Goal: Feedback & Contribution: Submit feedback/report problem

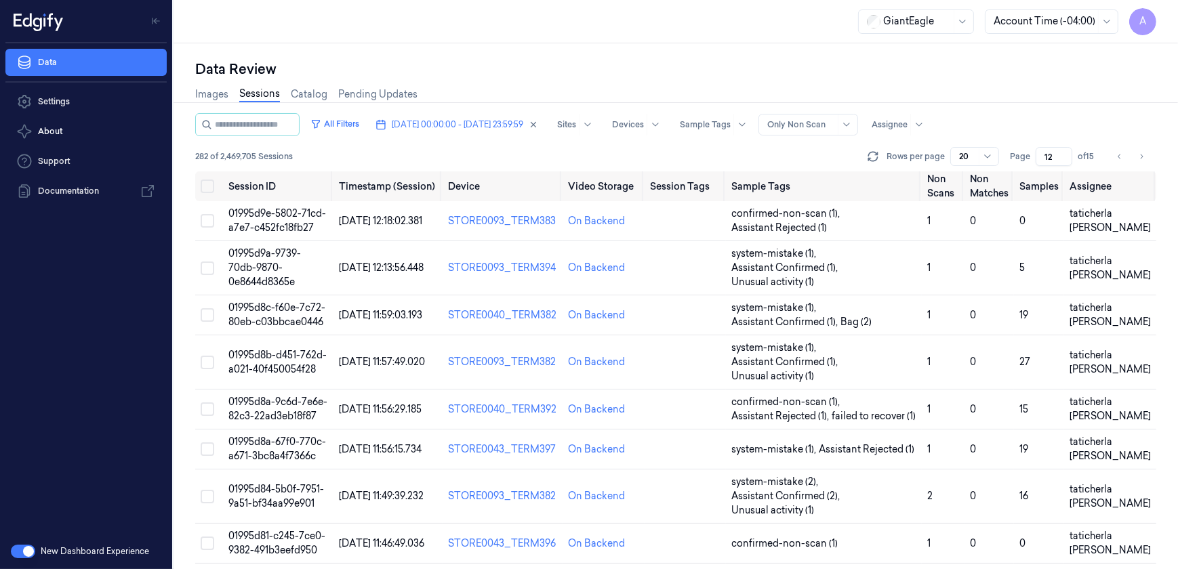
drag, startPoint x: 1055, startPoint y: 152, endPoint x: 1038, endPoint y: 161, distance: 20.0
click at [1038, 161] on input "12" at bounding box center [1054, 156] width 37 height 19
click at [466, 129] on span "[DATE] 00:00:00 - [DATE] 23:59:59" at bounding box center [458, 125] width 132 height 12
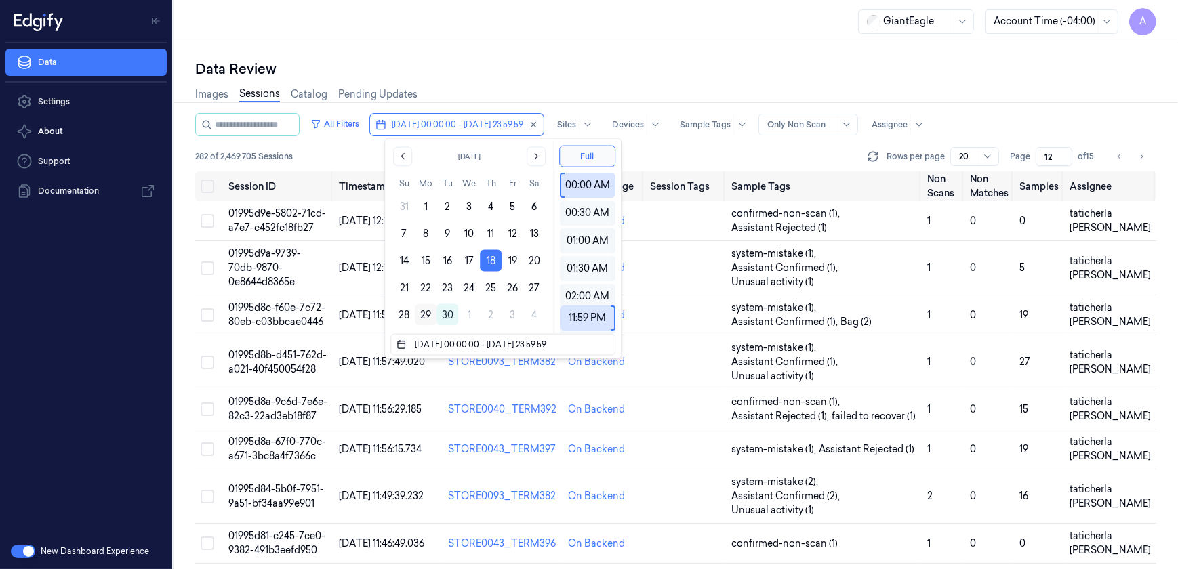
click at [424, 314] on button "29" at bounding box center [426, 315] width 22 height 22
type input "[DATE] 00:00:00 - [DATE] 23:59:59"
click at [502, 71] on div "Data Review" at bounding box center [675, 69] width 961 height 19
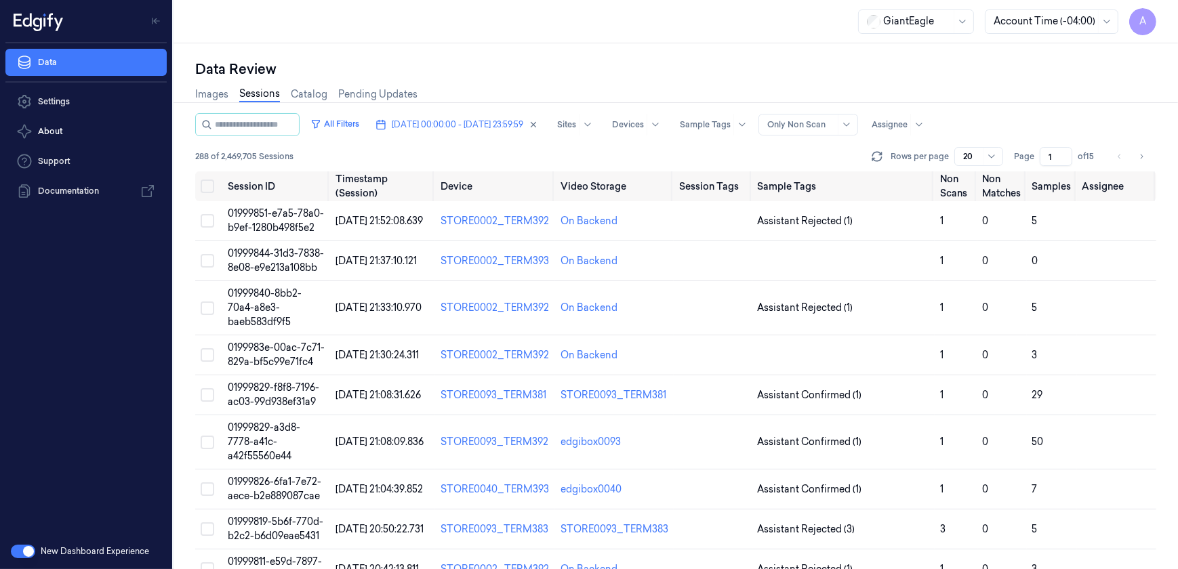
drag, startPoint x: 1054, startPoint y: 153, endPoint x: 1047, endPoint y: 162, distance: 11.7
click at [1047, 162] on input "1" at bounding box center [1056, 156] width 33 height 19
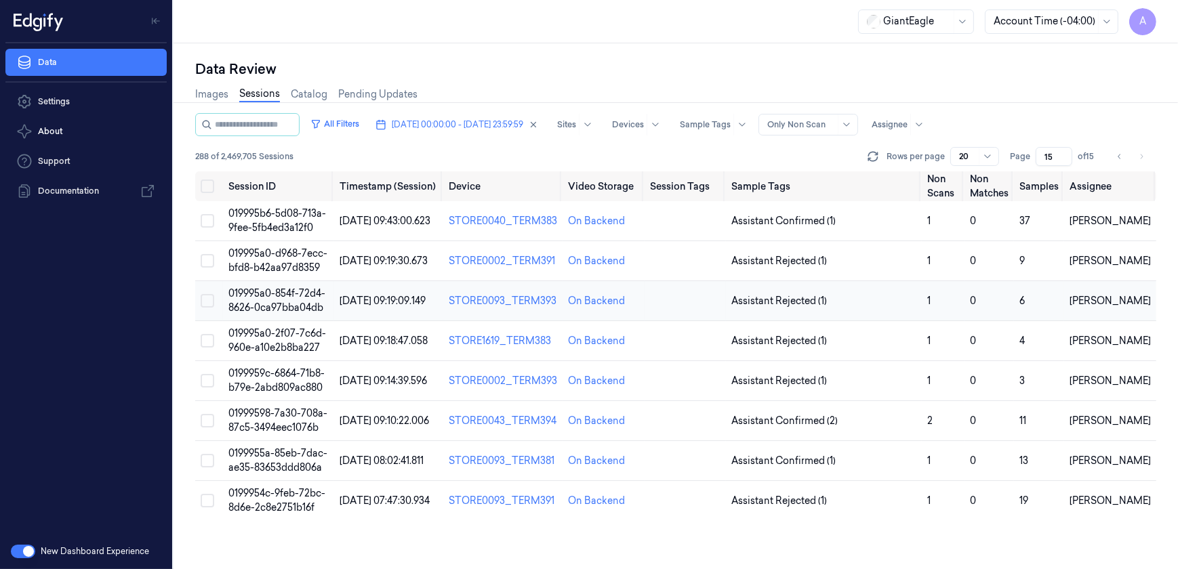
type input "15"
click at [249, 305] on span "019995a0-854f-72d4-8626-0ca97bba04db" at bounding box center [276, 300] width 97 height 26
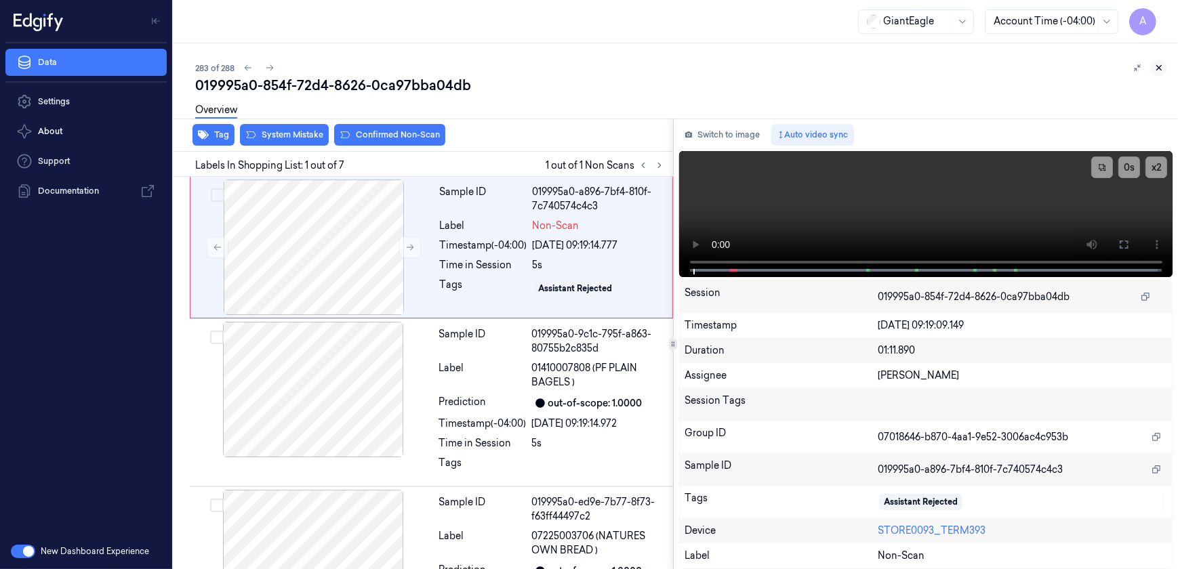
click at [1163, 66] on icon at bounding box center [1158, 67] width 9 height 9
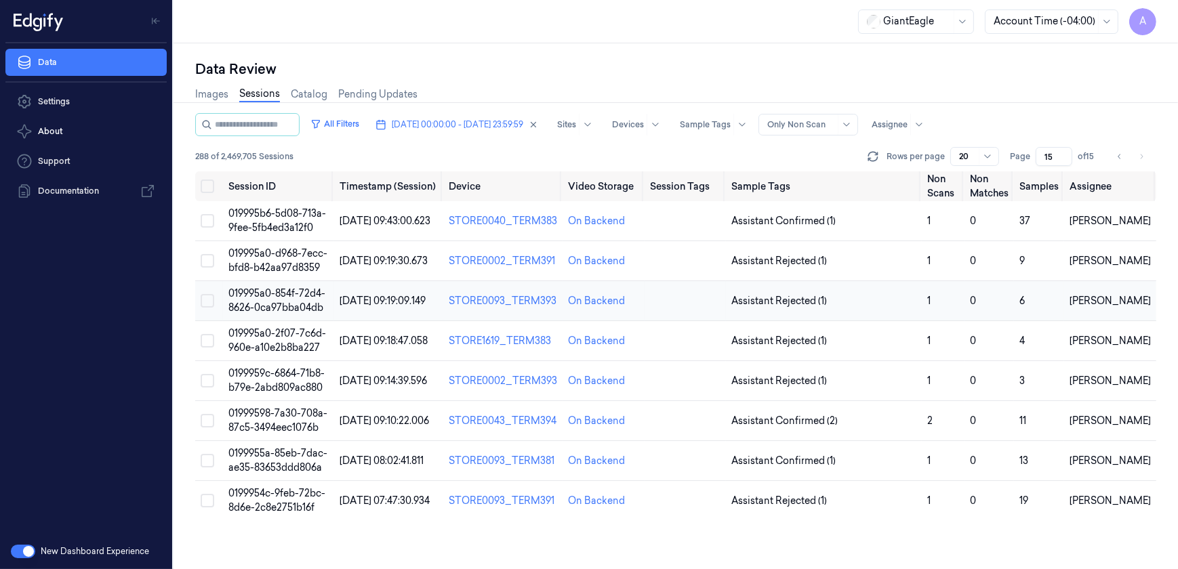
click at [287, 308] on span "019995a0-854f-72d4-8626-0ca97bba04db" at bounding box center [276, 300] width 97 height 26
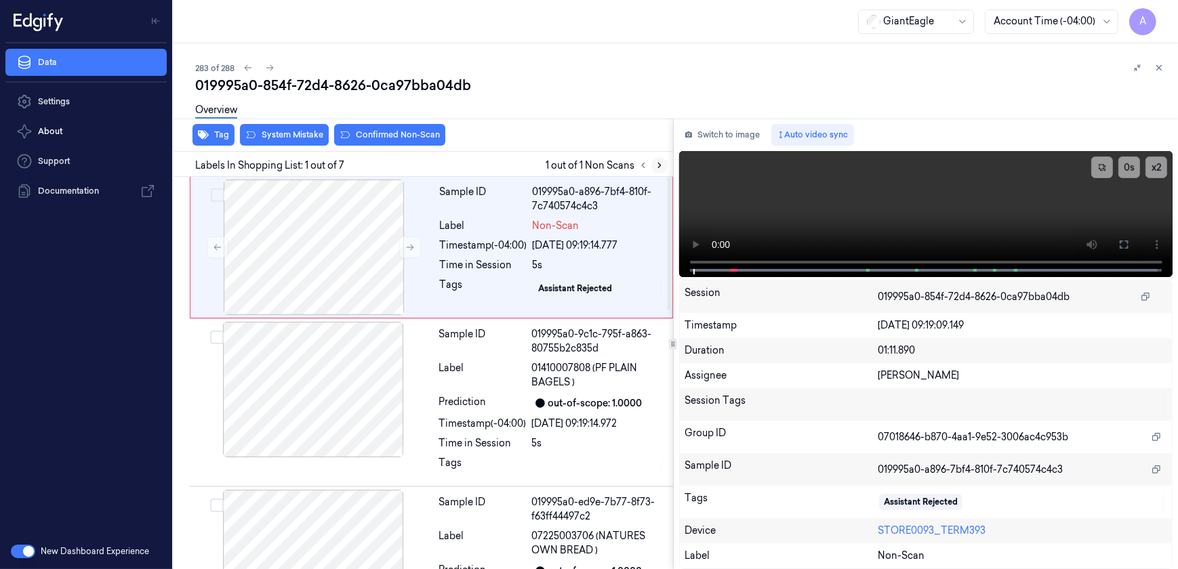
click at [658, 170] on button at bounding box center [659, 165] width 16 height 16
click at [410, 239] on button at bounding box center [410, 248] width 22 height 22
click at [406, 254] on button at bounding box center [410, 248] width 22 height 22
click at [1124, 247] on icon at bounding box center [1124, 244] width 11 height 11
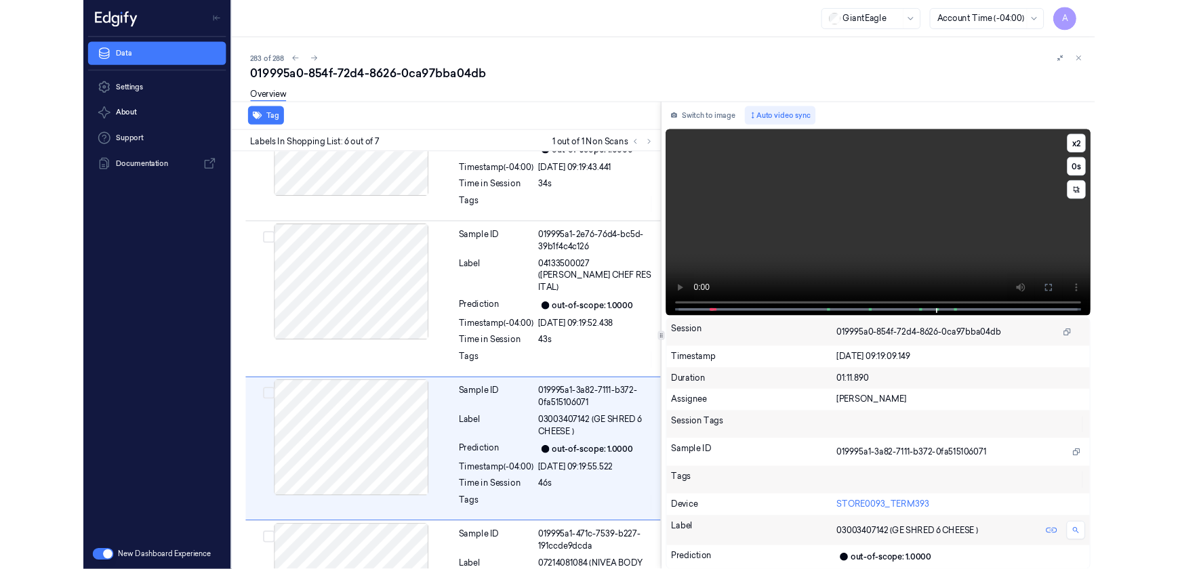
scroll to position [653, 0]
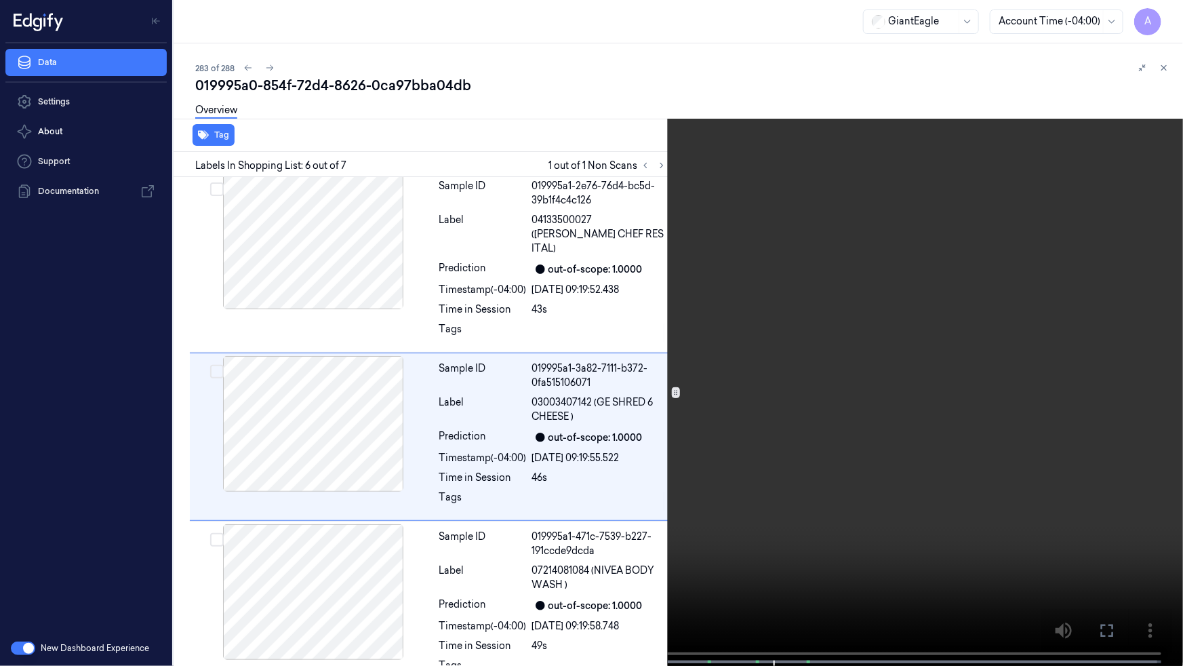
click at [0, 0] on icon at bounding box center [0, 0] width 0 height 0
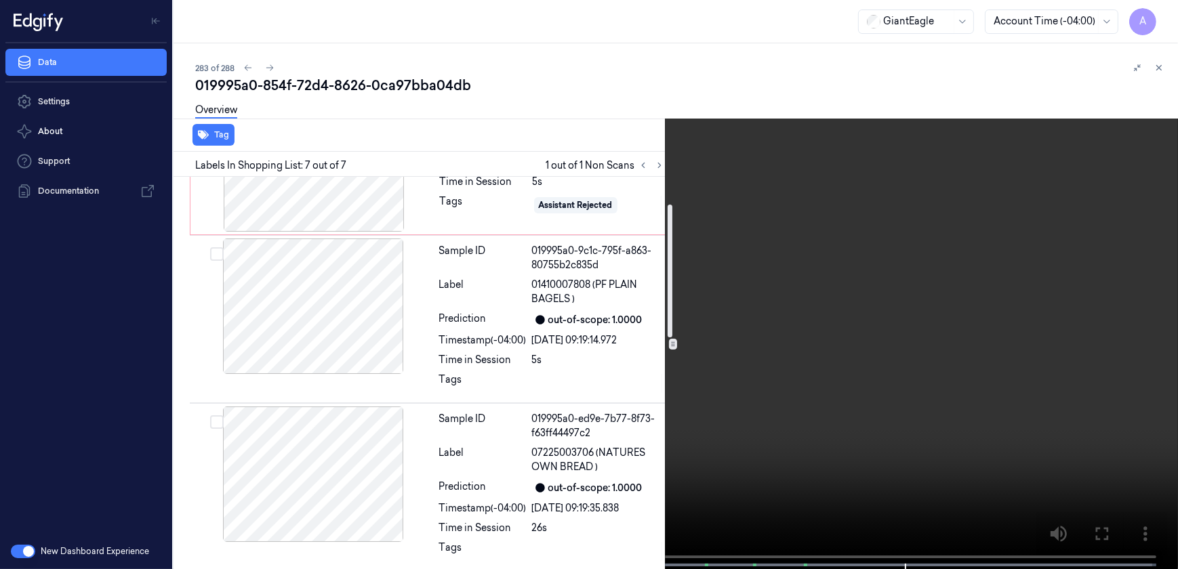
scroll to position [0, 0]
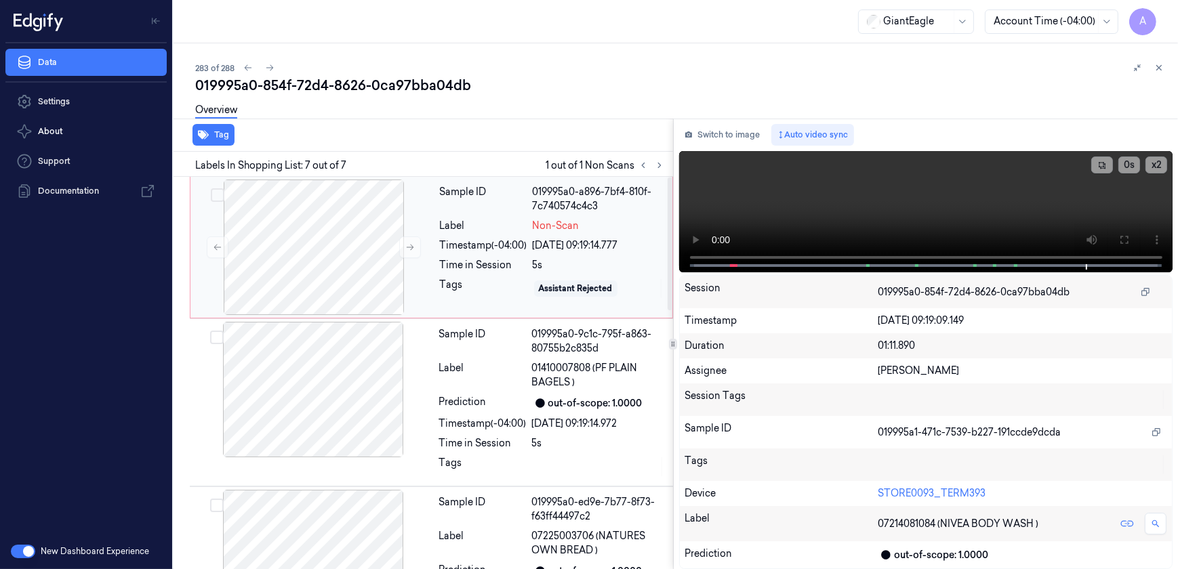
click at [486, 304] on div "Sample ID 019995a0-a896-7bf4-810f-7c740574c4c3 Label Non-Scan Timestamp (-04:00…" at bounding box center [552, 248] width 235 height 136
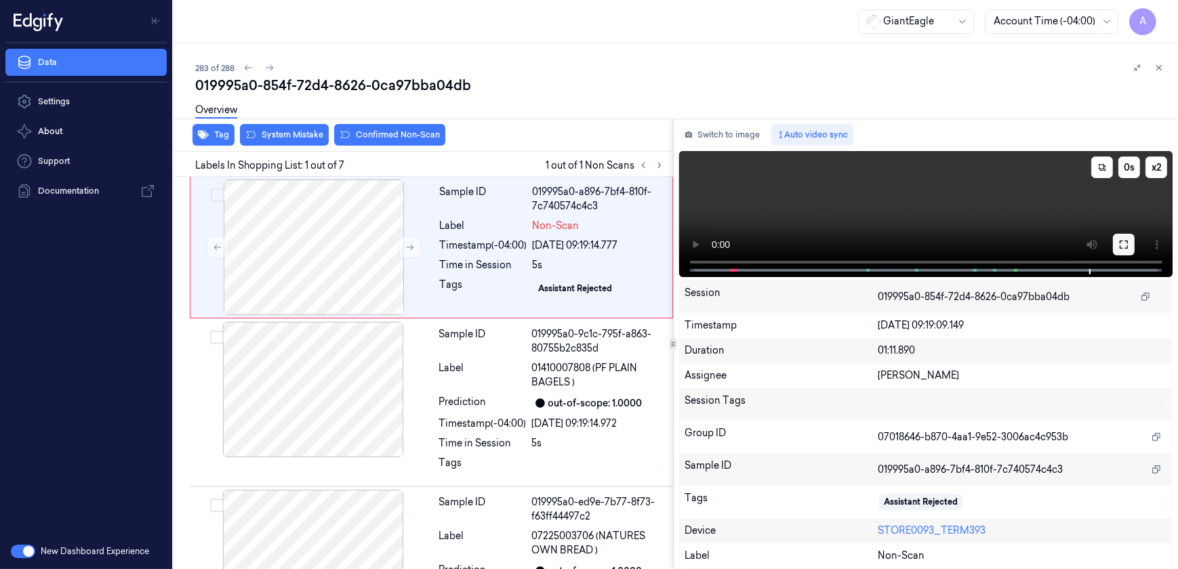
click at [1124, 239] on icon at bounding box center [1124, 244] width 11 height 11
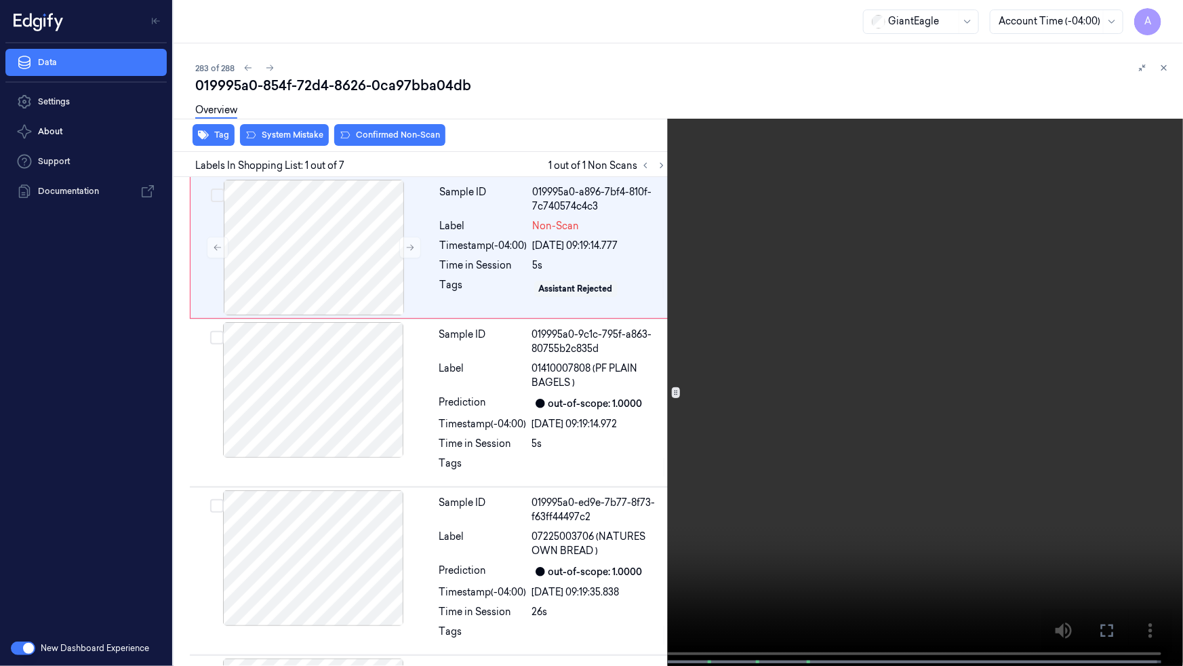
click at [0, 0] on icon at bounding box center [0, 0] width 0 height 0
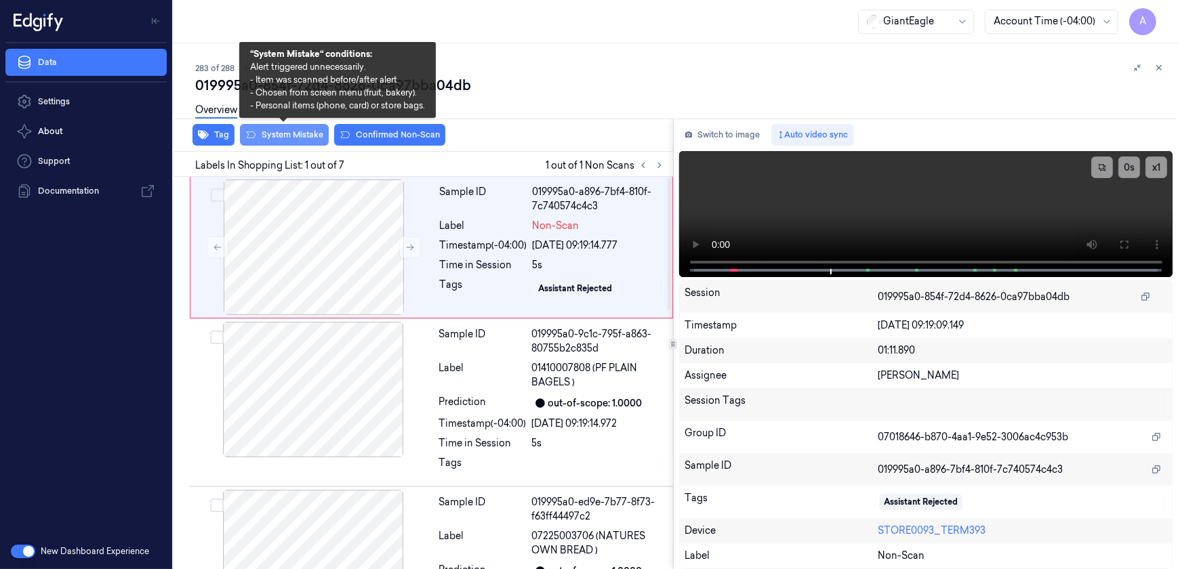
click at [277, 142] on button "System Mistake" at bounding box center [284, 135] width 89 height 22
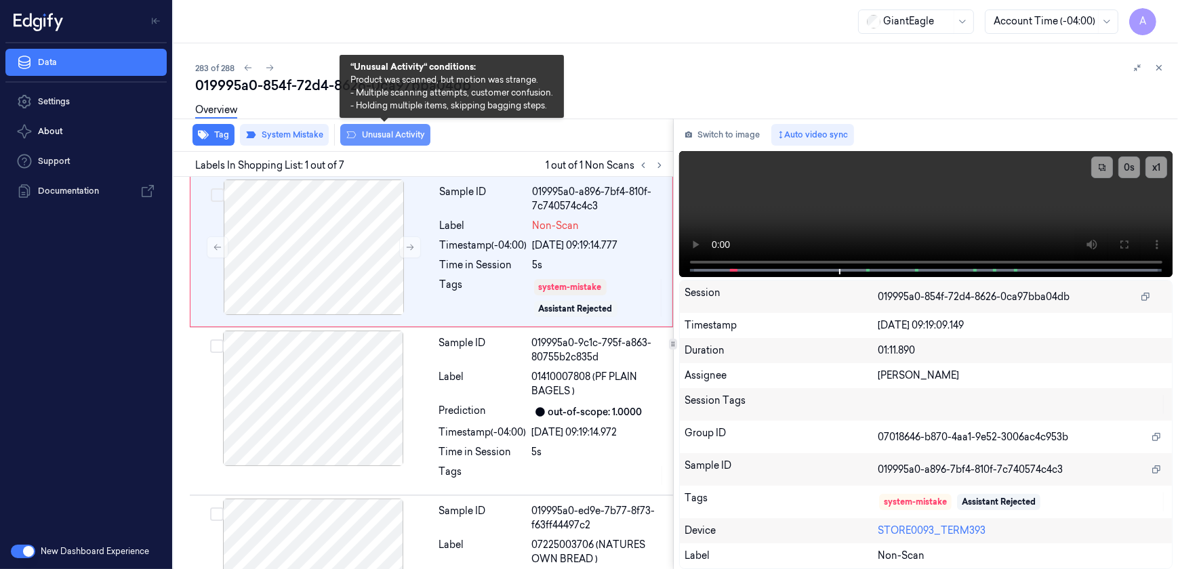
click at [400, 141] on button "Unusual Activity" at bounding box center [385, 135] width 90 height 22
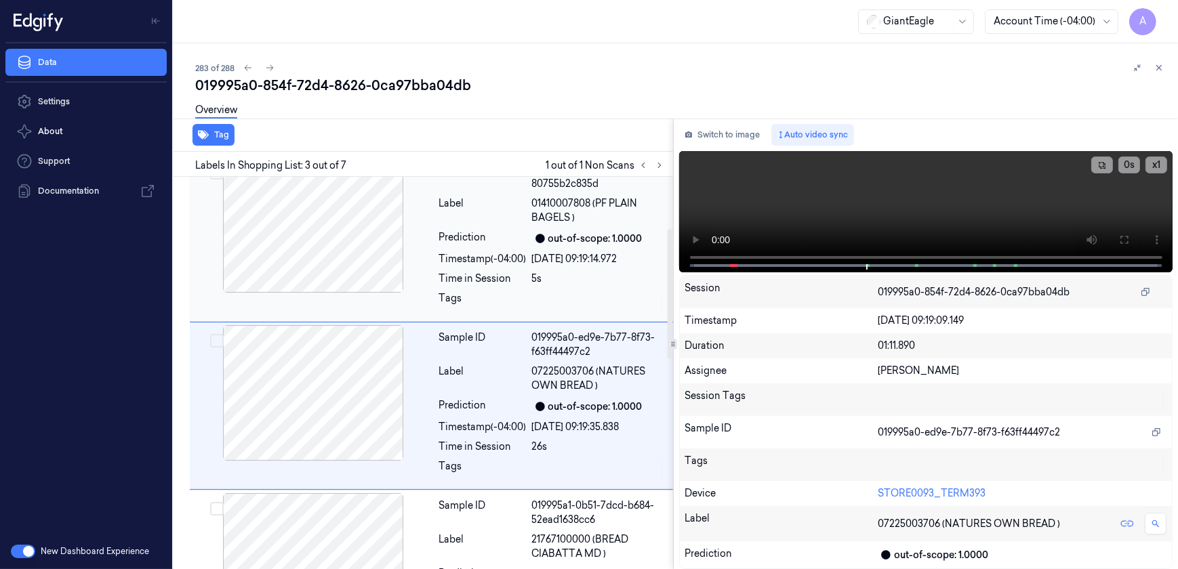
scroll to position [155, 0]
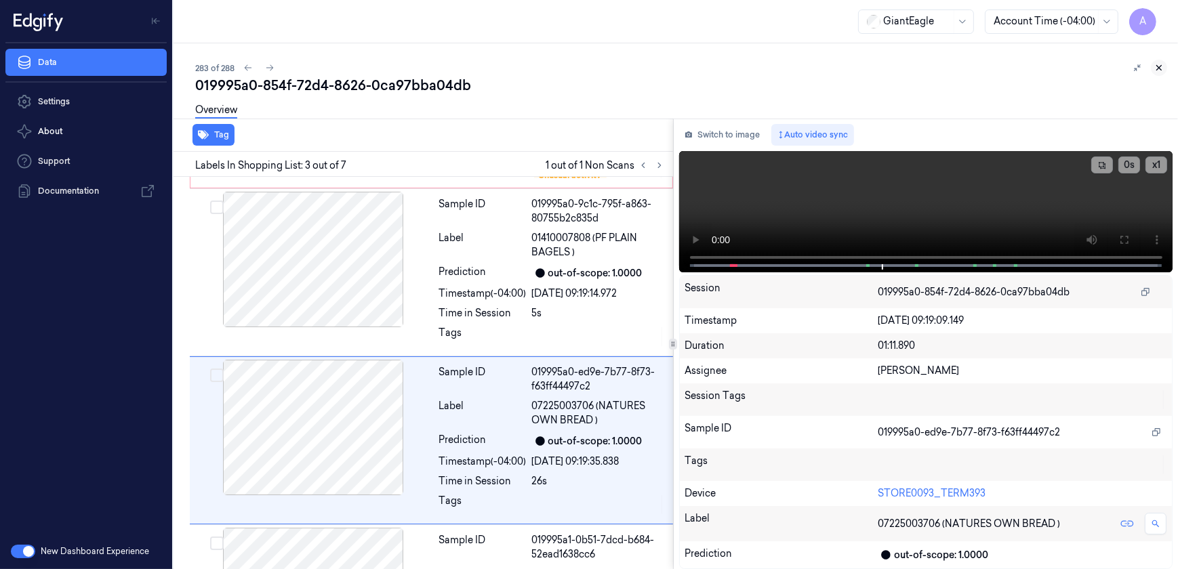
click at [1154, 64] on icon at bounding box center [1158, 67] width 9 height 9
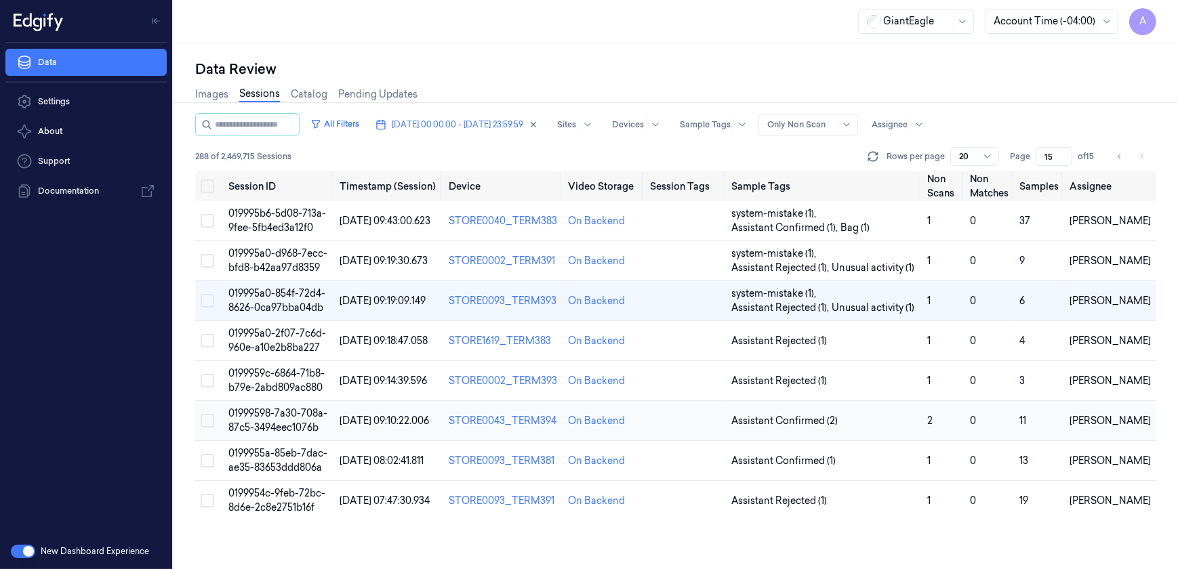
click at [273, 410] on span "01999598-7a30-708a-87c5-3494eec1076b" at bounding box center [277, 420] width 99 height 26
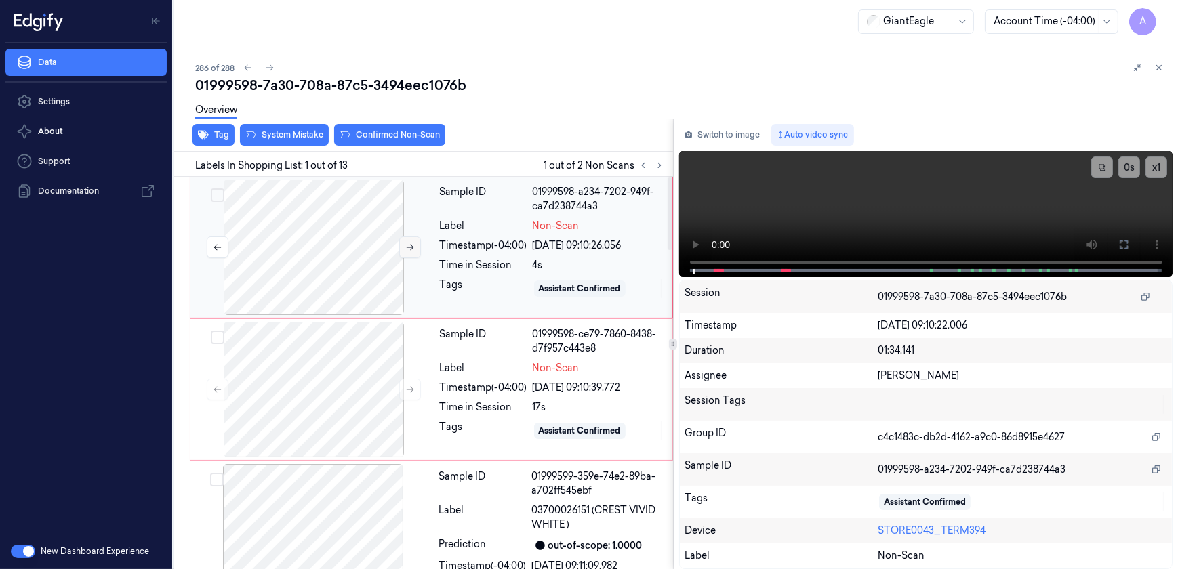
click at [409, 244] on icon at bounding box center [409, 247] width 9 height 9
click at [401, 252] on button at bounding box center [410, 248] width 22 height 22
click at [409, 252] on button at bounding box center [410, 248] width 22 height 22
click at [410, 394] on button at bounding box center [410, 390] width 22 height 22
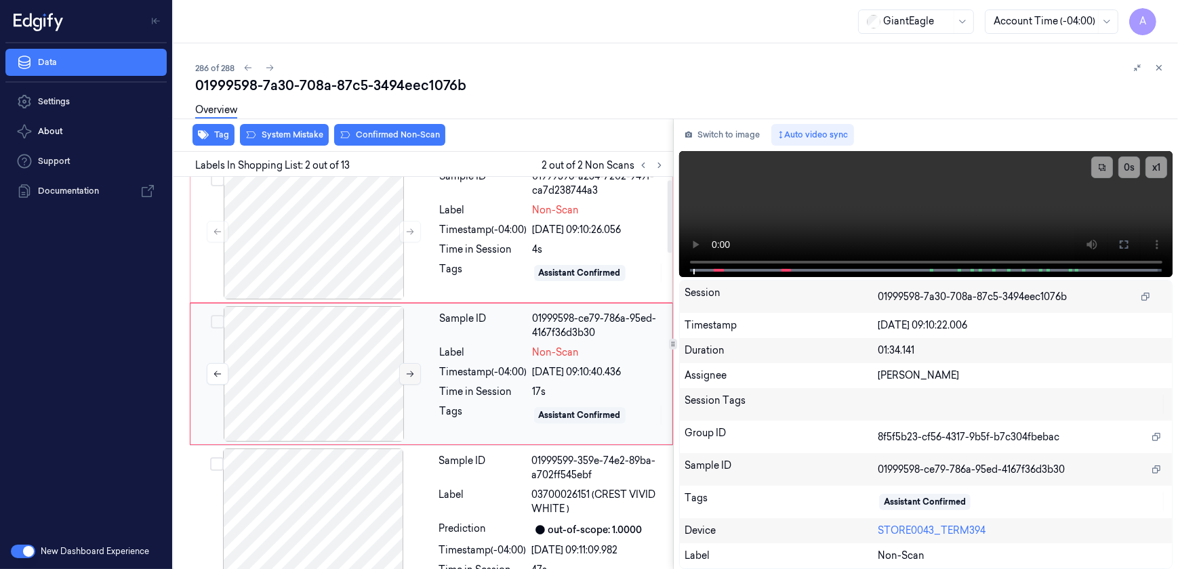
click at [411, 382] on button at bounding box center [410, 374] width 22 height 22
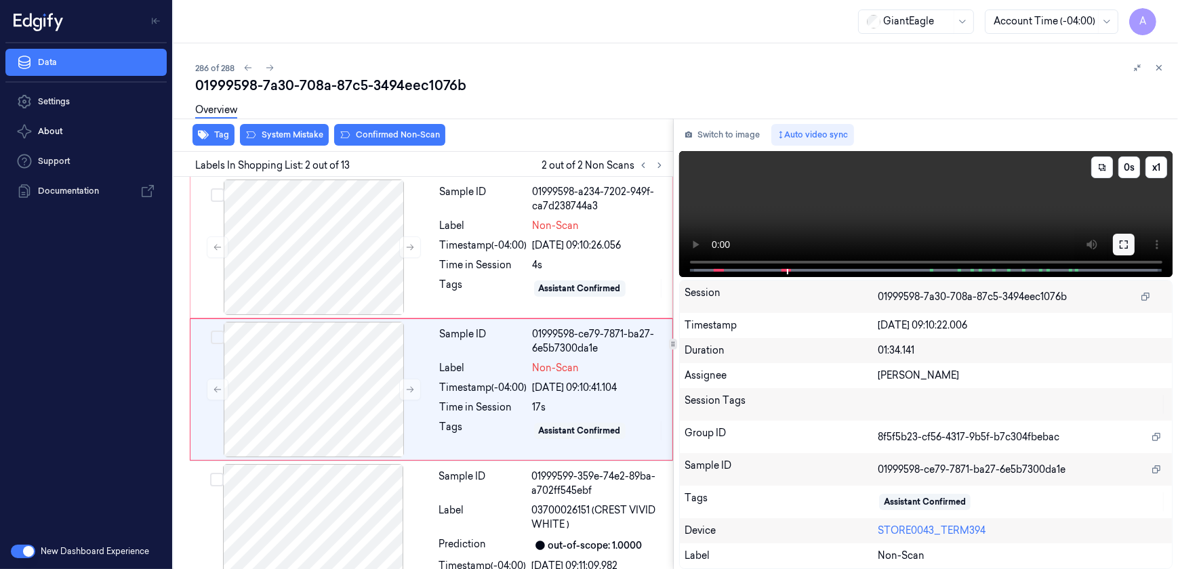
click at [1123, 237] on button at bounding box center [1124, 245] width 22 height 22
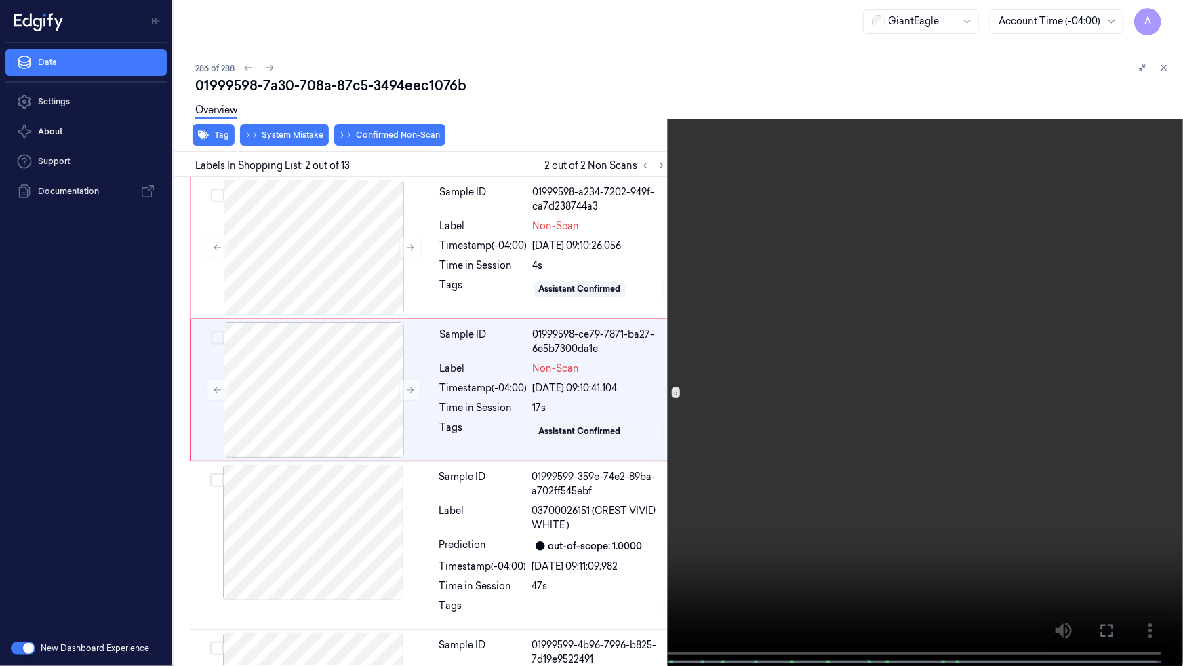
click at [1031, 340] on video at bounding box center [591, 334] width 1183 height 668
click at [0, 0] on icon at bounding box center [0, 0] width 0 height 0
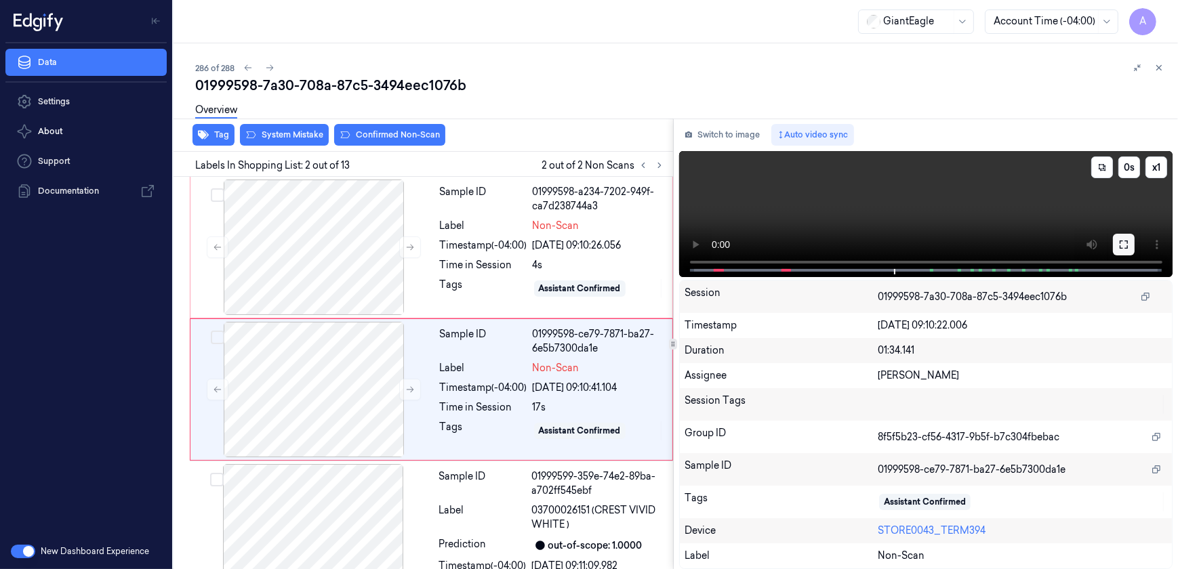
click at [1123, 247] on icon at bounding box center [1124, 244] width 11 height 11
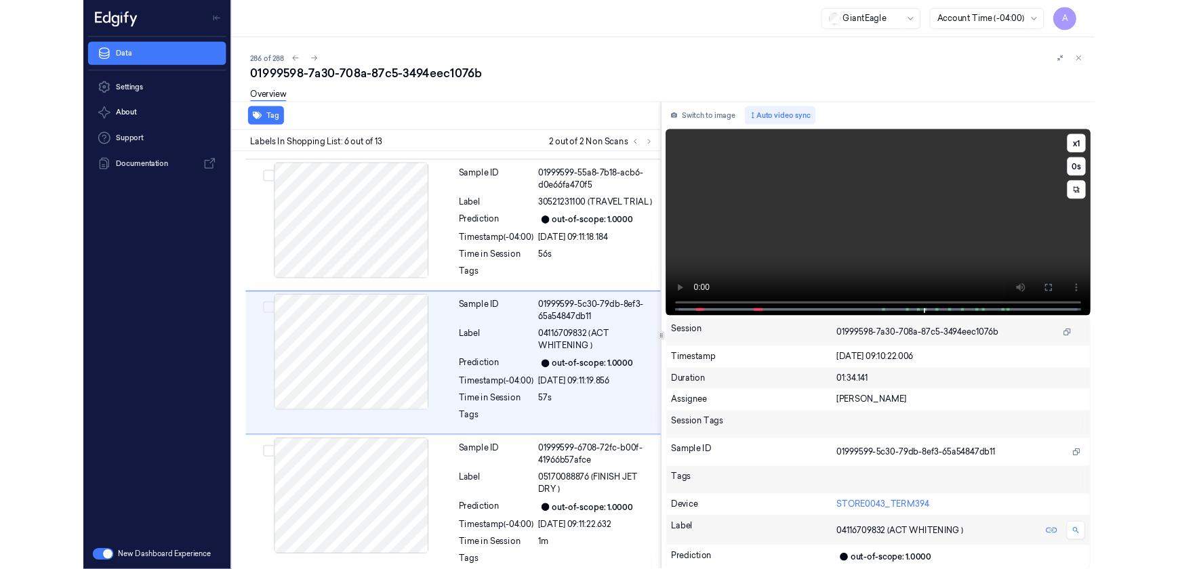
scroll to position [613, 0]
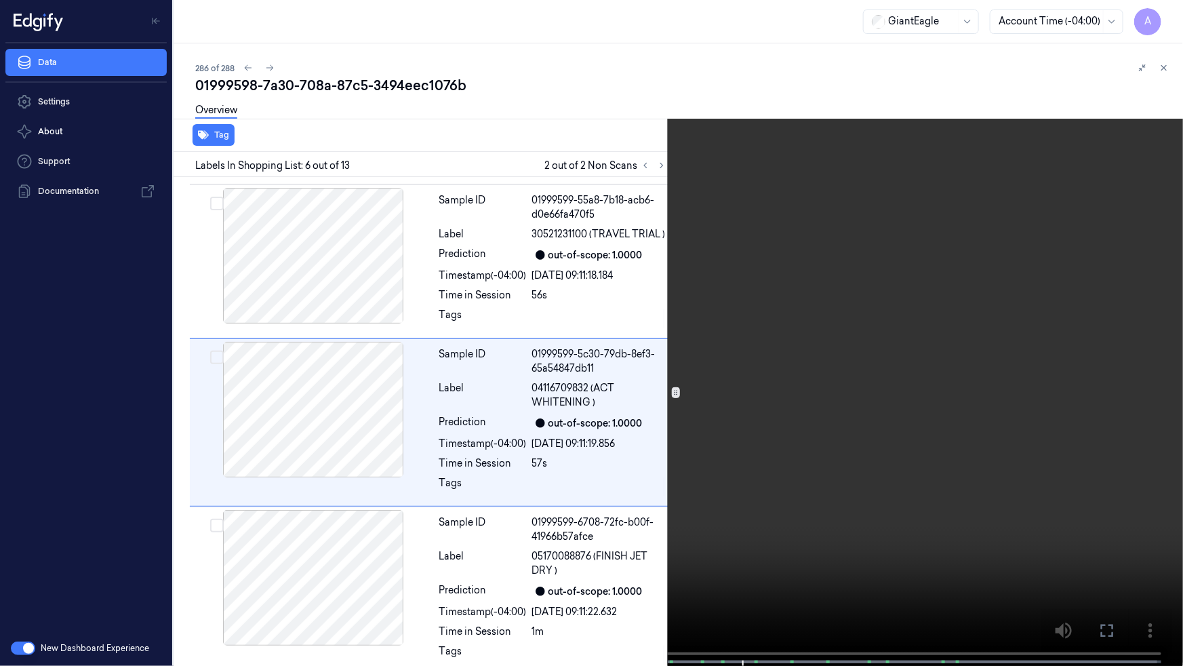
click at [1005, 333] on video at bounding box center [591, 334] width 1183 height 668
click at [0, 0] on button at bounding box center [0, 0] width 0 height 0
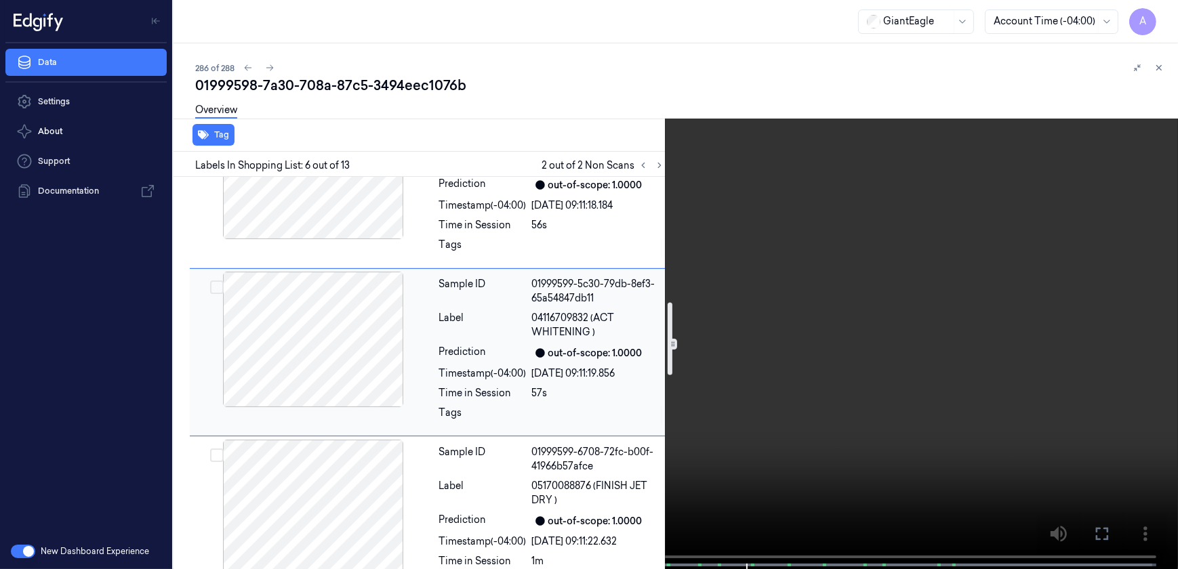
scroll to position [675, 0]
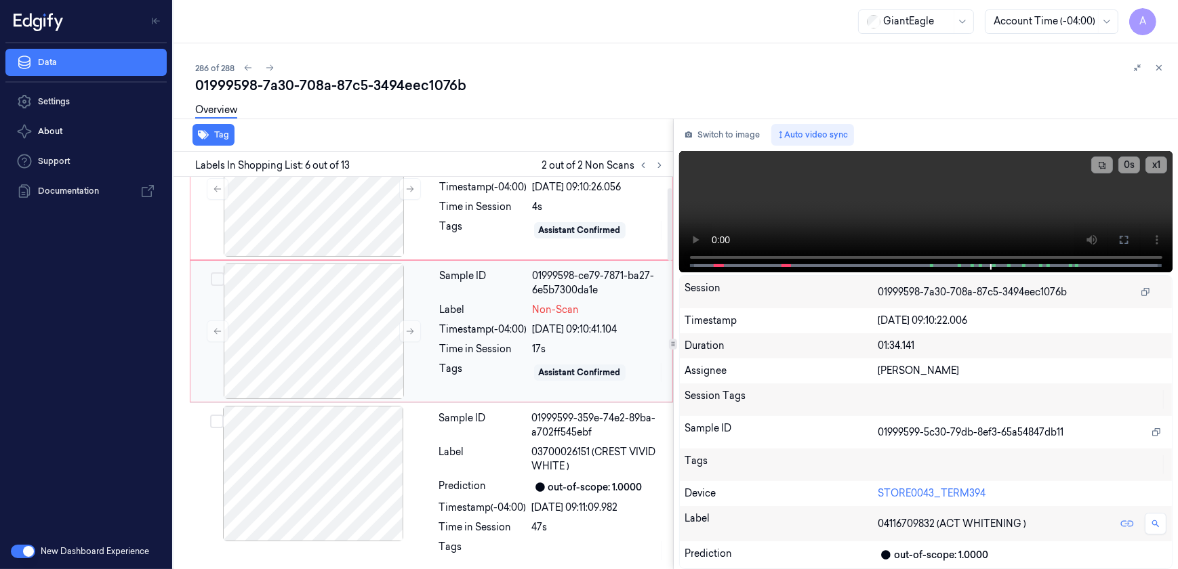
click at [500, 331] on div "Timestamp (-04:00)" at bounding box center [483, 330] width 87 height 14
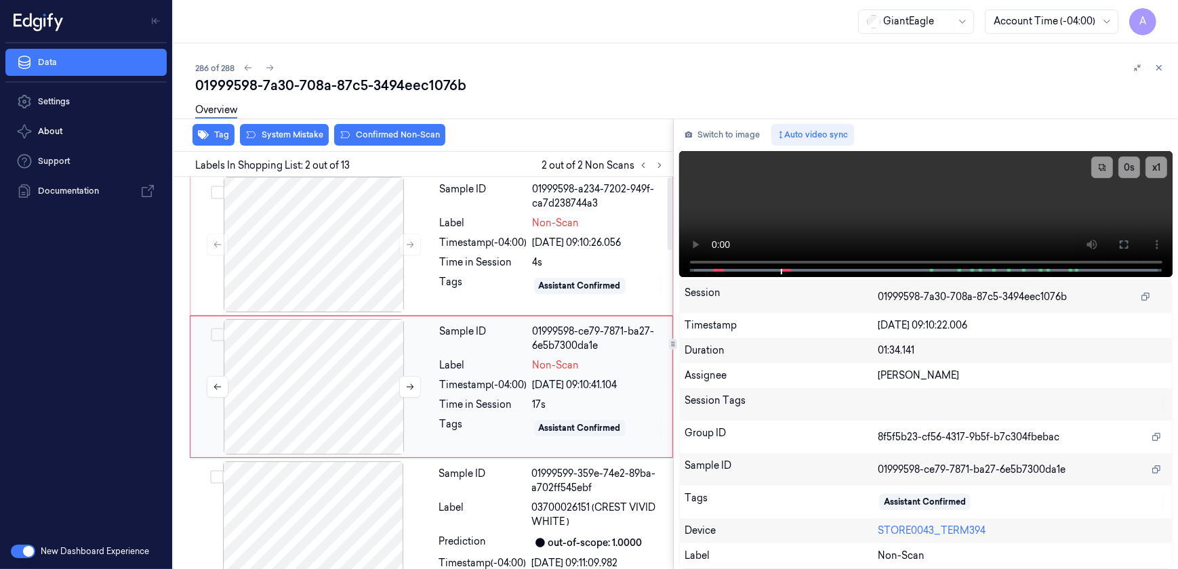
scroll to position [0, 0]
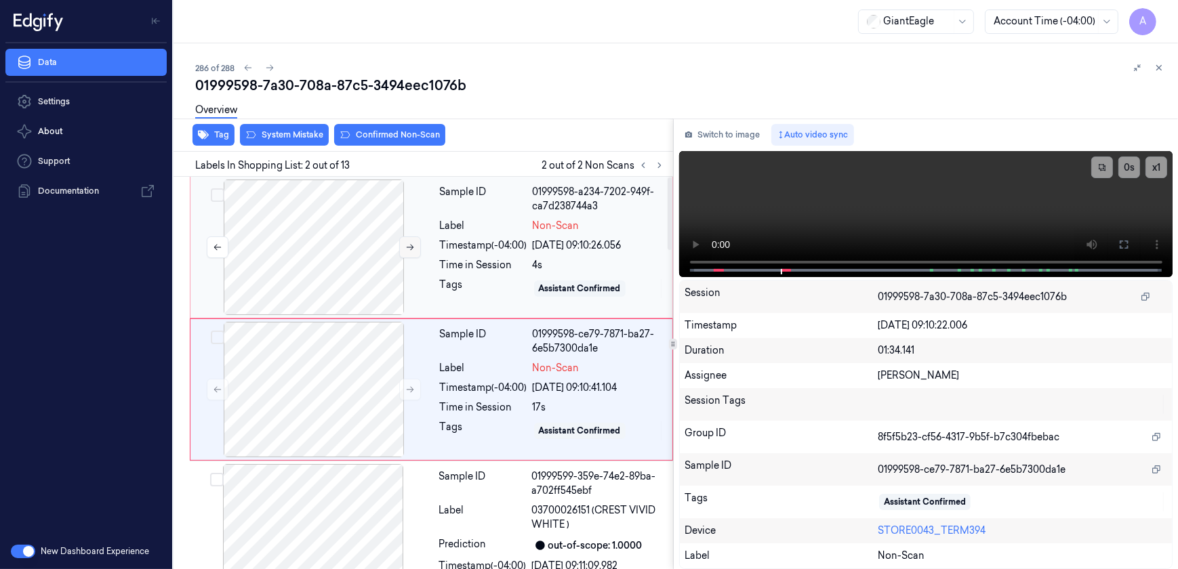
click at [404, 244] on button at bounding box center [410, 248] width 22 height 22
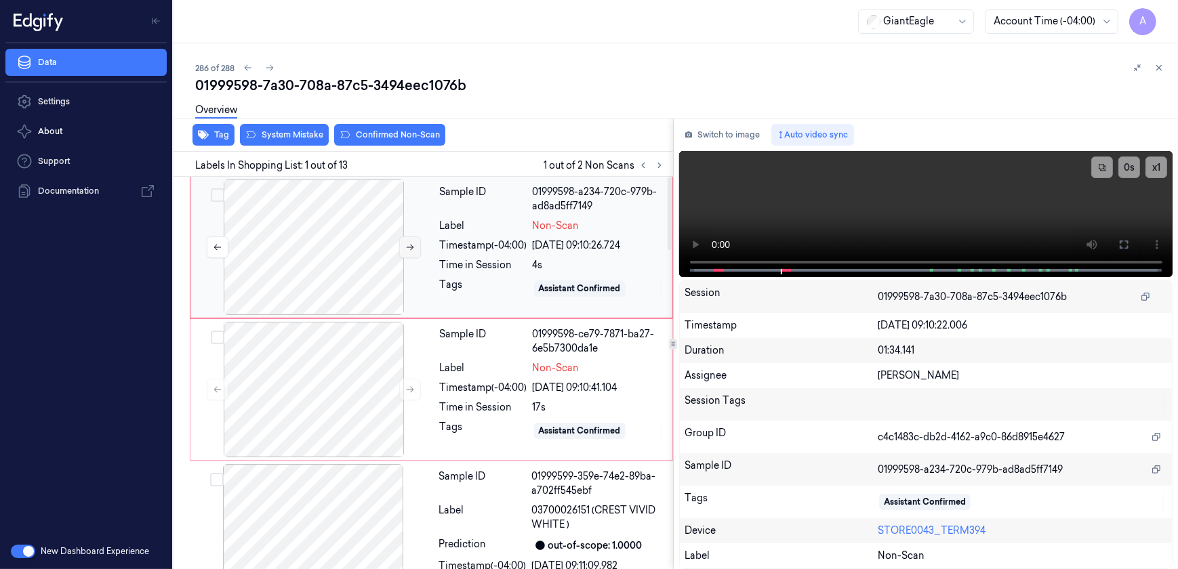
click at [406, 246] on icon at bounding box center [409, 247] width 9 height 9
click at [464, 439] on div "Tags" at bounding box center [483, 431] width 87 height 22
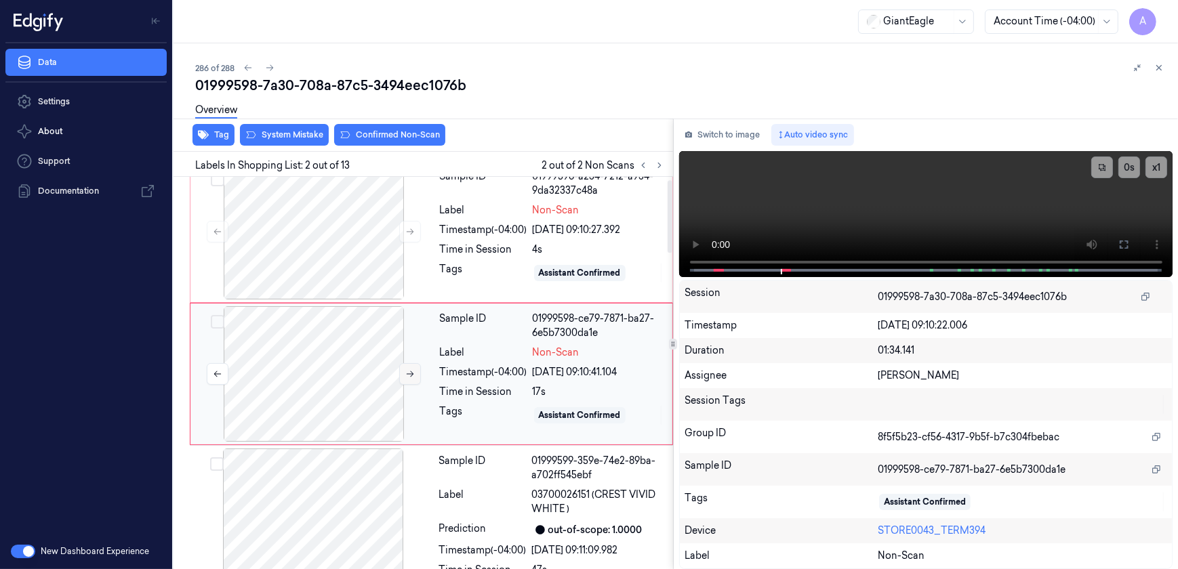
click at [405, 374] on icon at bounding box center [409, 373] width 9 height 9
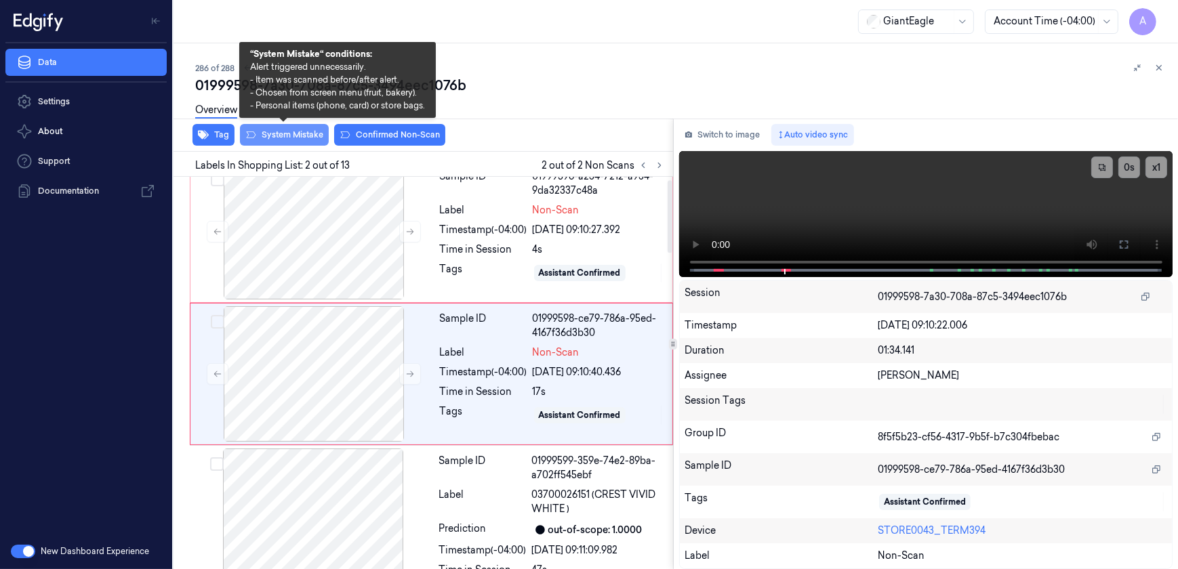
click at [266, 138] on button "System Mistake" at bounding box center [284, 135] width 89 height 22
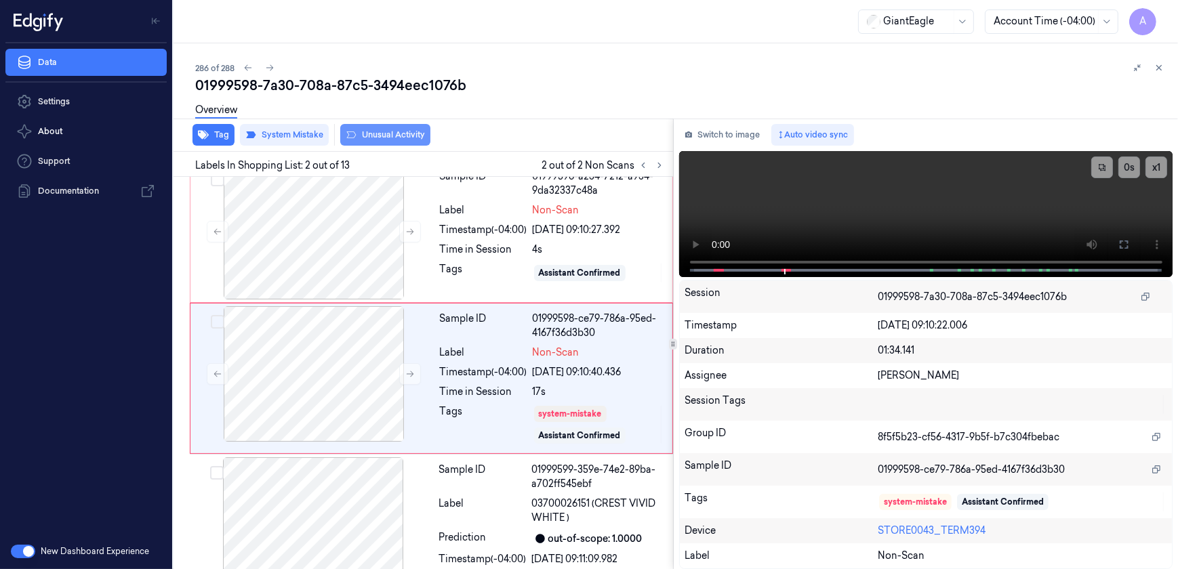
scroll to position [20, 0]
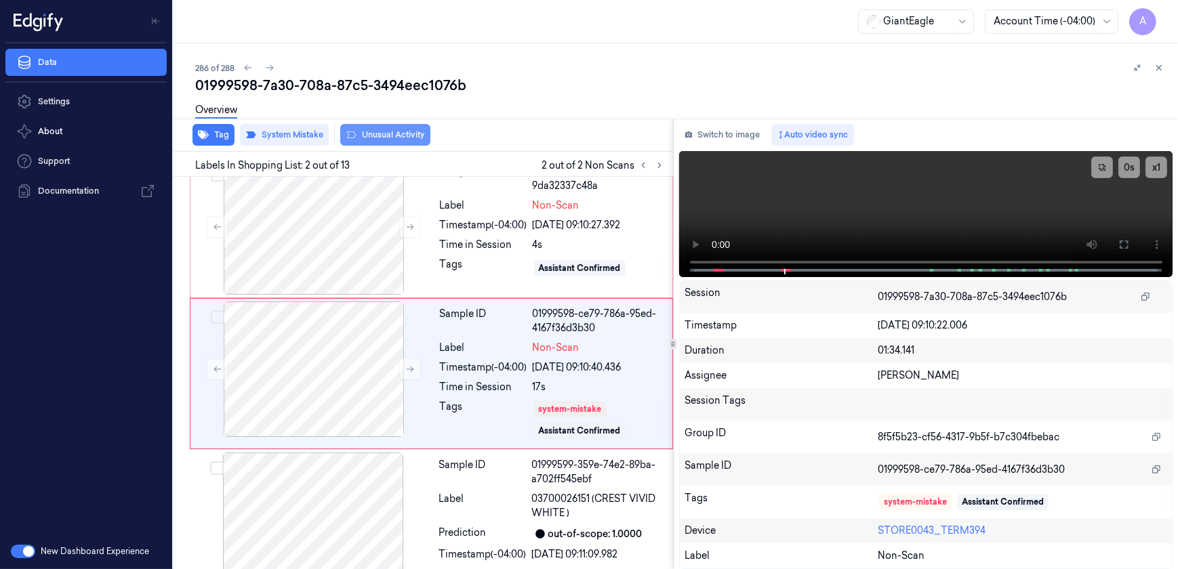
click at [393, 140] on button "Unusual Activity" at bounding box center [385, 135] width 90 height 22
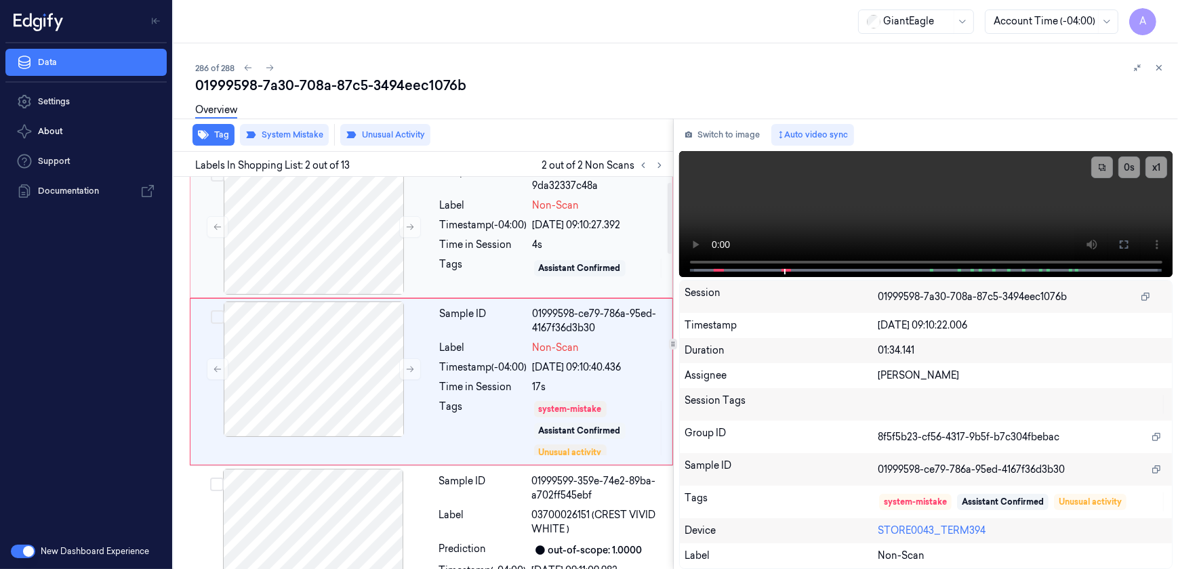
scroll to position [28, 0]
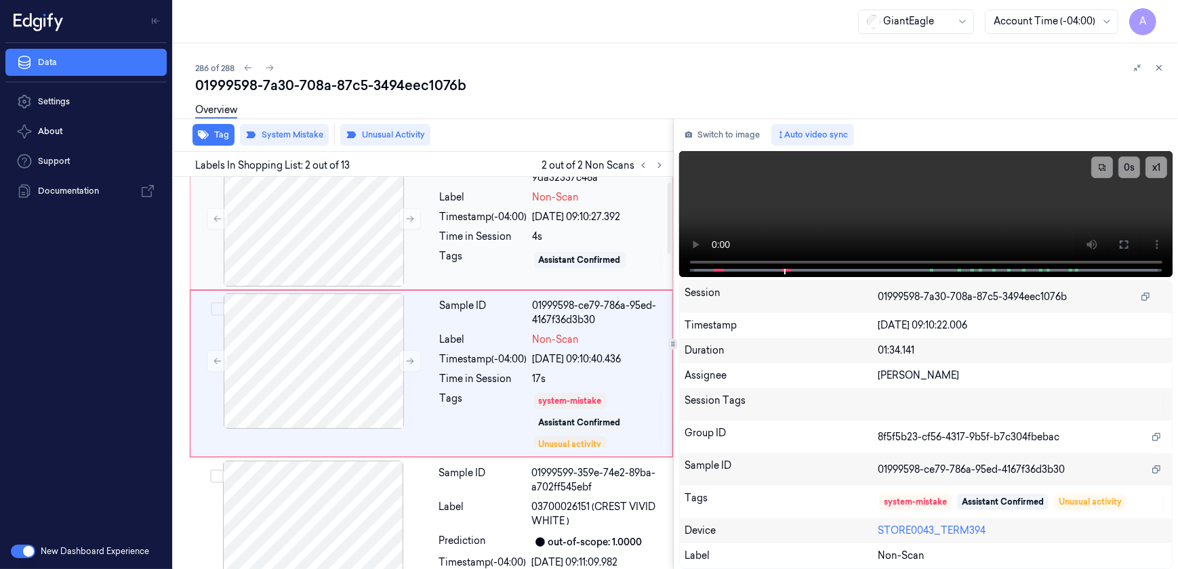
click at [458, 266] on div "Tags" at bounding box center [483, 260] width 87 height 22
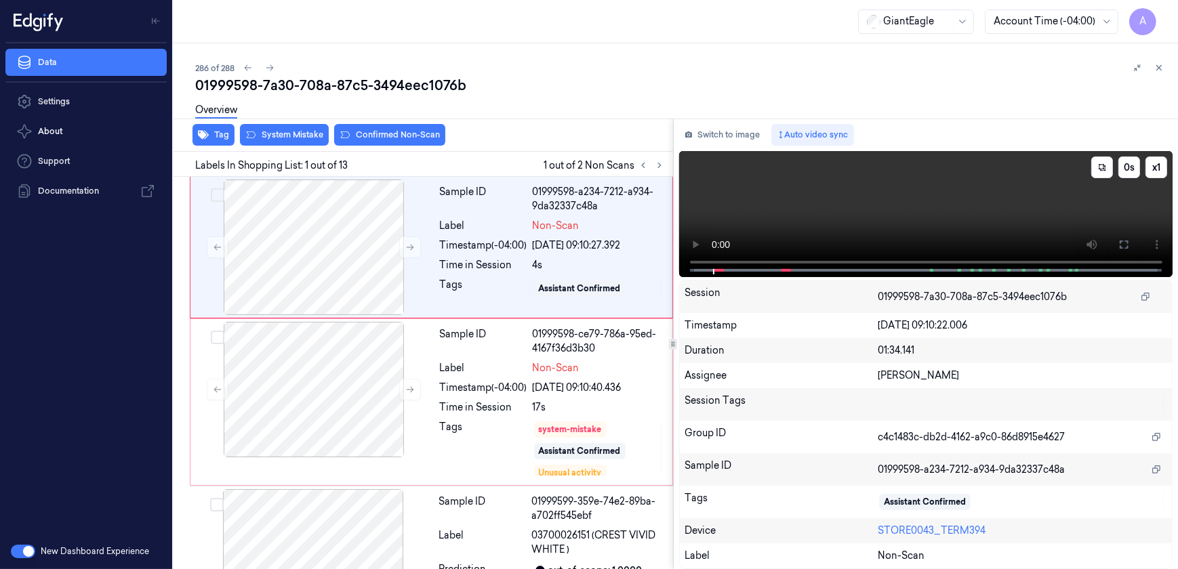
drag, startPoint x: 1123, startPoint y: 249, endPoint x: 1125, endPoint y: 313, distance: 63.8
click at [1123, 249] on icon at bounding box center [1124, 244] width 11 height 11
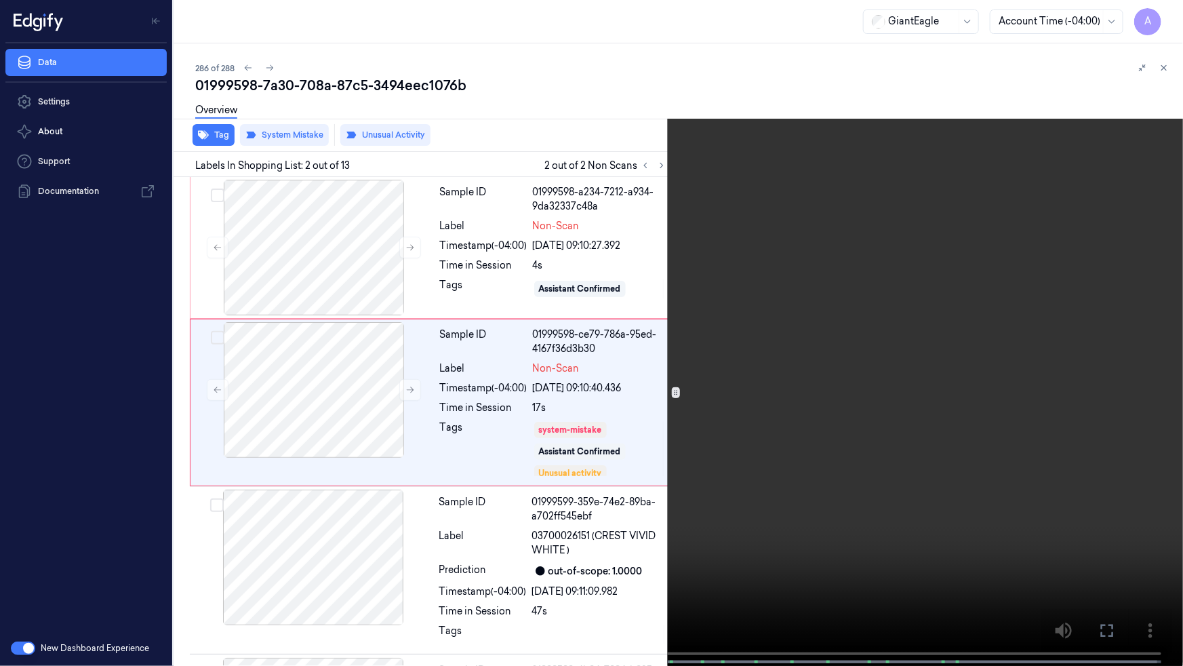
click at [0, 0] on icon at bounding box center [0, 0] width 0 height 0
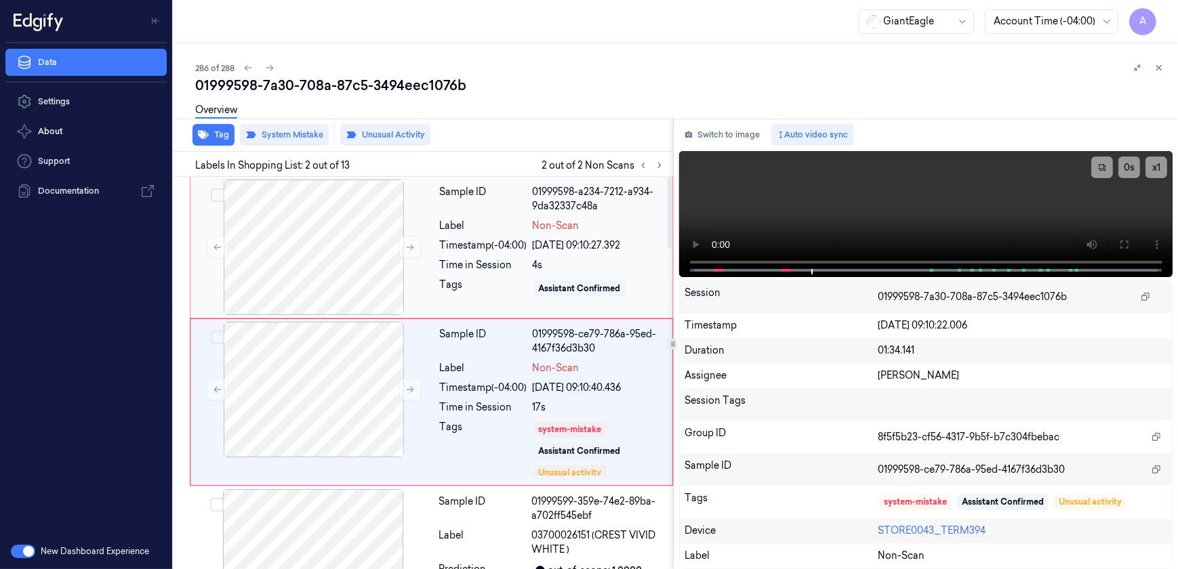
click at [441, 285] on div "Tags" at bounding box center [483, 289] width 87 height 22
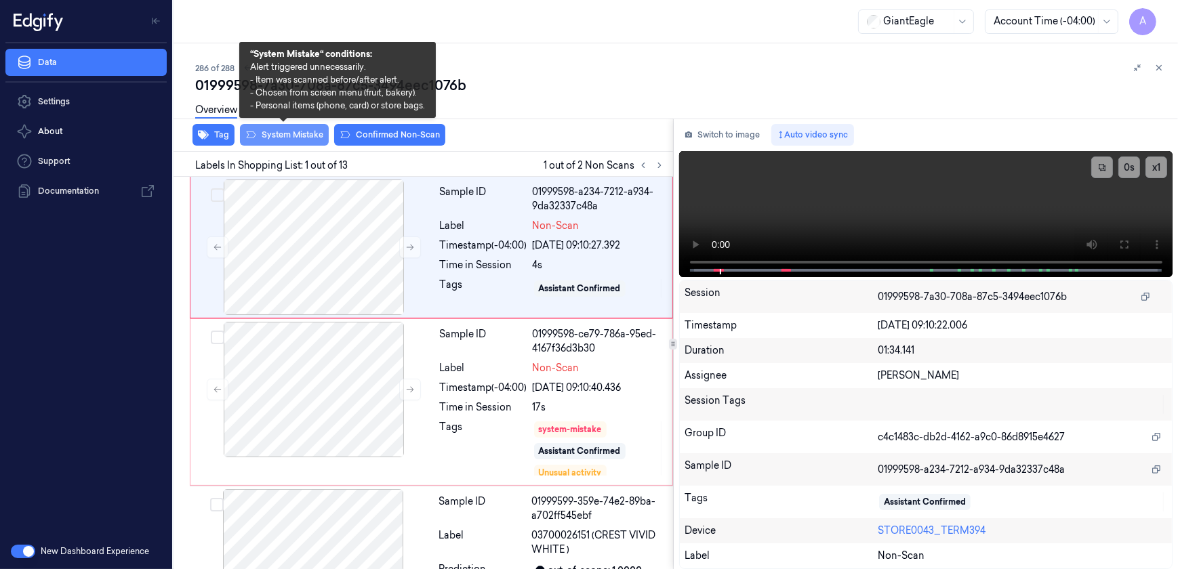
click at [278, 140] on button "System Mistake" at bounding box center [284, 135] width 89 height 22
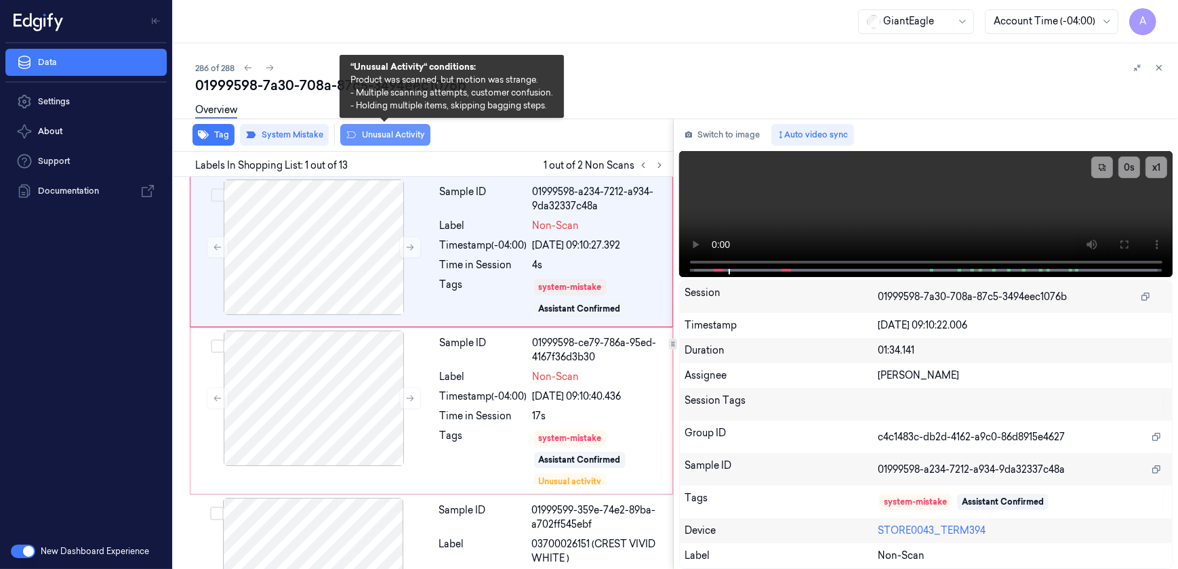
click at [393, 138] on button "Unusual Activity" at bounding box center [385, 135] width 90 height 22
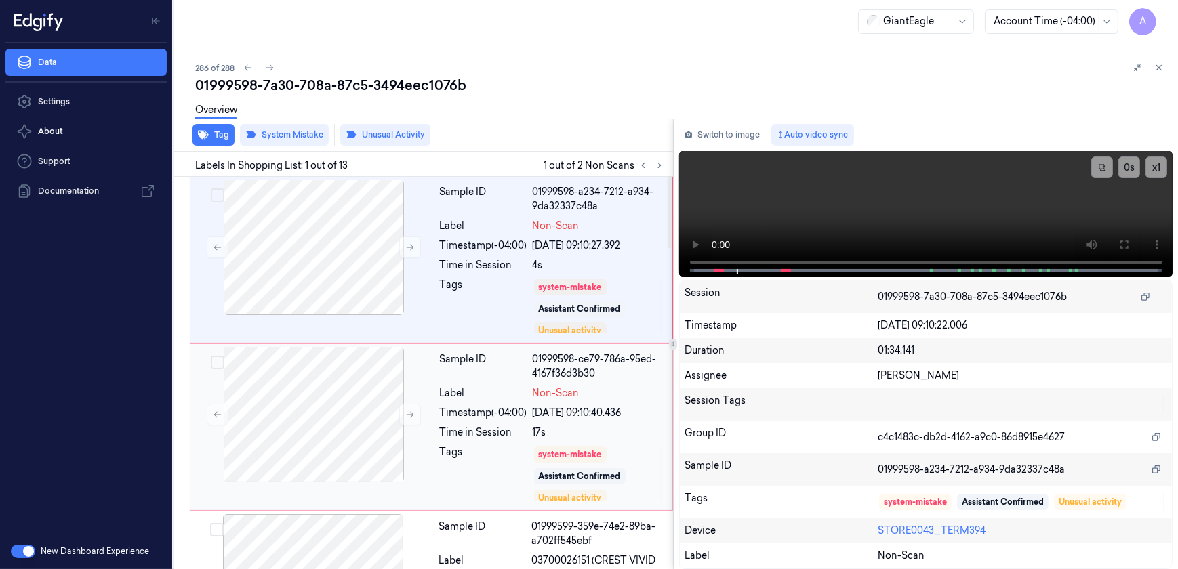
click at [488, 407] on div "Timestamp (-04:00)" at bounding box center [483, 413] width 87 height 14
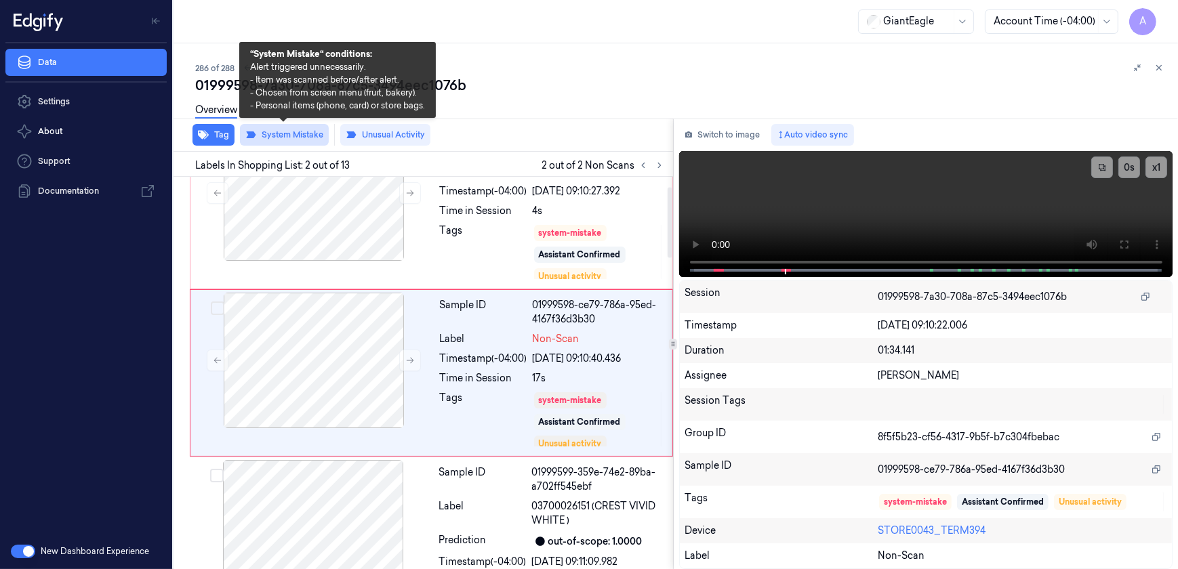
click at [309, 138] on button "System Mistake" at bounding box center [284, 135] width 89 height 22
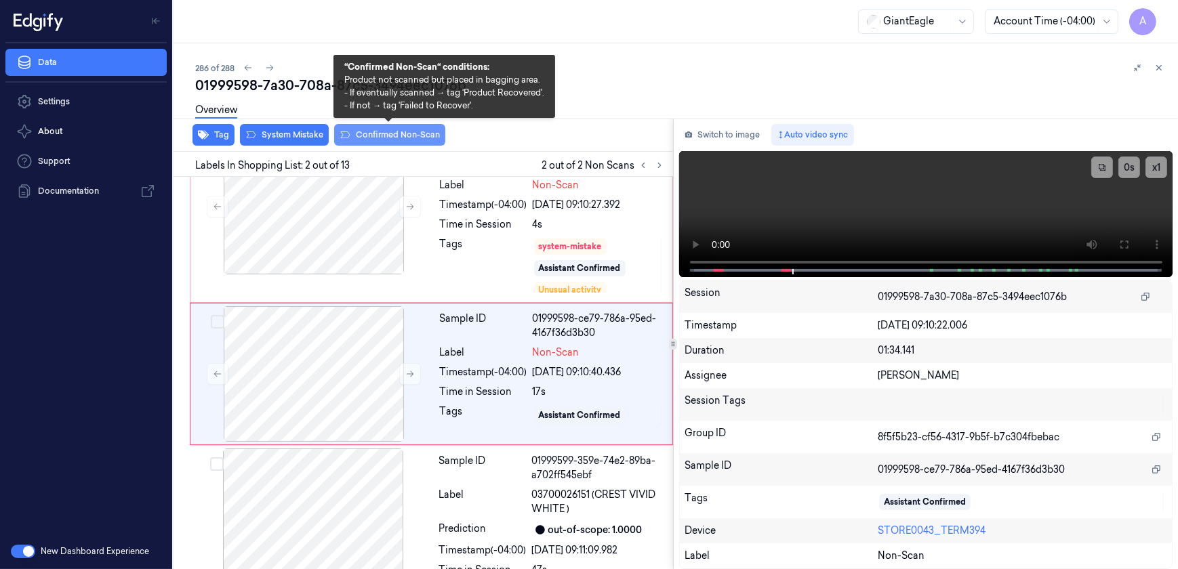
click at [386, 137] on button "Confirmed Non-Scan" at bounding box center [389, 135] width 111 height 22
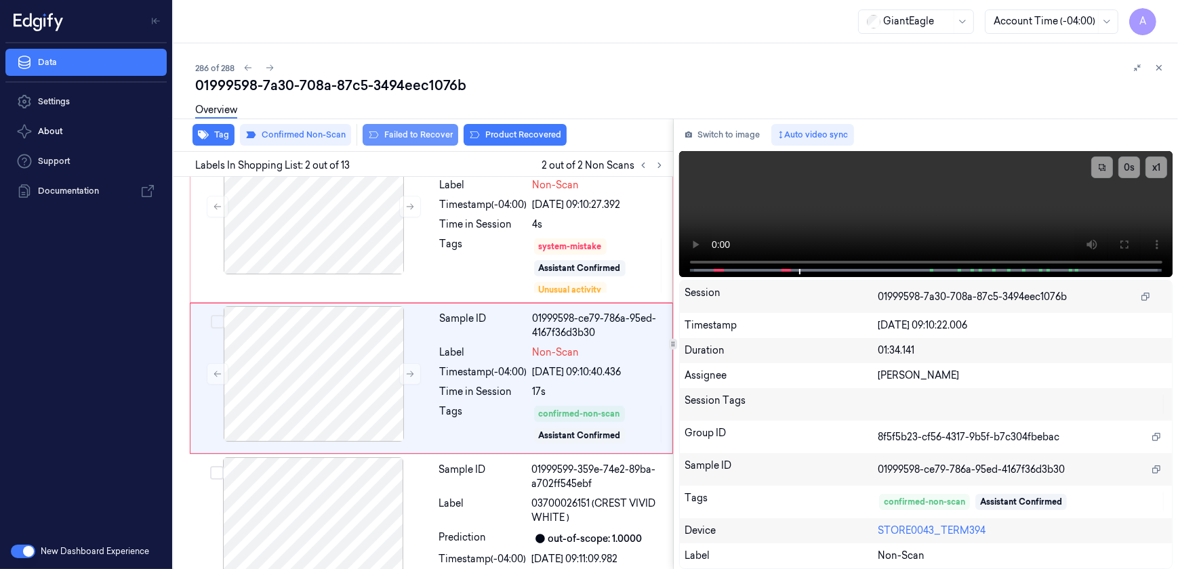
scroll to position [45, 0]
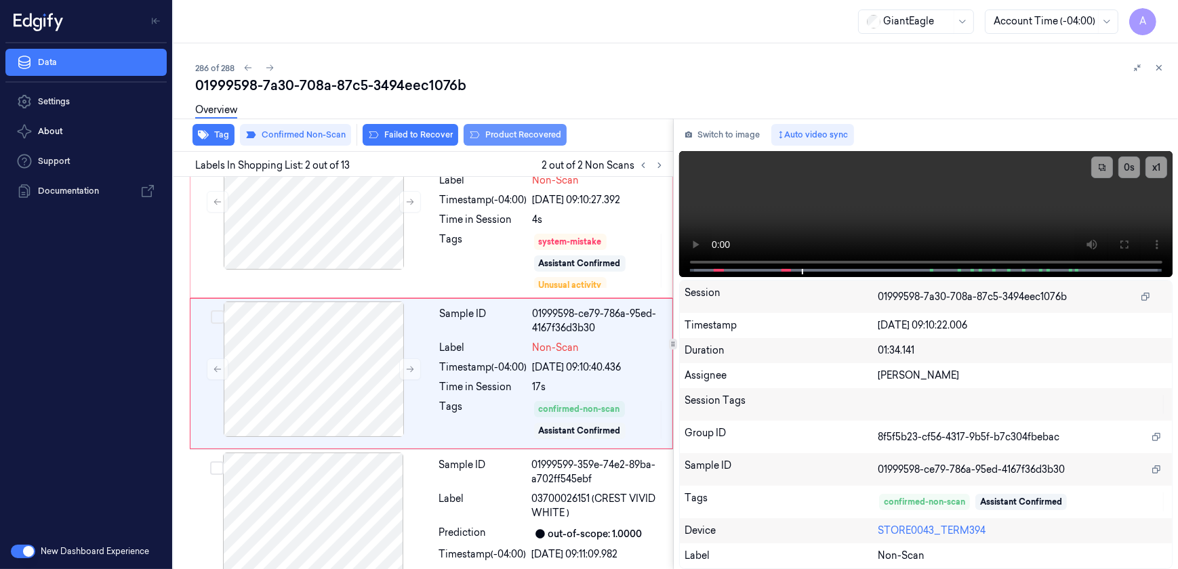
click at [519, 144] on button "Product Recovered" at bounding box center [515, 135] width 103 height 22
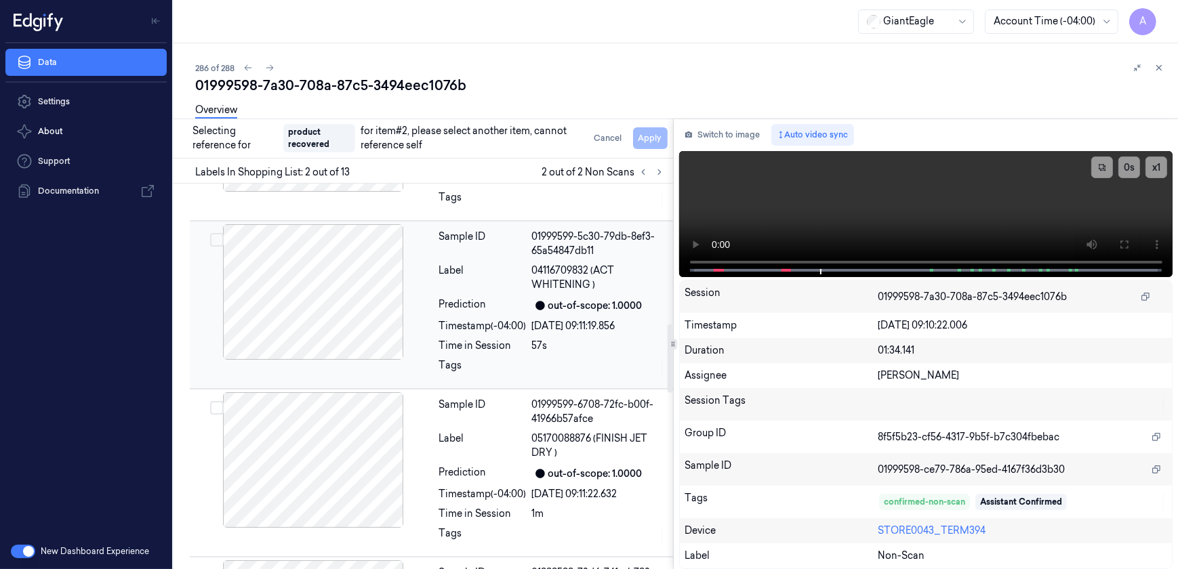
click at [591, 368] on div at bounding box center [598, 370] width 133 height 22
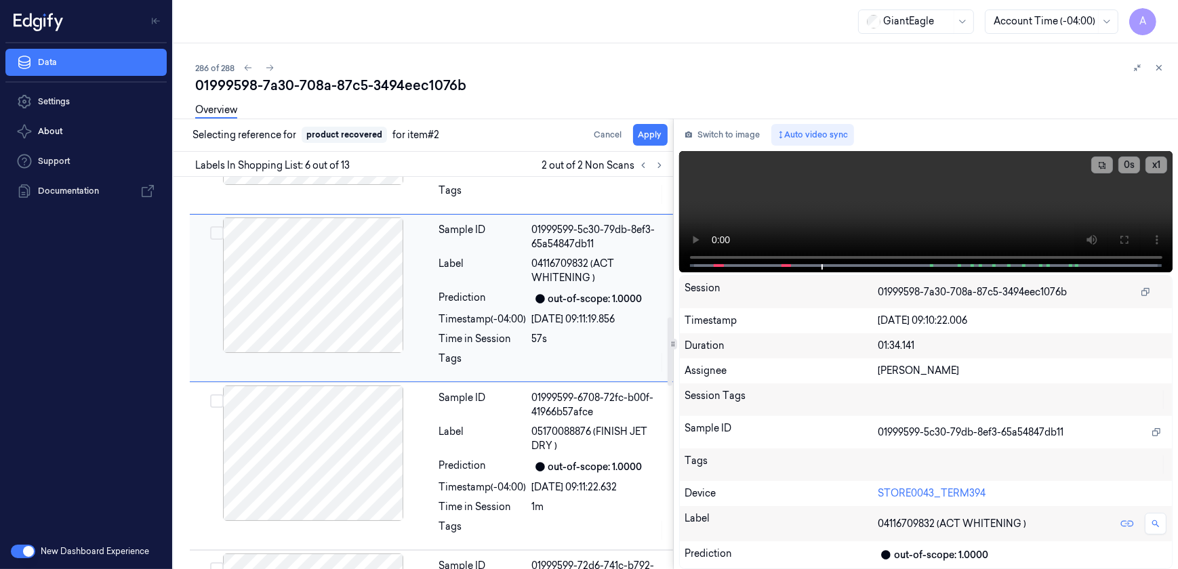
scroll to position [708, 0]
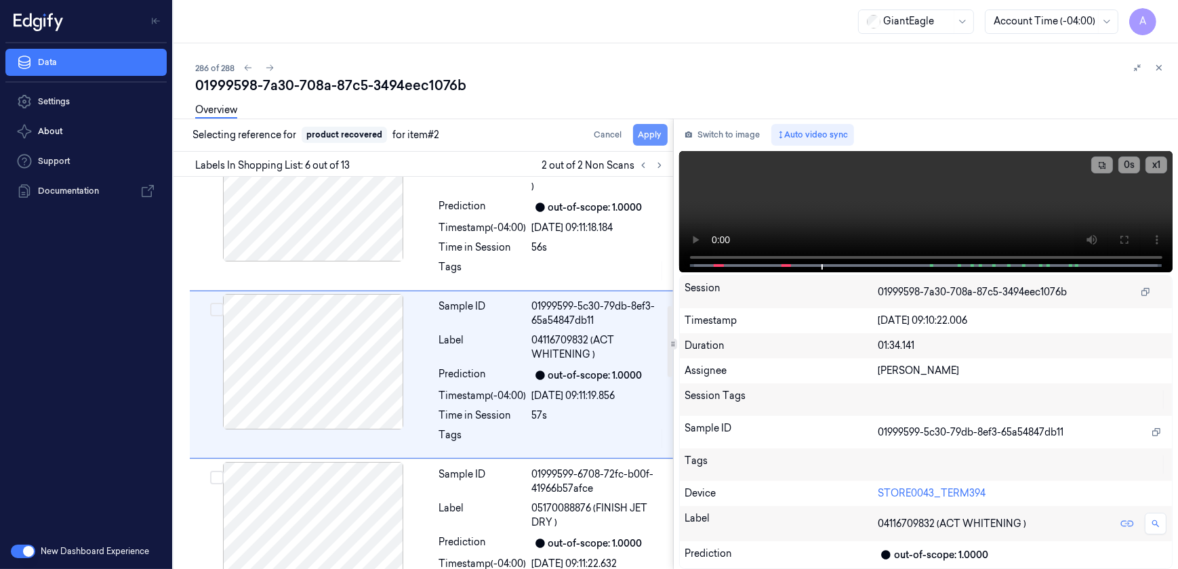
click at [639, 136] on button "Apply" at bounding box center [650, 135] width 35 height 22
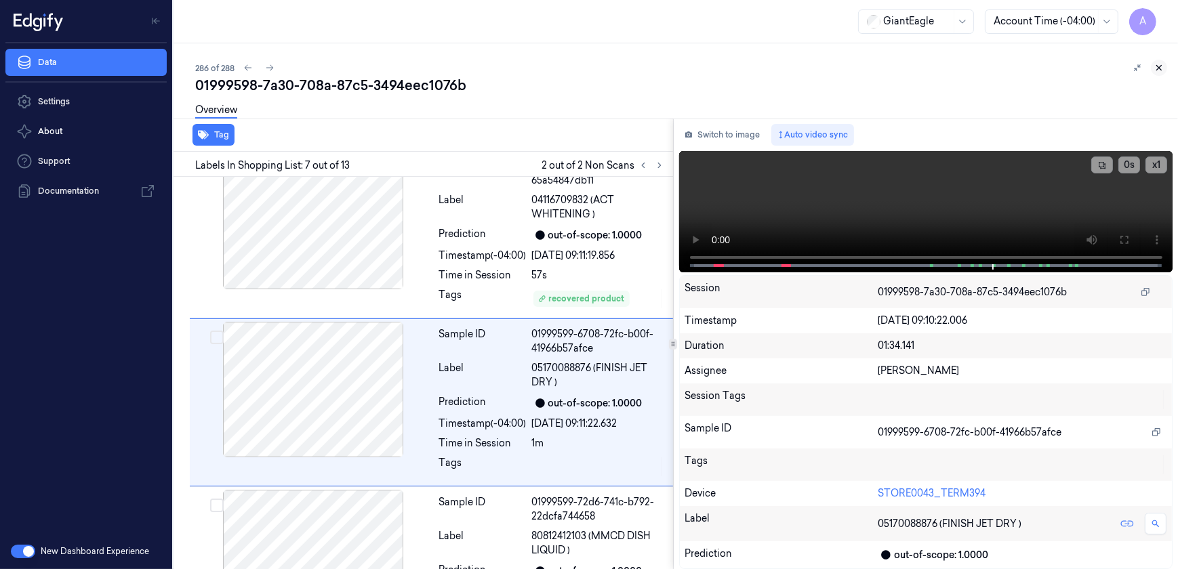
scroll to position [893, 0]
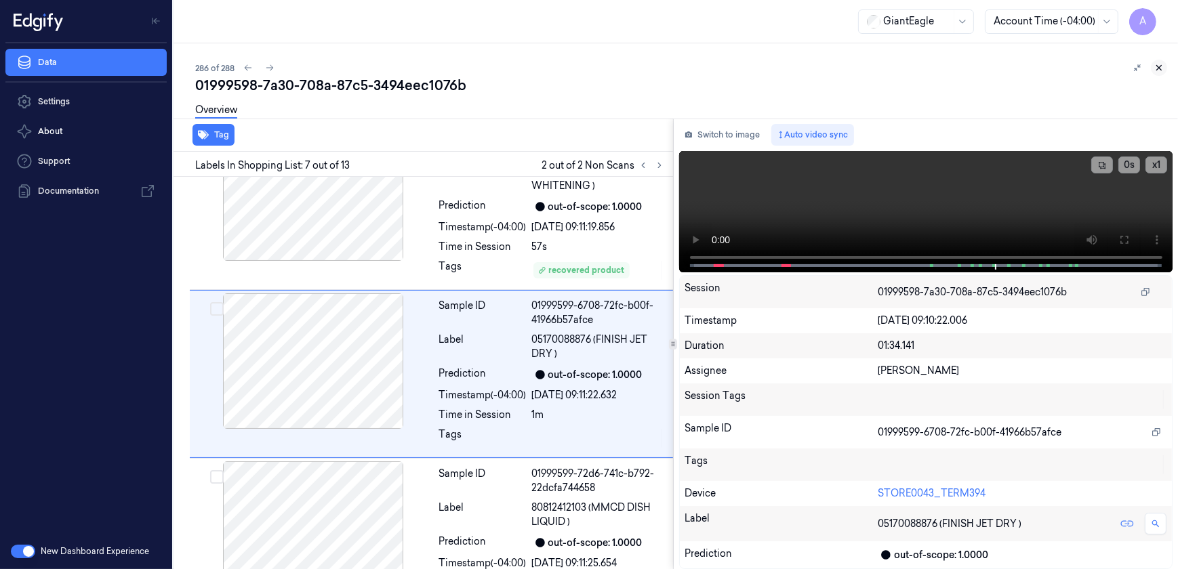
click at [1154, 65] on icon at bounding box center [1158, 67] width 9 height 9
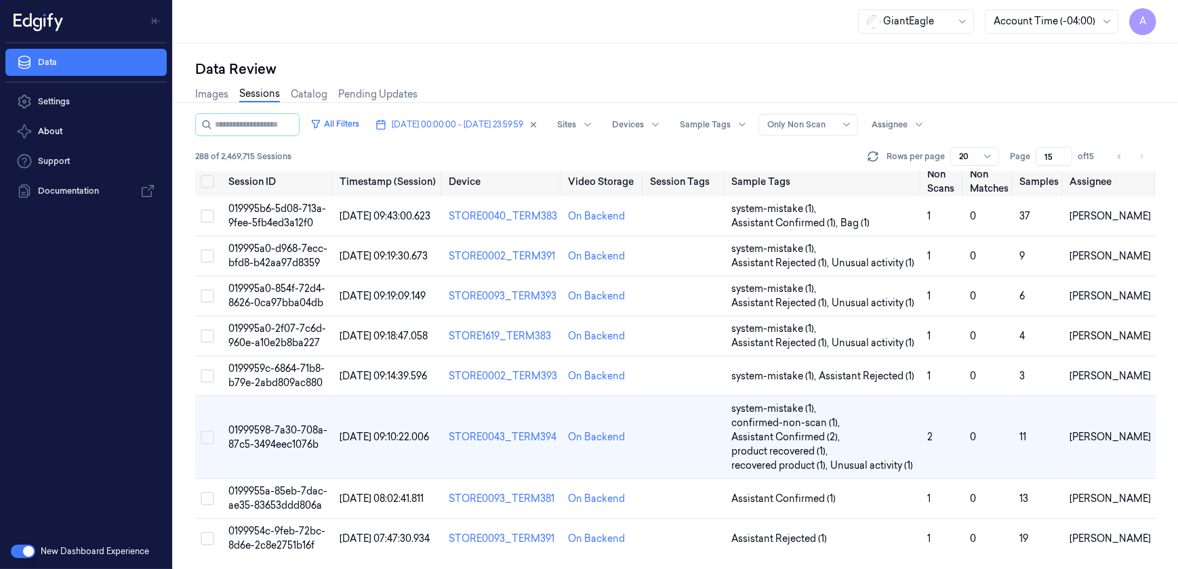
scroll to position [4, 0]
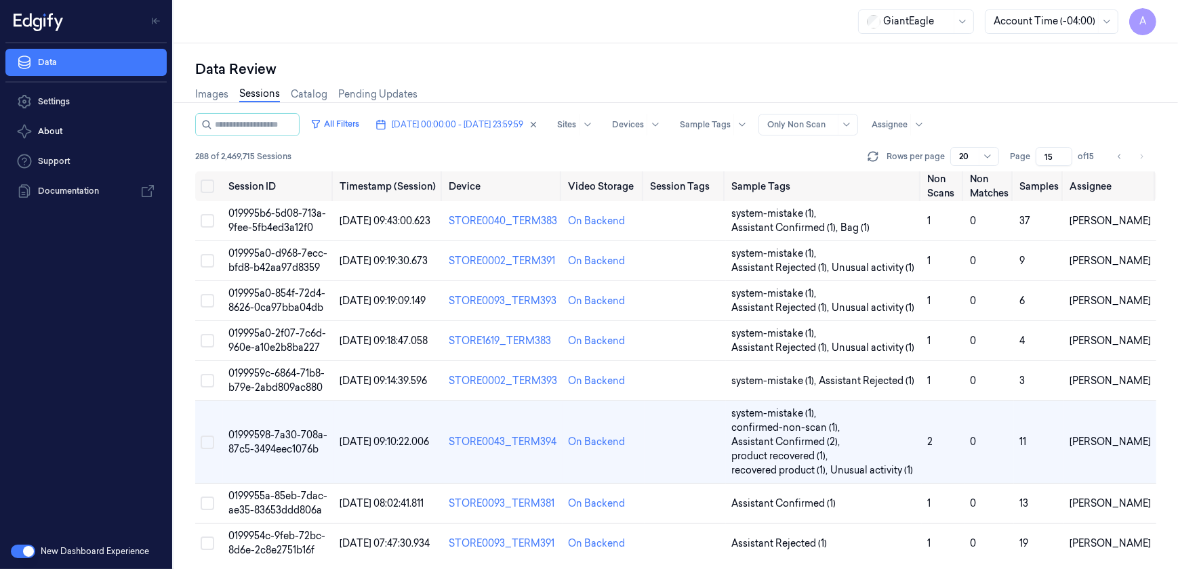
drag, startPoint x: 1055, startPoint y: 153, endPoint x: 1030, endPoint y: 159, distance: 26.0
click at [1030, 159] on div "Page 15 of 15" at bounding box center [1054, 156] width 89 height 19
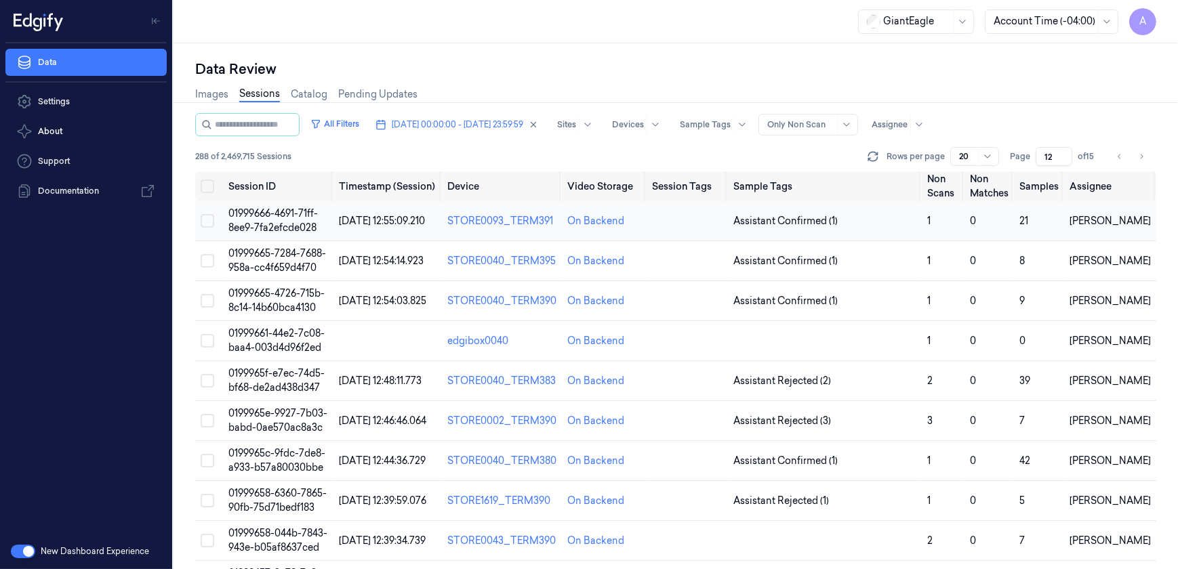
type input "12"
click at [281, 220] on td "01999666-4691-71ff-8ee9-7fa2efcde028" at bounding box center [278, 221] width 111 height 40
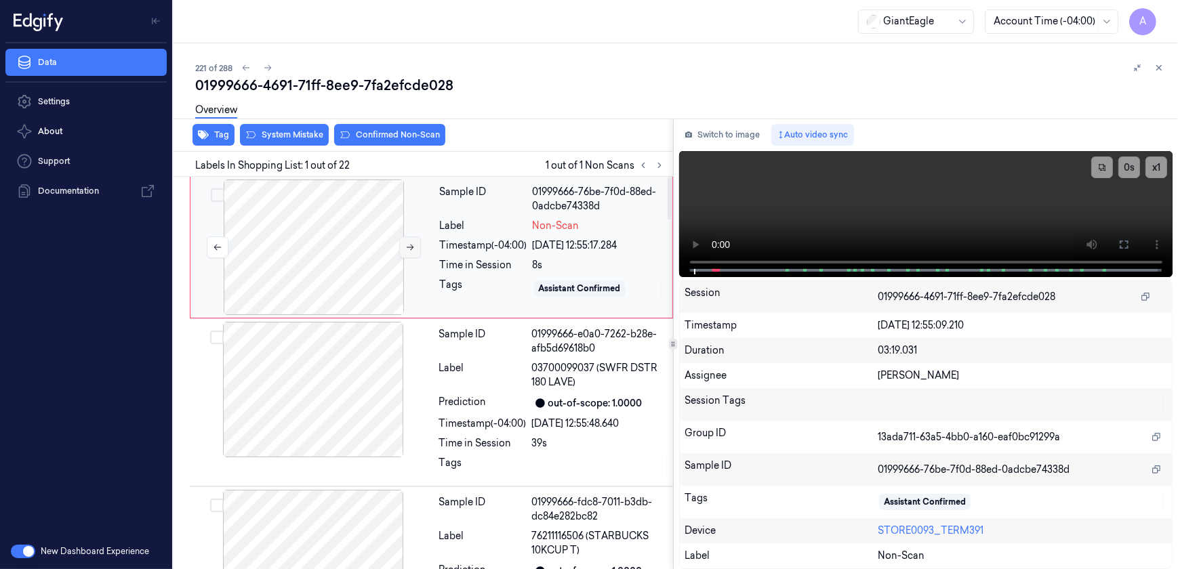
click at [414, 250] on icon at bounding box center [409, 247] width 9 height 9
click at [414, 254] on button at bounding box center [410, 248] width 22 height 22
click at [1125, 244] on icon at bounding box center [1124, 244] width 11 height 11
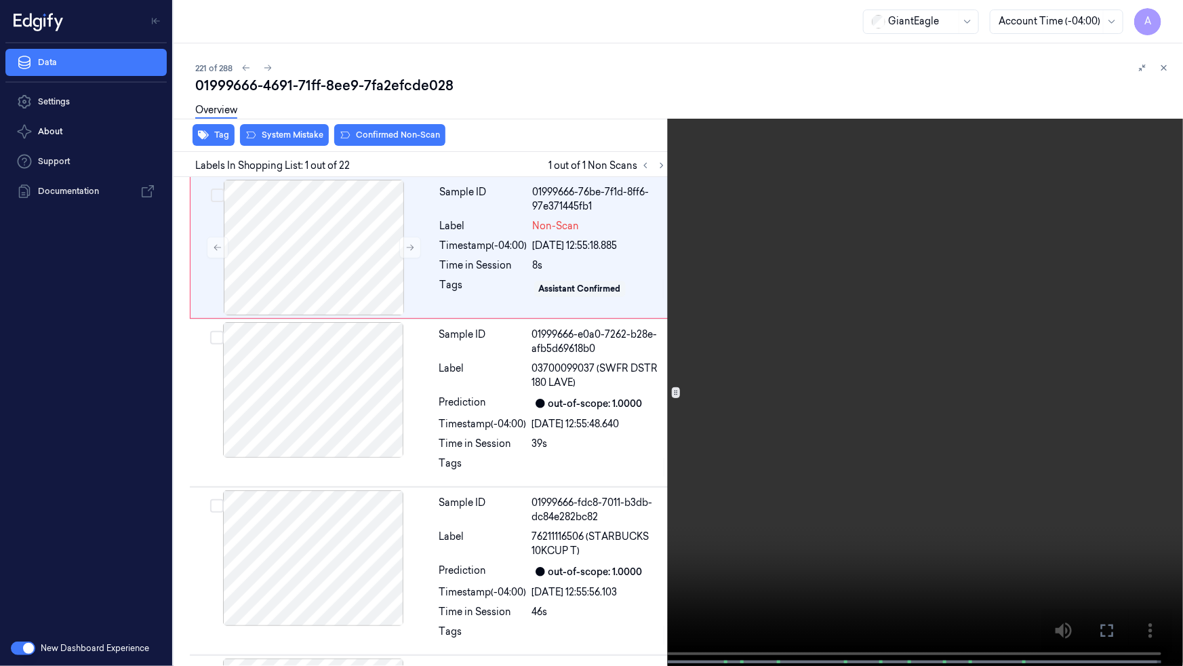
drag, startPoint x: 616, startPoint y: 336, endPoint x: 698, endPoint y: 331, distance: 82.2
click at [616, 336] on video at bounding box center [591, 334] width 1183 height 668
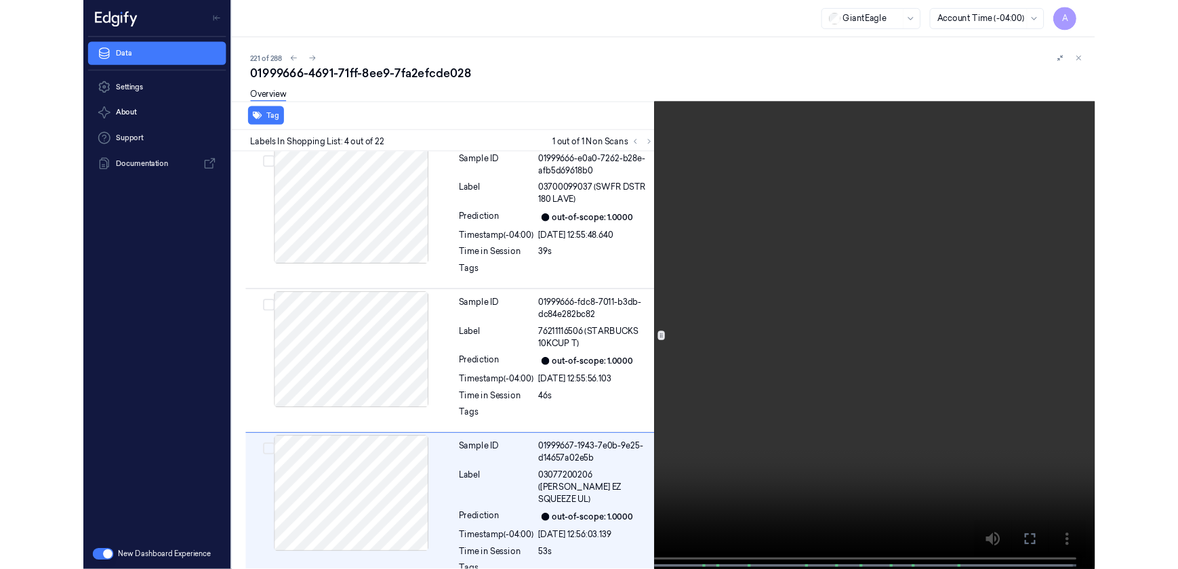
scroll to position [317, 0]
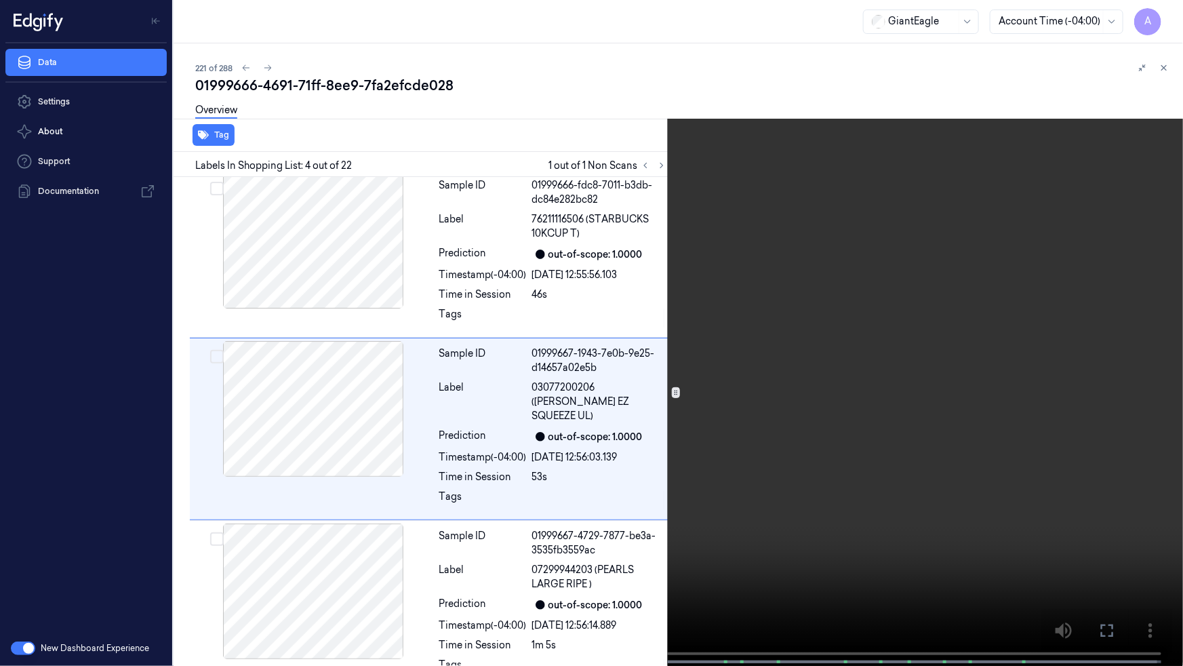
click at [0, 0] on icon at bounding box center [0, 0] width 0 height 0
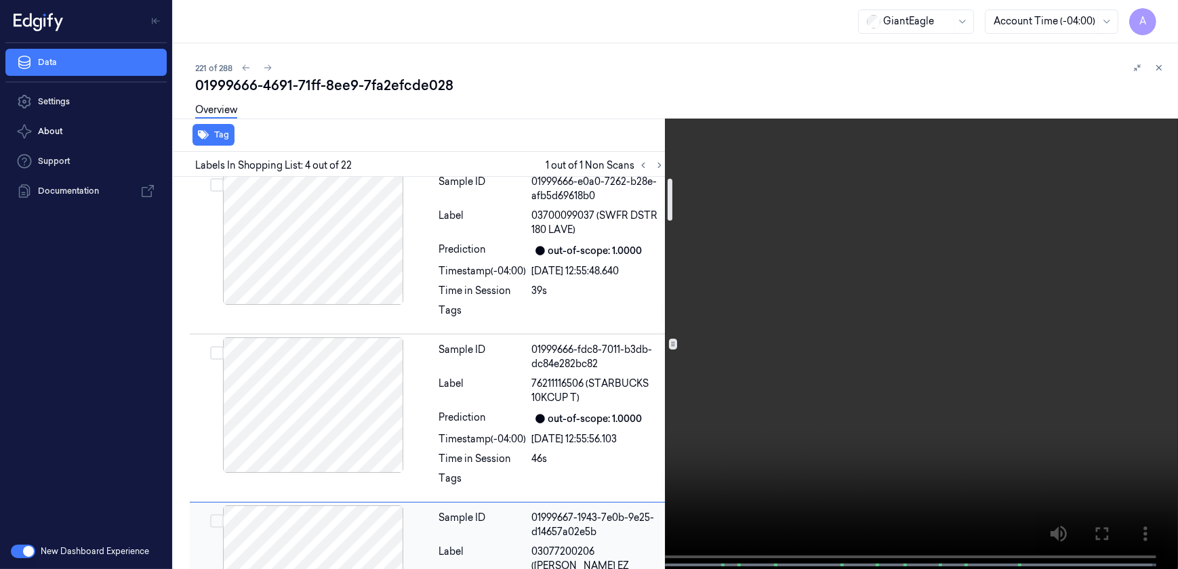
scroll to position [0, 0]
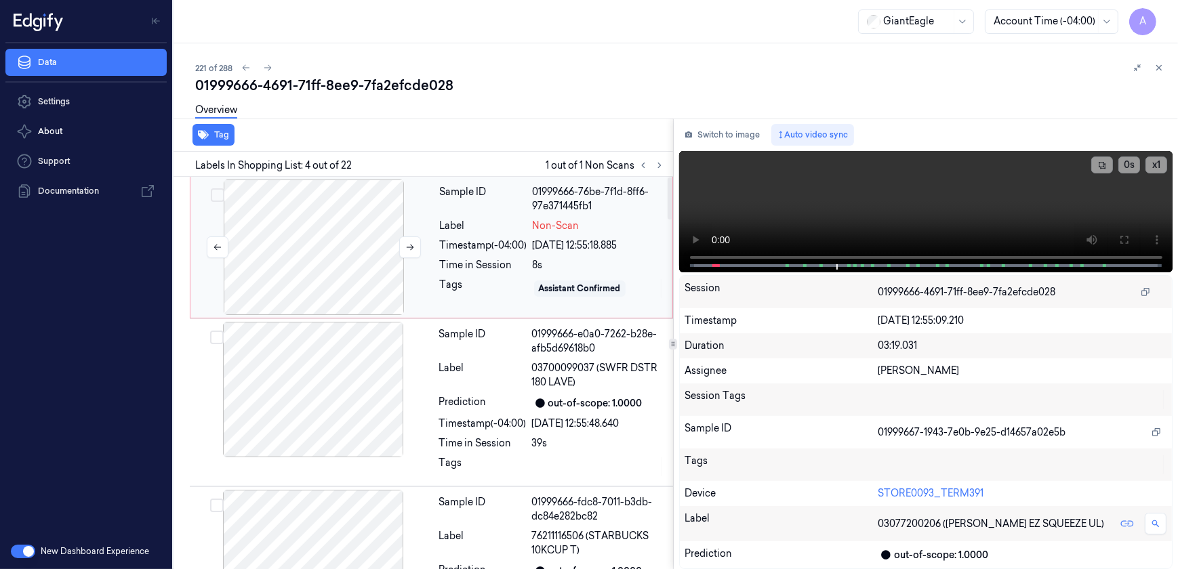
click at [429, 260] on div at bounding box center [313, 248] width 241 height 136
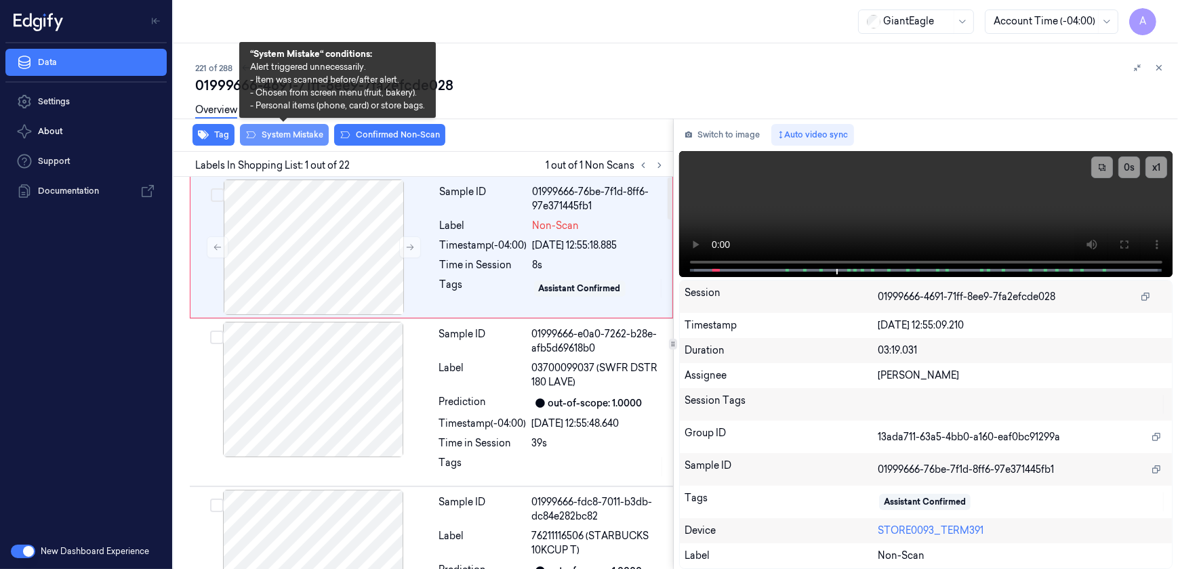
click at [298, 142] on button "System Mistake" at bounding box center [284, 135] width 89 height 22
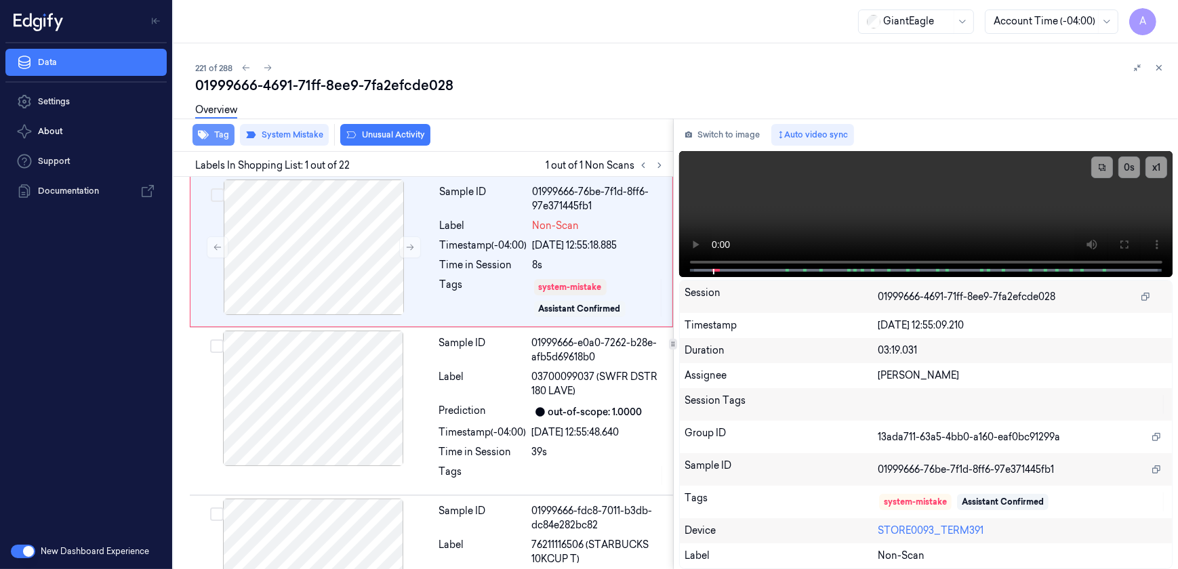
click at [217, 142] on button "Tag" at bounding box center [214, 135] width 42 height 22
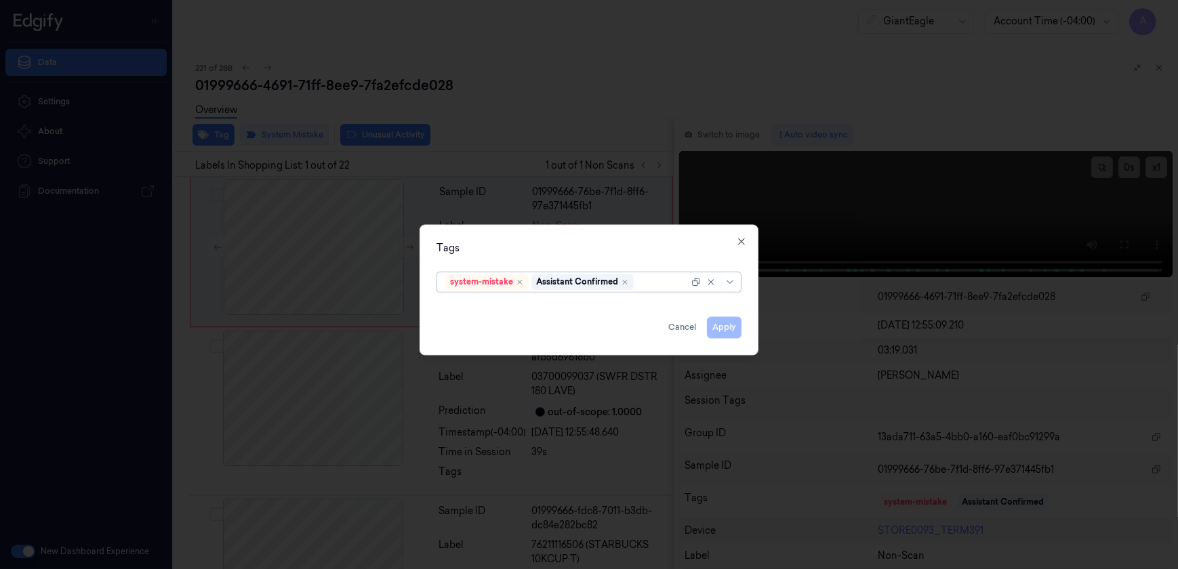
click at [644, 281] on div at bounding box center [663, 282] width 52 height 14
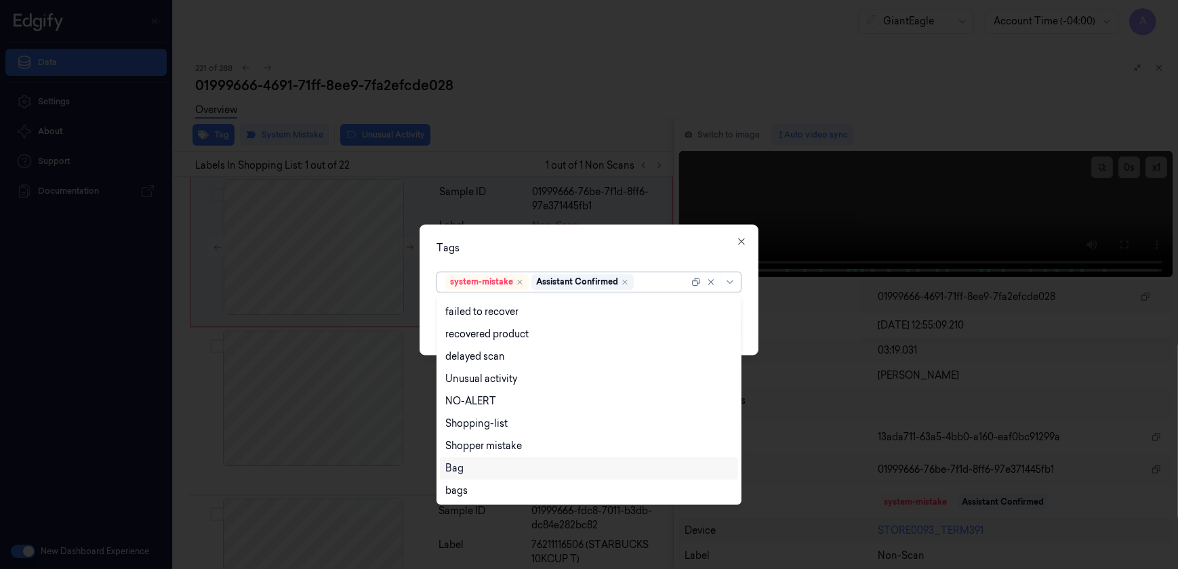
click at [479, 472] on div "Bag" at bounding box center [588, 469] width 287 height 14
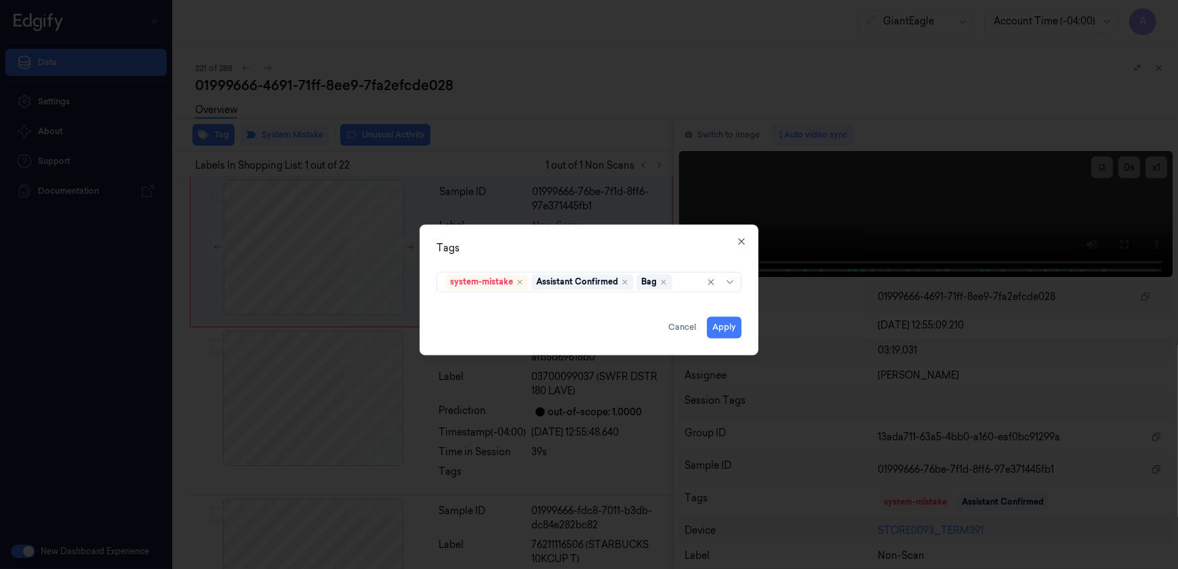
click at [563, 250] on div "Tags" at bounding box center [589, 249] width 305 height 14
click at [725, 333] on button "Apply" at bounding box center [724, 328] width 35 height 22
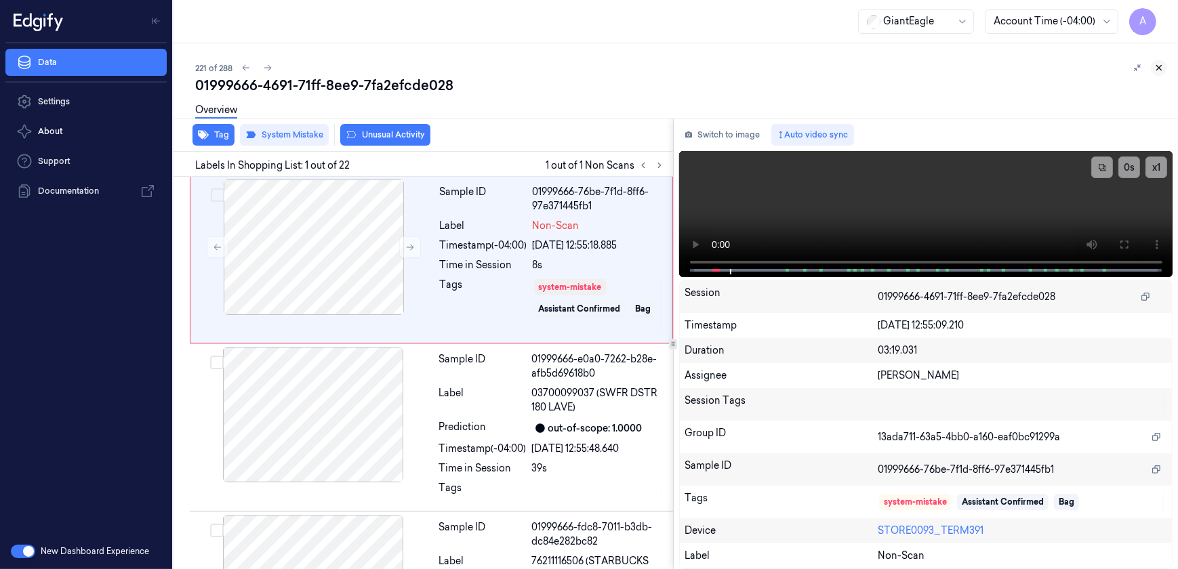
click at [1152, 71] on button at bounding box center [1159, 68] width 16 height 16
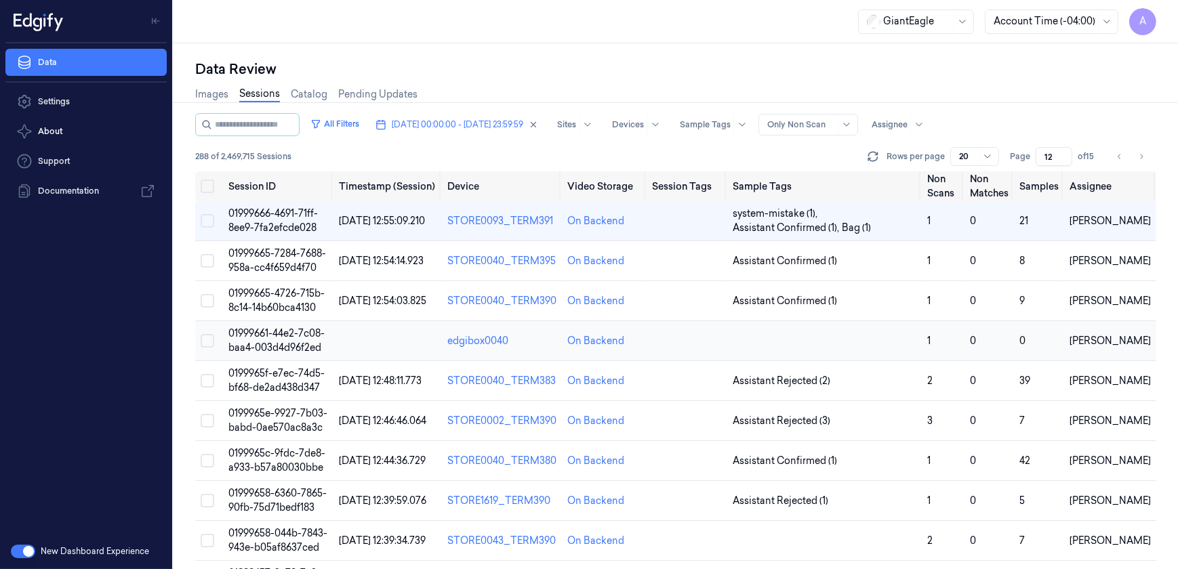
click at [296, 338] on span "01999661-44e2-7c08-baa4-003d4d96f2ed" at bounding box center [276, 340] width 96 height 26
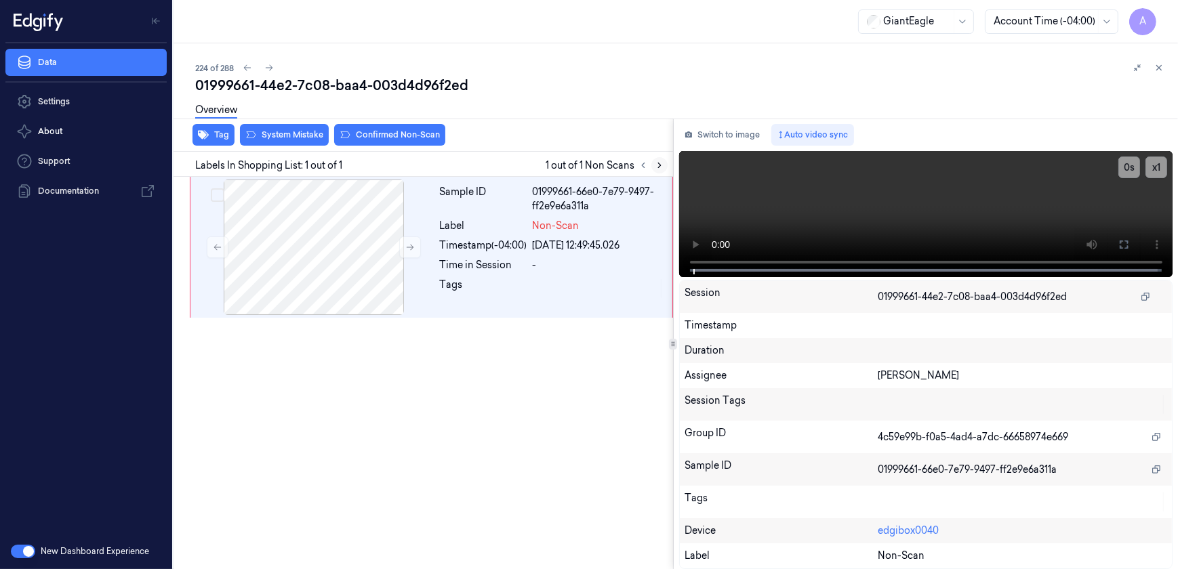
click at [664, 166] on icon at bounding box center [659, 165] width 9 height 9
click at [403, 250] on button at bounding box center [410, 248] width 22 height 22
click at [405, 245] on icon at bounding box center [409, 247] width 9 height 9
click at [1118, 243] on button at bounding box center [1124, 245] width 22 height 22
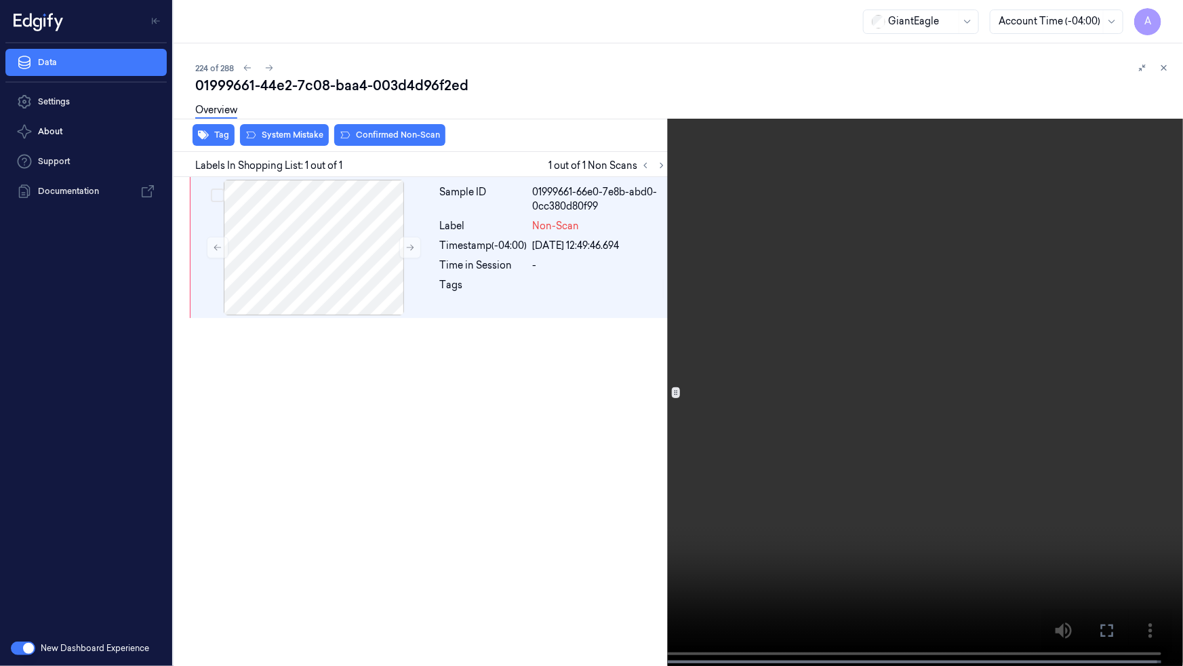
click at [0, 0] on icon at bounding box center [0, 0] width 0 height 0
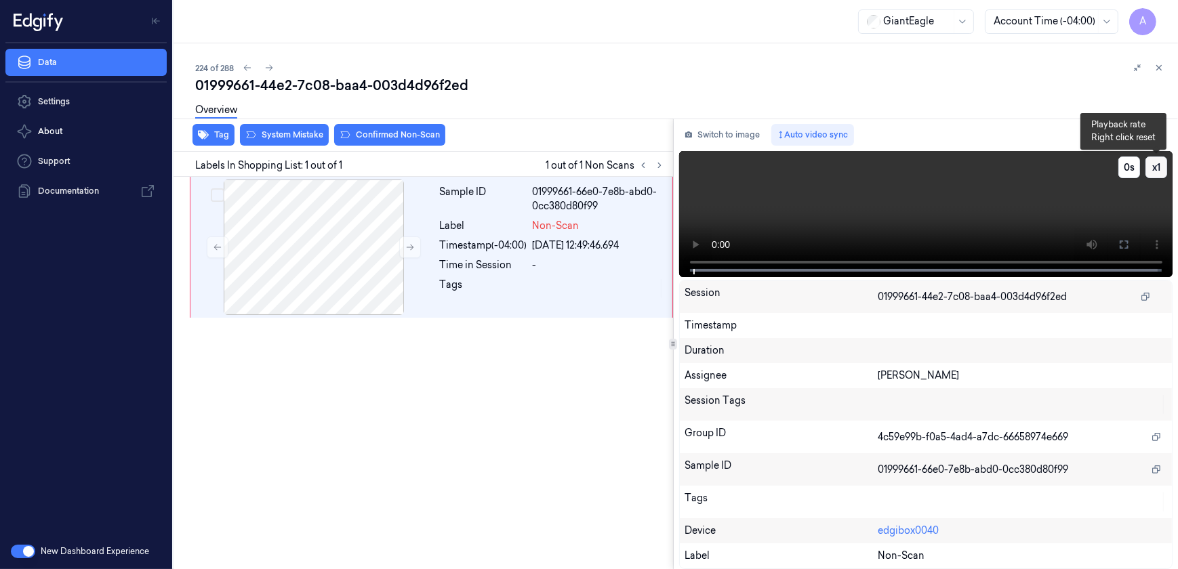
click at [1156, 167] on button "x 1" at bounding box center [1157, 168] width 22 height 22
click at [1156, 167] on button "x 2" at bounding box center [1157, 168] width 22 height 22
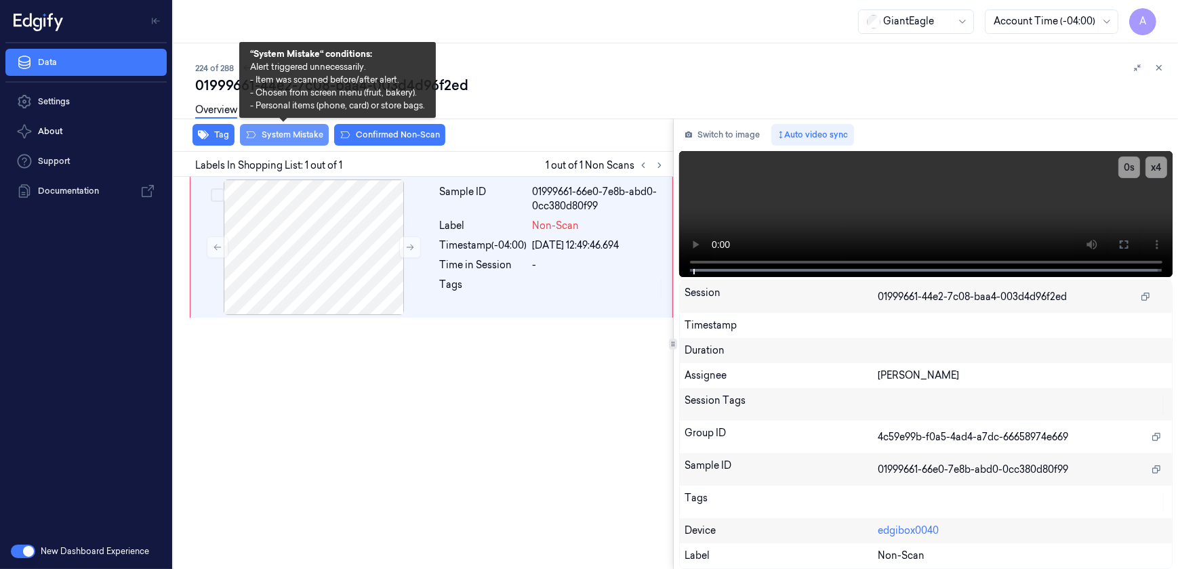
click at [285, 142] on button "System Mistake" at bounding box center [284, 135] width 89 height 22
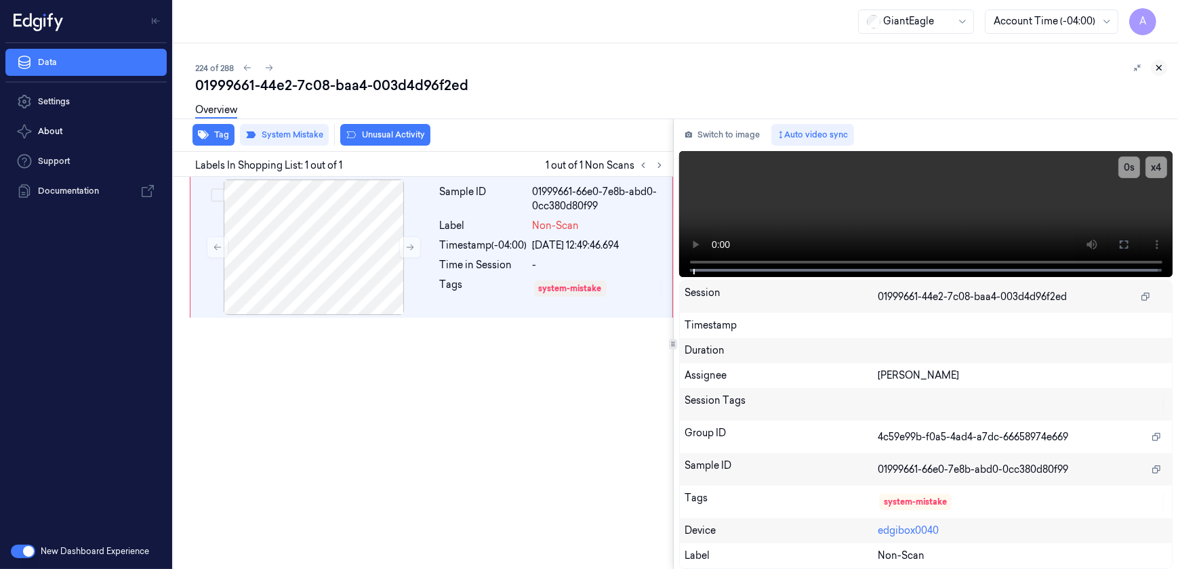
click at [1162, 65] on icon at bounding box center [1158, 67] width 9 height 9
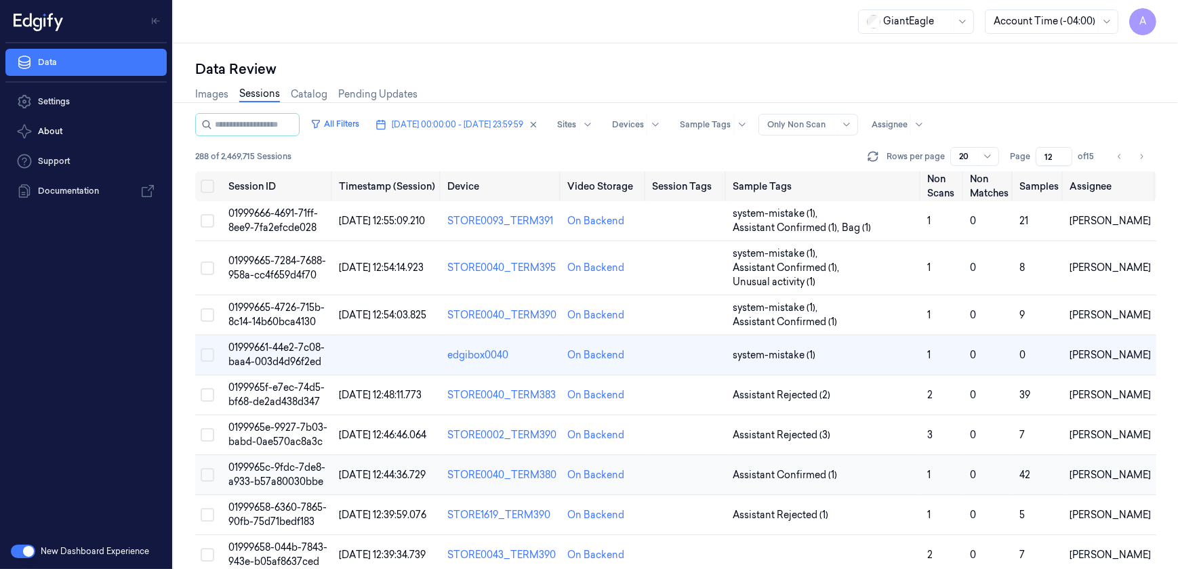
click at [266, 464] on span "0199965c-9fdc-7de8-a933-b57a80030bbe" at bounding box center [276, 475] width 97 height 26
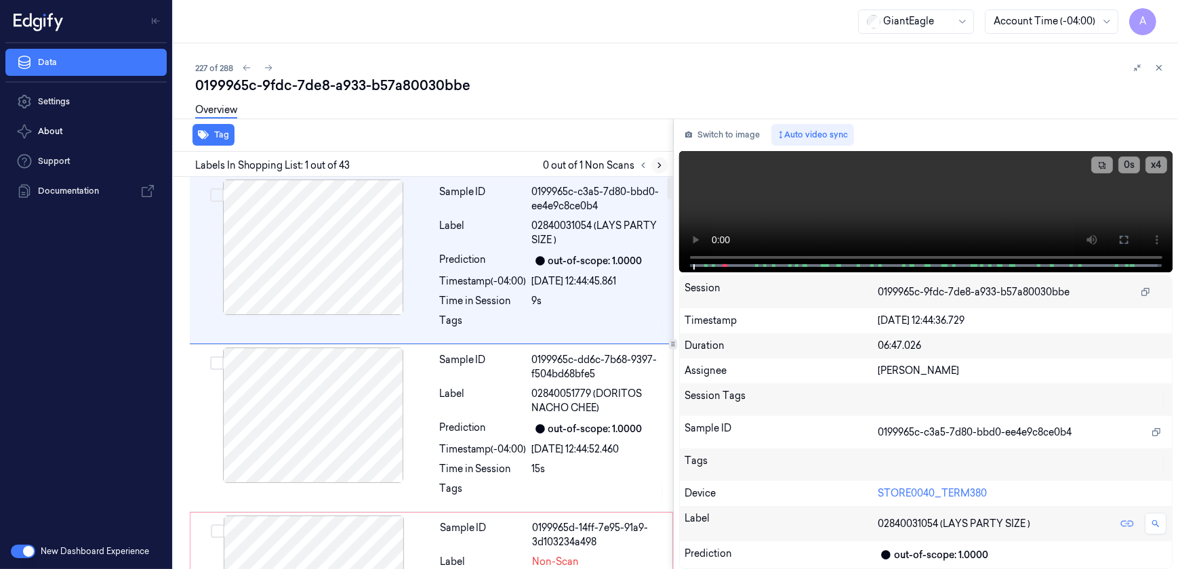
click at [656, 169] on icon at bounding box center [659, 165] width 9 height 9
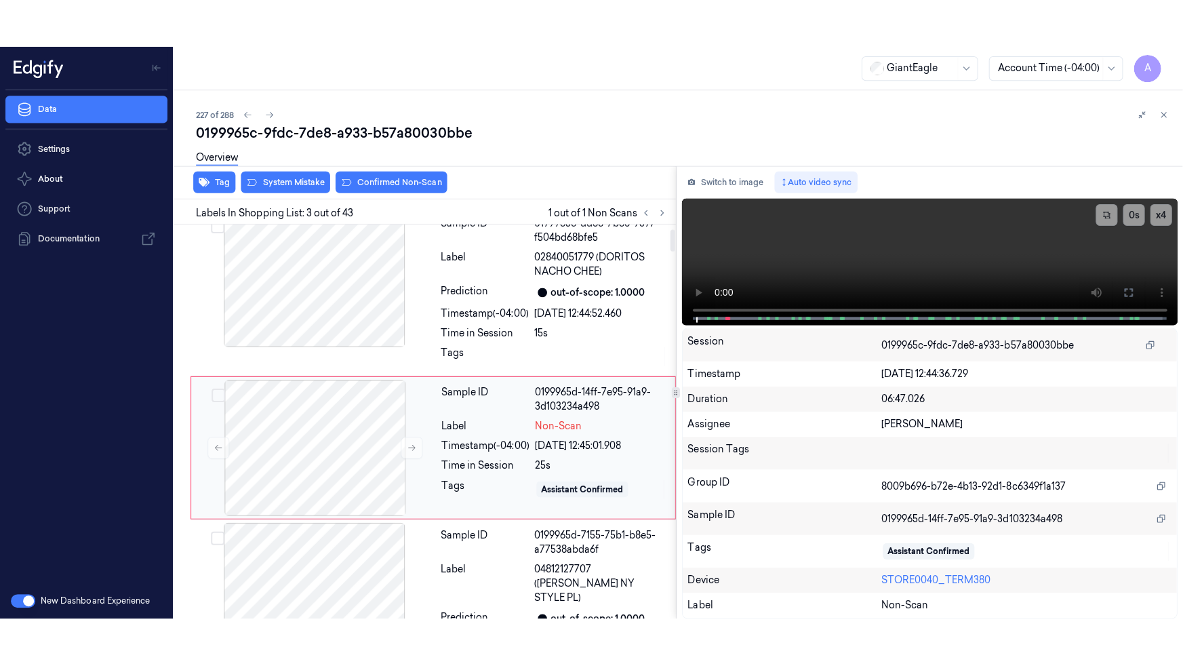
scroll to position [210, 0]
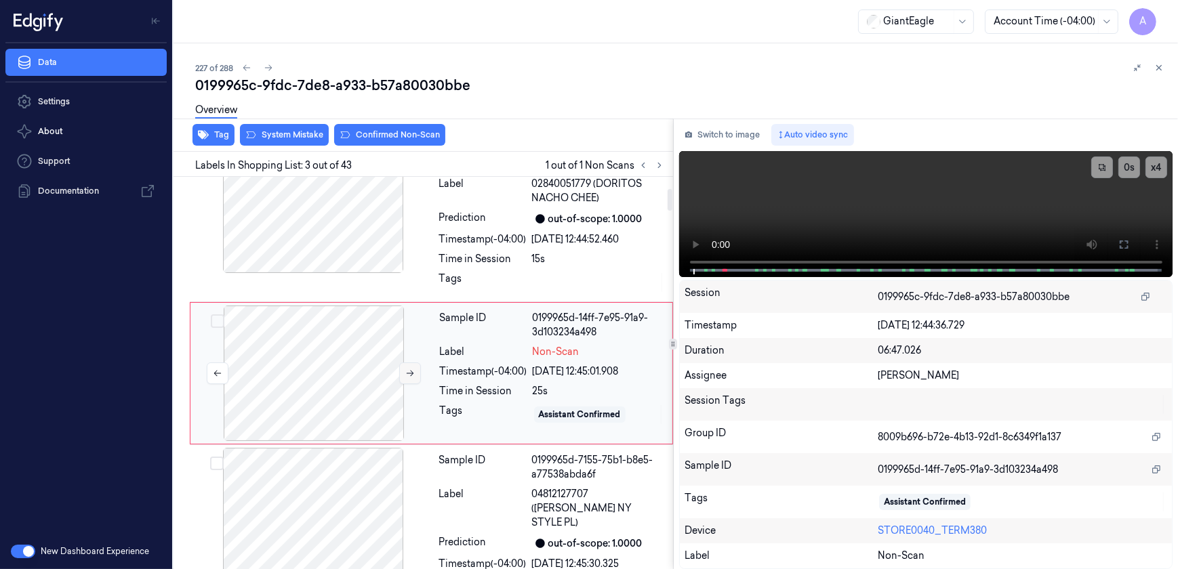
click at [408, 372] on icon at bounding box center [409, 373] width 9 height 9
click at [409, 374] on icon at bounding box center [409, 373] width 9 height 9
click at [1125, 248] on icon at bounding box center [1124, 244] width 11 height 11
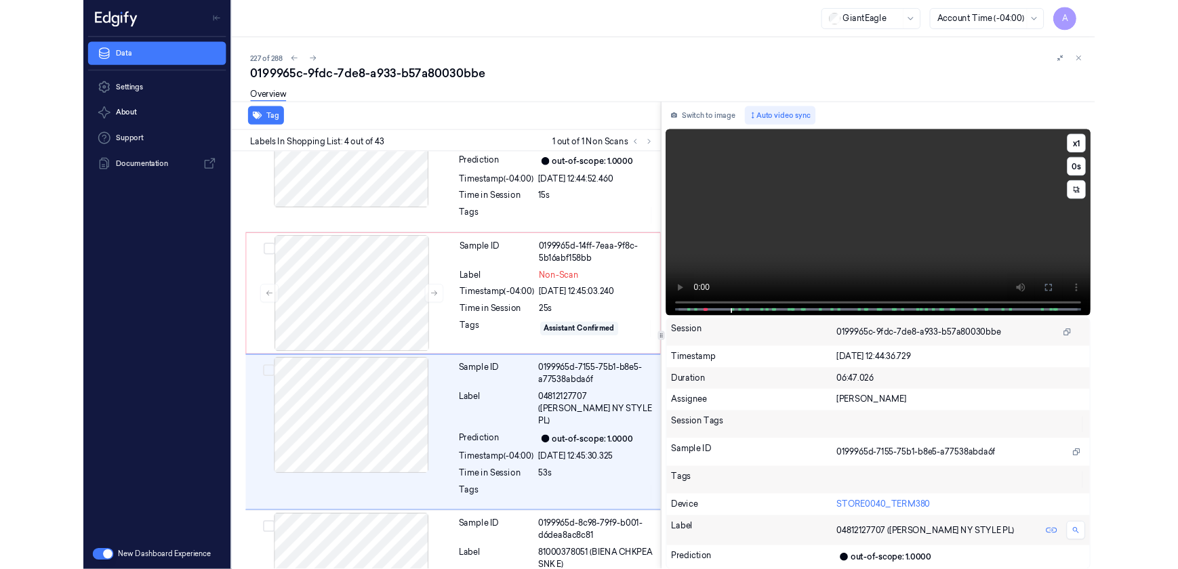
scroll to position [317, 0]
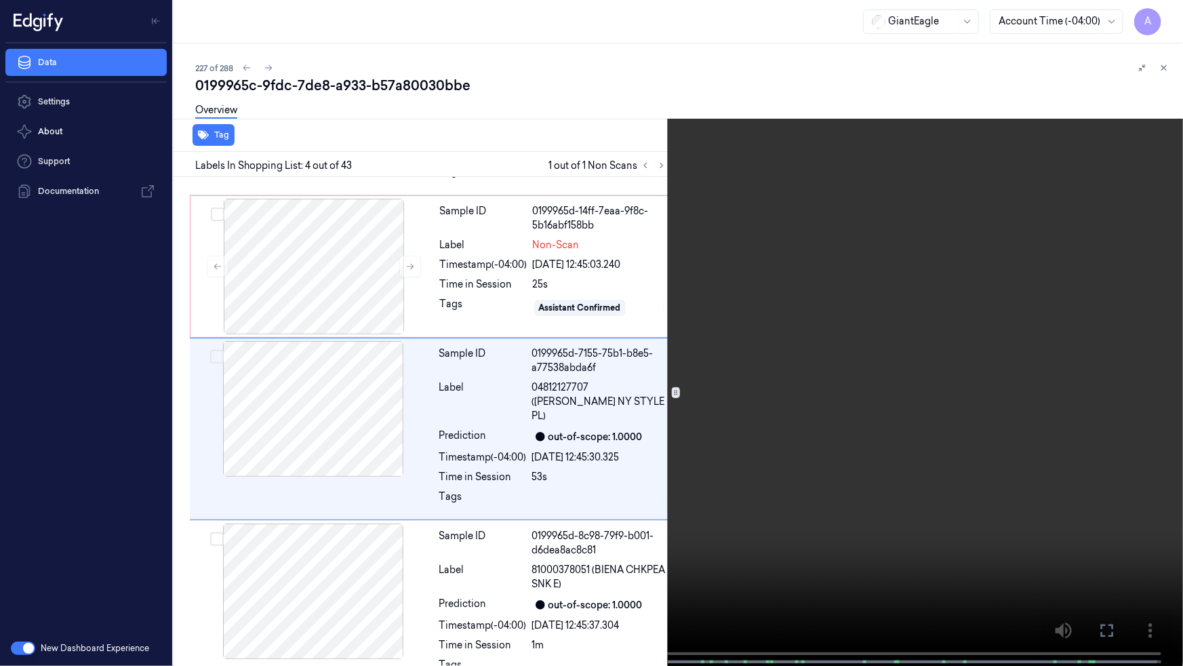
drag, startPoint x: 1105, startPoint y: 637, endPoint x: 1099, endPoint y: 566, distance: 70.8
click at [0, 0] on icon at bounding box center [0, 0] width 0 height 0
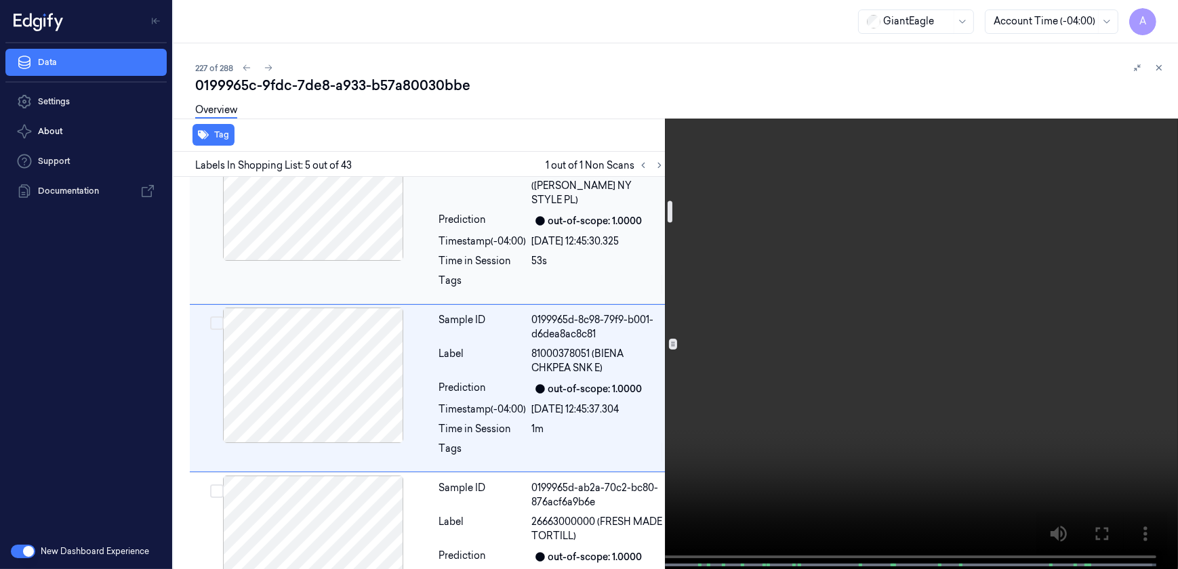
scroll to position [286, 0]
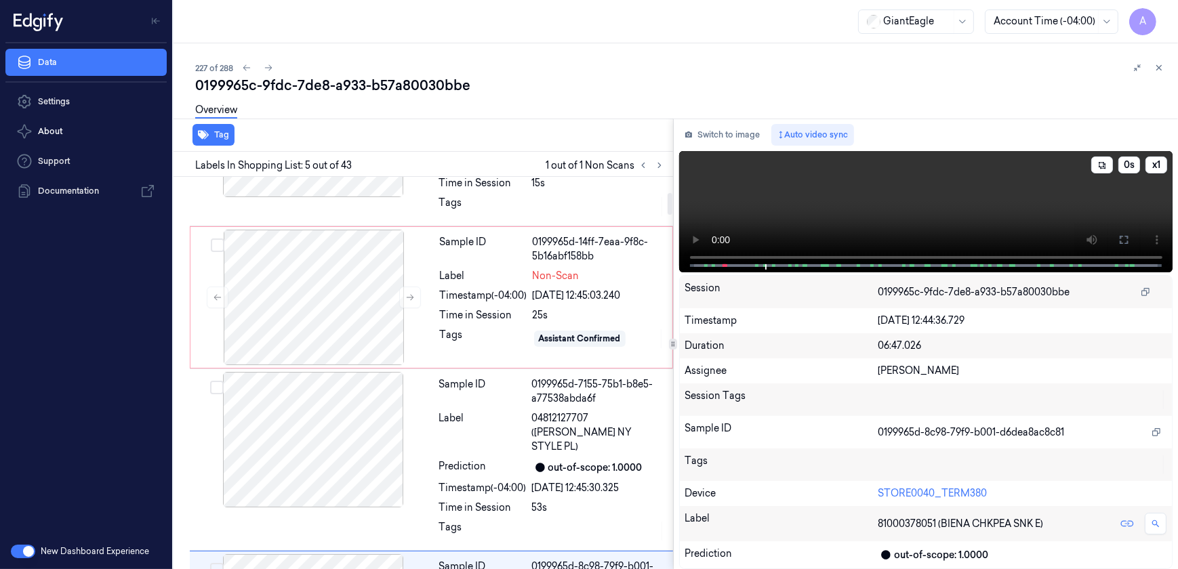
click at [929, 212] on video at bounding box center [926, 211] width 494 height 121
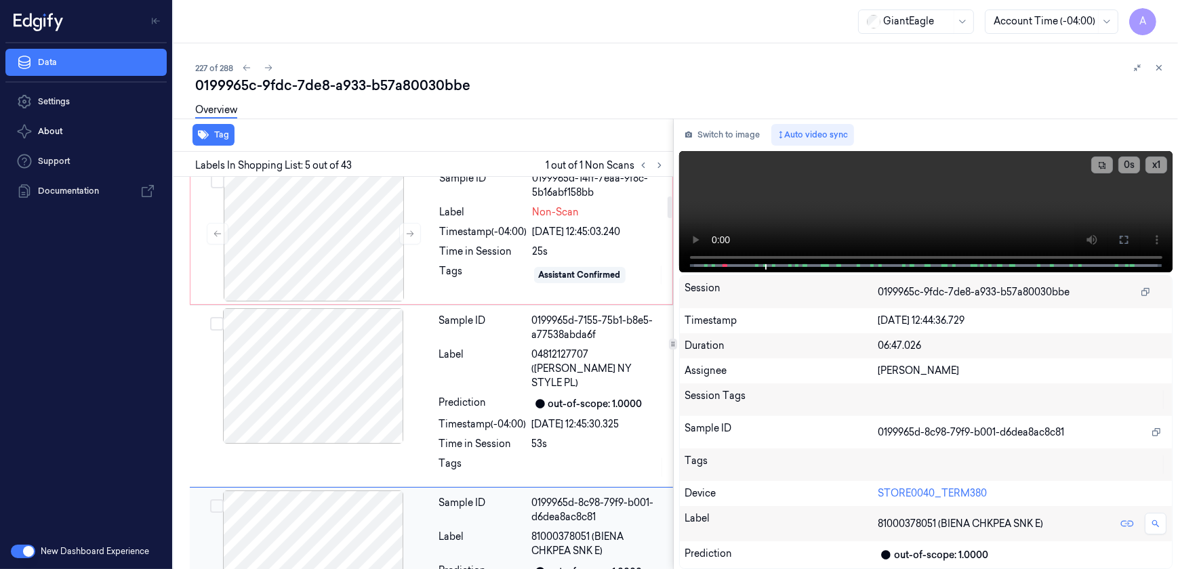
scroll to position [348, 0]
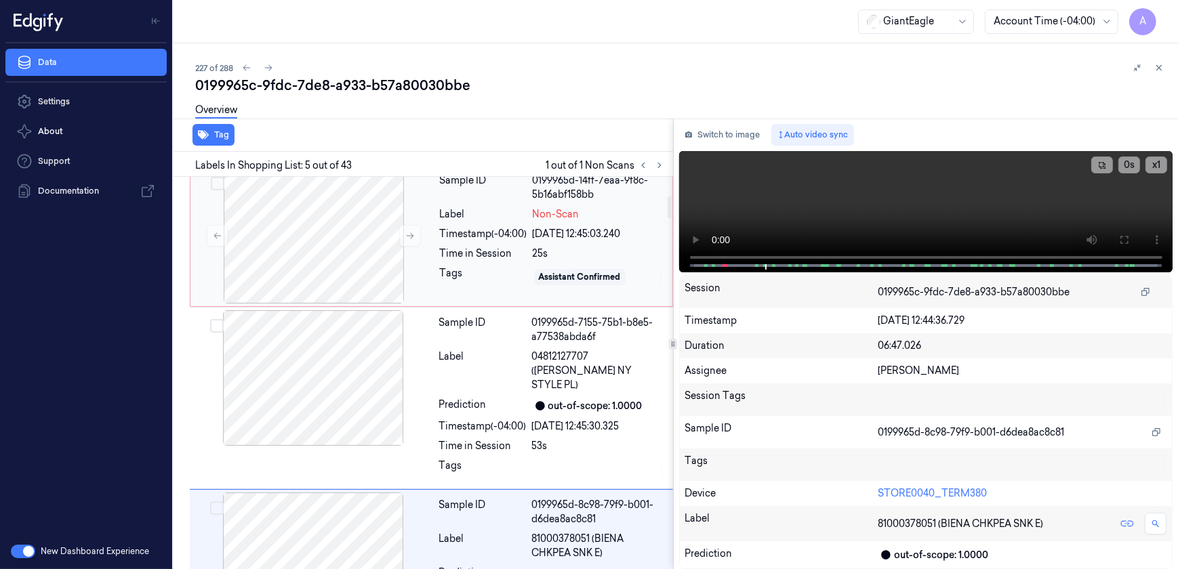
click at [454, 277] on div "Tags" at bounding box center [483, 277] width 87 height 22
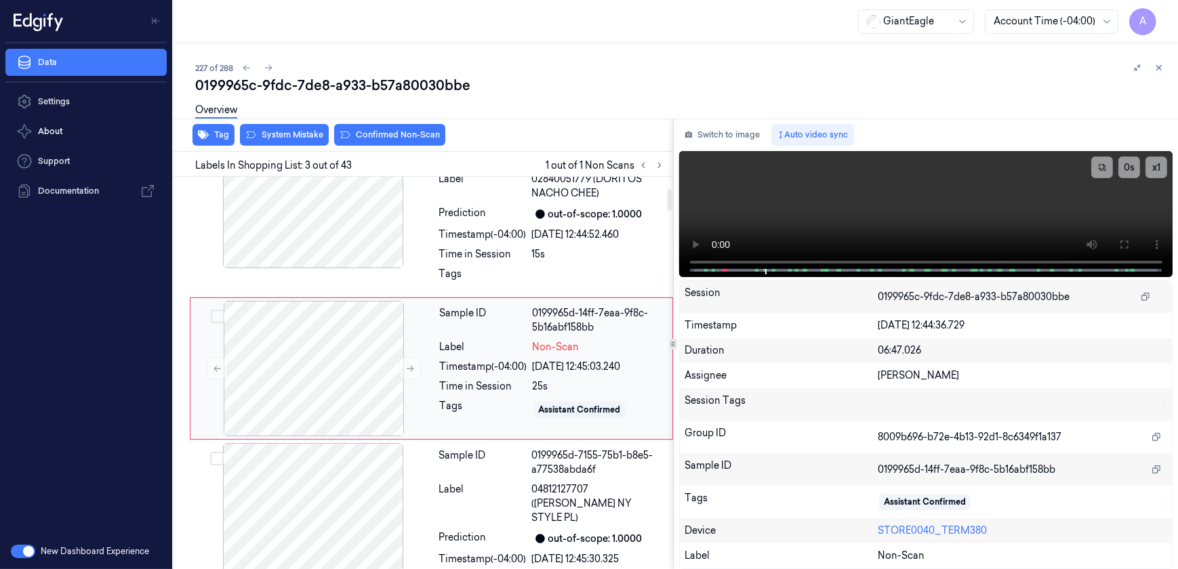
scroll to position [210, 0]
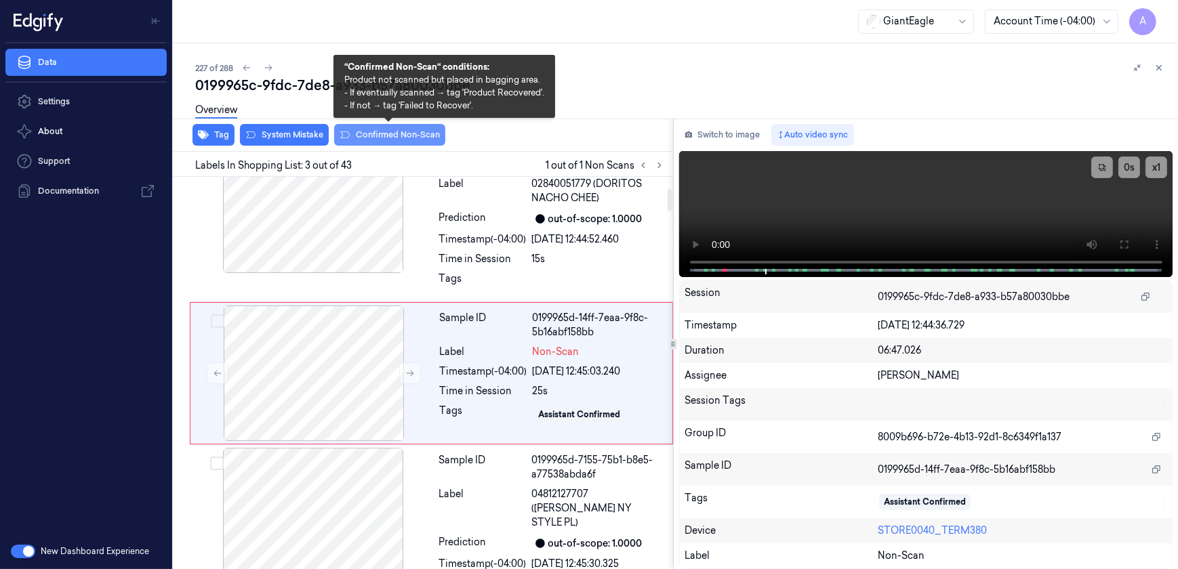
click at [378, 141] on button "Confirmed Non-Scan" at bounding box center [389, 135] width 111 height 22
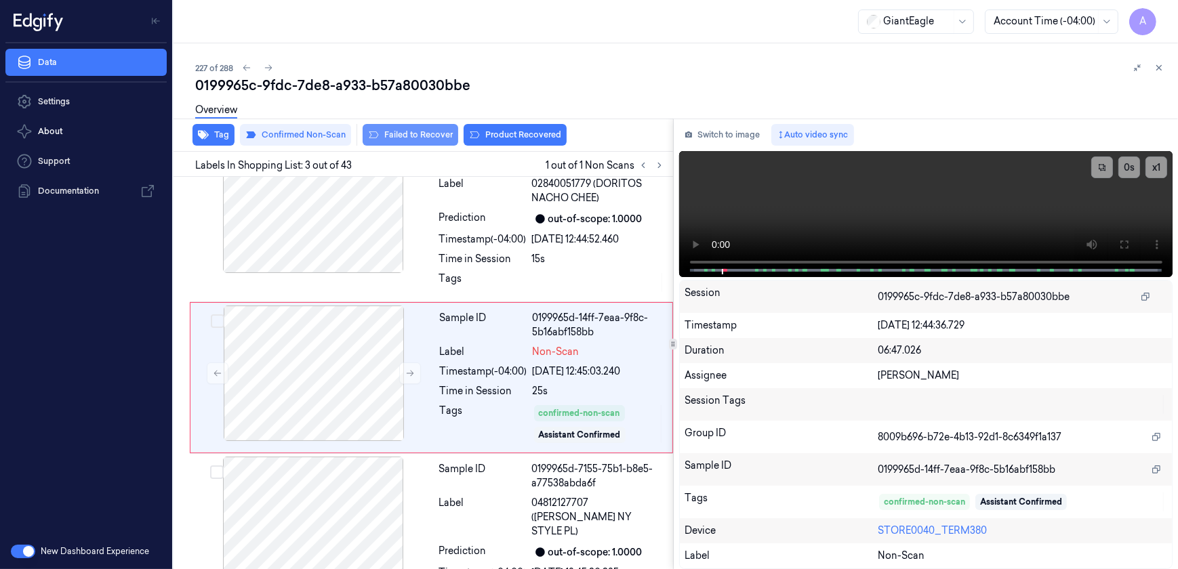
scroll to position [214, 0]
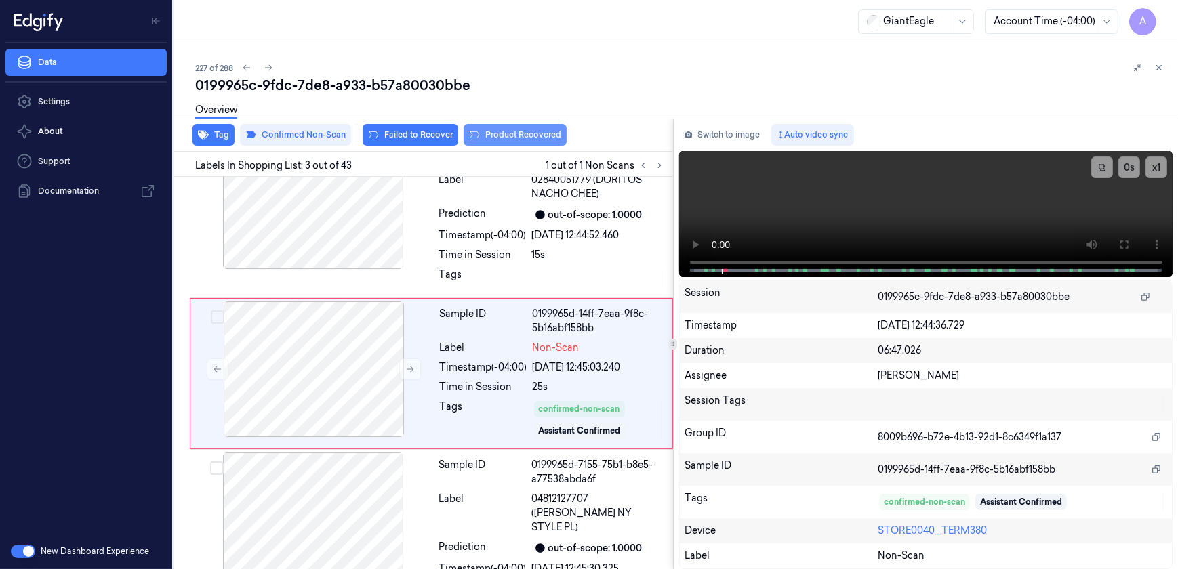
click at [502, 138] on button "Product Recovered" at bounding box center [515, 135] width 103 height 22
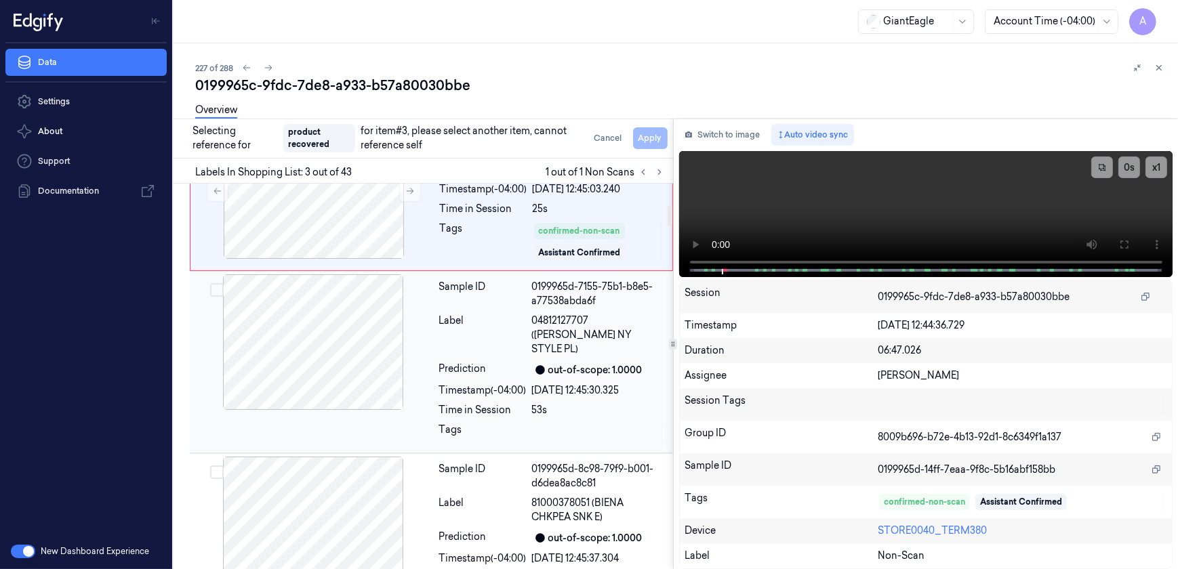
click at [503, 362] on div "Prediction" at bounding box center [482, 370] width 87 height 16
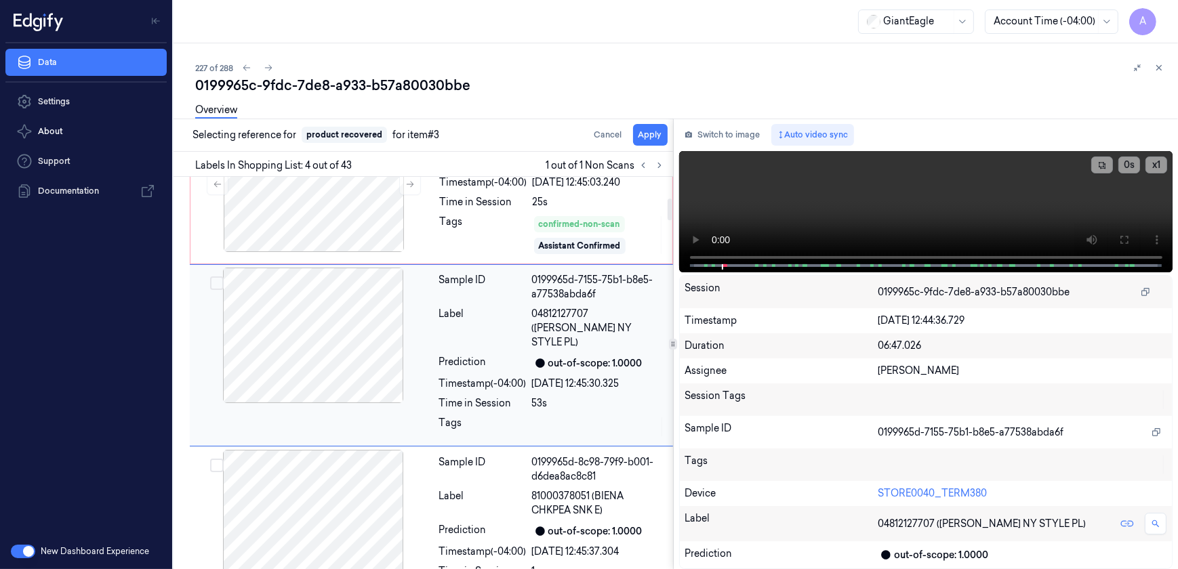
scroll to position [373, 0]
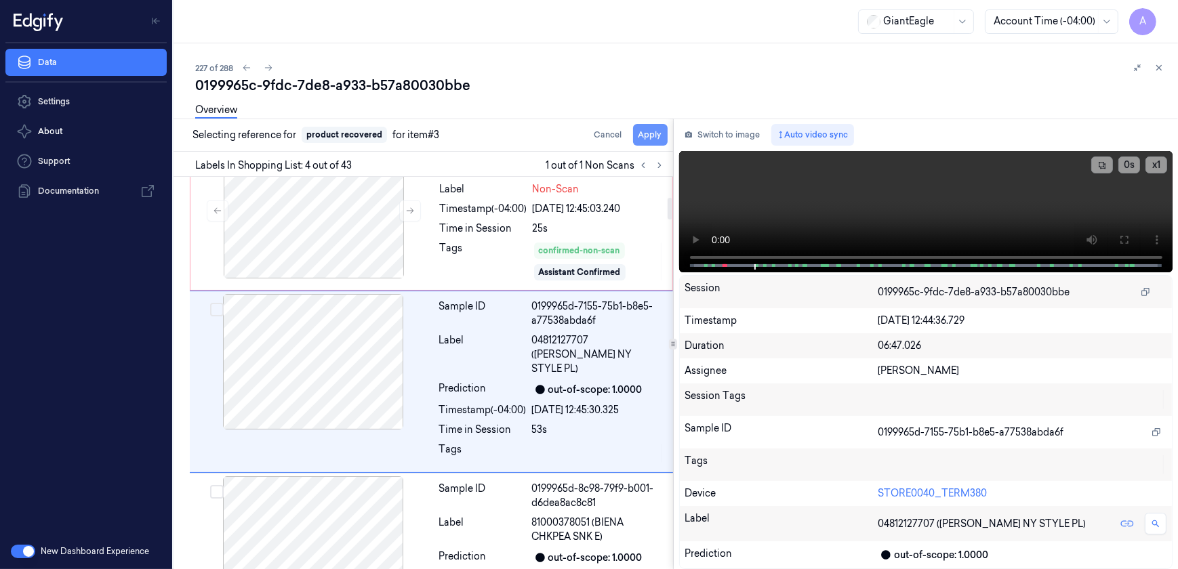
click at [650, 140] on button "Apply" at bounding box center [650, 135] width 35 height 22
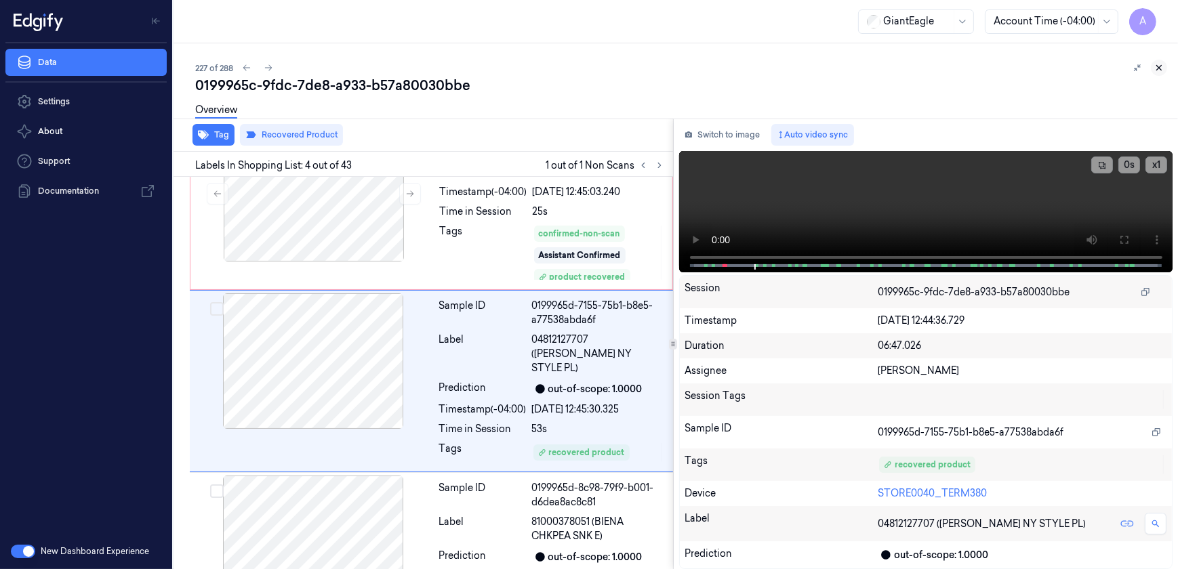
click at [1160, 68] on icon at bounding box center [1158, 67] width 9 height 9
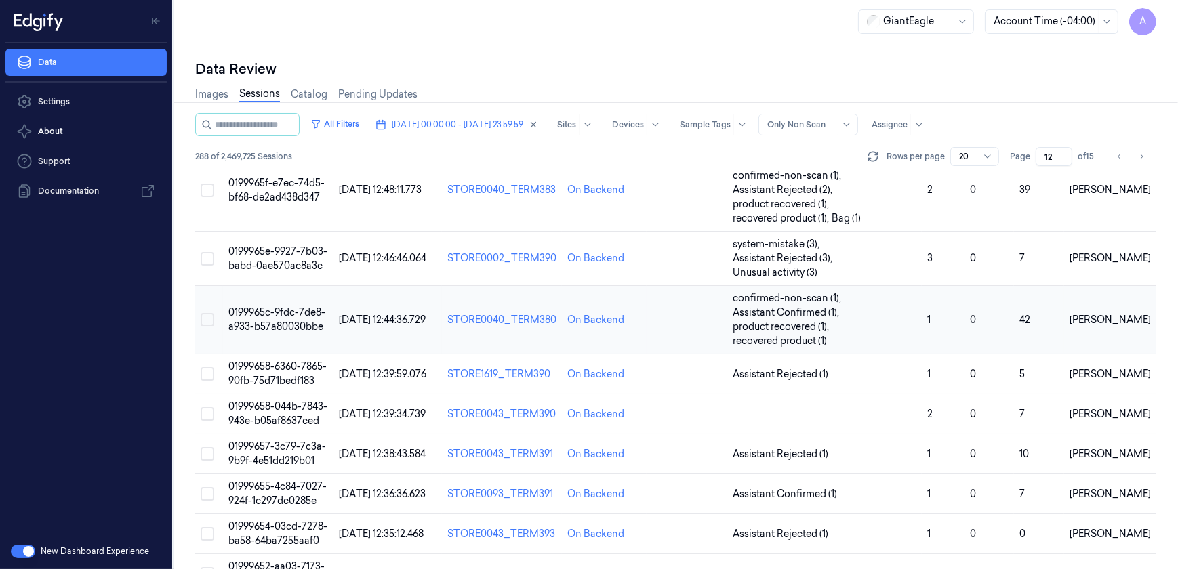
scroll to position [246, 0]
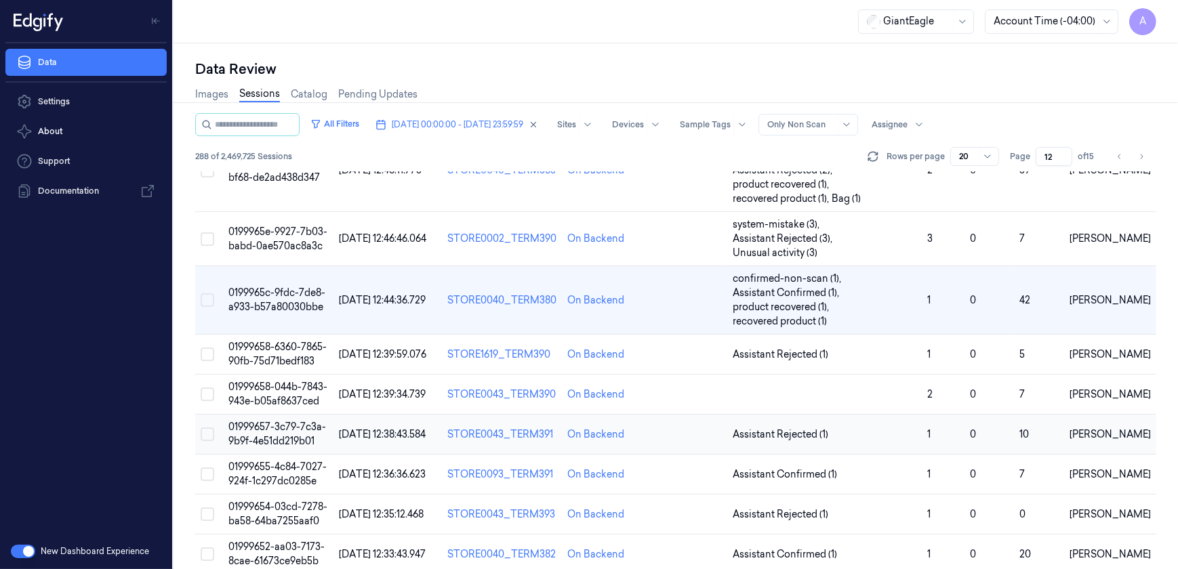
click at [289, 421] on span "01999657-3c79-7c3a-9b9f-4e51dd219b01" at bounding box center [277, 434] width 98 height 26
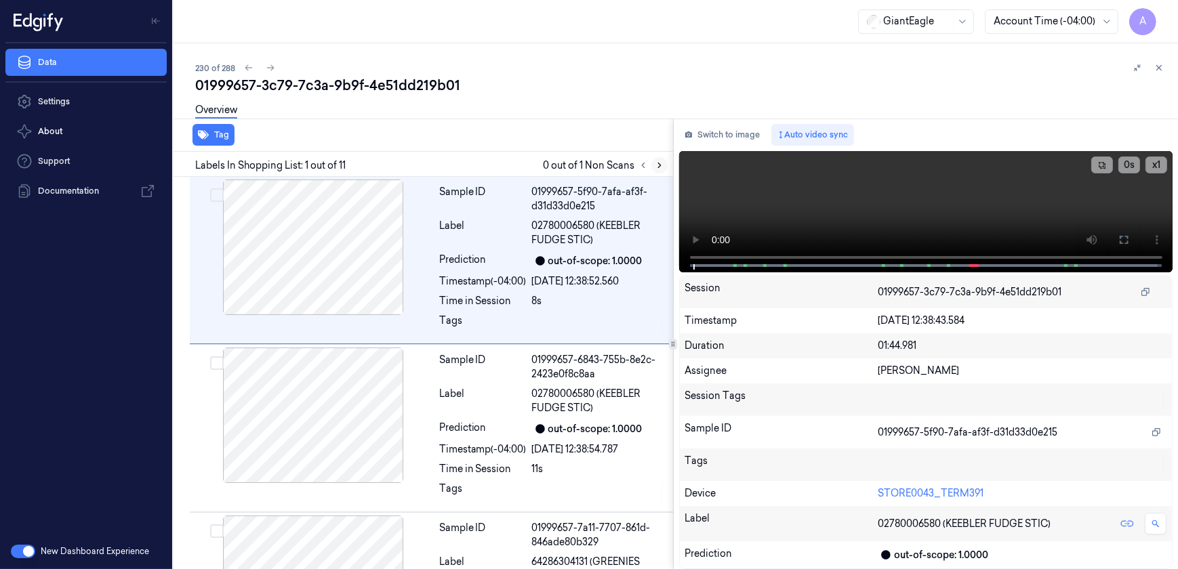
click at [662, 169] on icon at bounding box center [659, 165] width 9 height 9
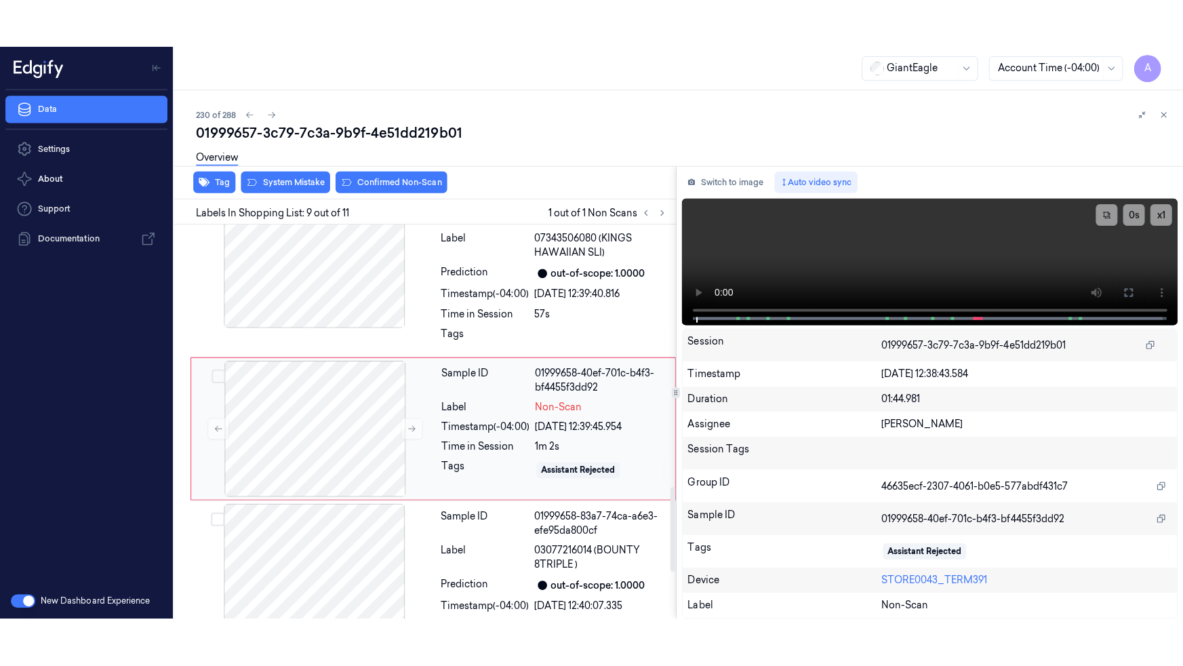
scroll to position [1218, 0]
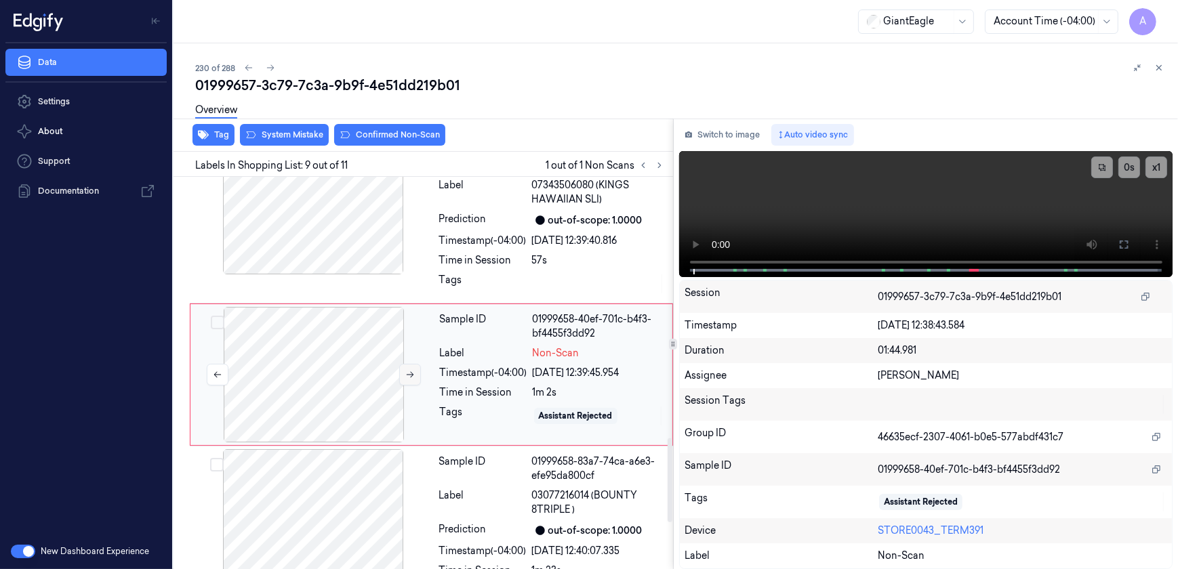
click at [417, 376] on button at bounding box center [410, 375] width 22 height 22
click at [1123, 253] on button at bounding box center [1124, 245] width 22 height 22
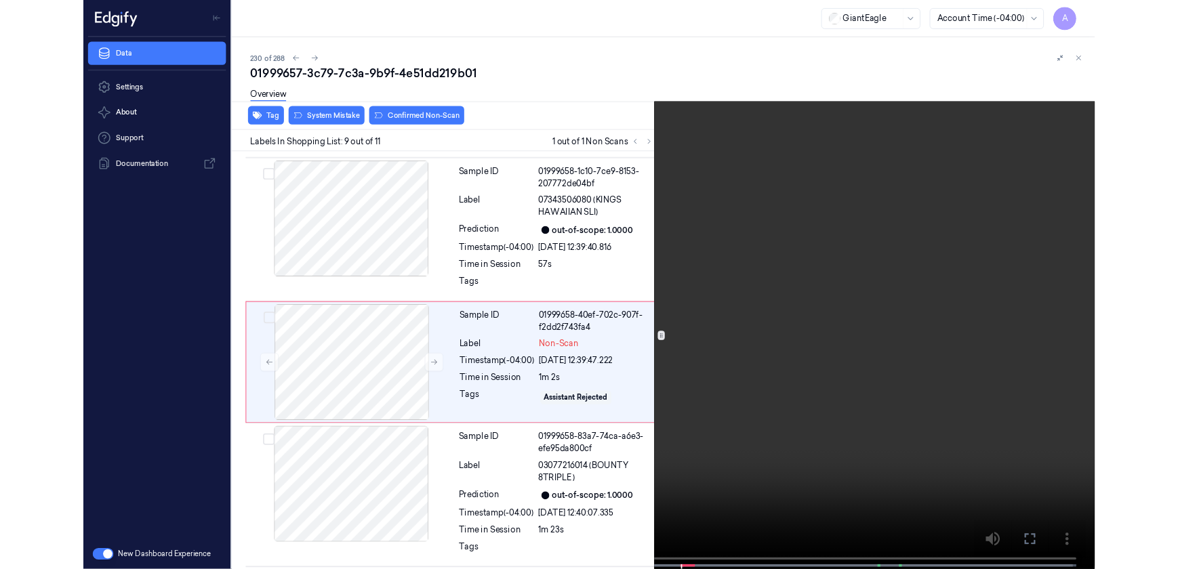
scroll to position [1169, 0]
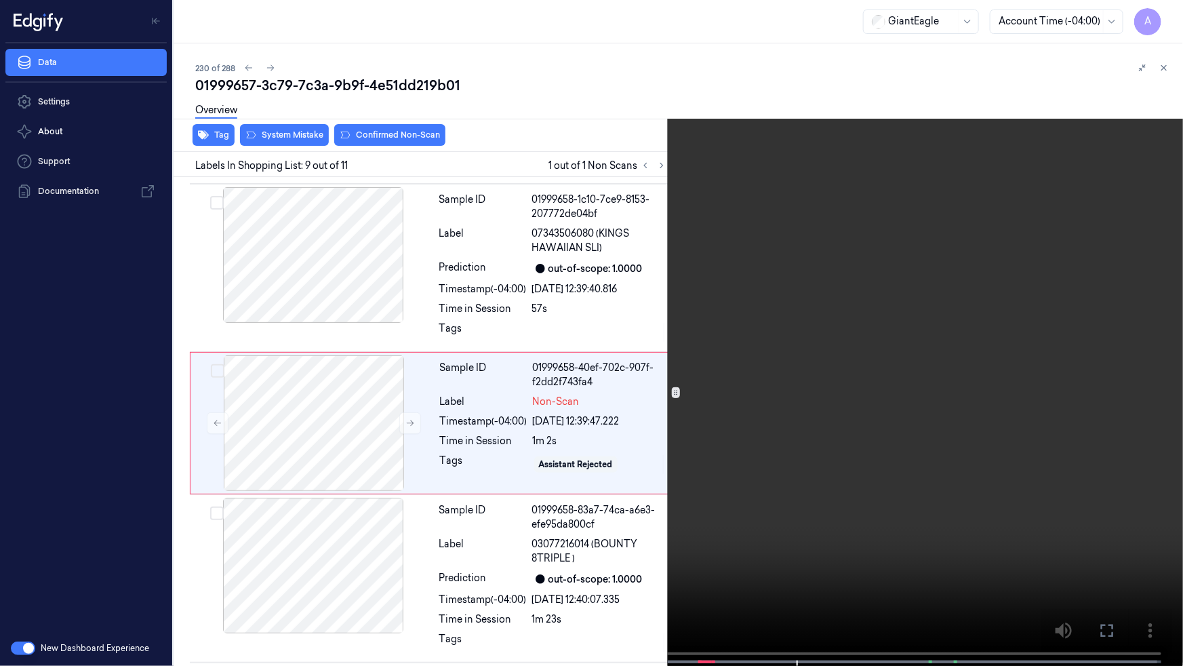
click at [0, 0] on icon at bounding box center [0, 0] width 0 height 0
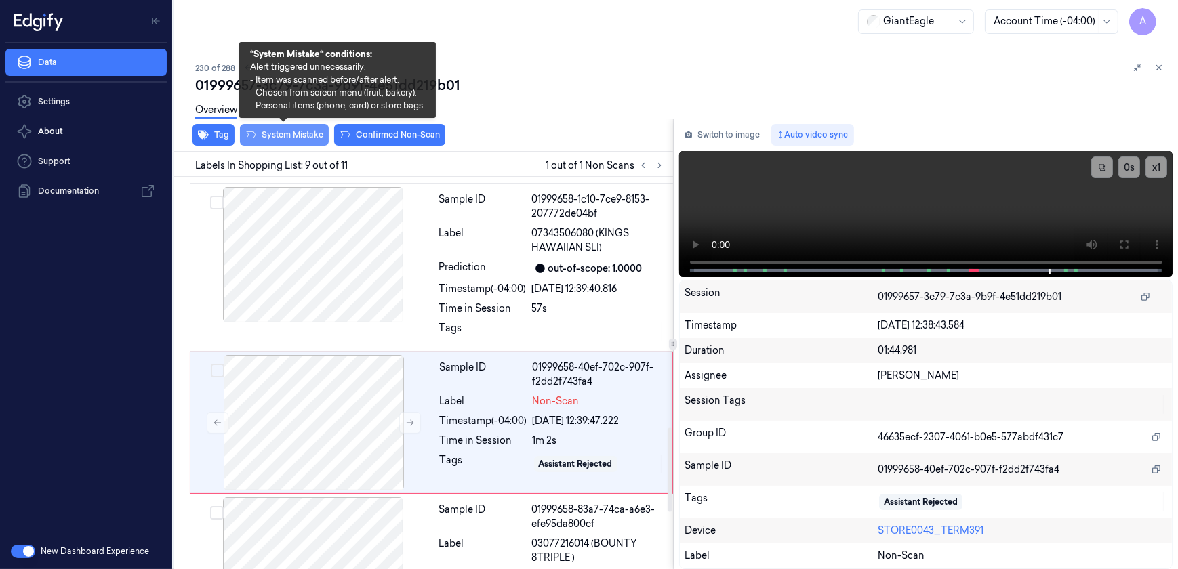
click at [278, 141] on button "System Mistake" at bounding box center [284, 135] width 89 height 22
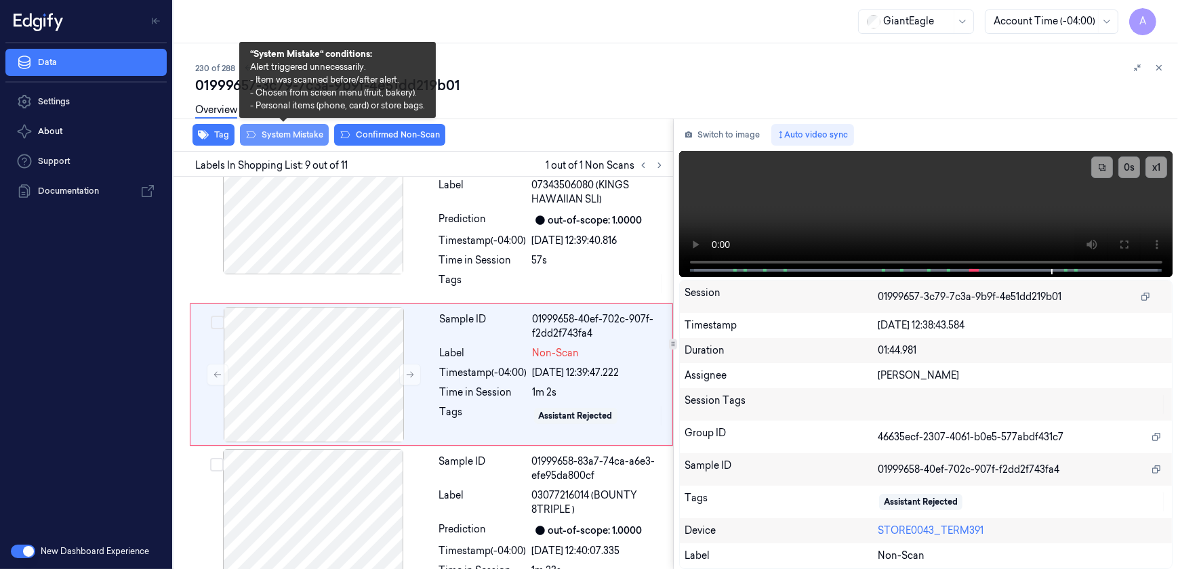
scroll to position [1222, 0]
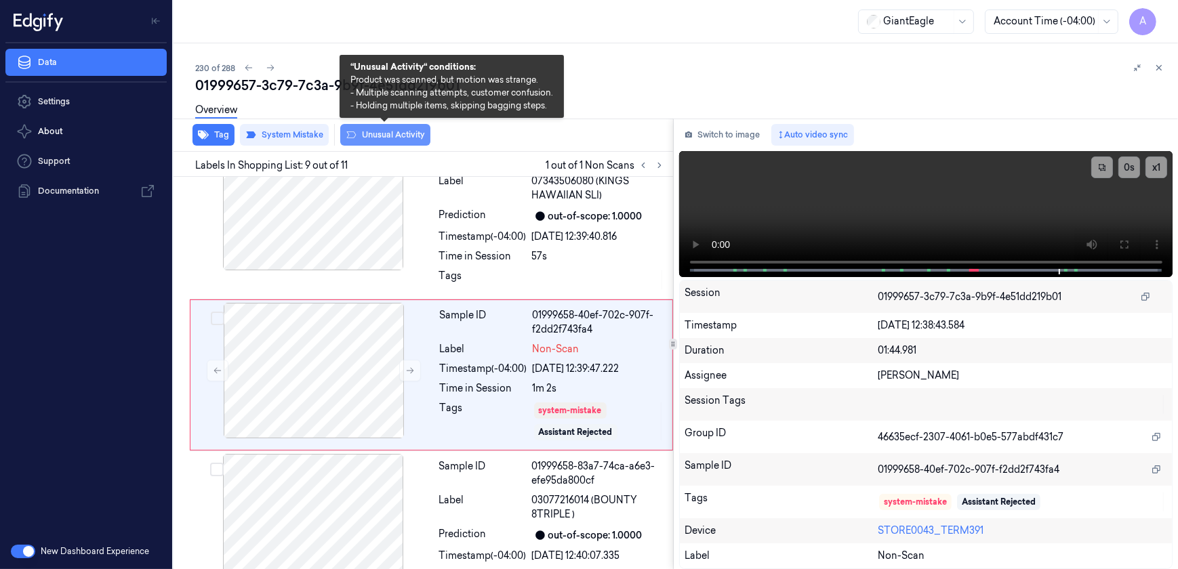
click at [388, 142] on button "Unusual Activity" at bounding box center [385, 135] width 90 height 22
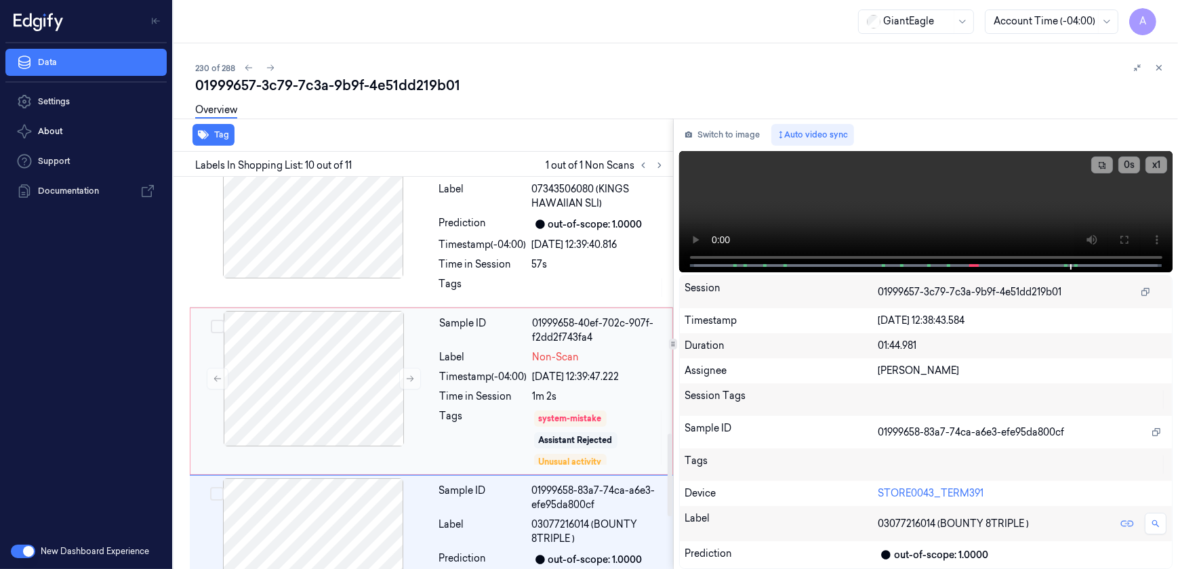
click at [441, 367] on div "Sample ID 01999658-40ef-702c-907f-f2dd2f743fa4 Label Non-Scan Timestamp (-04:00…" at bounding box center [552, 391] width 235 height 161
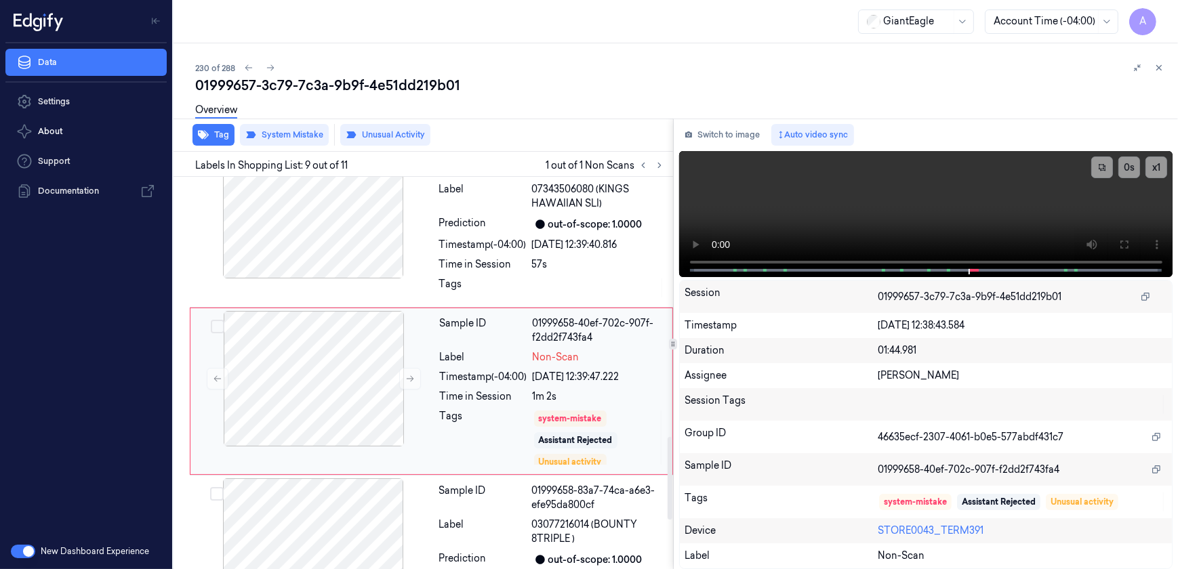
scroll to position [1230, 0]
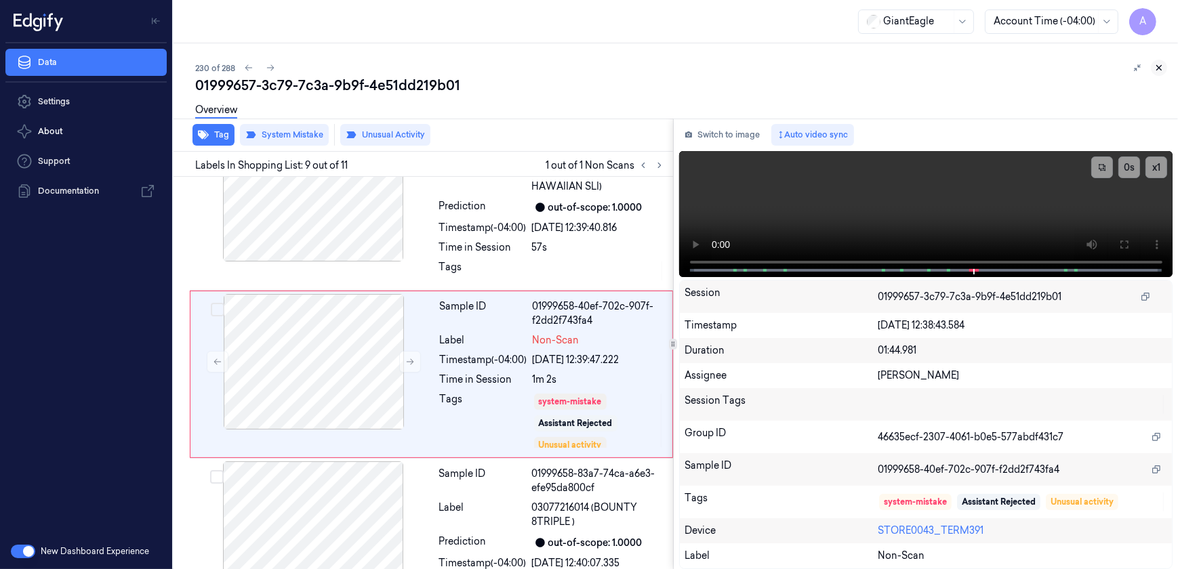
click at [1163, 68] on icon at bounding box center [1158, 67] width 9 height 9
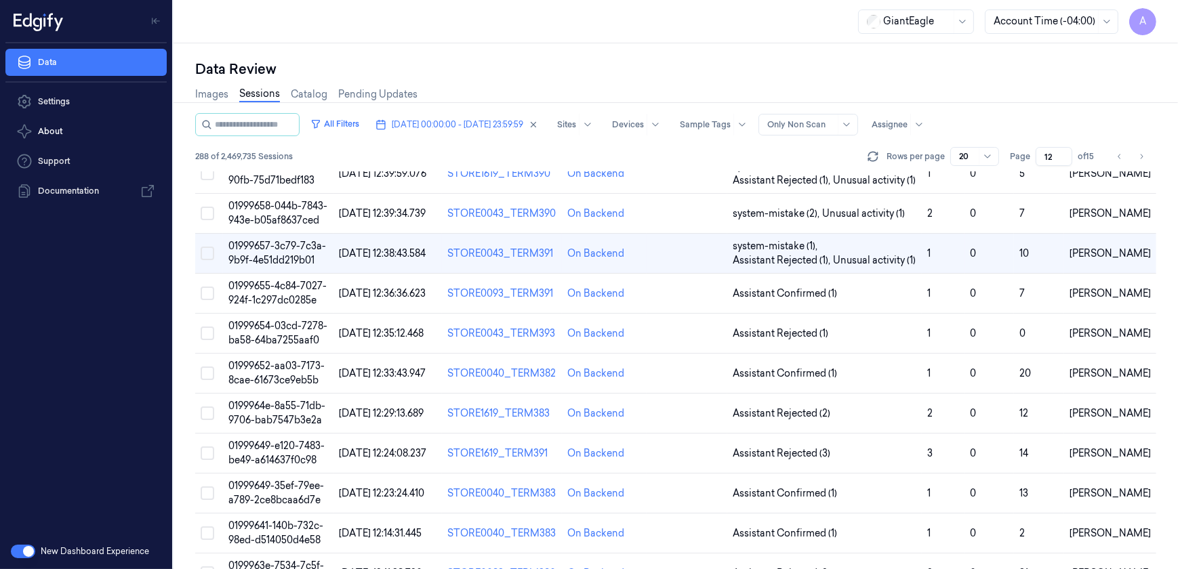
scroll to position [431, 0]
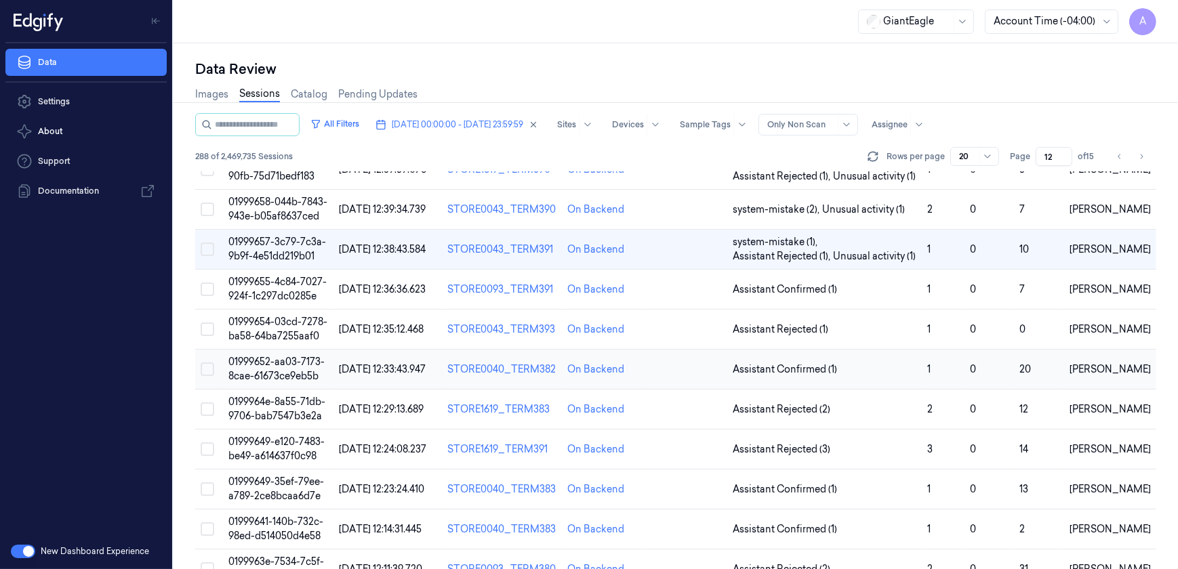
click at [291, 356] on span "01999652-aa03-7173-8cae-61673ce9eb5b" at bounding box center [276, 369] width 96 height 26
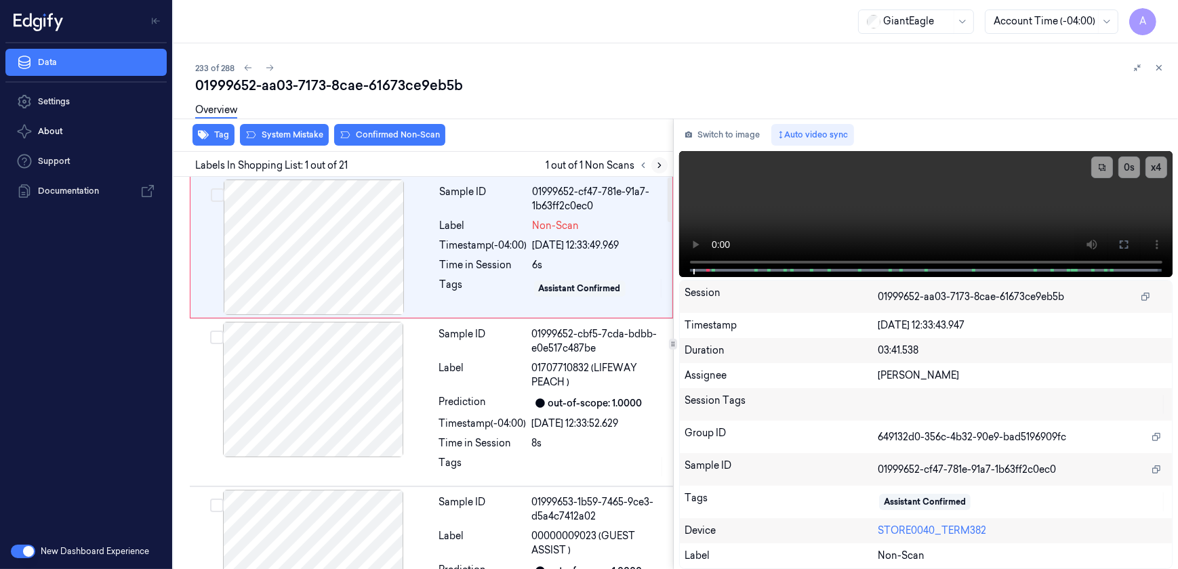
click at [655, 168] on icon at bounding box center [659, 165] width 9 height 9
click at [1123, 244] on icon at bounding box center [1124, 244] width 11 height 11
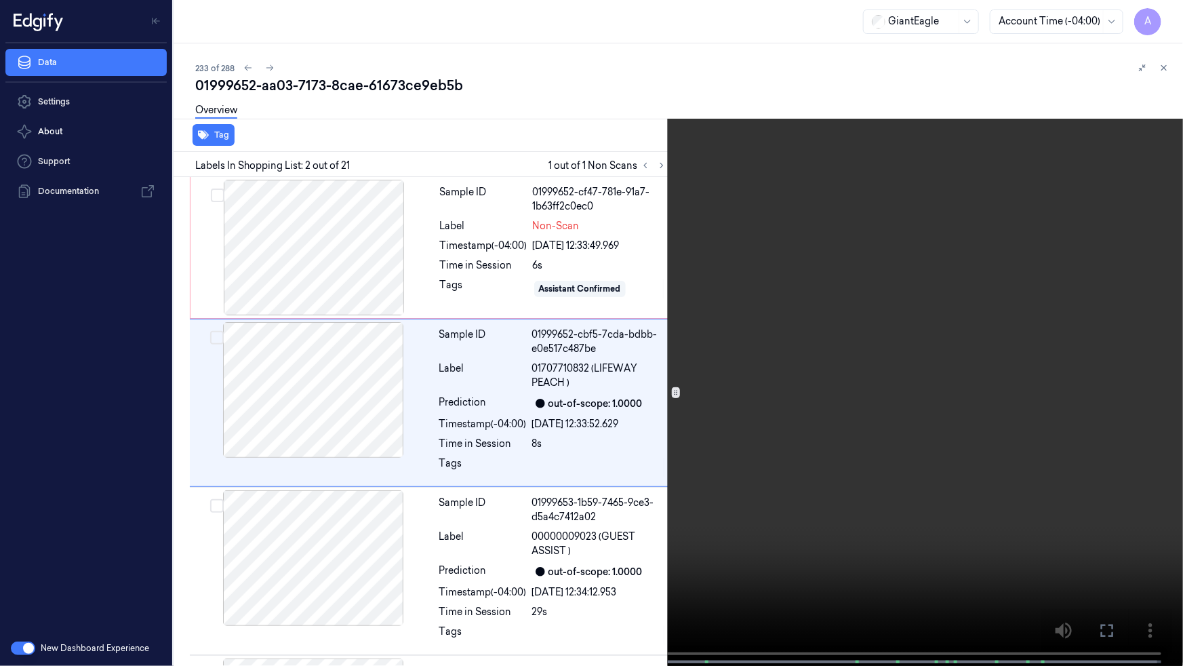
click at [0, 0] on icon at bounding box center [0, 0] width 0 height 0
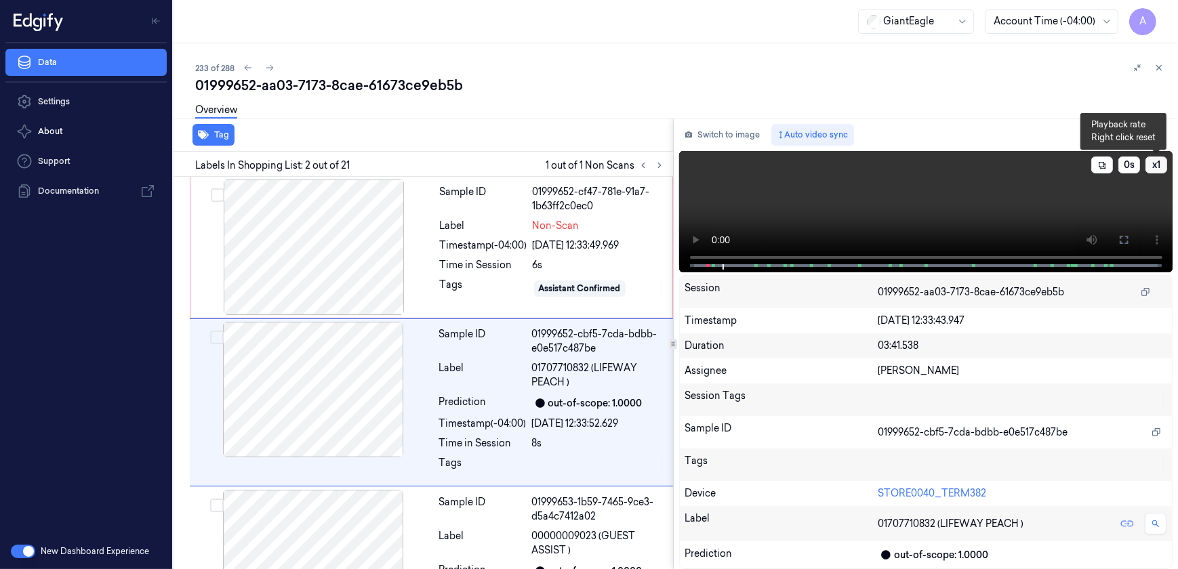
click at [1159, 161] on button "x 1" at bounding box center [1157, 165] width 22 height 17
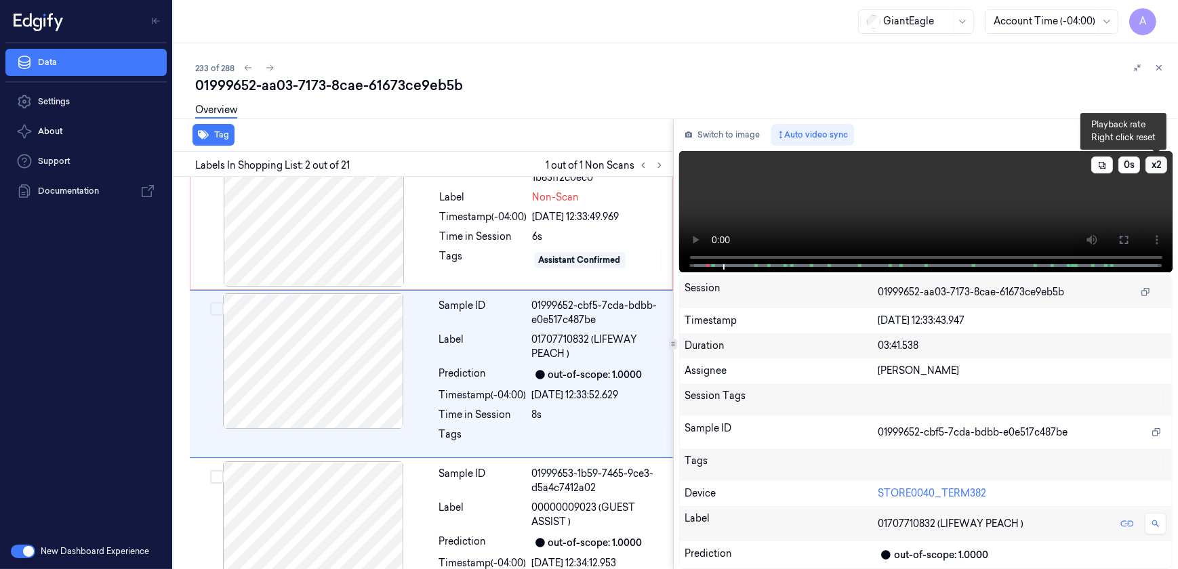
click at [1159, 161] on button "x 2" at bounding box center [1157, 165] width 22 height 17
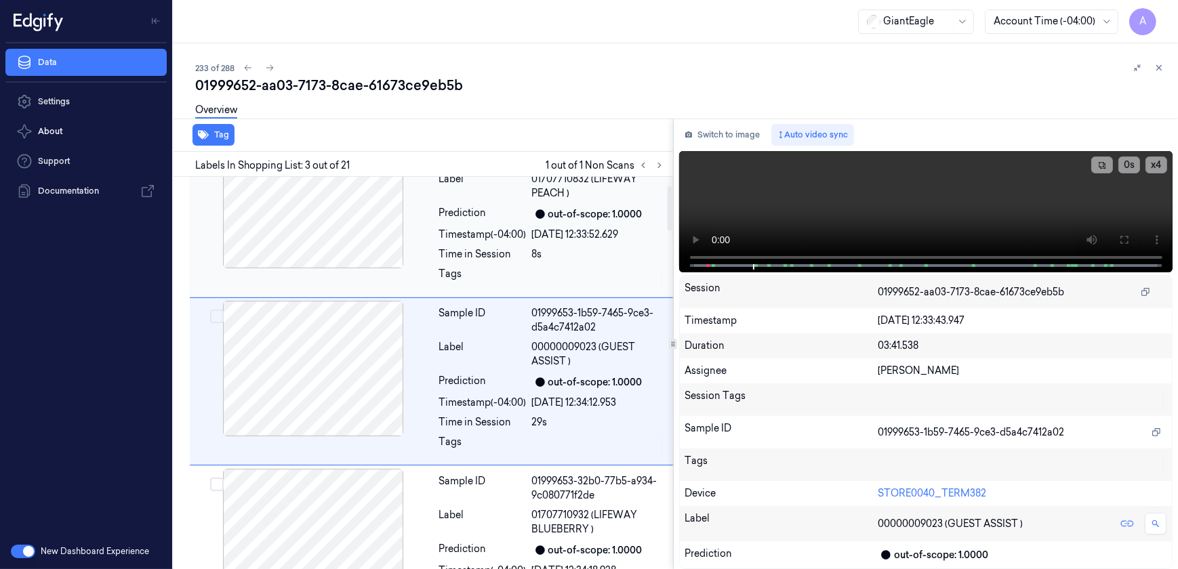
scroll to position [197, 0]
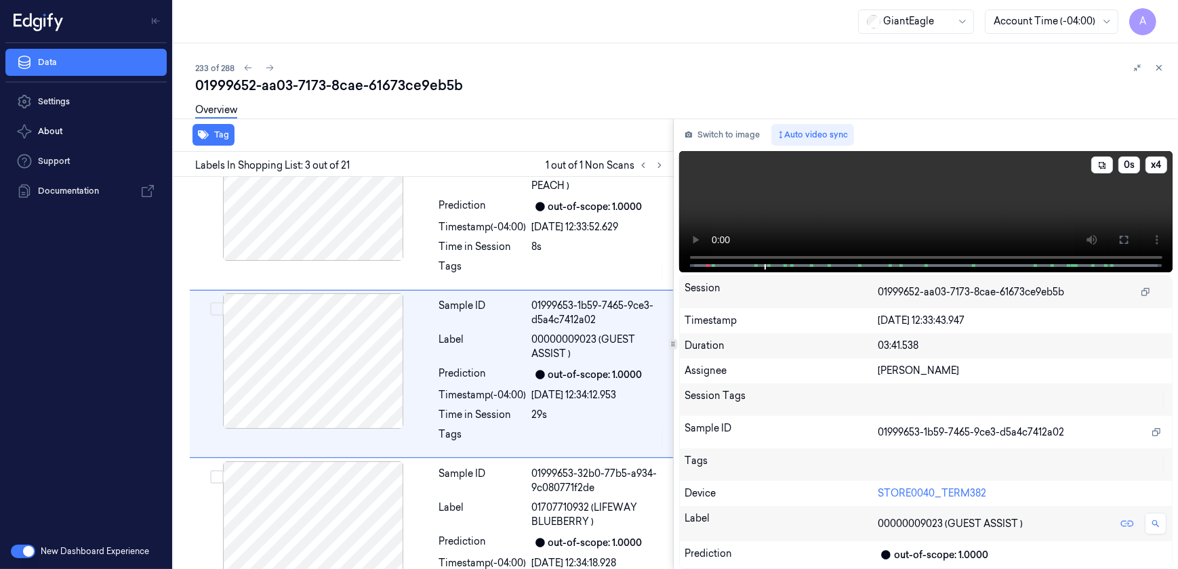
click at [902, 223] on video at bounding box center [926, 211] width 494 height 121
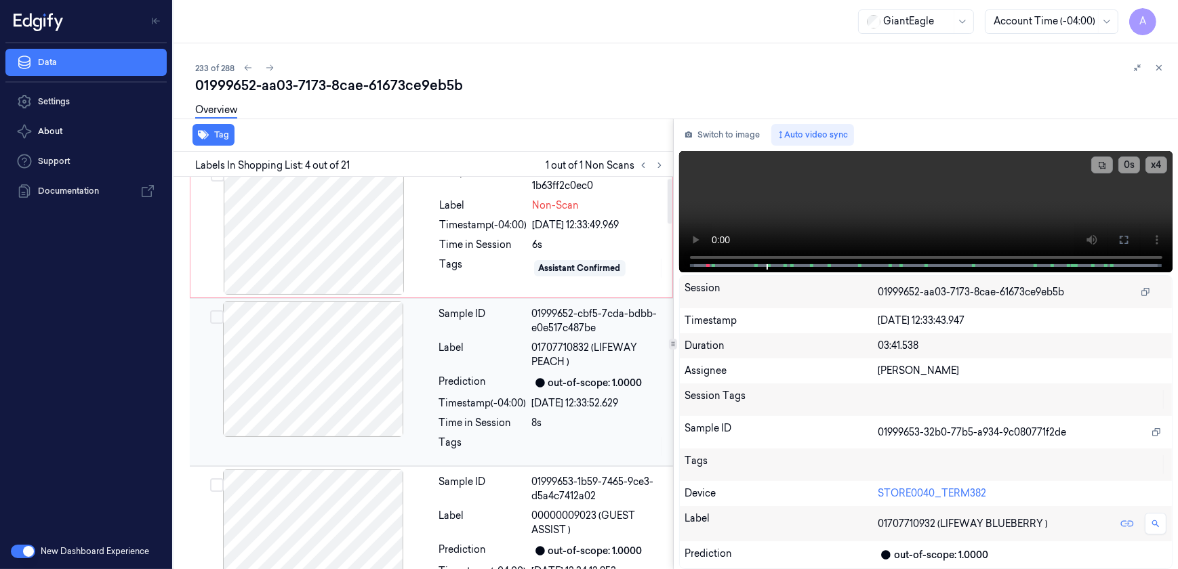
scroll to position [0, 0]
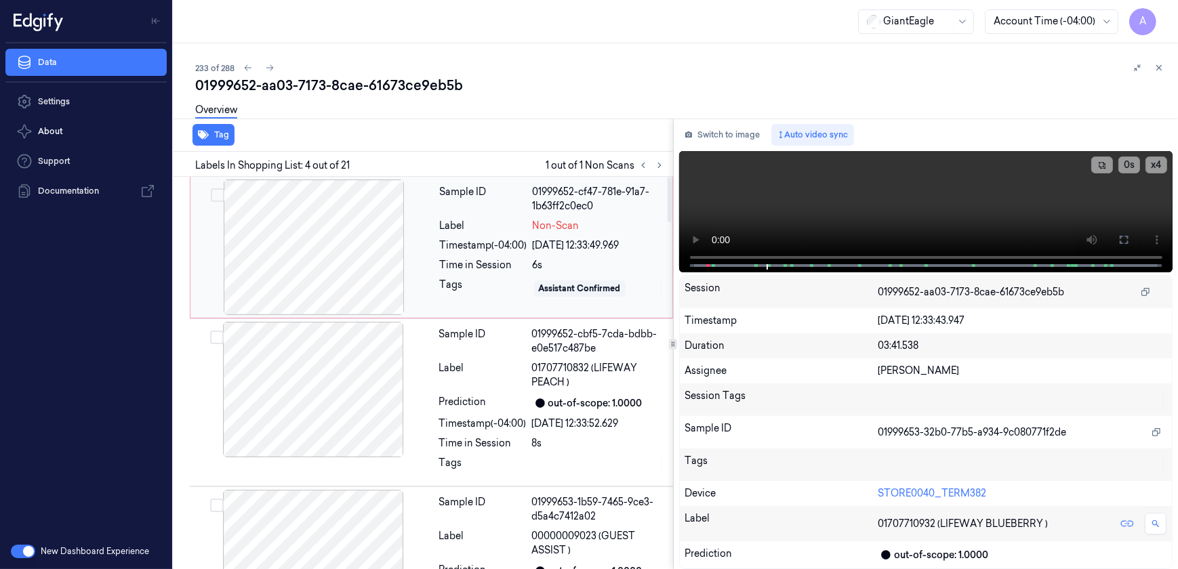
click at [443, 295] on div "Tags" at bounding box center [483, 289] width 87 height 22
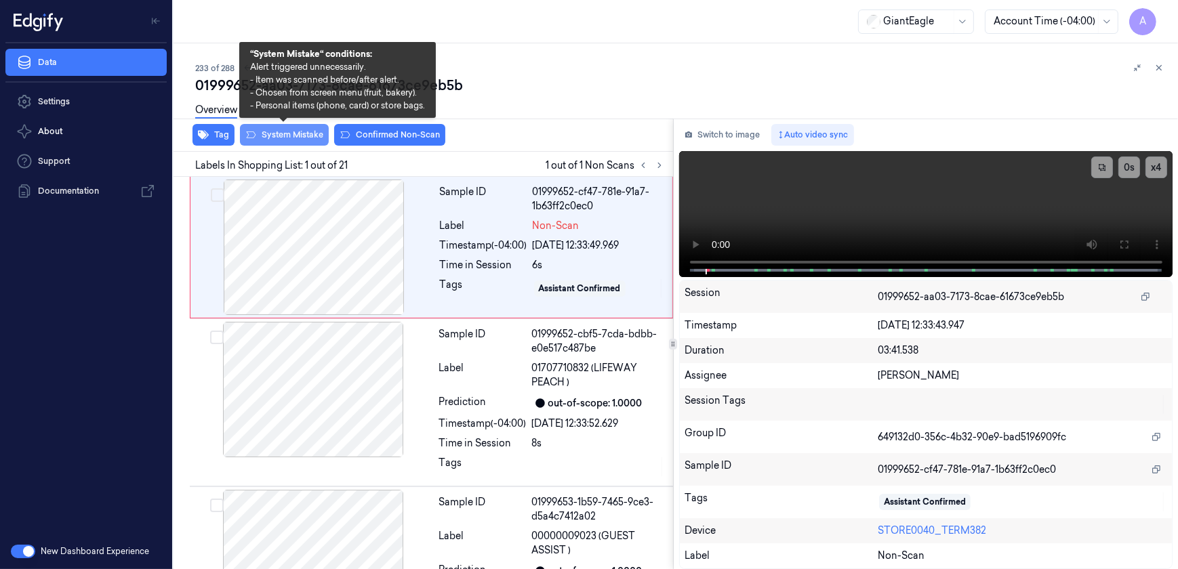
click at [276, 140] on button "System Mistake" at bounding box center [284, 135] width 89 height 22
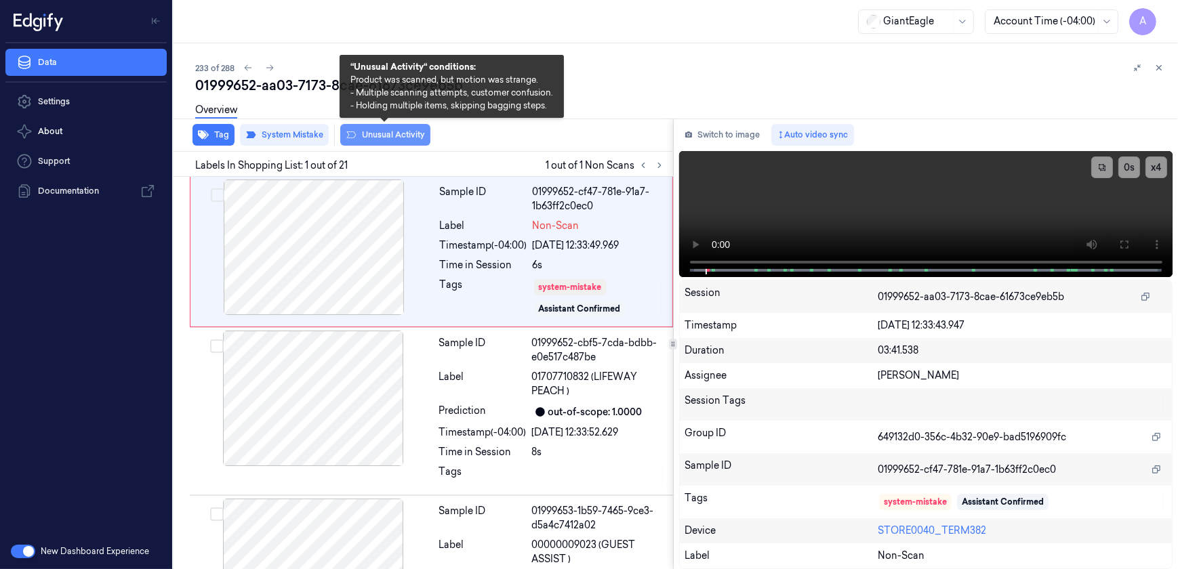
click at [394, 142] on button "Unusual Activity" at bounding box center [385, 135] width 90 height 22
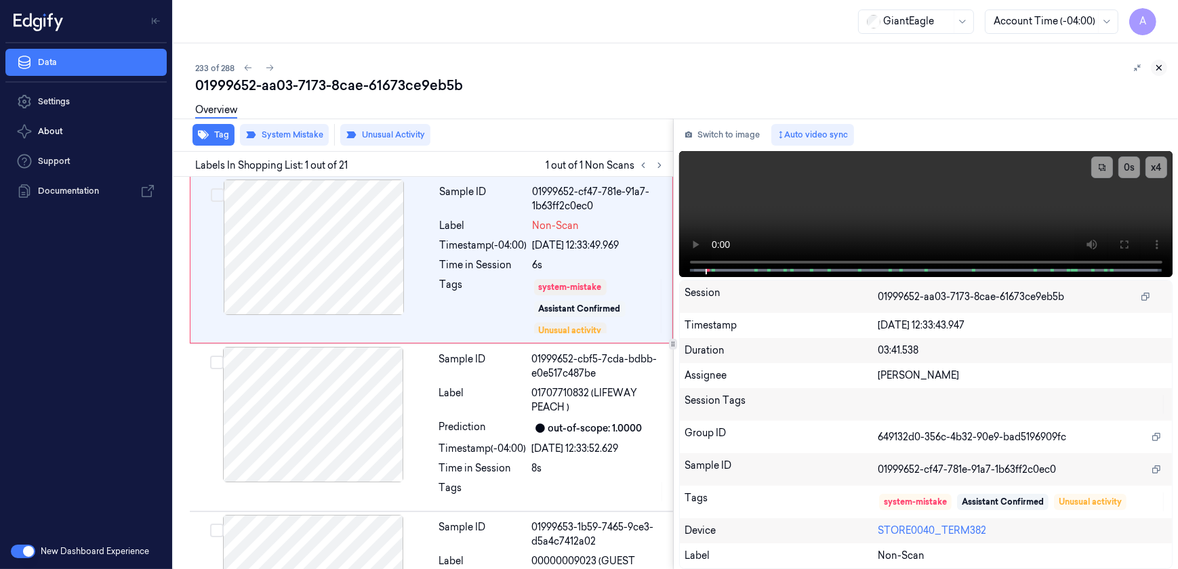
click at [1157, 63] on icon at bounding box center [1158, 67] width 9 height 9
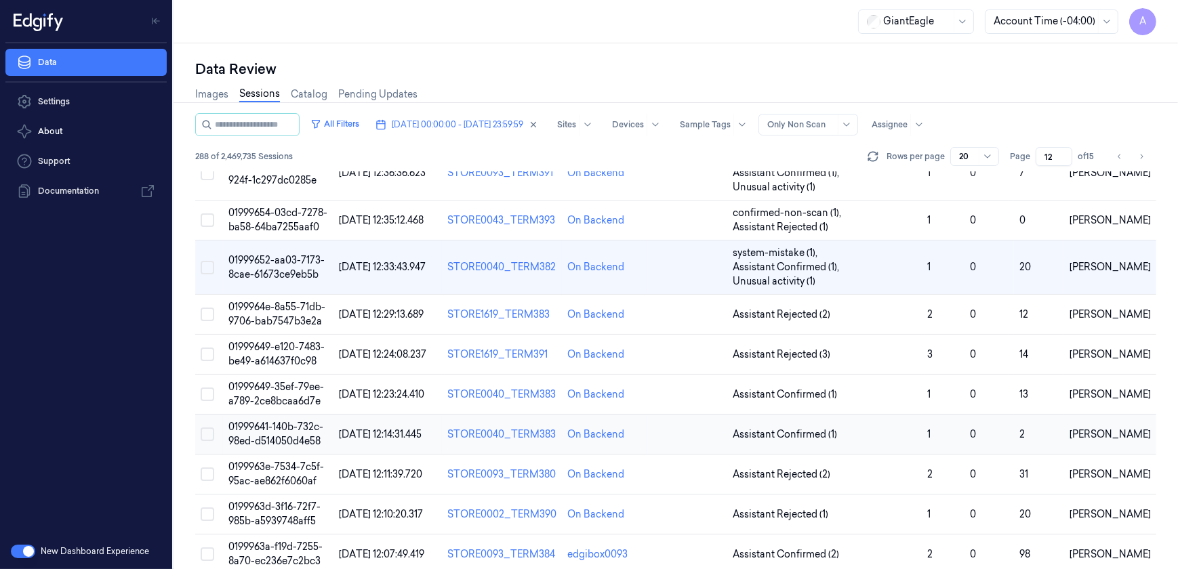
scroll to position [493, 0]
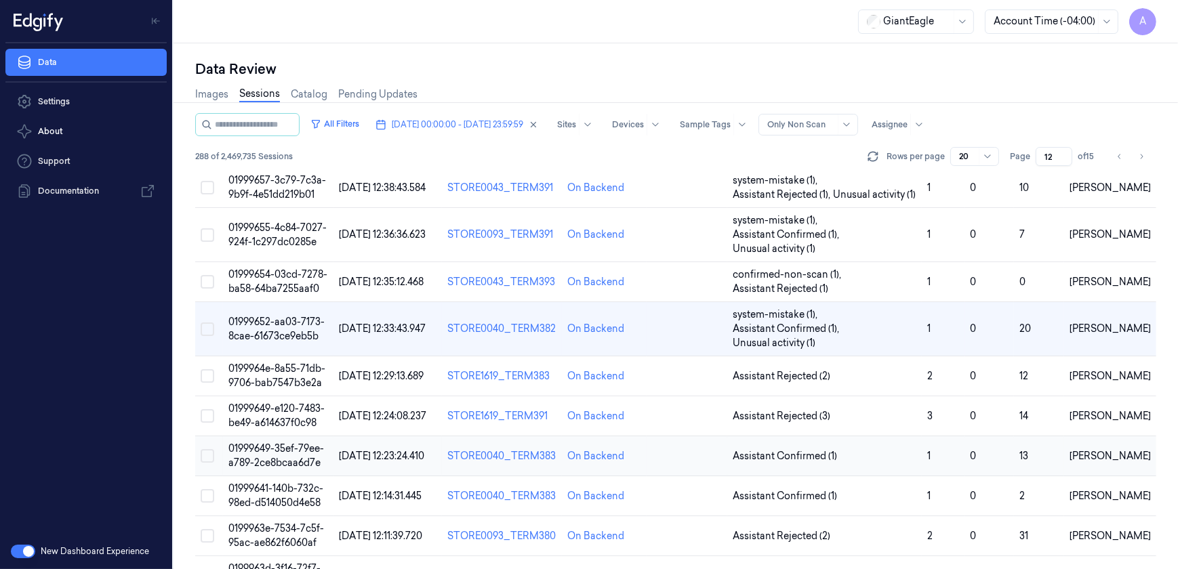
click at [264, 443] on span "01999649-35ef-79ee-a789-2ce8bcaa6d7e" at bounding box center [276, 456] width 96 height 26
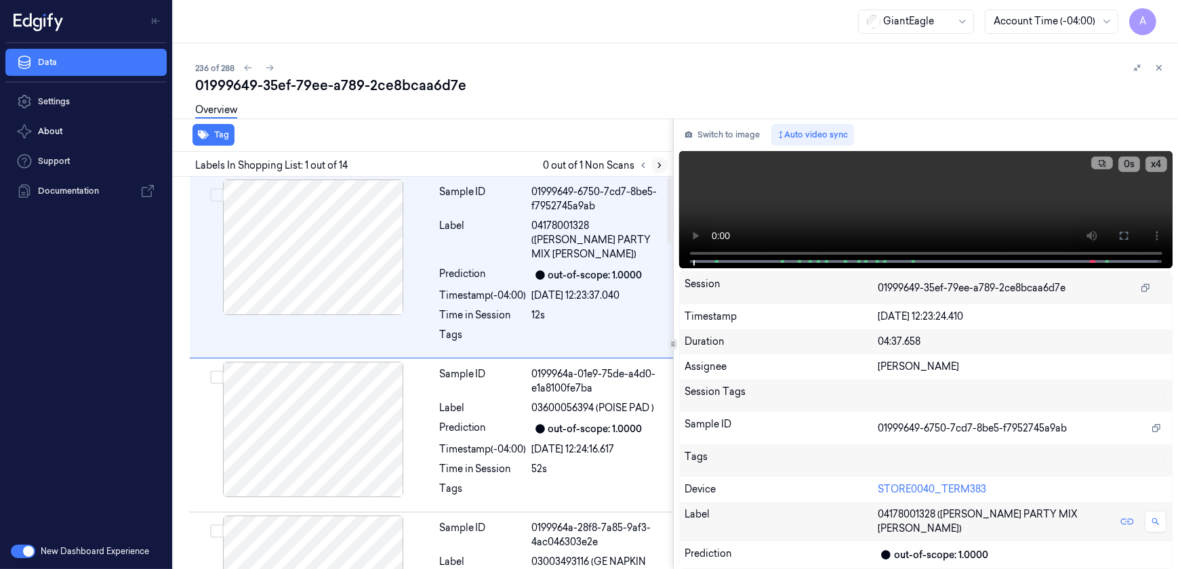
click at [659, 167] on icon at bounding box center [659, 165] width 9 height 9
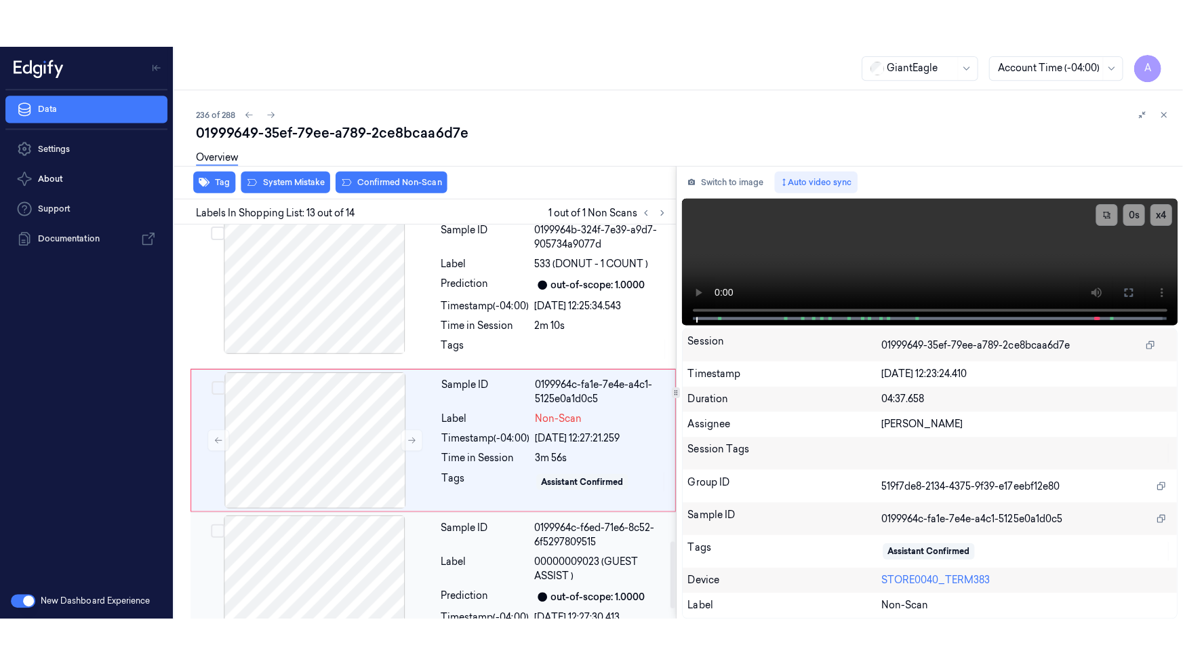
scroll to position [1861, 0]
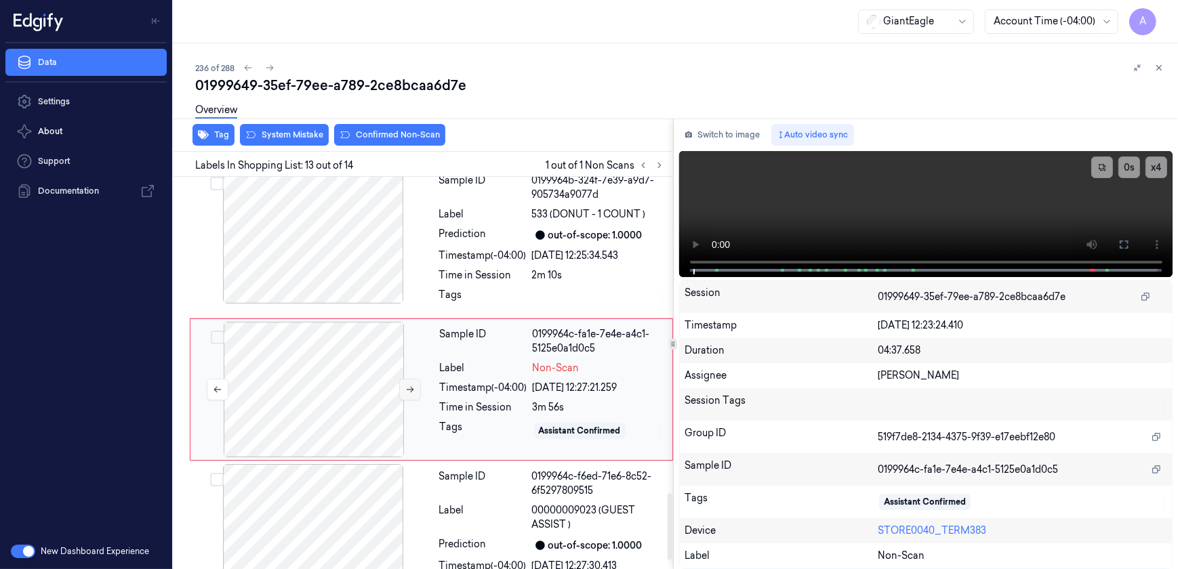
click at [403, 379] on button at bounding box center [410, 390] width 22 height 22
click at [408, 379] on button at bounding box center [410, 390] width 22 height 22
click at [1127, 241] on icon at bounding box center [1124, 245] width 8 height 8
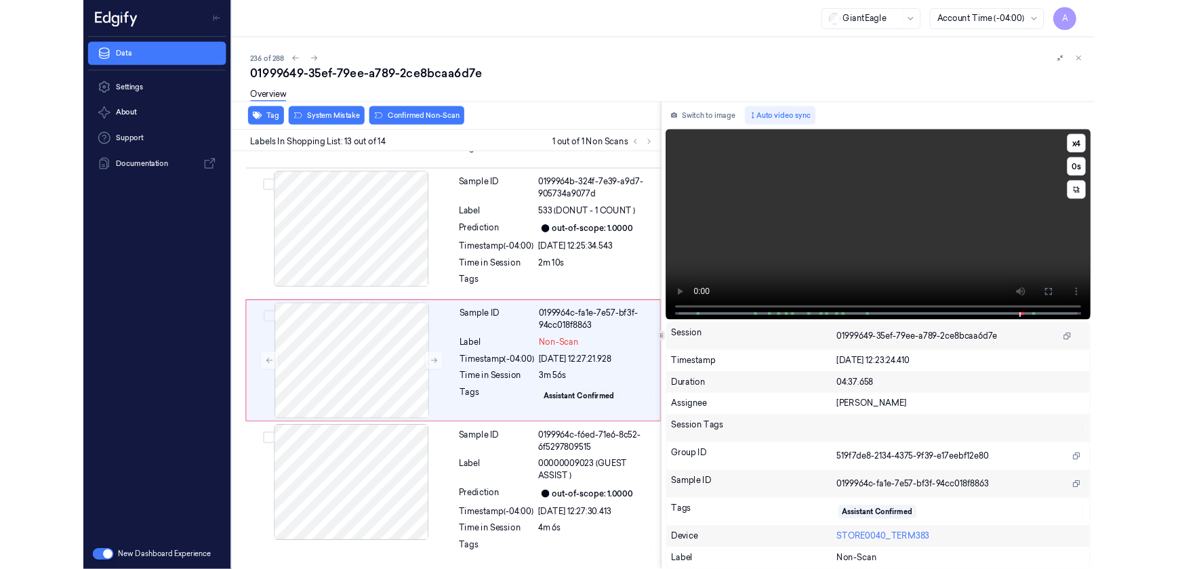
scroll to position [1813, 0]
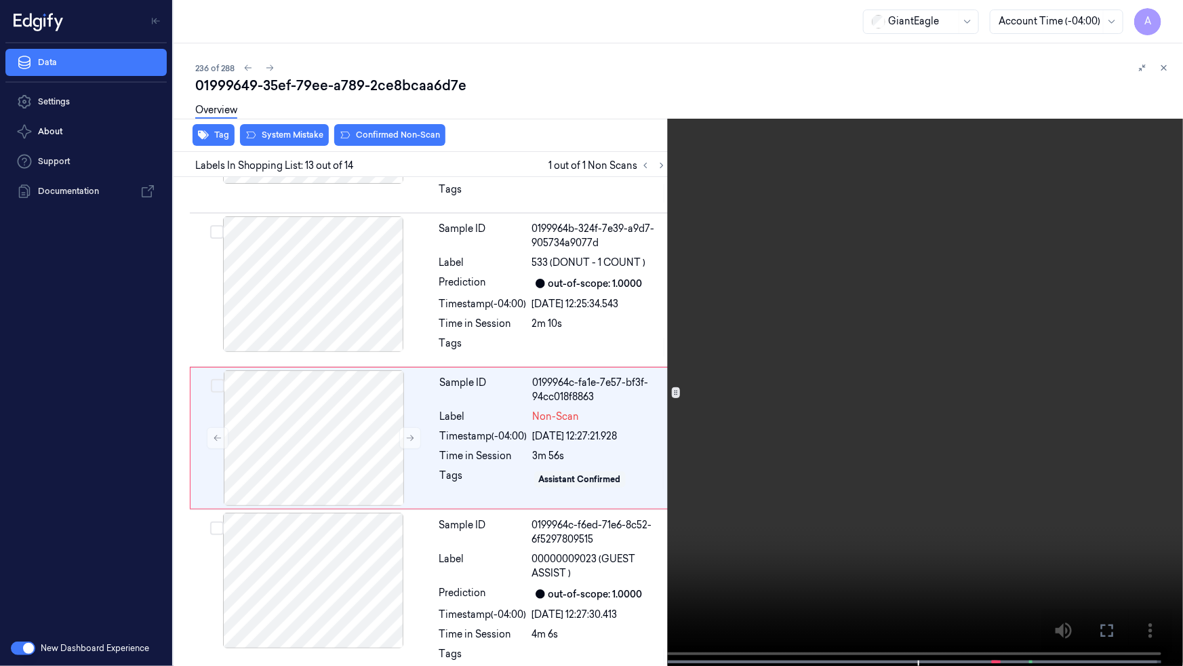
click at [0, 0] on icon at bounding box center [0, 0] width 0 height 0
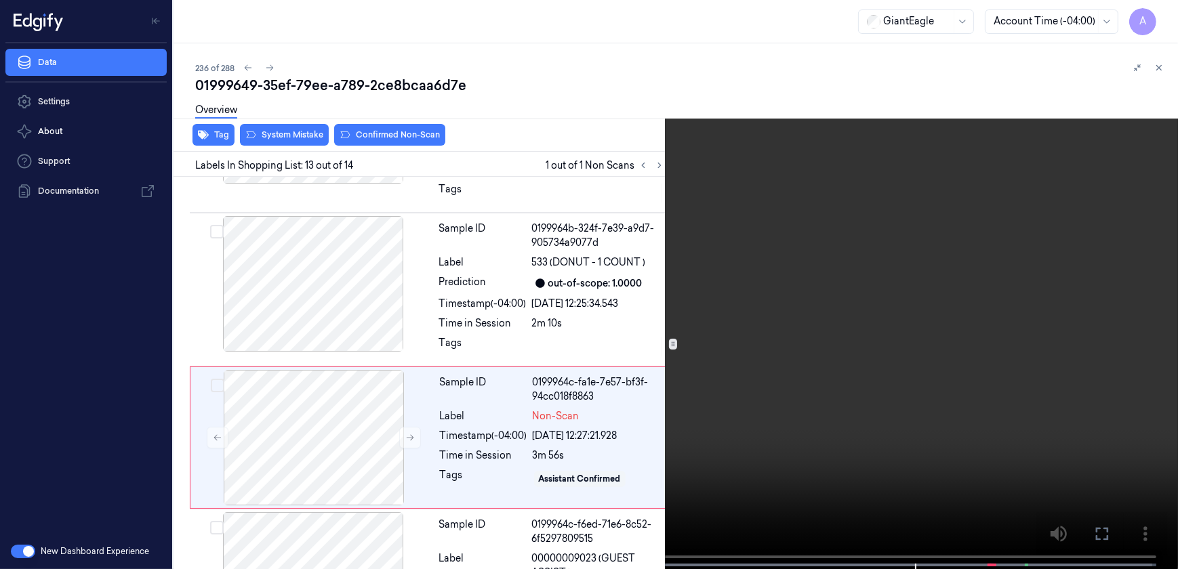
scroll to position [1861, 0]
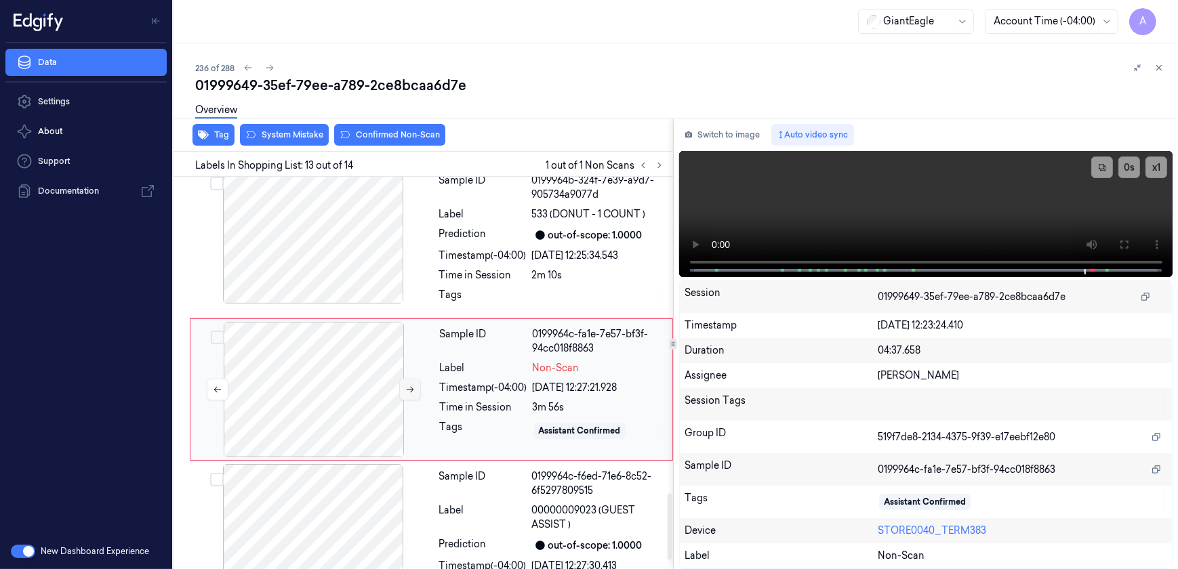
click at [414, 385] on icon at bounding box center [409, 389] width 9 height 9
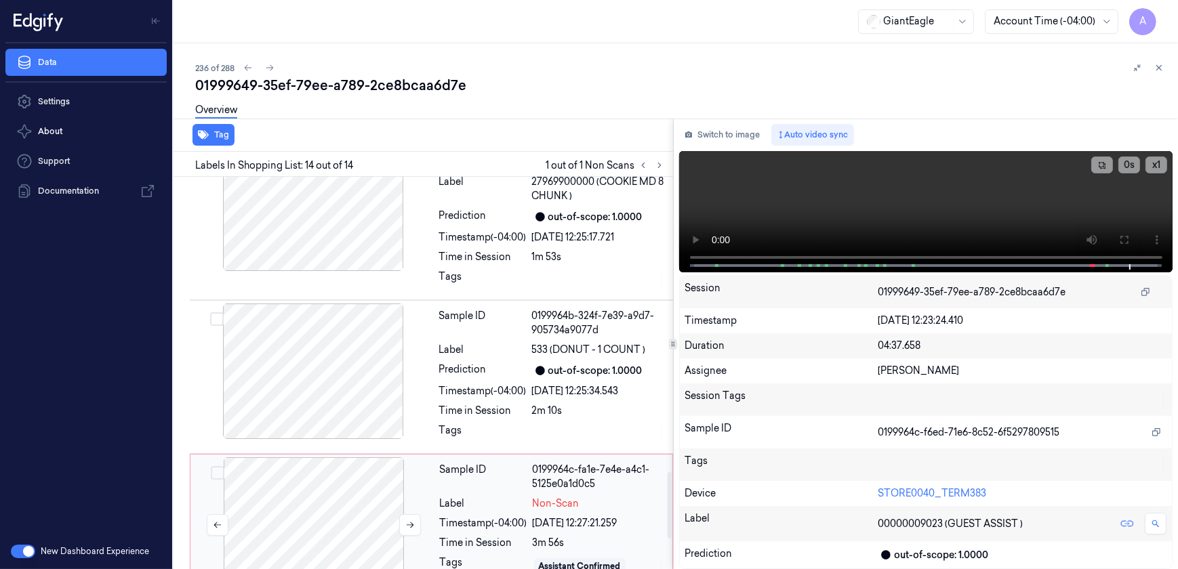
scroll to position [1909, 0]
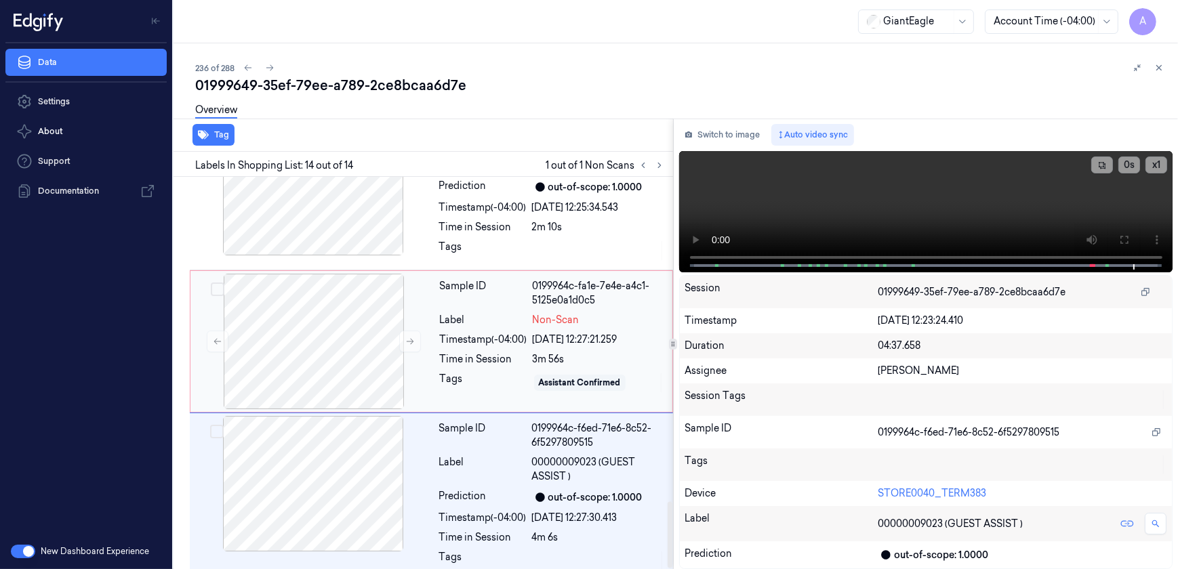
click at [483, 313] on div "Label" at bounding box center [483, 320] width 87 height 14
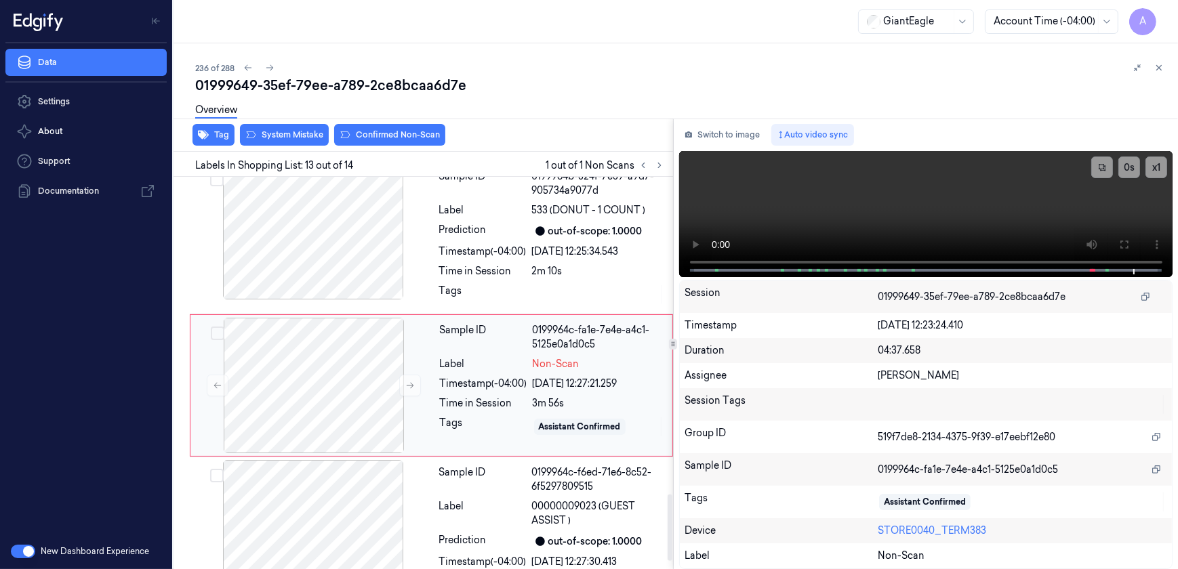
scroll to position [1861, 0]
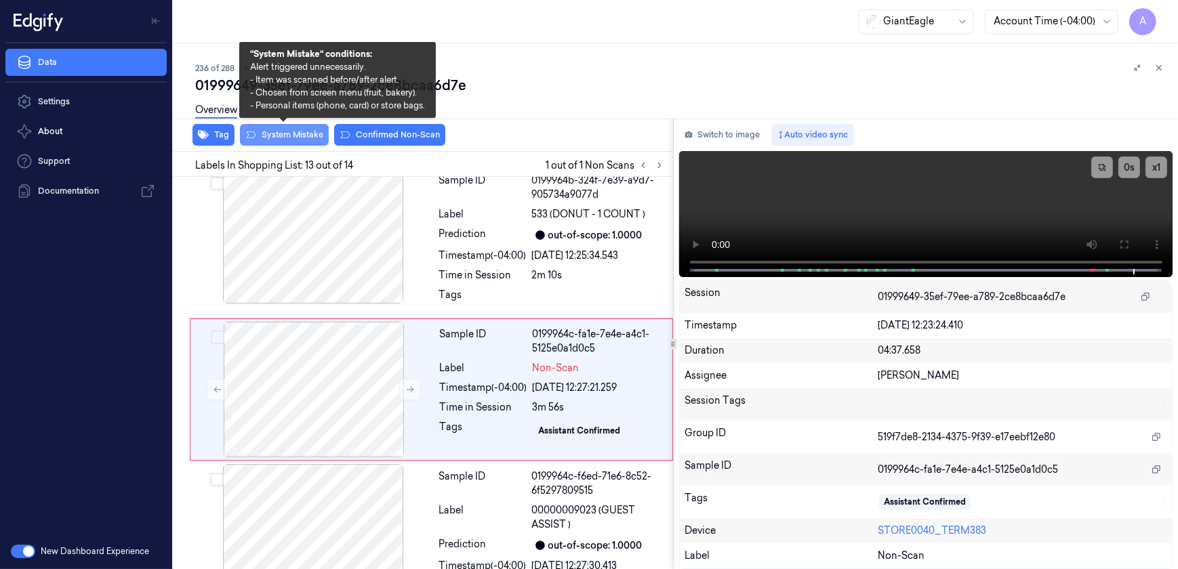
click at [278, 140] on button "System Mistake" at bounding box center [284, 135] width 89 height 22
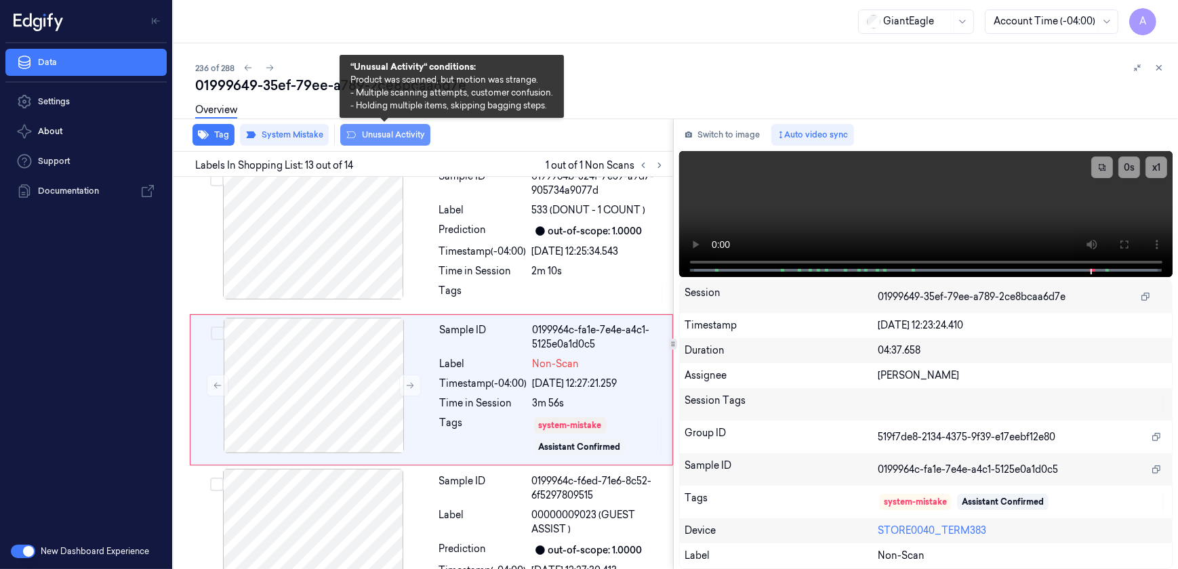
click at [371, 144] on button "Unusual Activity" at bounding box center [385, 135] width 90 height 22
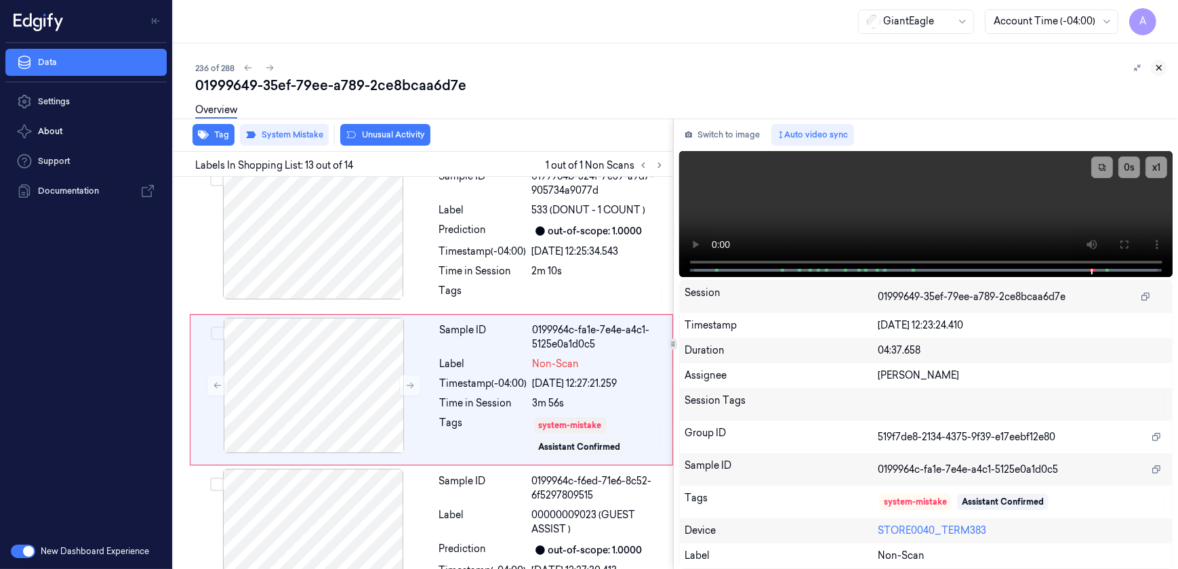
scroll to position [1874, 0]
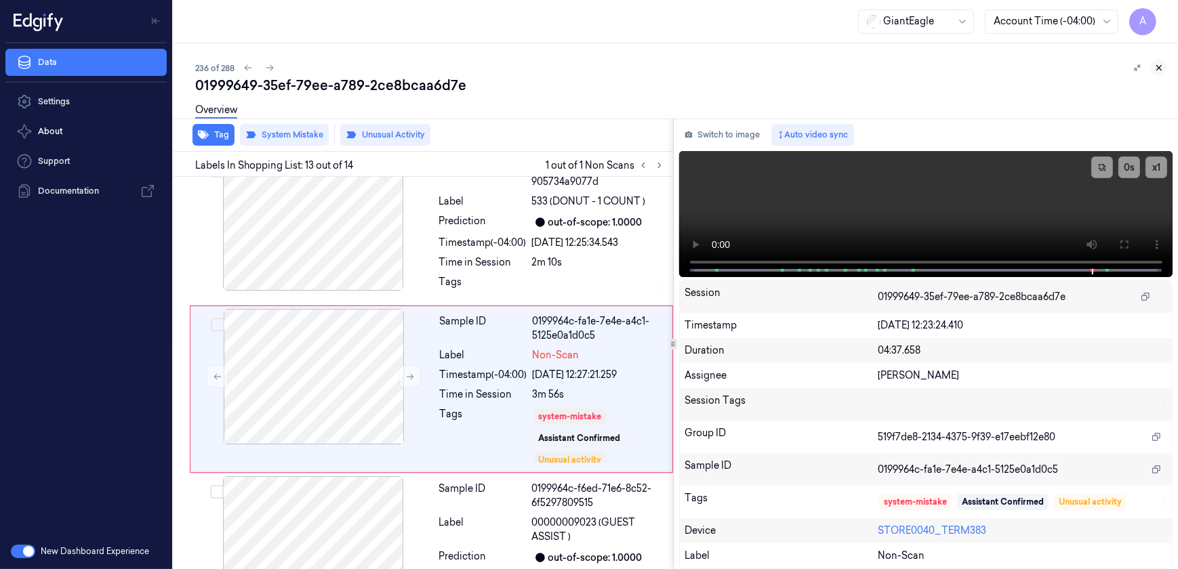
click at [1159, 63] on icon at bounding box center [1158, 67] width 9 height 9
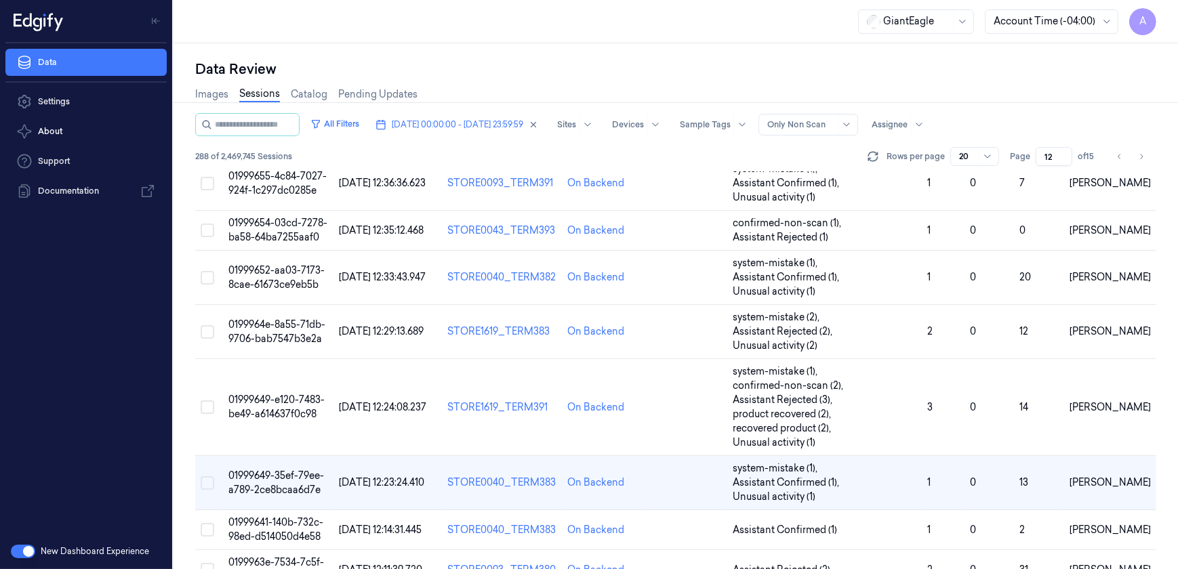
scroll to position [611, 0]
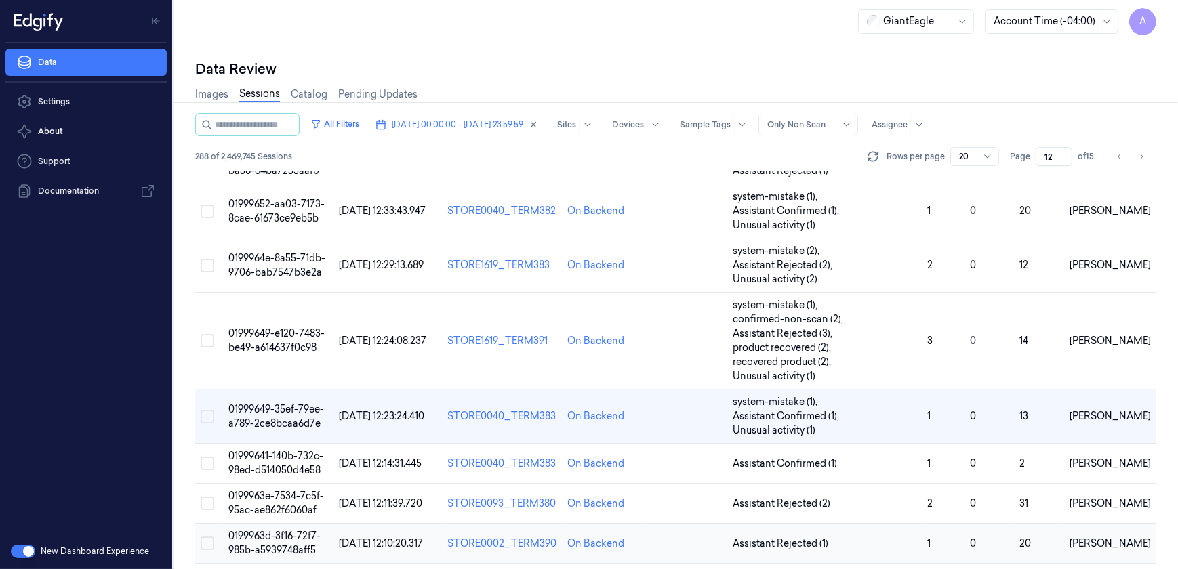
click at [273, 530] on span "0199963d-3f16-72f7-985b-a5939748aff5" at bounding box center [274, 543] width 92 height 26
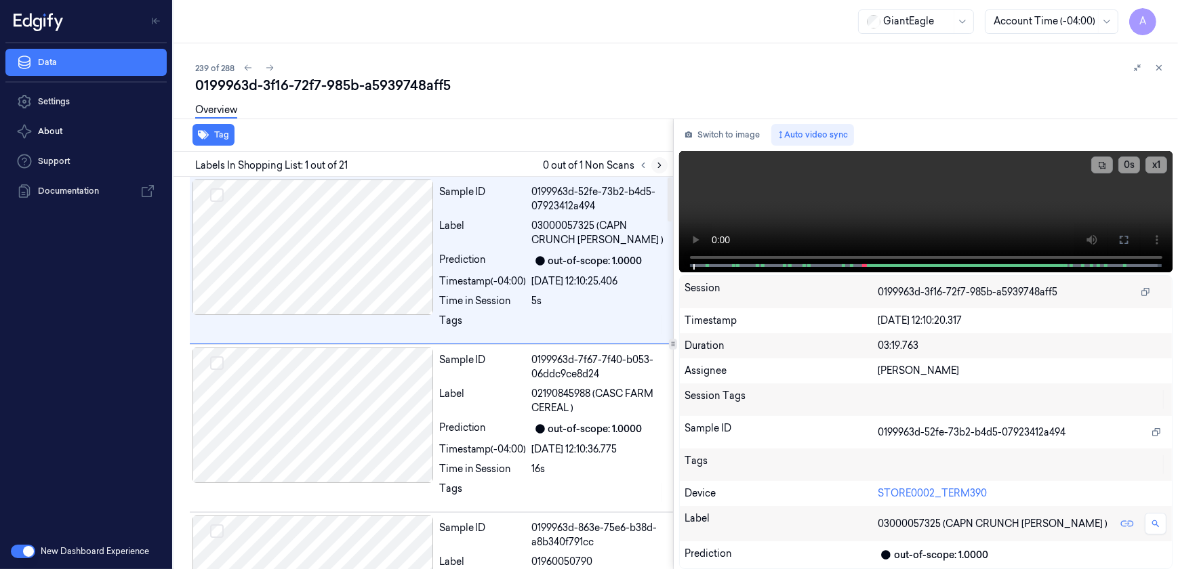
click at [658, 165] on icon at bounding box center [659, 165] width 9 height 9
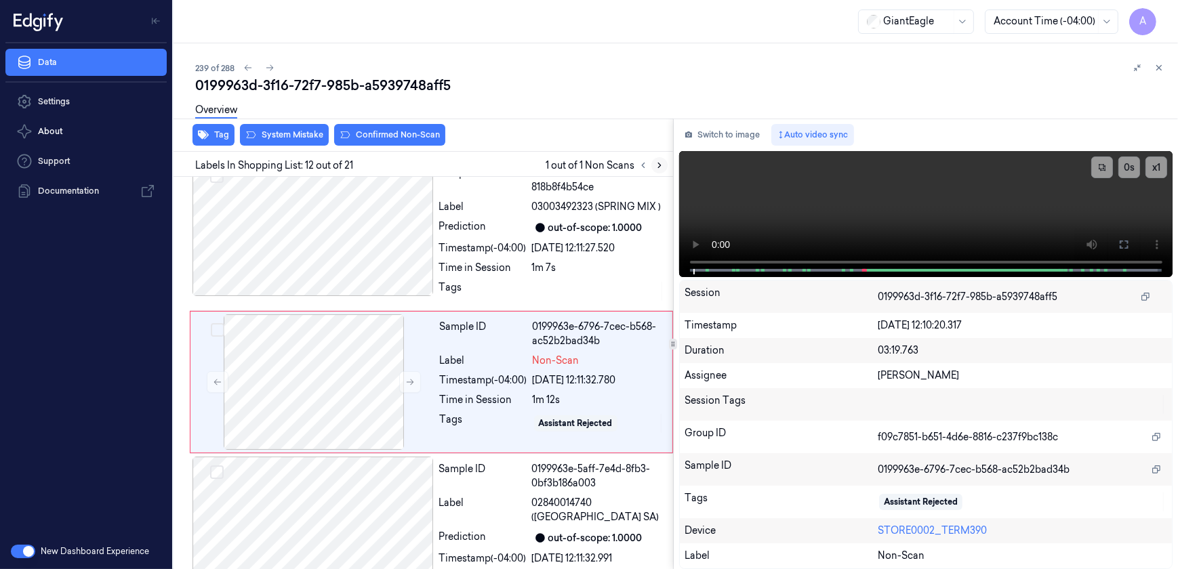
scroll to position [1708, 0]
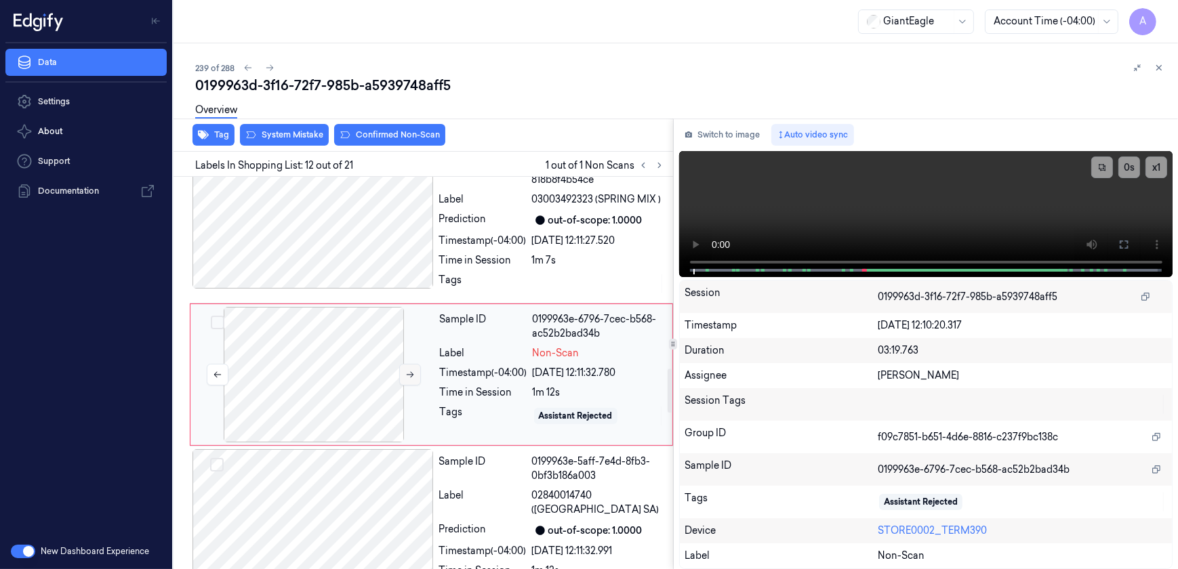
click at [405, 371] on icon at bounding box center [409, 374] width 9 height 9
click at [408, 376] on icon at bounding box center [409, 374] width 9 height 9
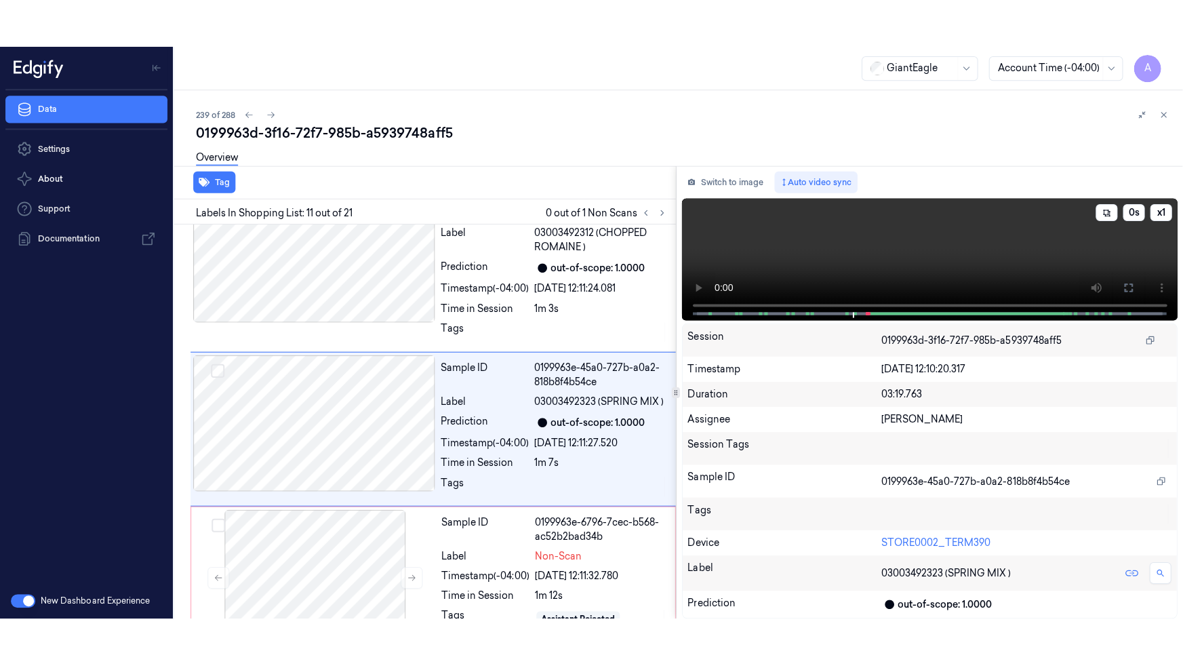
scroll to position [1559, 0]
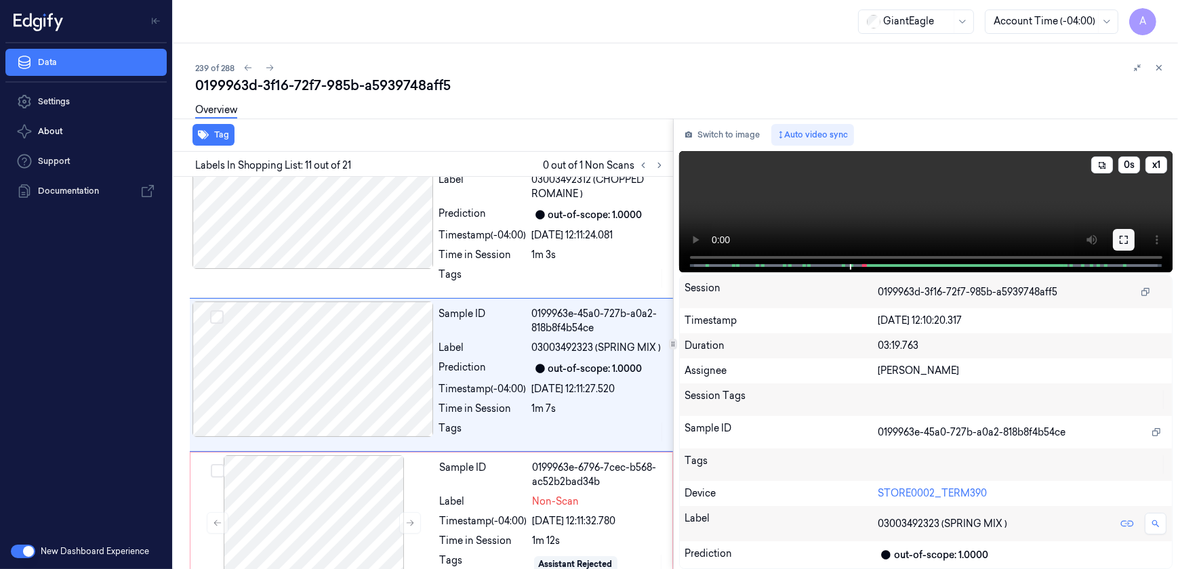
click at [1121, 245] on icon at bounding box center [1124, 240] width 11 height 11
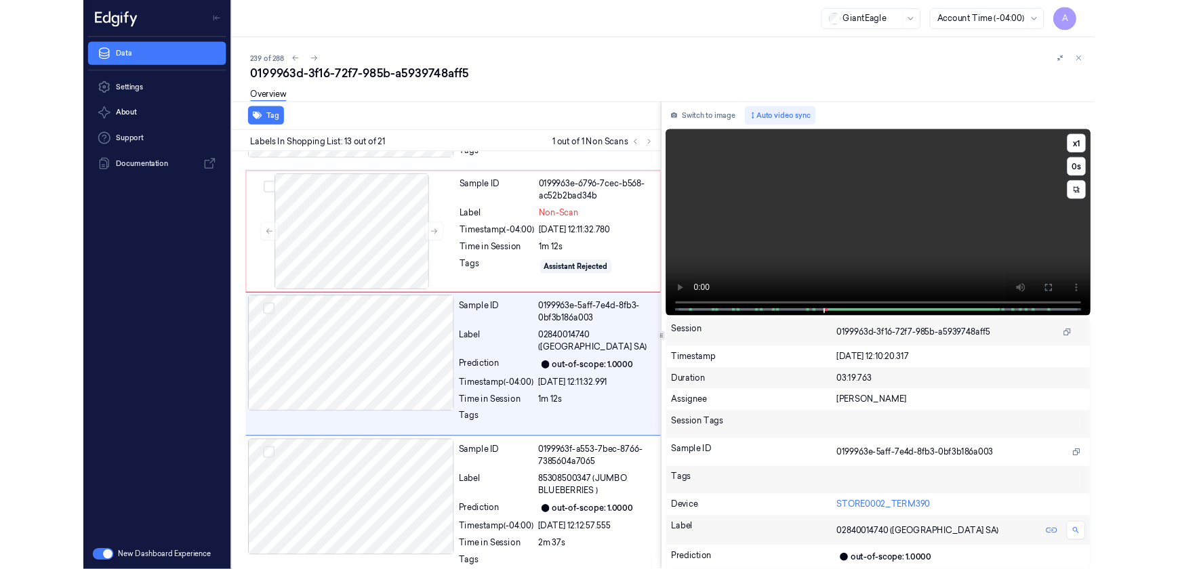
scroll to position [1815, 0]
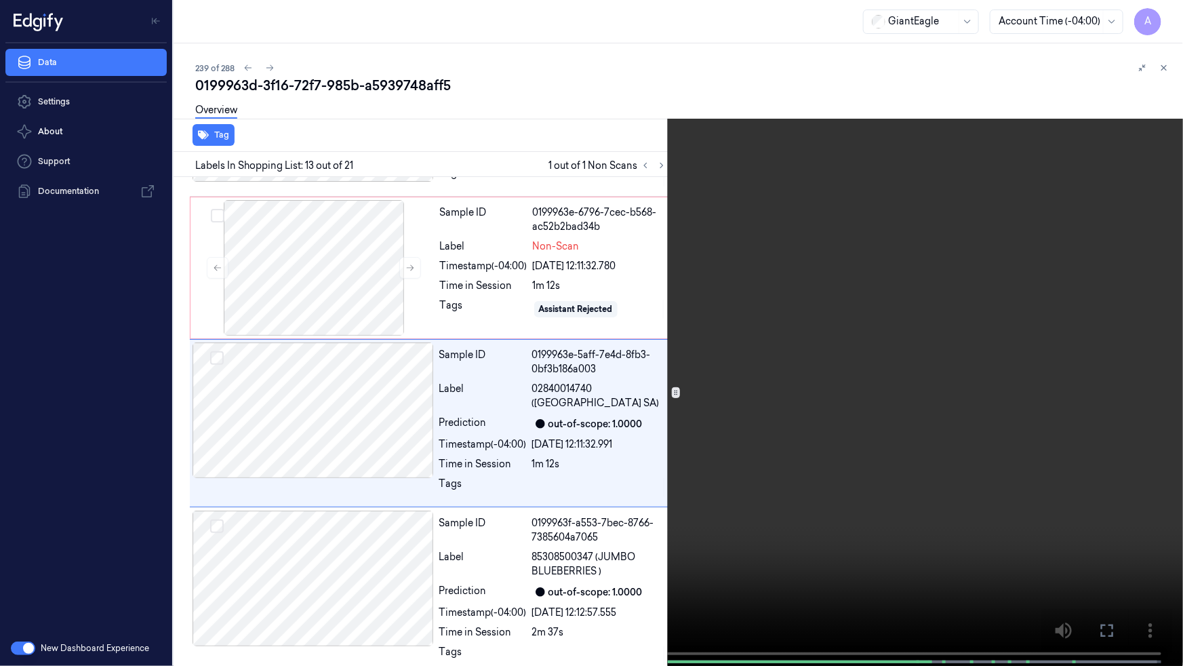
drag, startPoint x: 1106, startPoint y: 630, endPoint x: 1043, endPoint y: 542, distance: 108.2
click at [0, 0] on icon at bounding box center [0, 0] width 0 height 0
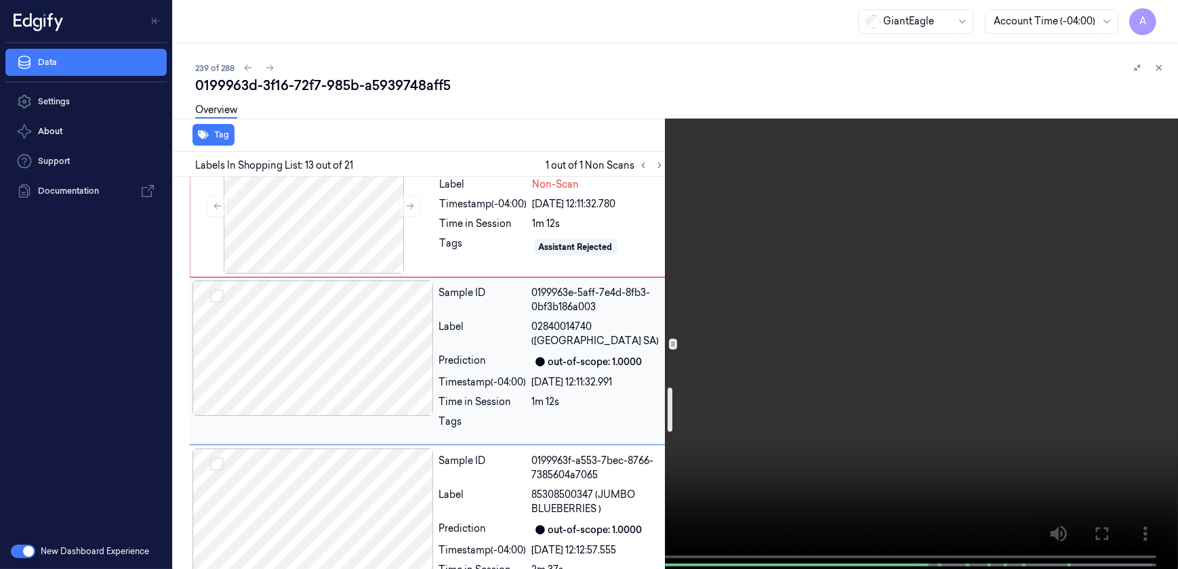
scroll to position [1938, 0]
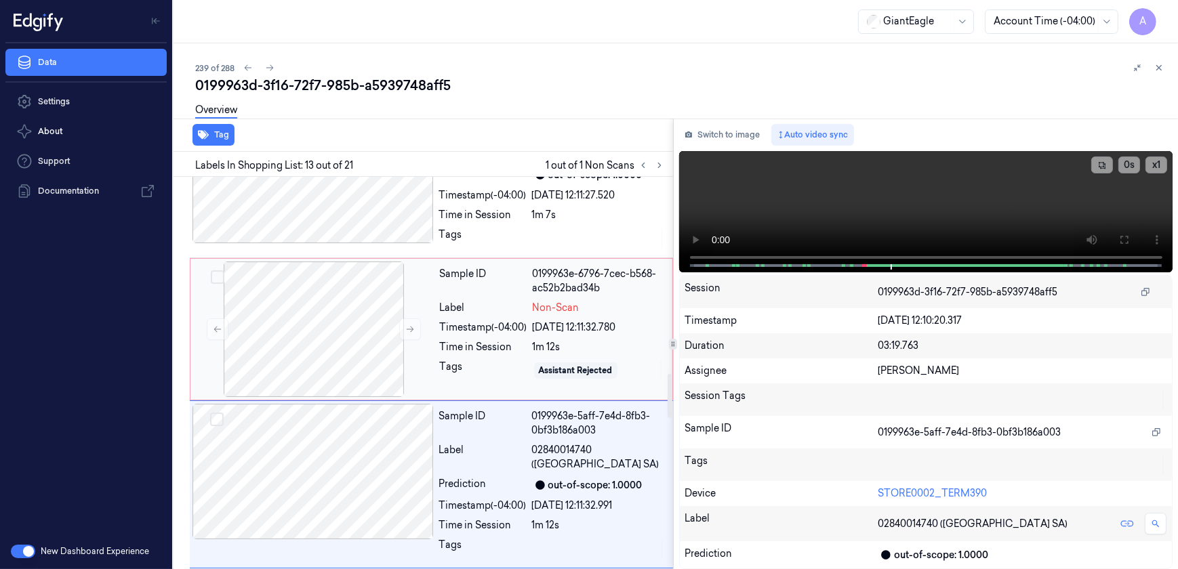
click at [479, 343] on div "Time in Session" at bounding box center [483, 347] width 87 height 14
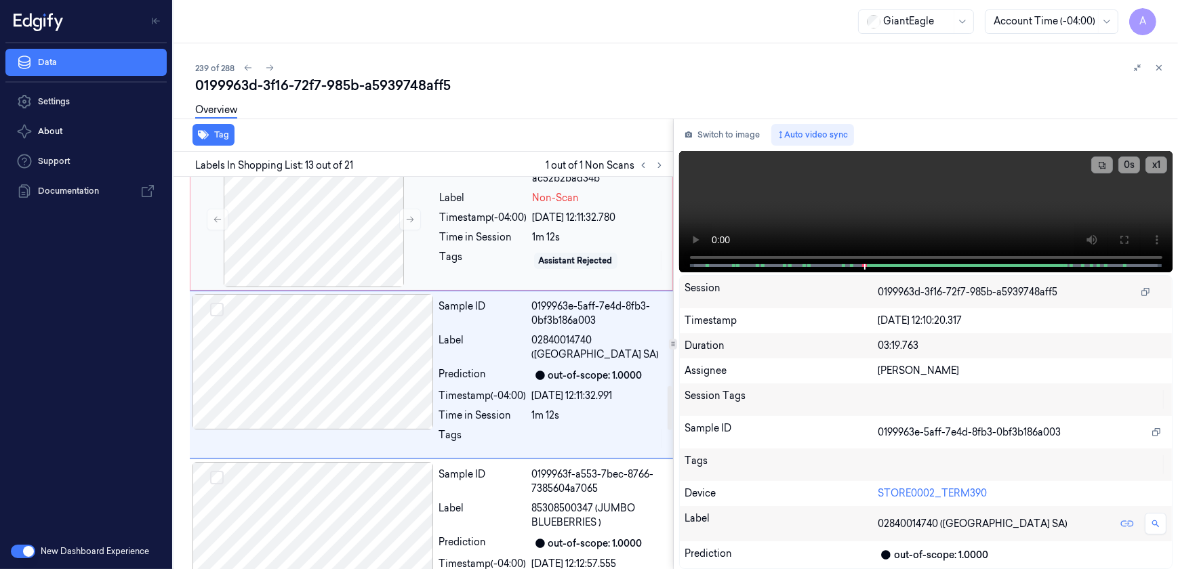
click at [468, 251] on div "Tags" at bounding box center [483, 261] width 87 height 22
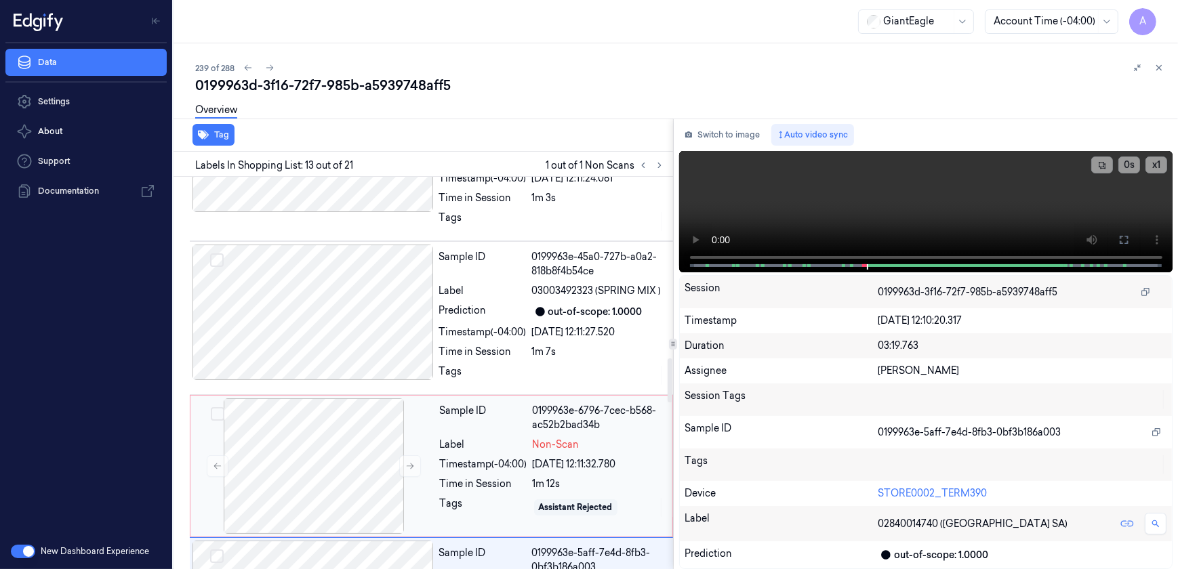
click at [463, 438] on div "Label" at bounding box center [483, 445] width 87 height 14
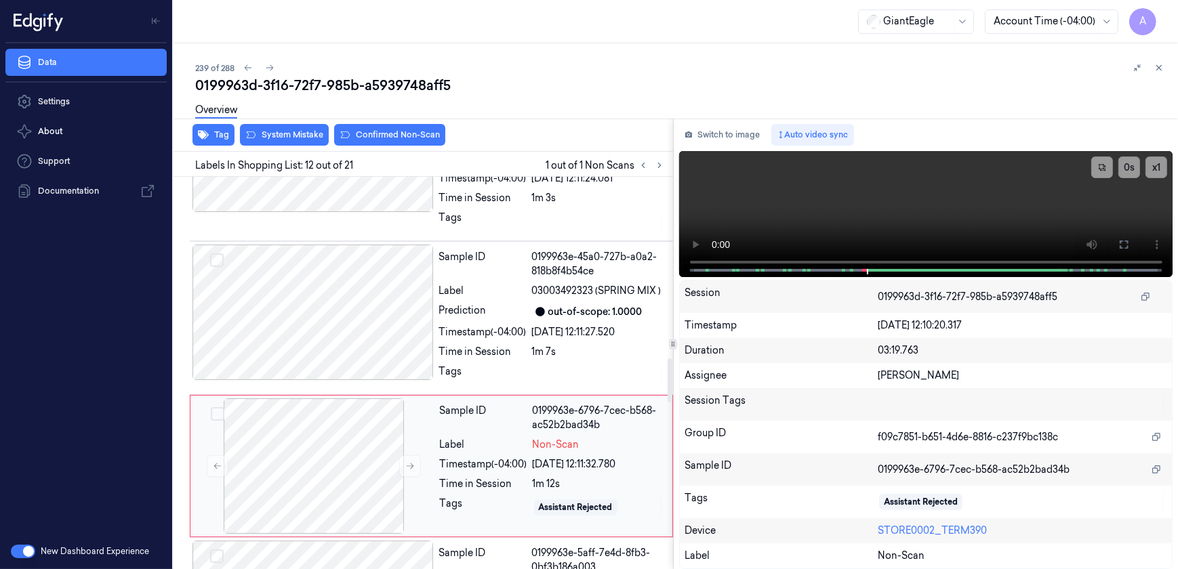
scroll to position [1708, 0]
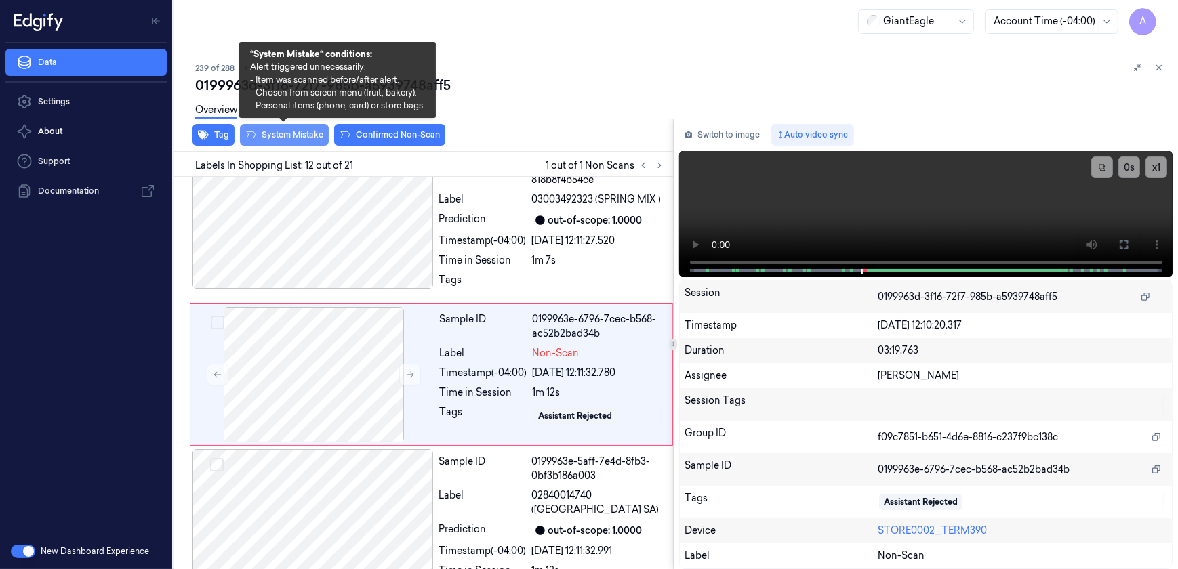
click at [285, 142] on button "System Mistake" at bounding box center [284, 135] width 89 height 22
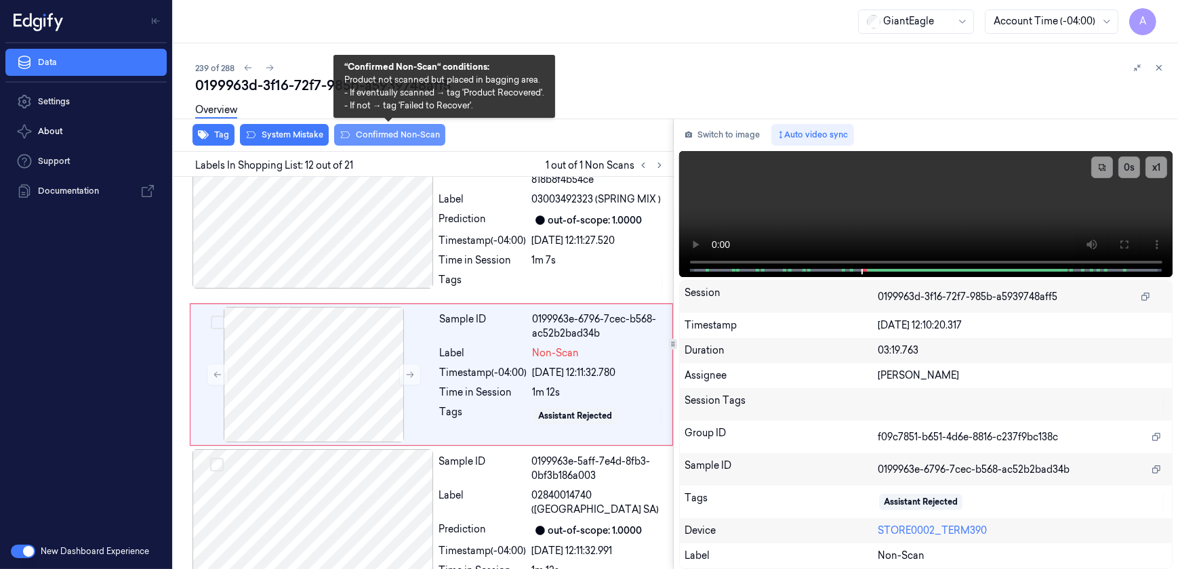
scroll to position [1712, 0]
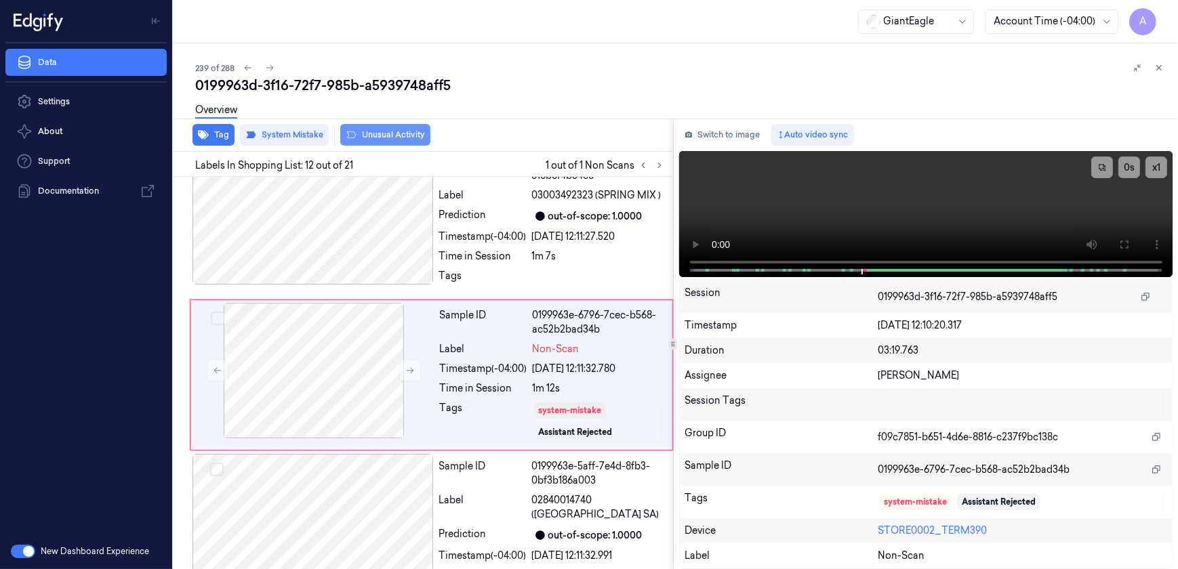
click at [378, 139] on button "Unusual Activity" at bounding box center [385, 135] width 90 height 22
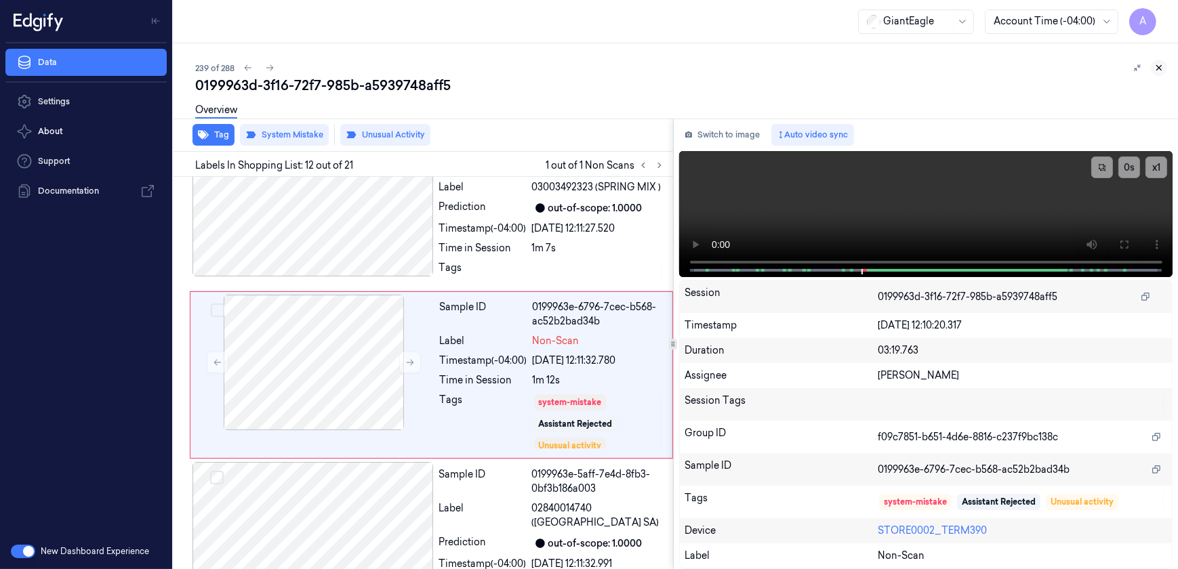
click at [1156, 68] on icon at bounding box center [1158, 67] width 9 height 9
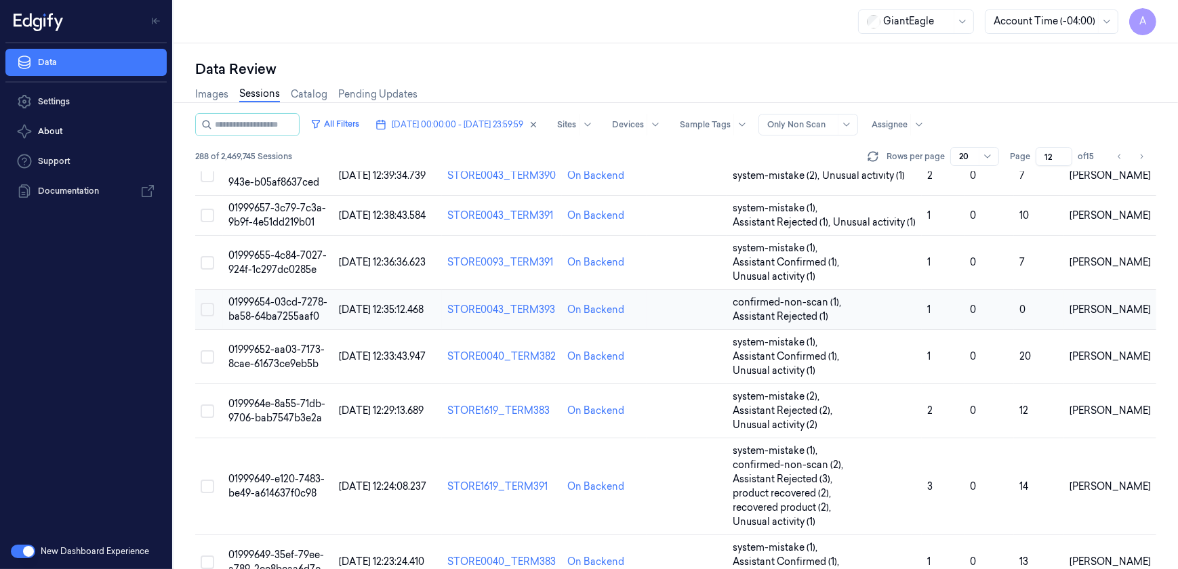
scroll to position [611, 0]
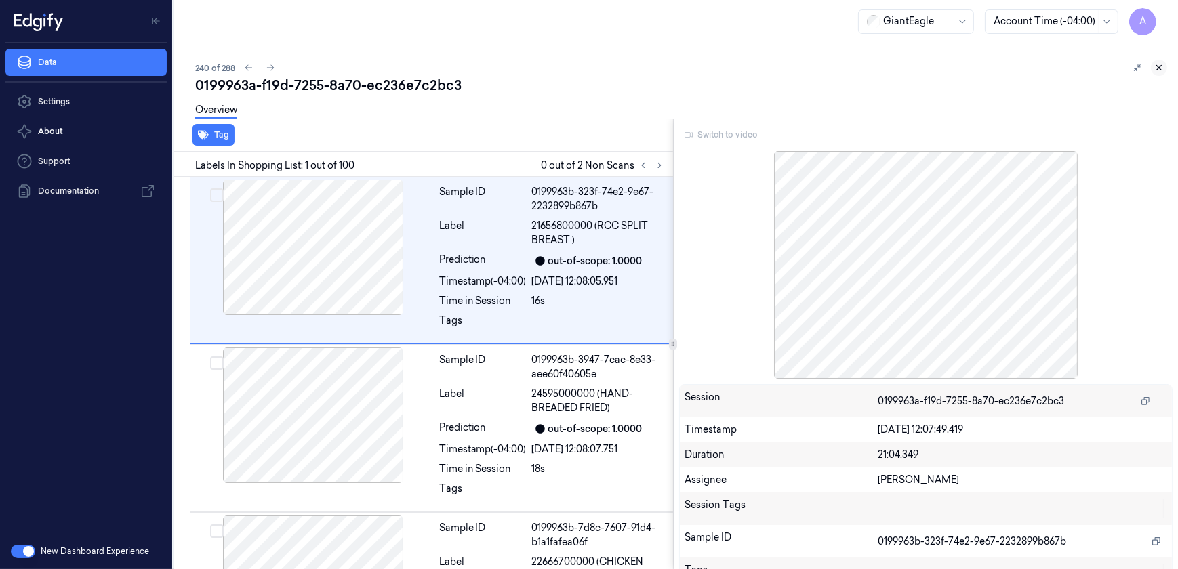
click at [1159, 66] on icon at bounding box center [1158, 67] width 9 height 9
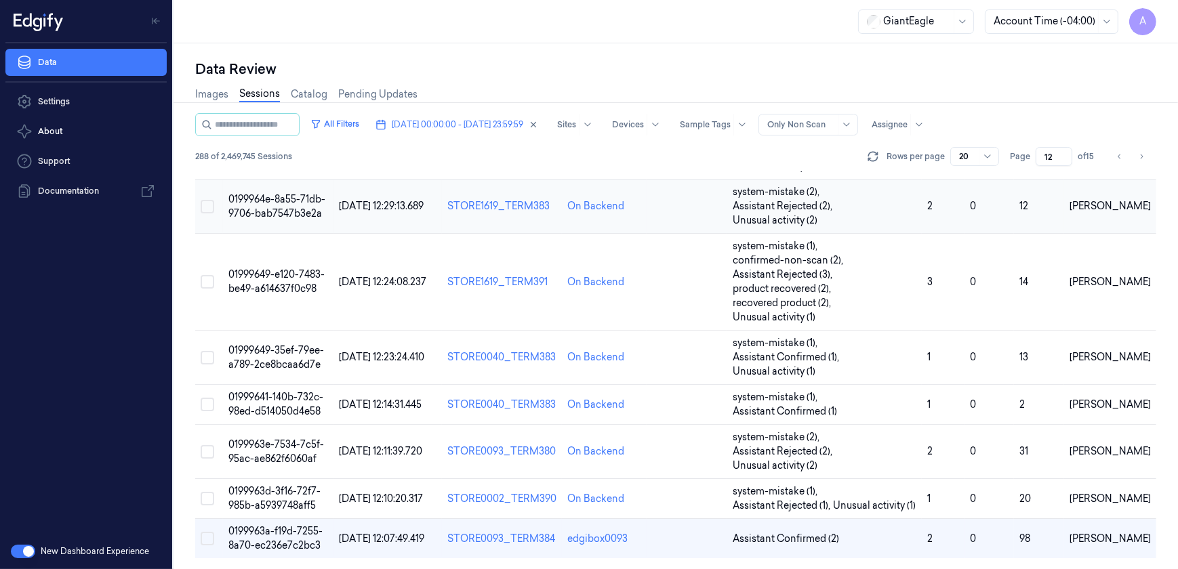
scroll to position [611, 0]
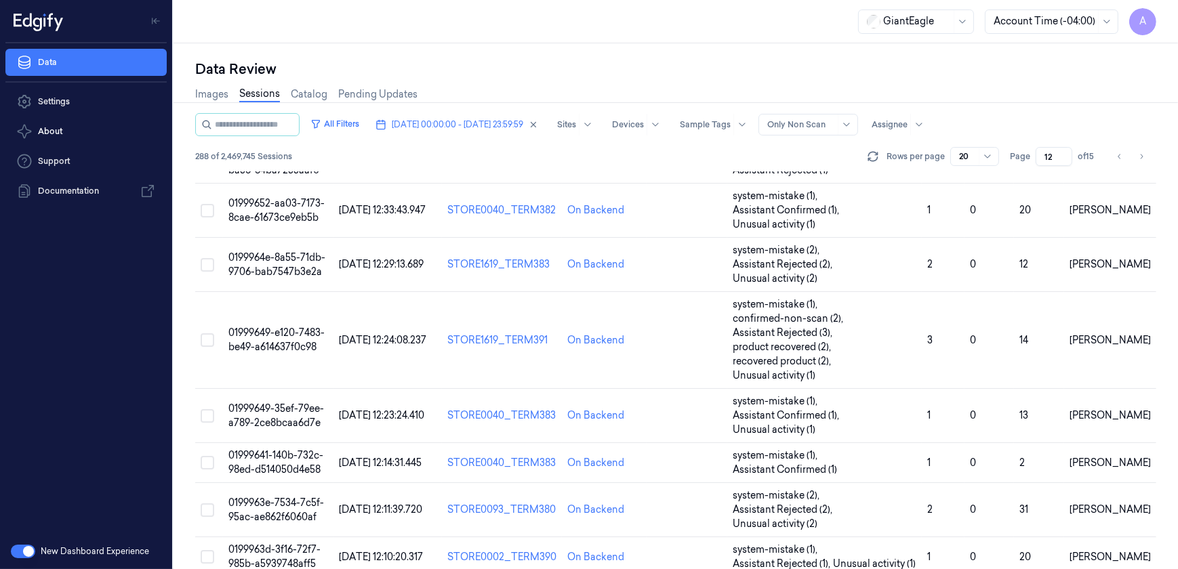
drag, startPoint x: 1053, startPoint y: 154, endPoint x: 1041, endPoint y: 157, distance: 11.8
click at [1041, 157] on input "12" at bounding box center [1054, 156] width 37 height 19
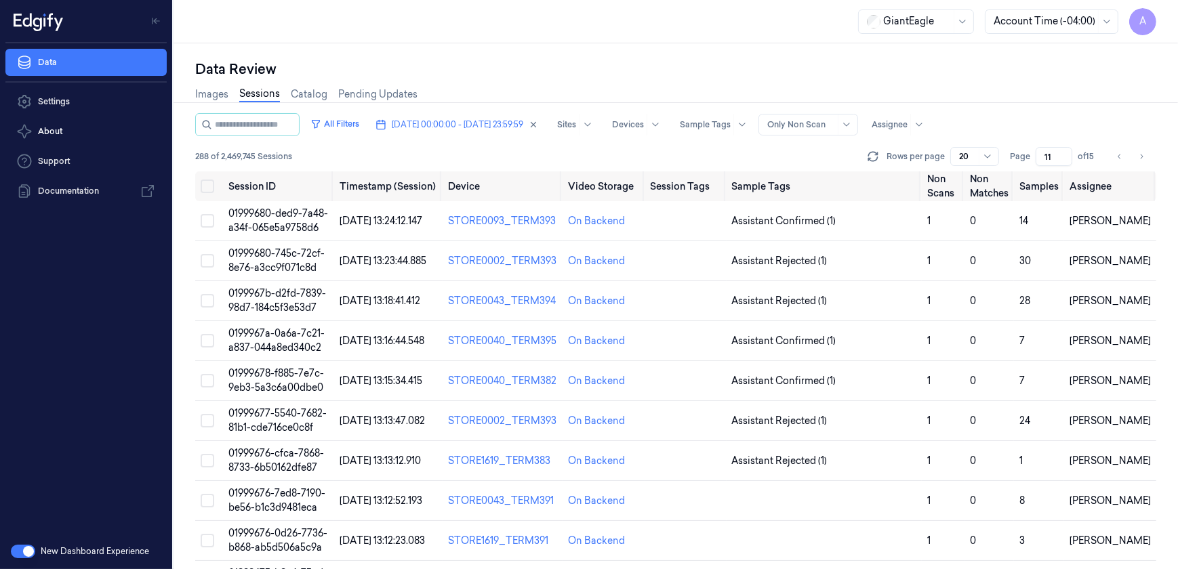
type input "11"
click at [273, 260] on td "01999680-745c-72cf-8e76-a3cc9f071c8d" at bounding box center [278, 261] width 111 height 40
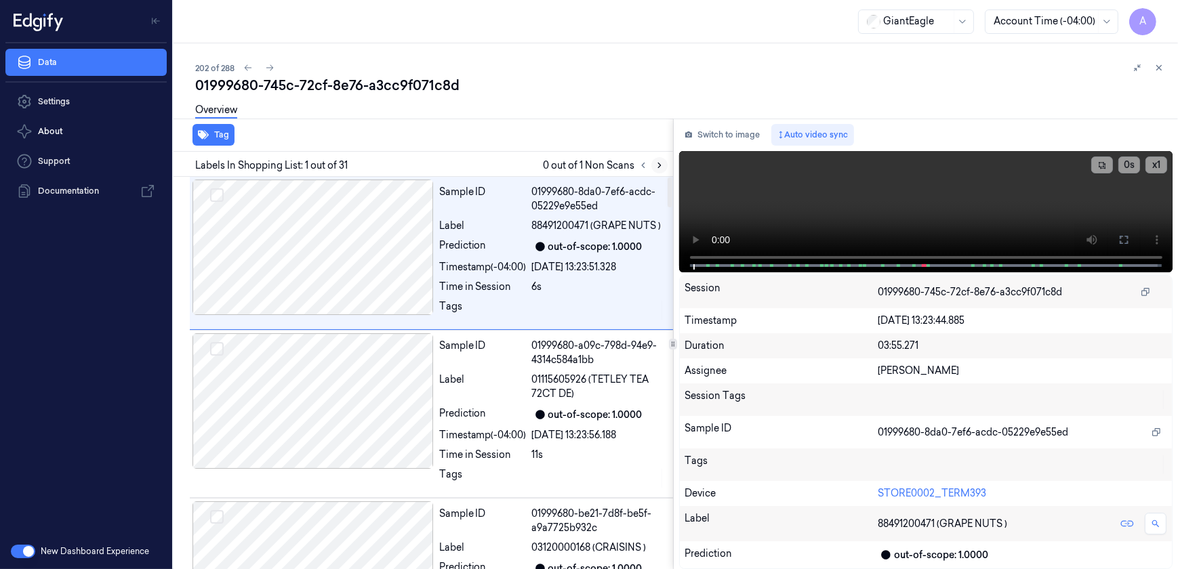
click at [658, 166] on icon at bounding box center [659, 165] width 9 height 9
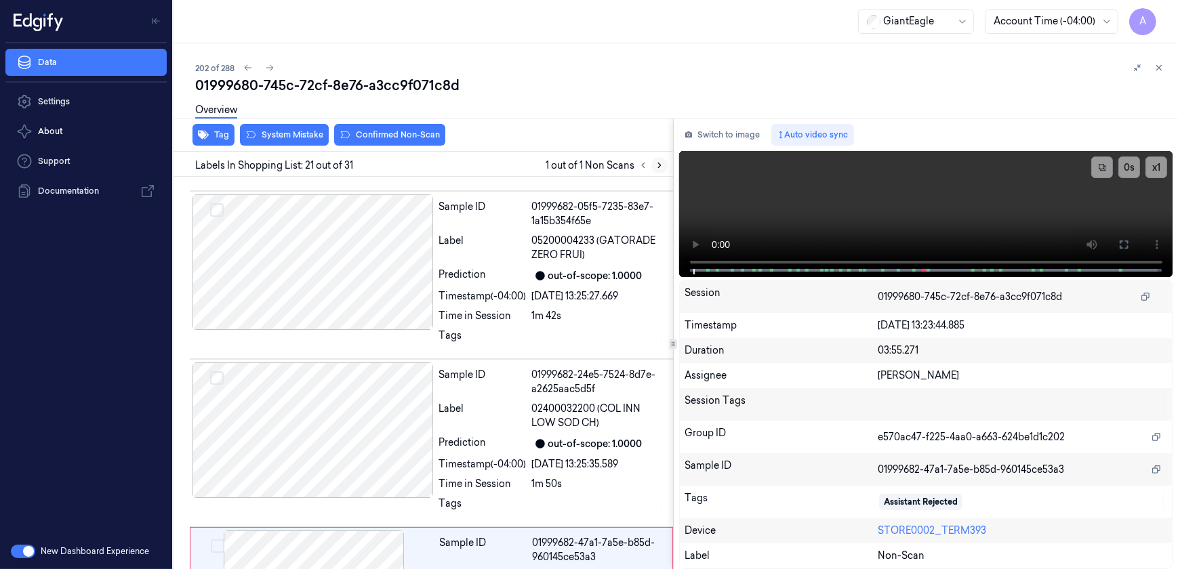
scroll to position [3191, 0]
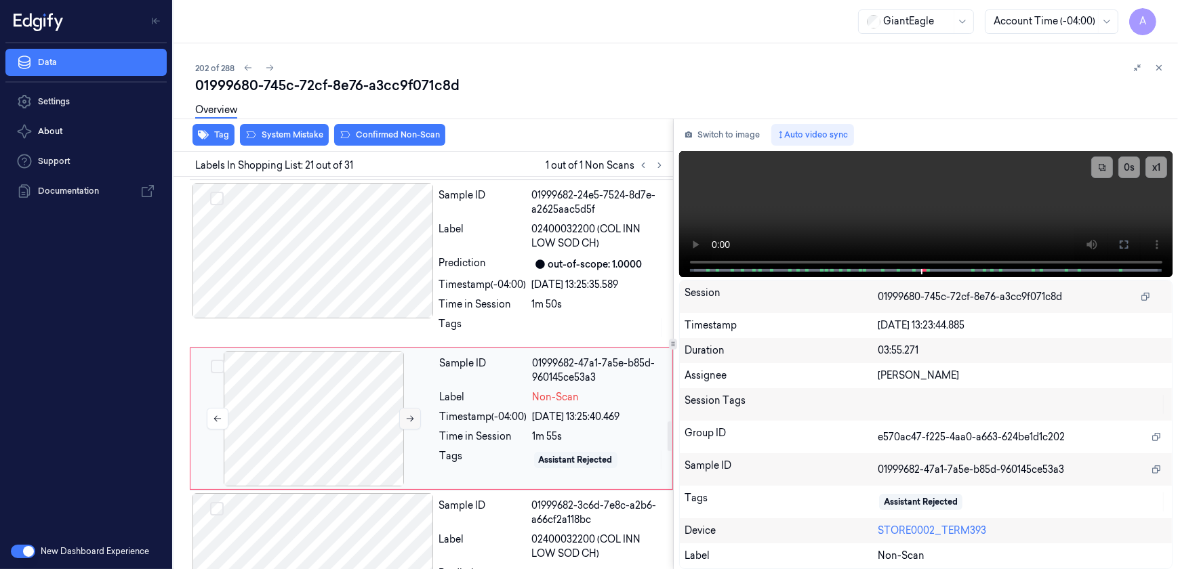
click at [411, 414] on icon at bounding box center [409, 418] width 9 height 9
click at [402, 408] on button at bounding box center [410, 419] width 22 height 22
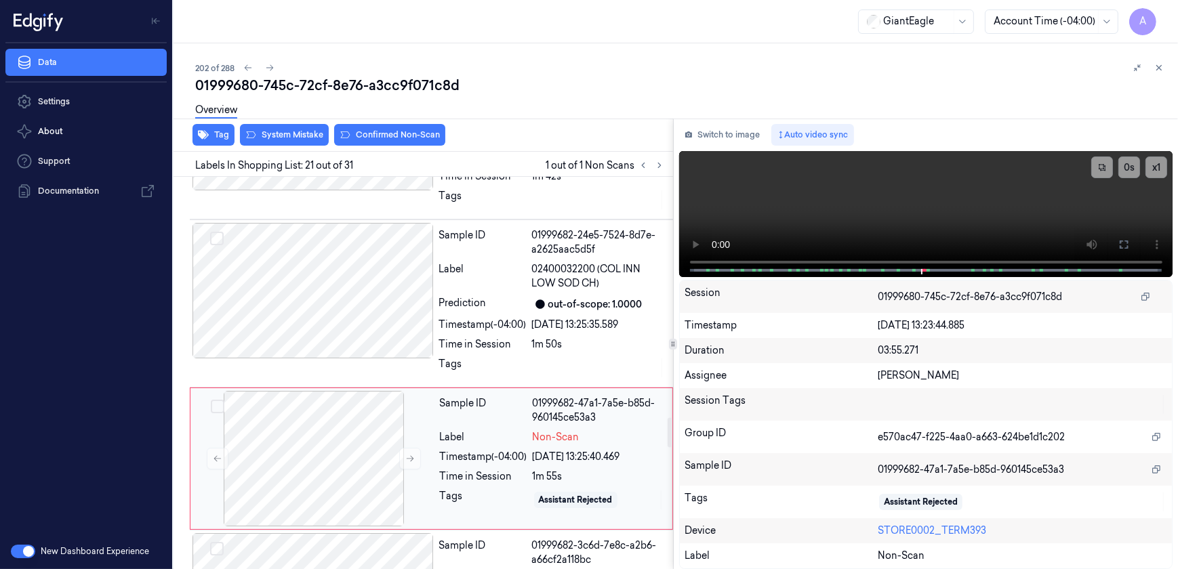
scroll to position [3129, 0]
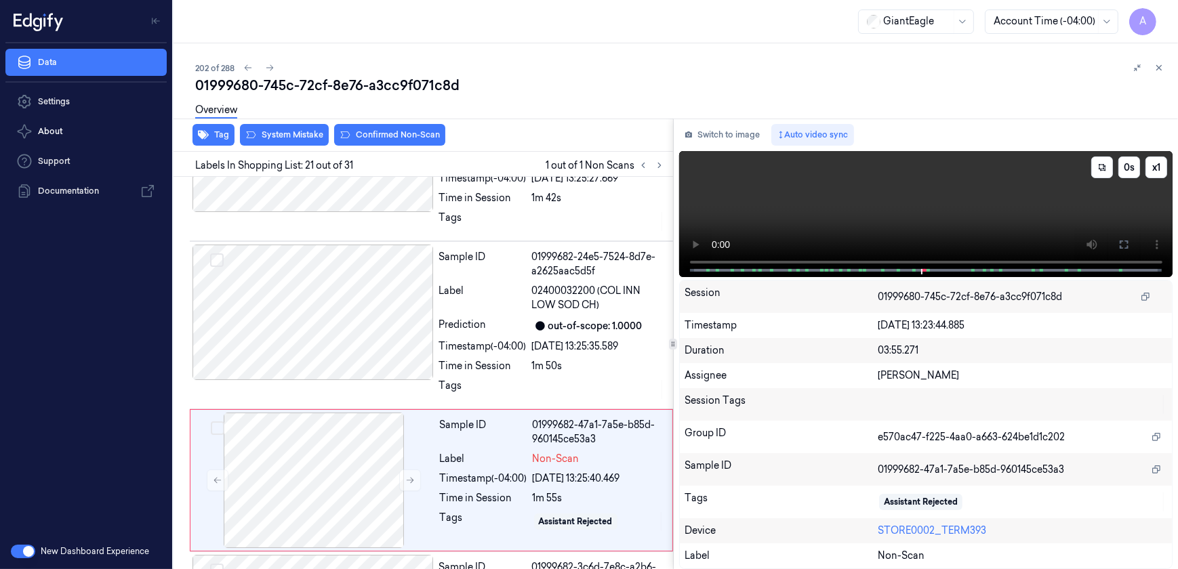
click at [956, 227] on video at bounding box center [926, 214] width 494 height 126
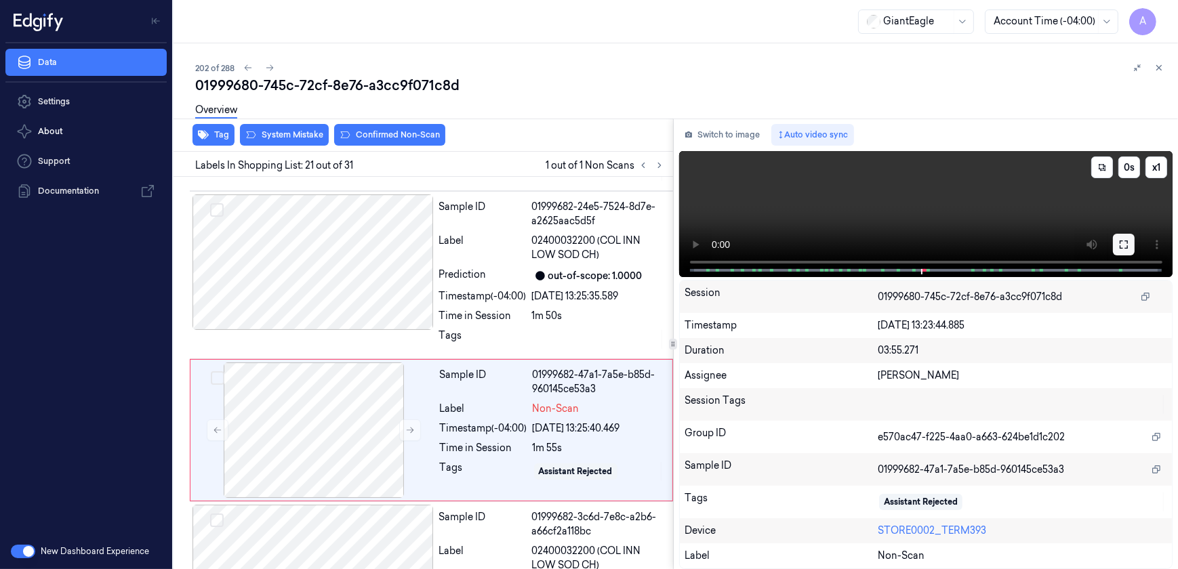
scroll to position [3191, 0]
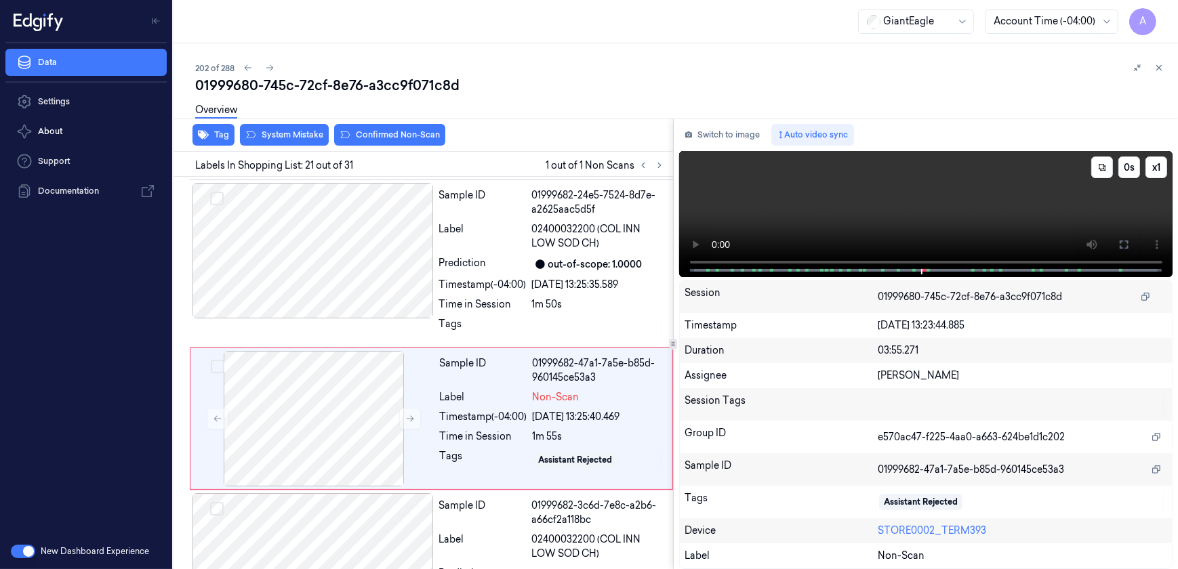
drag, startPoint x: 1127, startPoint y: 245, endPoint x: 1130, endPoint y: 310, distance: 64.5
click at [1127, 245] on icon at bounding box center [1124, 245] width 8 height 8
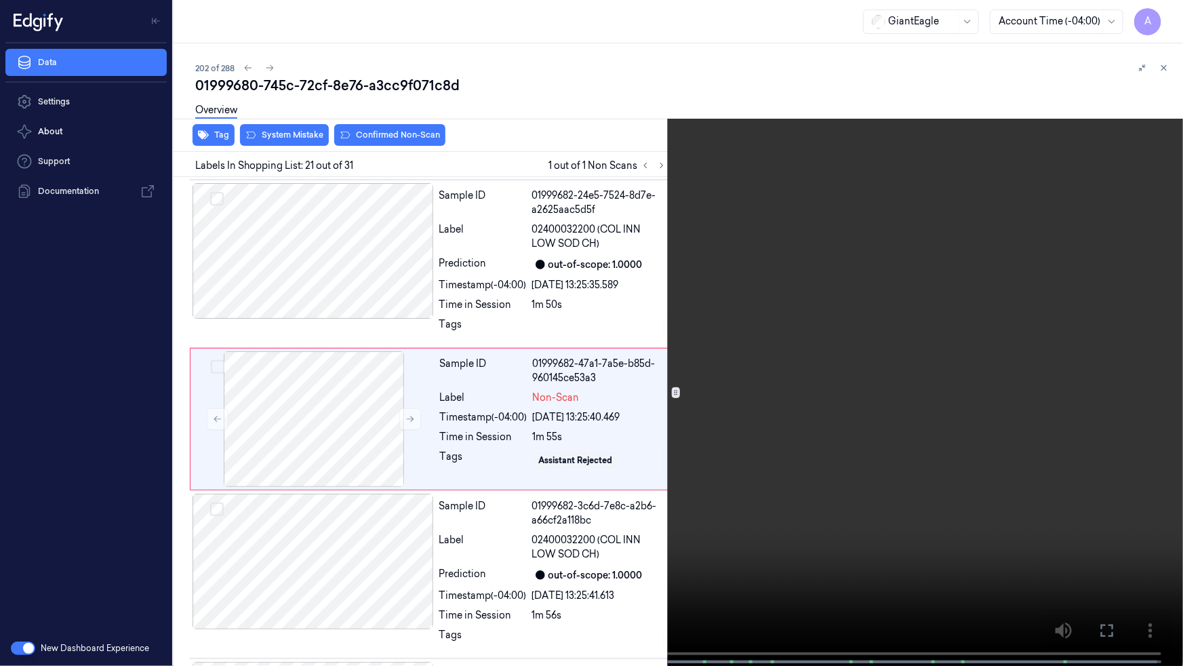
drag, startPoint x: 1102, startPoint y: 626, endPoint x: 963, endPoint y: 513, distance: 178.7
click at [0, 0] on icon at bounding box center [0, 0] width 0 height 0
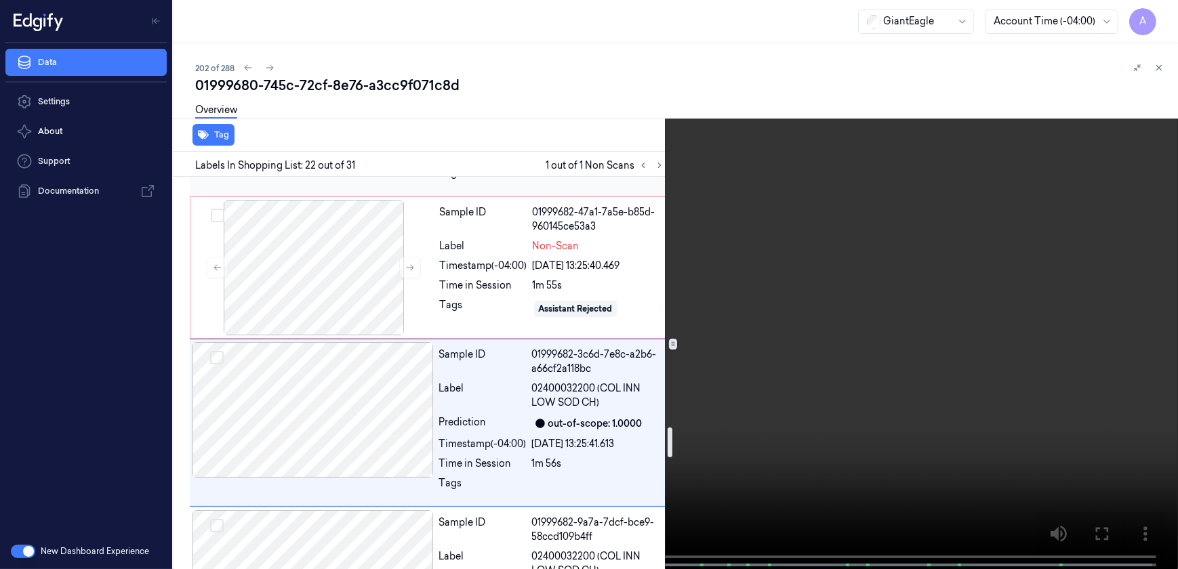
scroll to position [3346, 0]
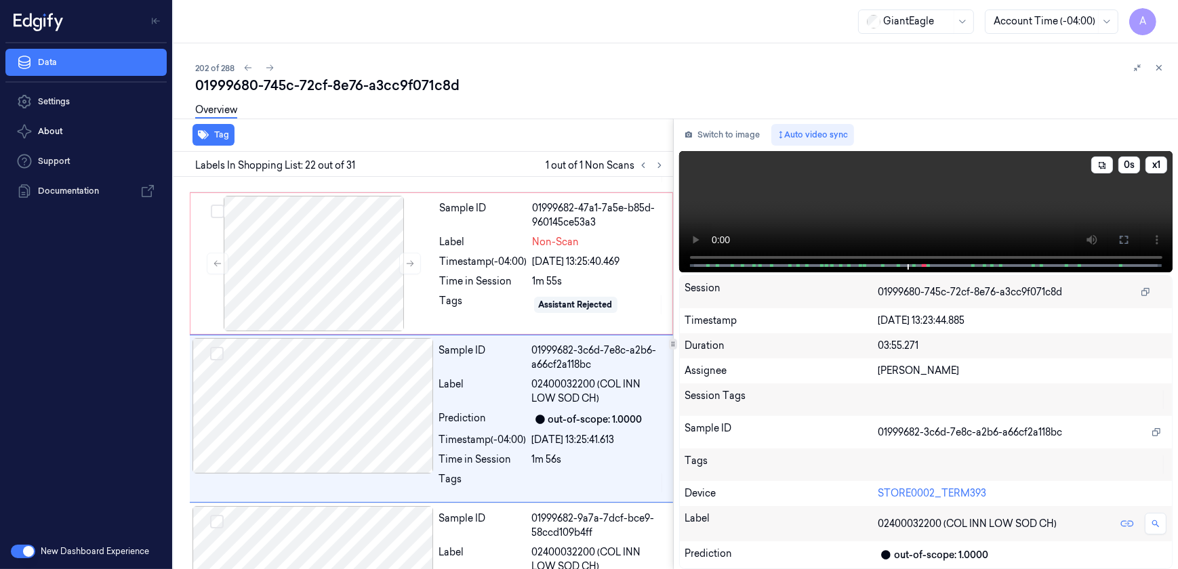
click at [936, 203] on video at bounding box center [926, 211] width 494 height 121
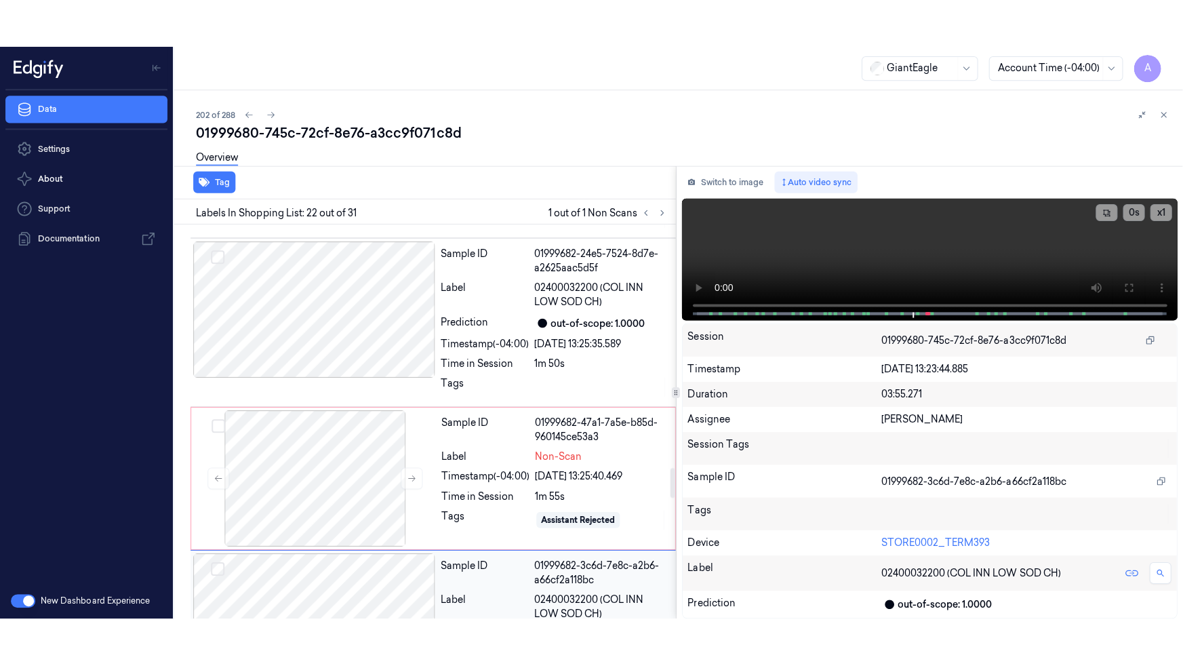
scroll to position [3161, 0]
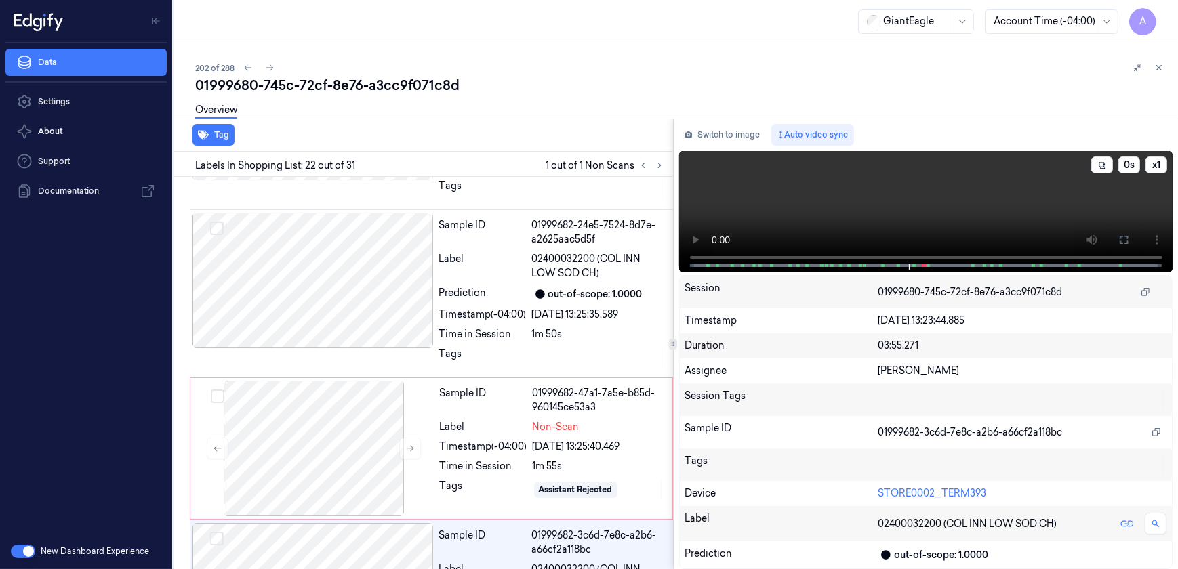
drag, startPoint x: 1118, startPoint y: 235, endPoint x: 994, endPoint y: 289, distance: 135.7
click at [1118, 235] on button at bounding box center [1124, 240] width 22 height 22
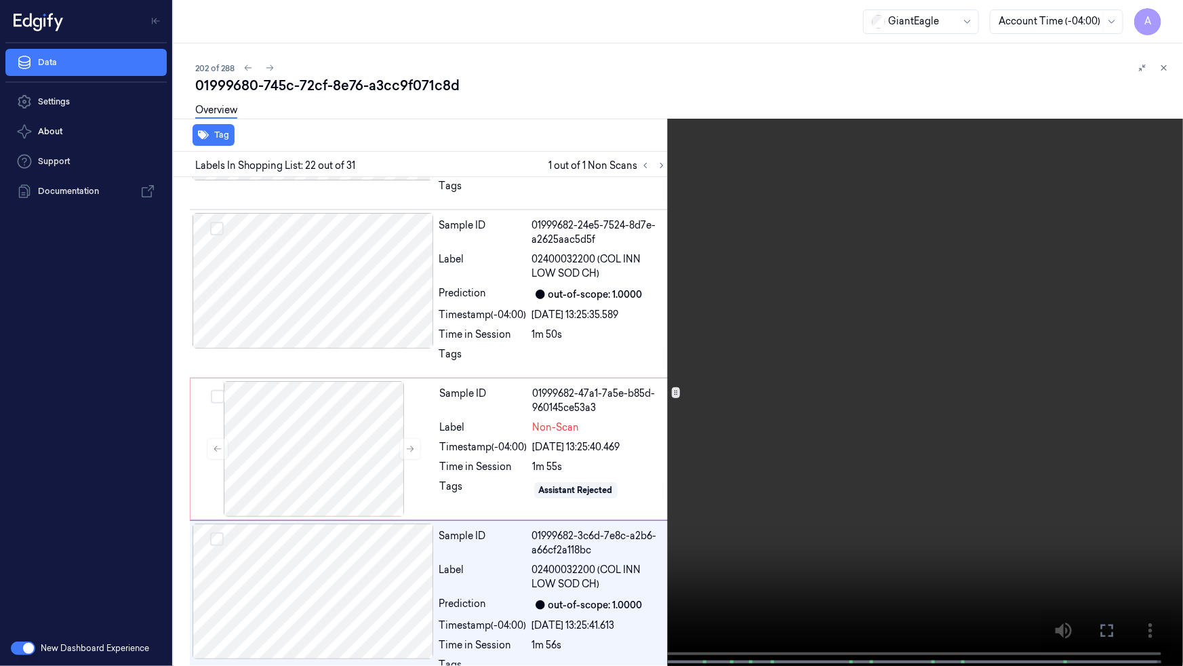
drag, startPoint x: 788, startPoint y: 298, endPoint x: 1161, endPoint y: 260, distance: 374.8
click at [788, 298] on video at bounding box center [591, 334] width 1183 height 668
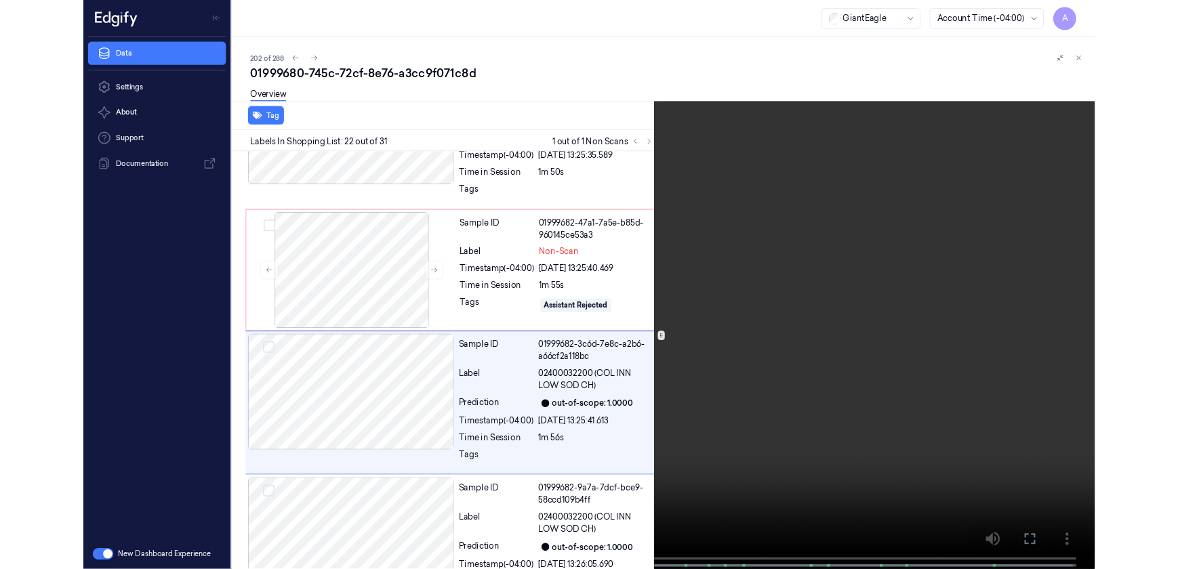
scroll to position [3298, 0]
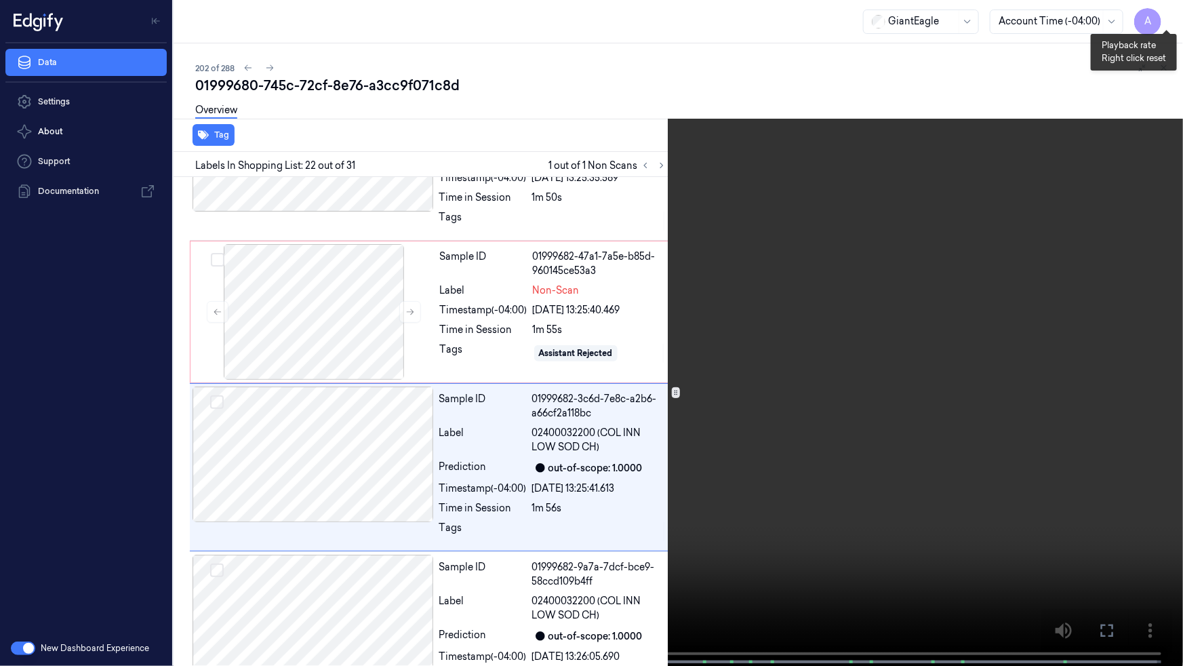
click at [1169, 11] on button "x 1" at bounding box center [1167, 16] width 22 height 22
click at [1169, 11] on button "x 2" at bounding box center [1167, 16] width 22 height 22
click at [0, 0] on icon at bounding box center [0, 0] width 0 height 0
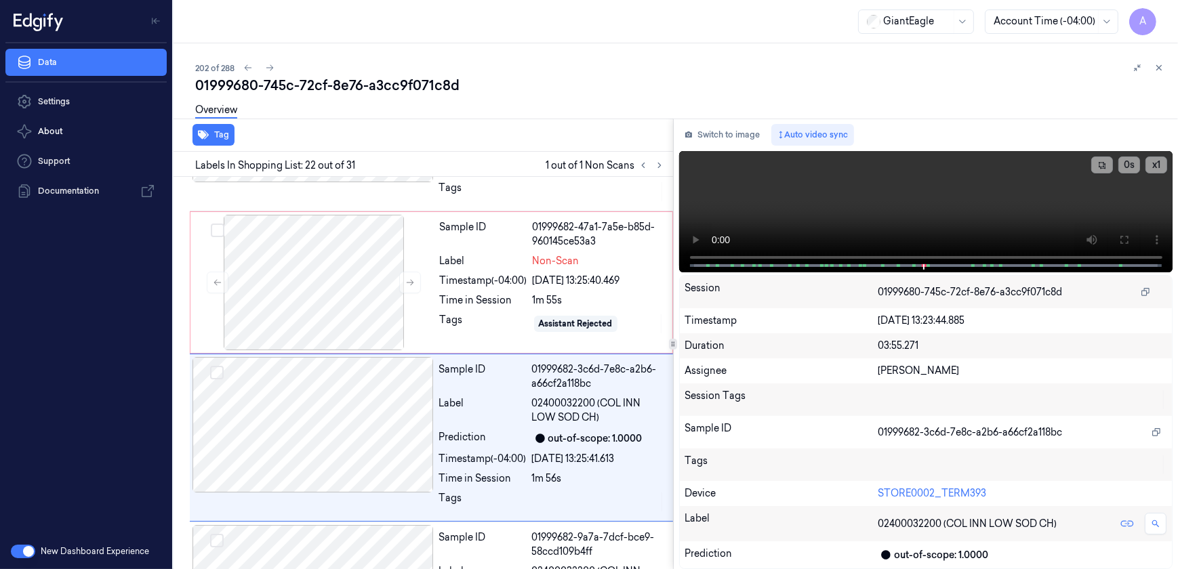
scroll to position [3346, 0]
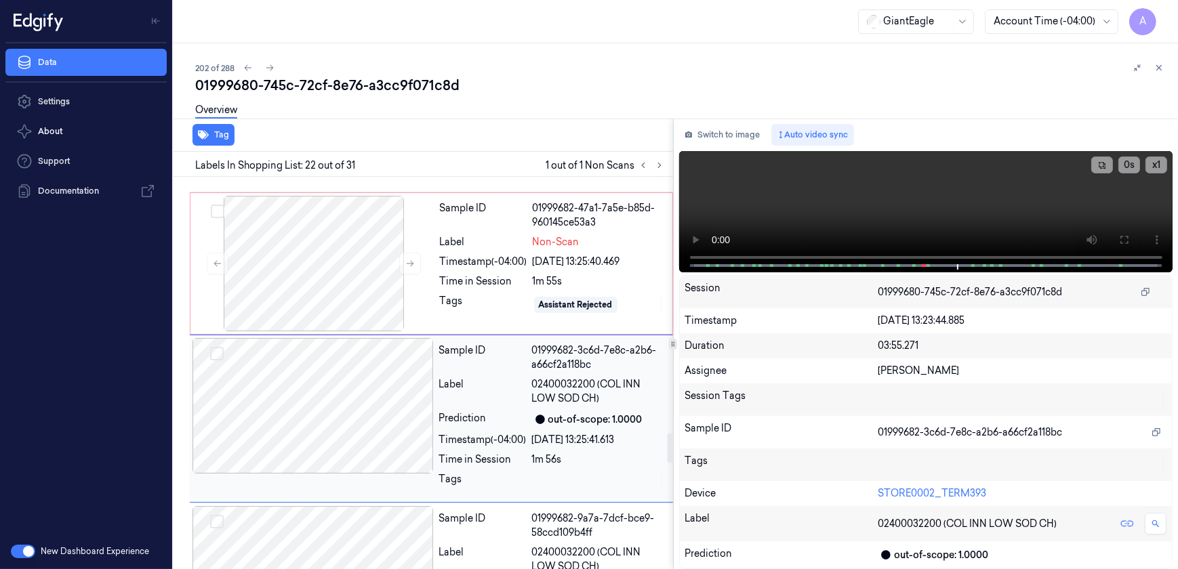
click at [574, 472] on div at bounding box center [598, 483] width 133 height 22
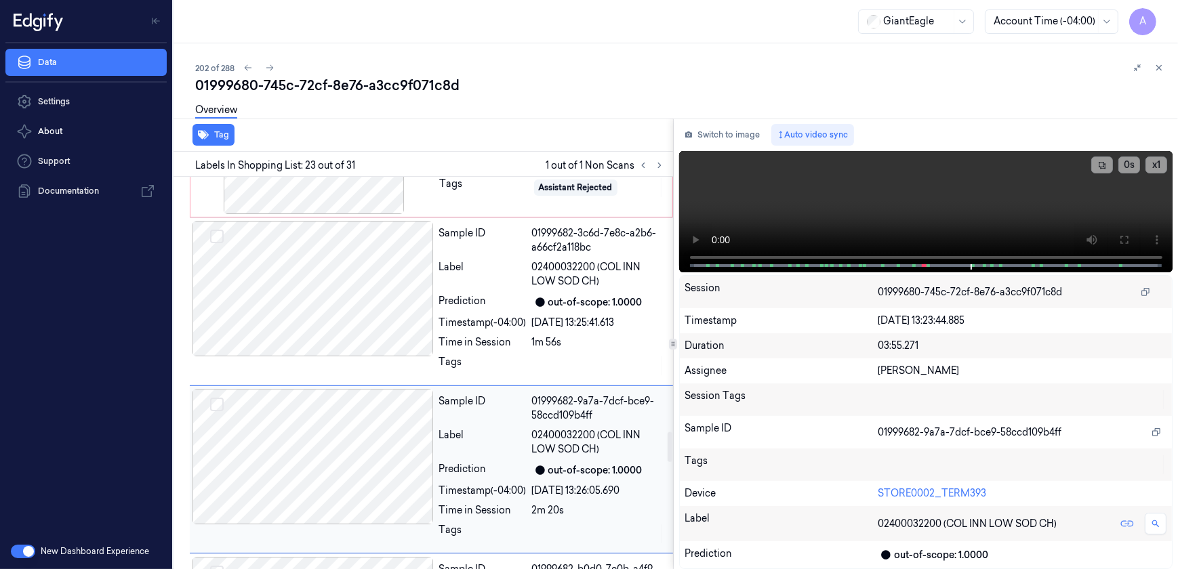
scroll to position [3514, 0]
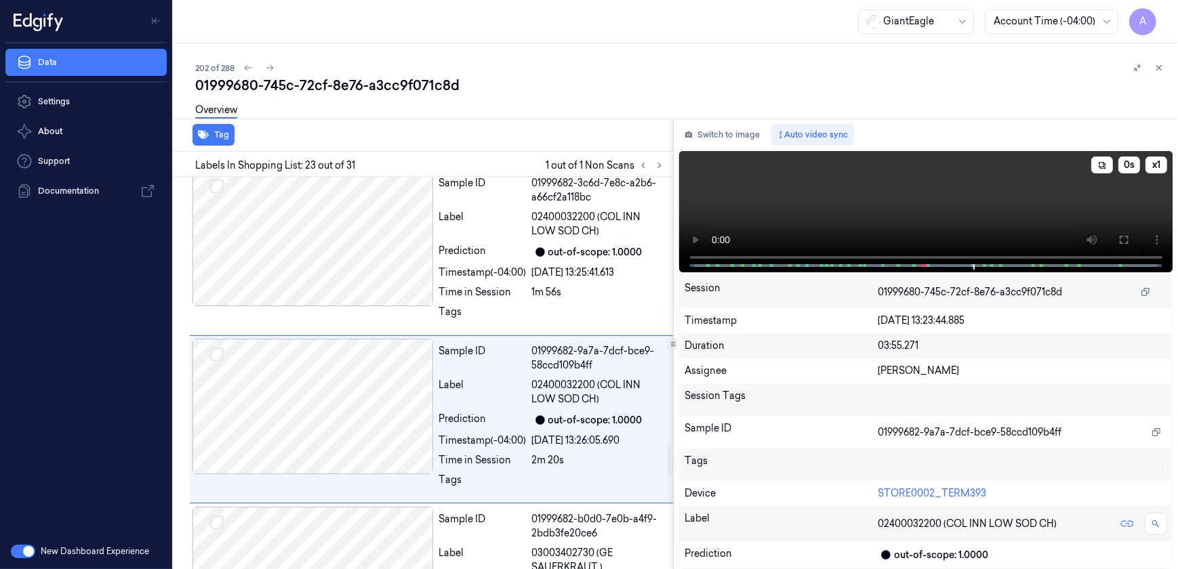
click at [877, 217] on video at bounding box center [926, 211] width 494 height 121
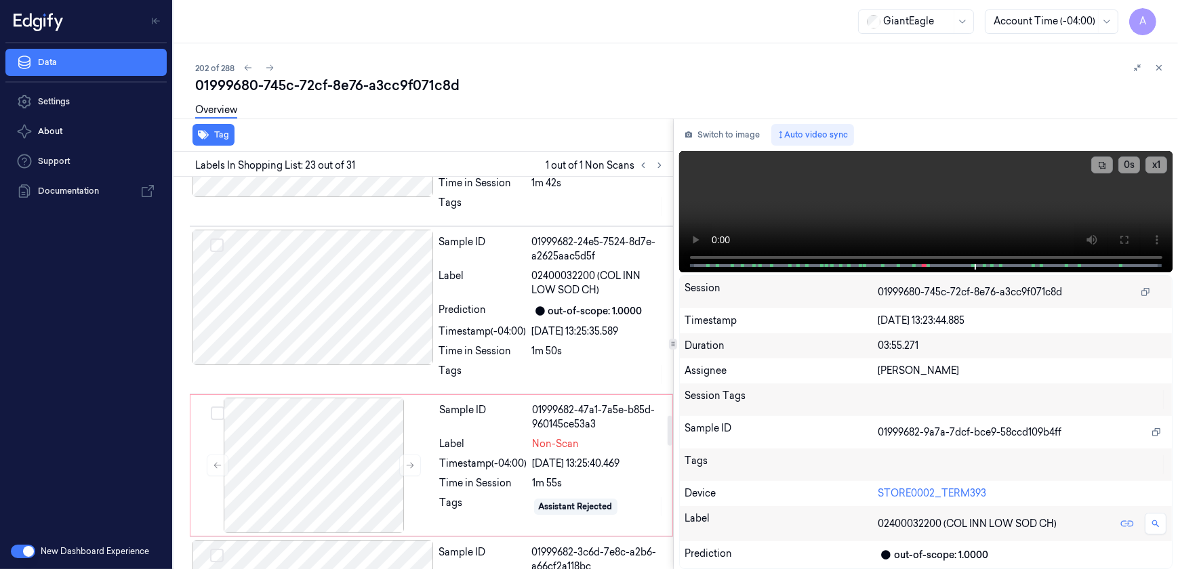
scroll to position [3082, 0]
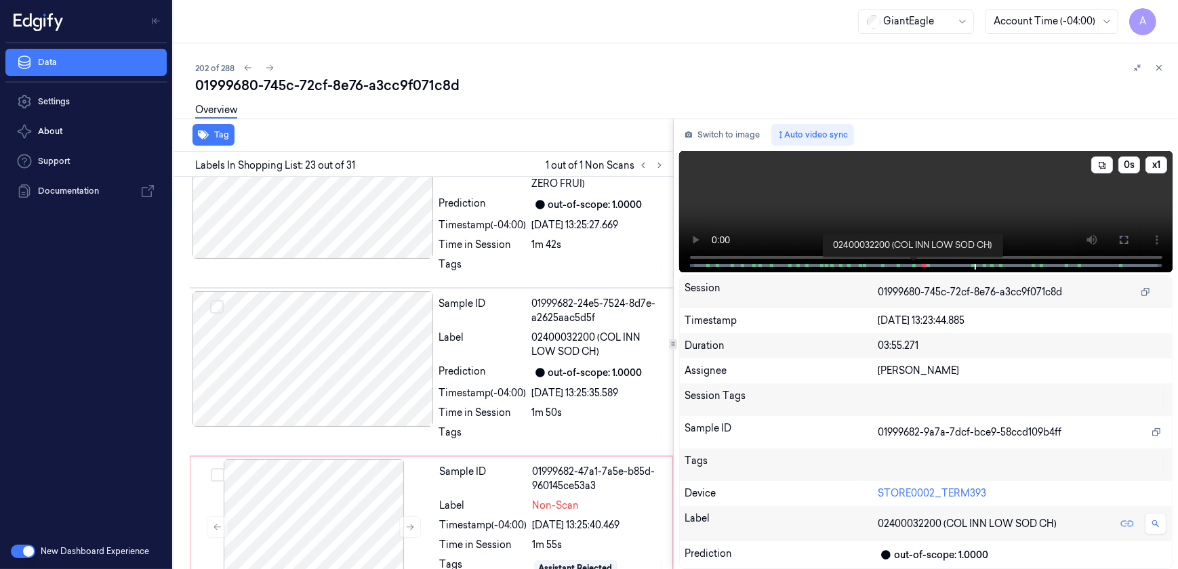
click at [912, 264] on span at bounding box center [913, 265] width 2 height 7
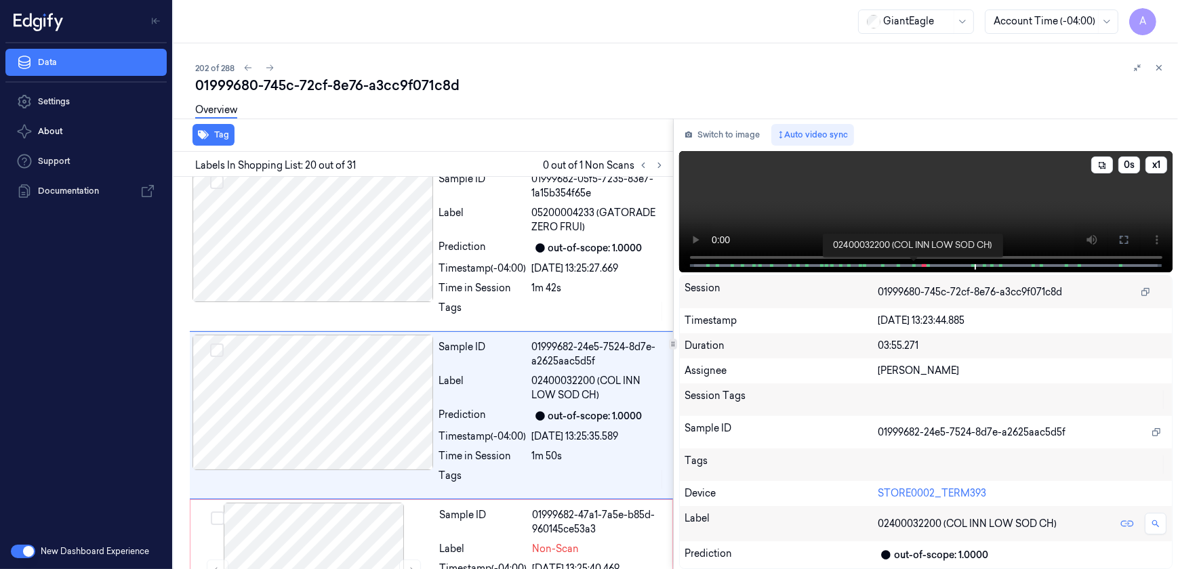
scroll to position [3036, 0]
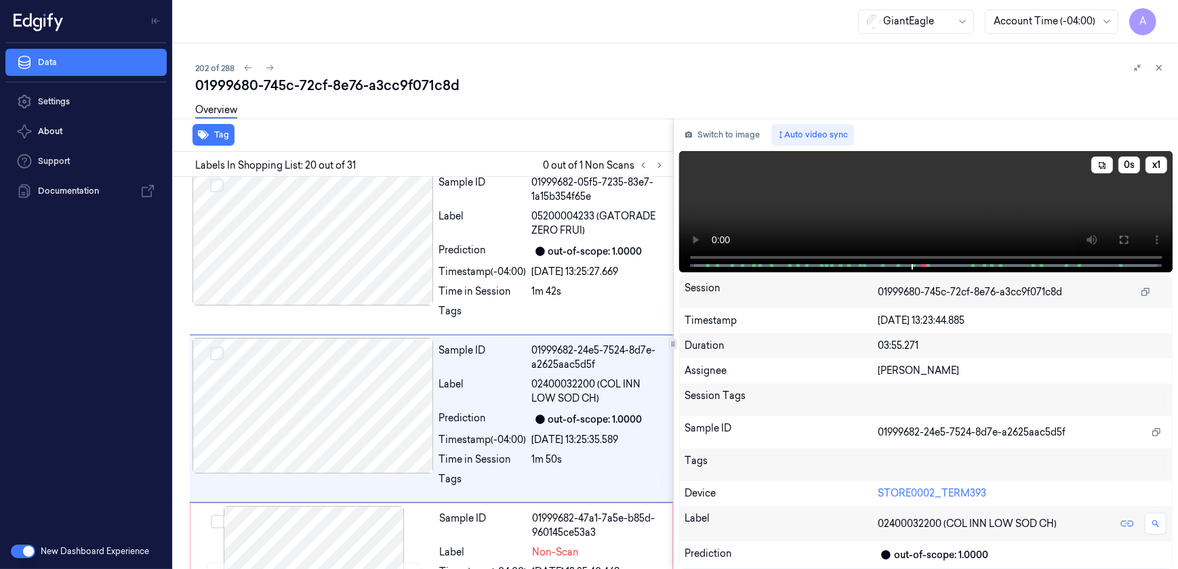
click at [917, 222] on video at bounding box center [926, 211] width 494 height 121
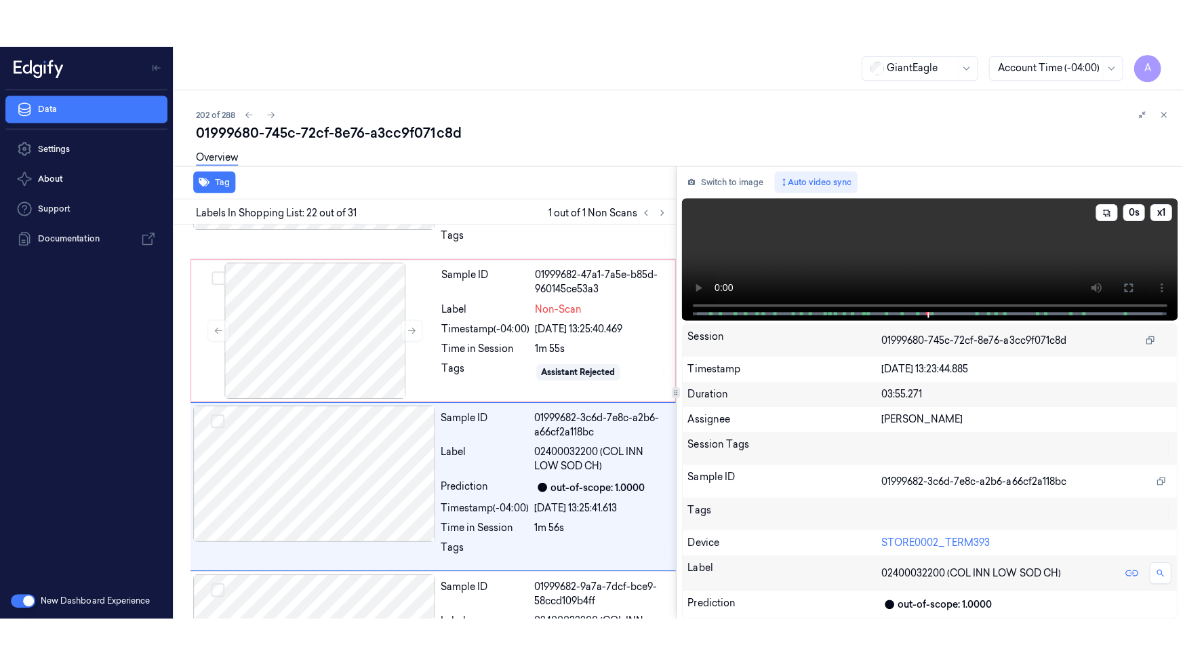
scroll to position [3346, 0]
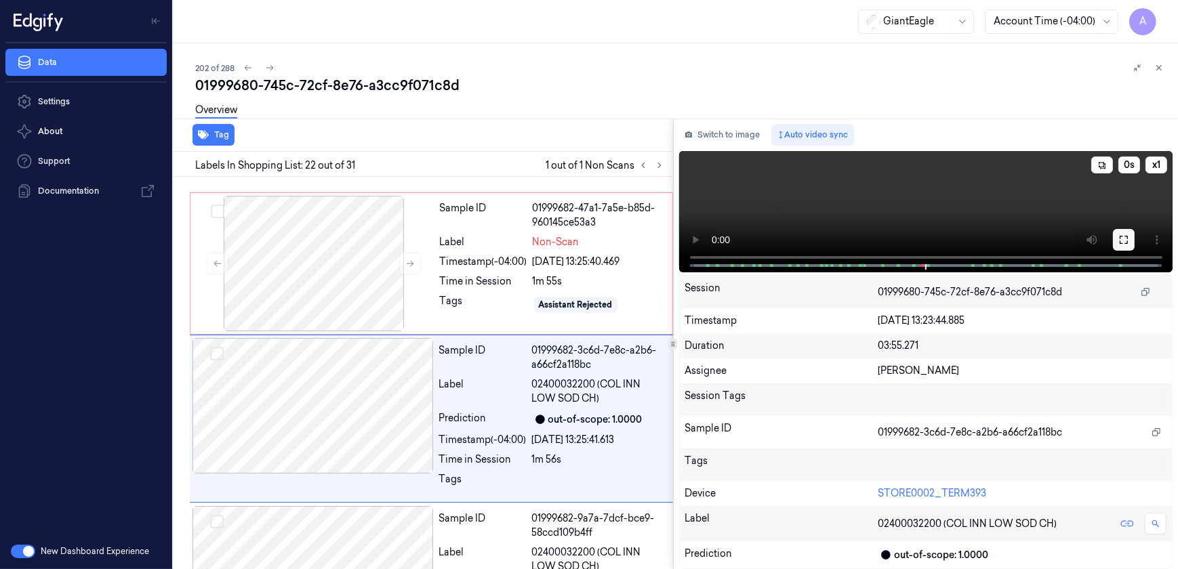
click at [1130, 245] on button at bounding box center [1124, 240] width 22 height 22
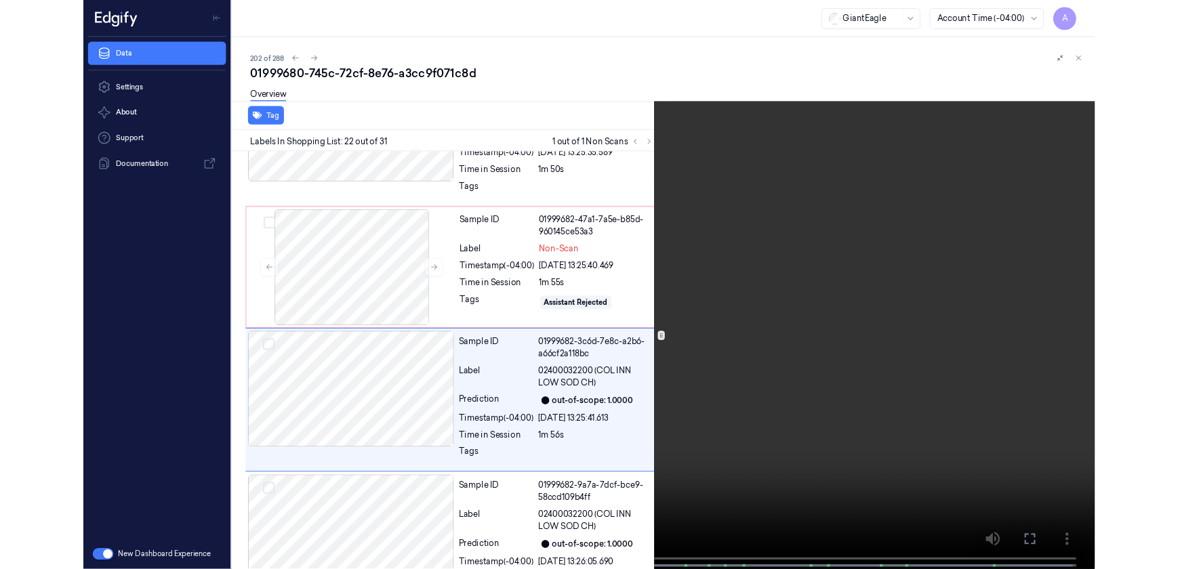
scroll to position [3298, 0]
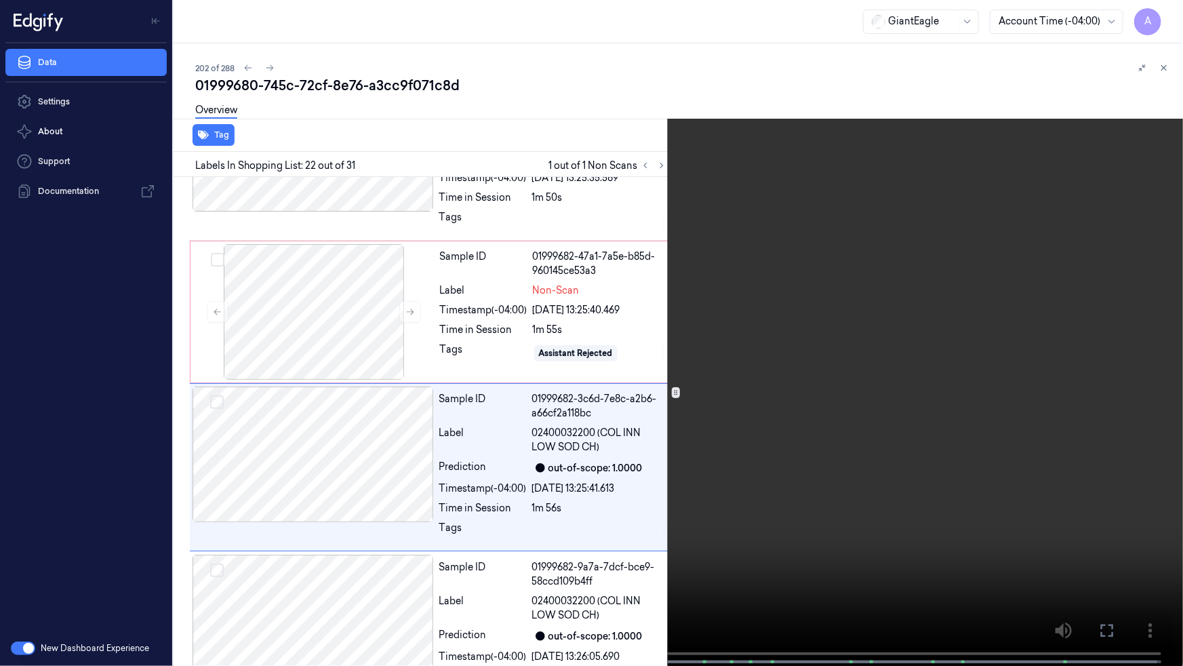
click at [0, 0] on icon at bounding box center [0, 0] width 0 height 0
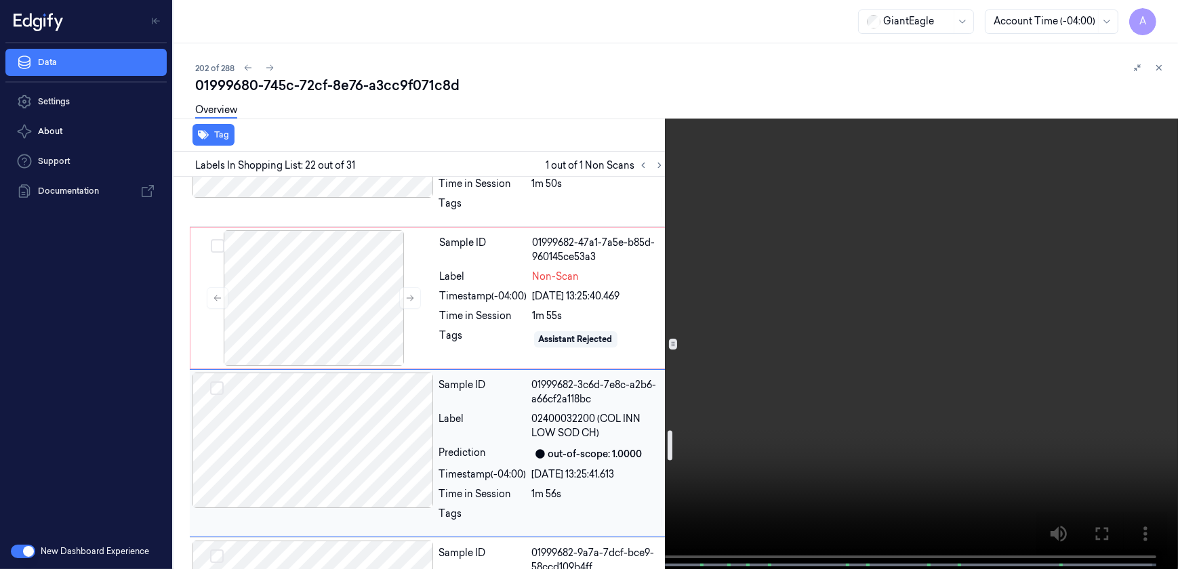
scroll to position [3360, 0]
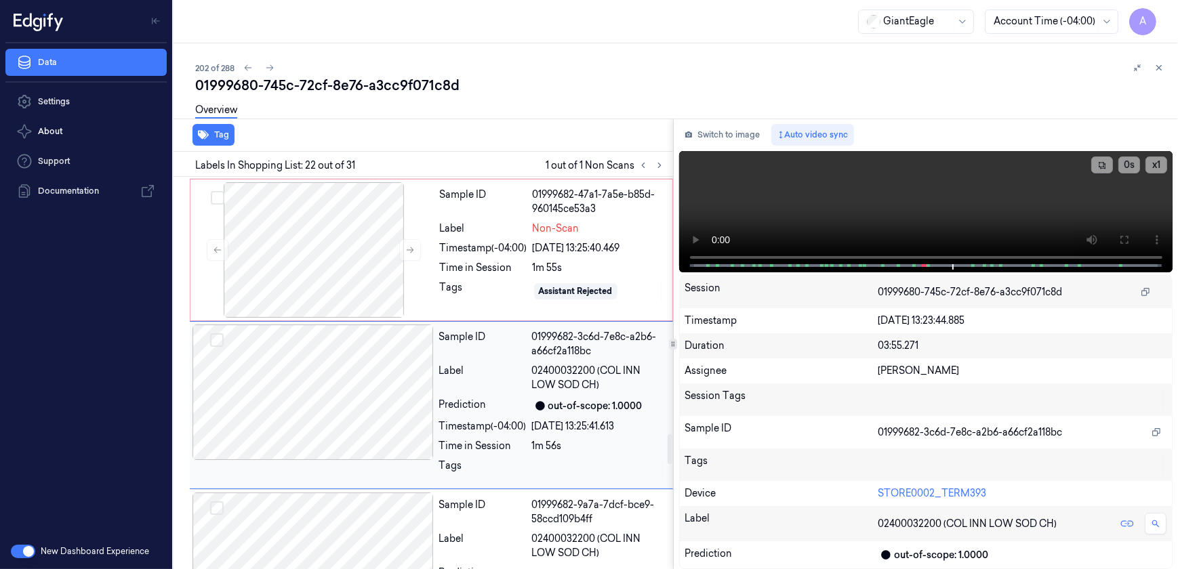
click at [494, 439] on div "Time in Session" at bounding box center [482, 446] width 87 height 14
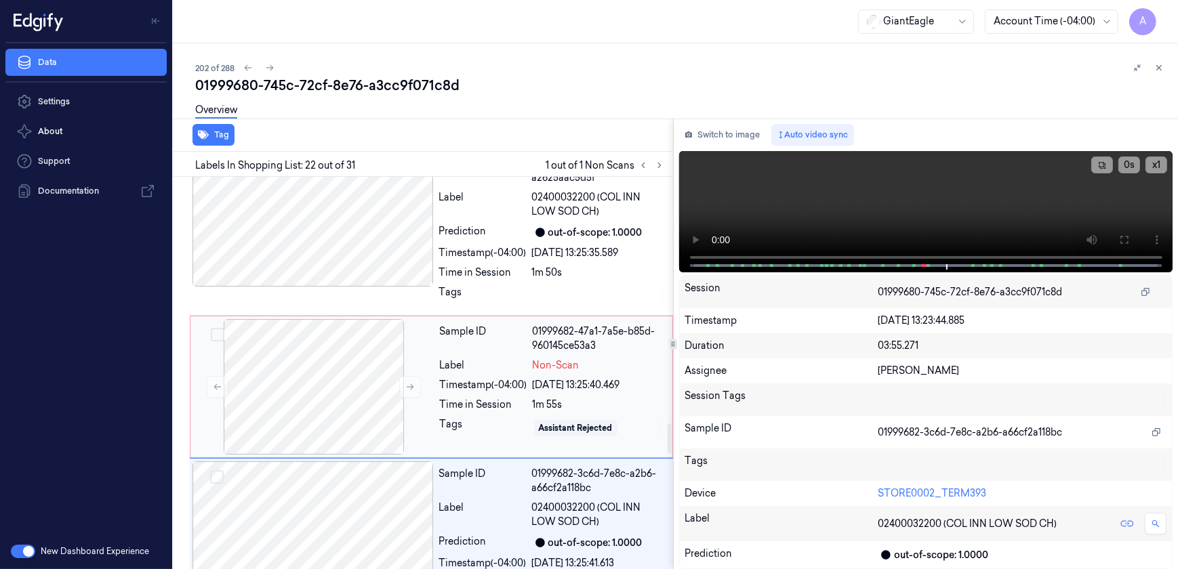
click at [481, 378] on div "Timestamp (-04:00)" at bounding box center [483, 385] width 87 height 14
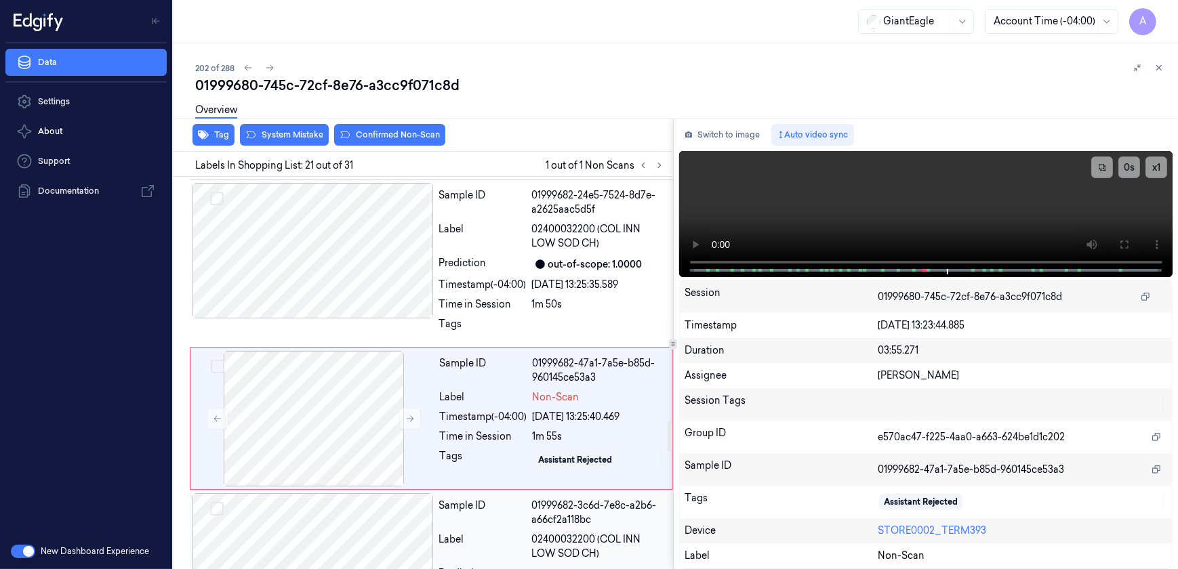
click at [511, 533] on div "Label" at bounding box center [482, 547] width 87 height 28
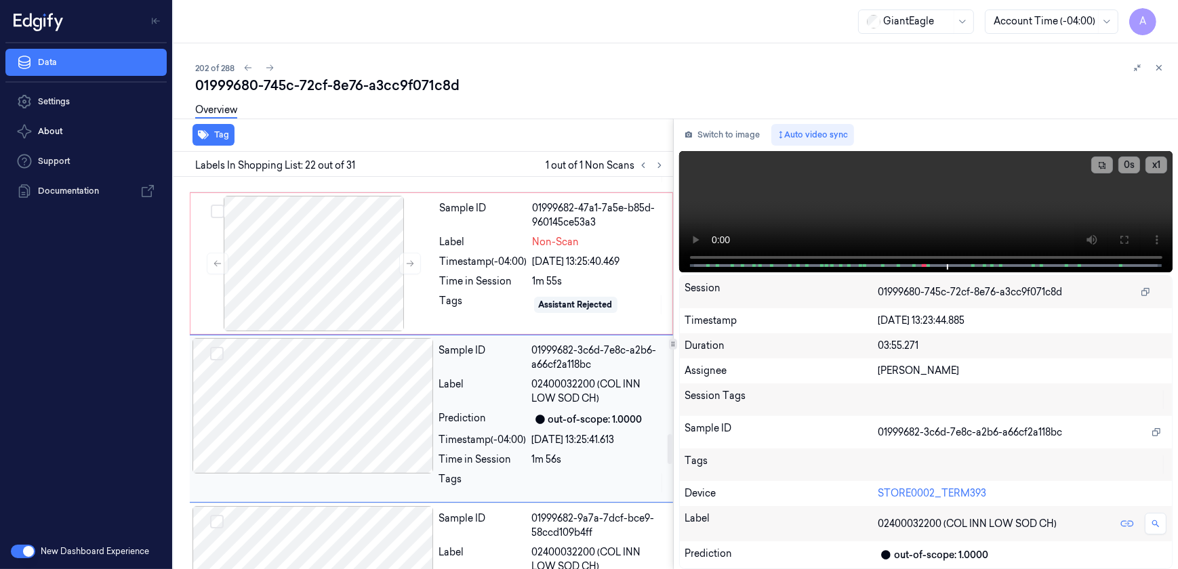
scroll to position [3470, 0]
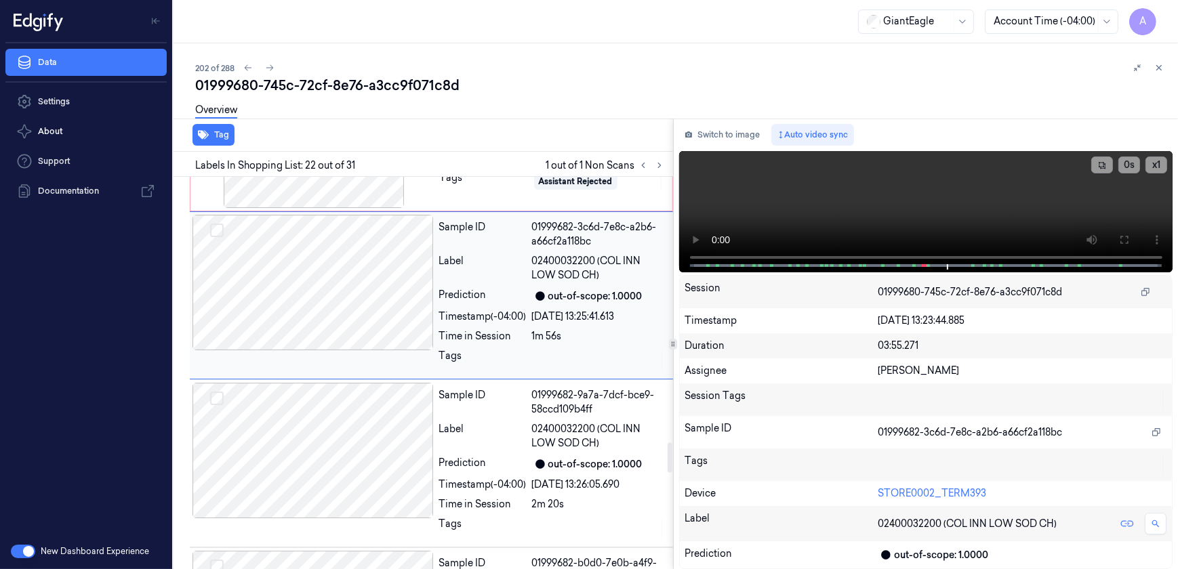
click at [499, 456] on div "Prediction" at bounding box center [482, 464] width 87 height 16
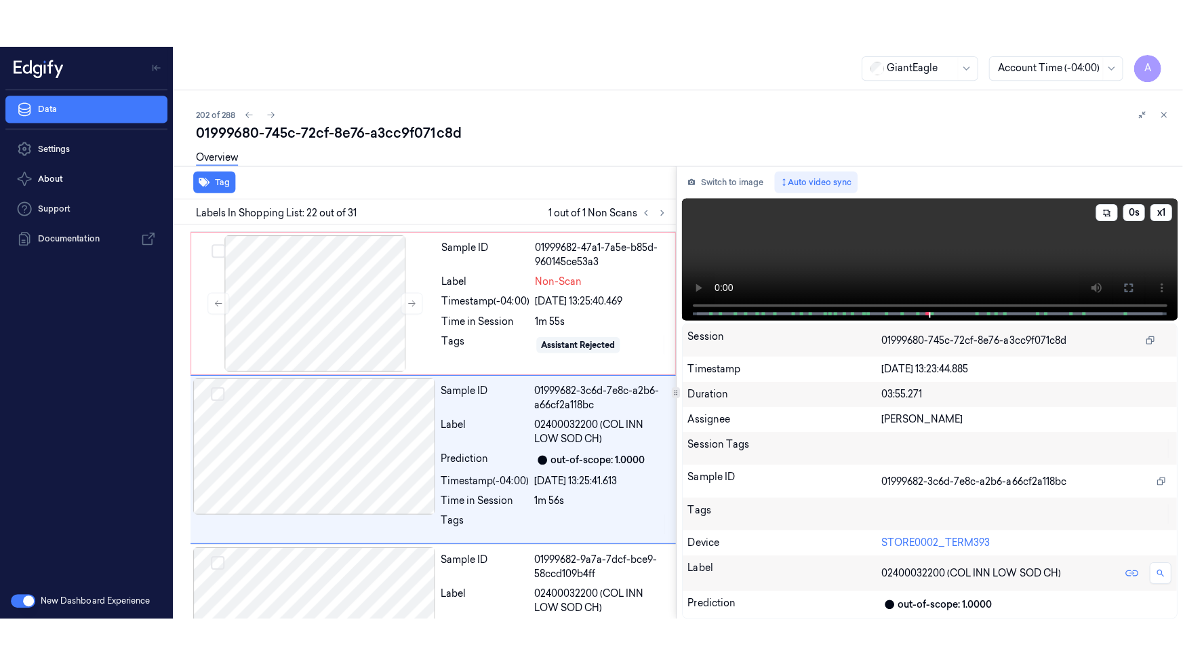
scroll to position [3346, 0]
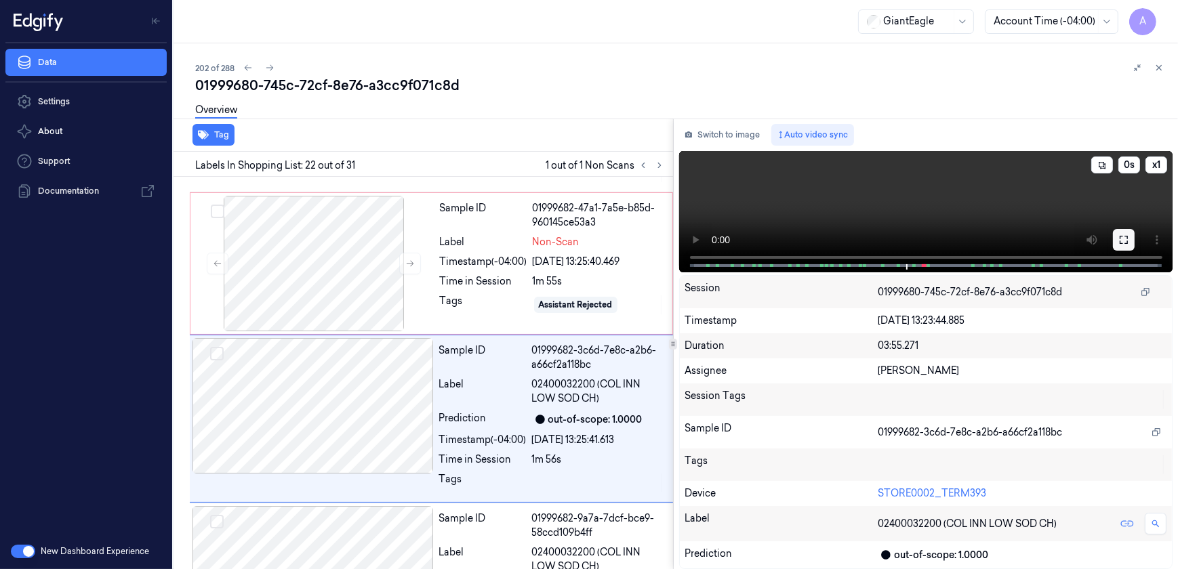
click at [1119, 237] on icon at bounding box center [1124, 240] width 11 height 11
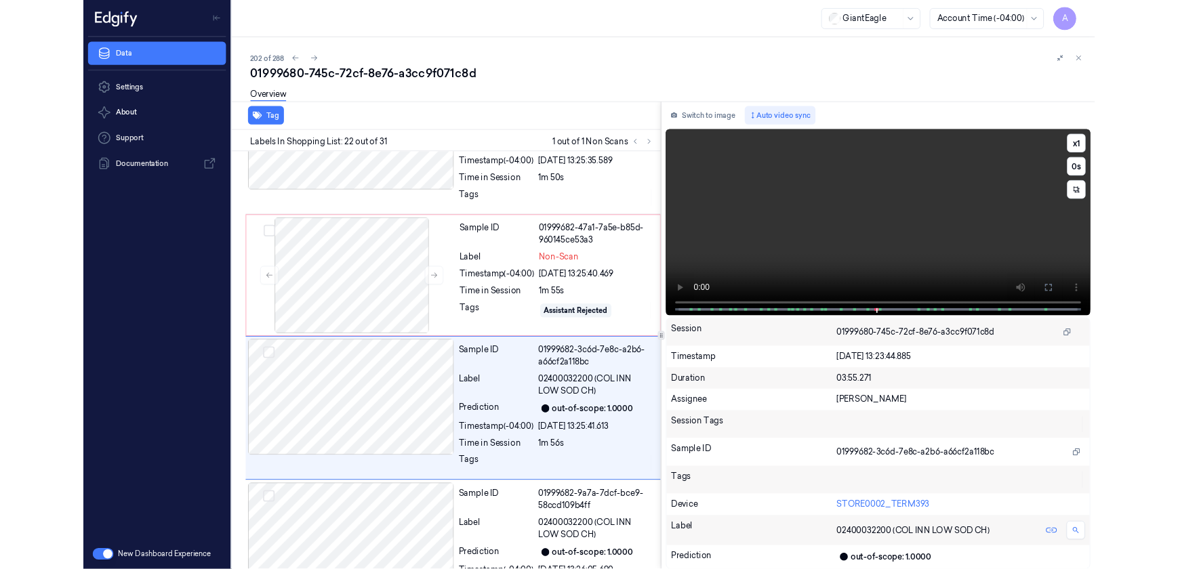
scroll to position [3298, 0]
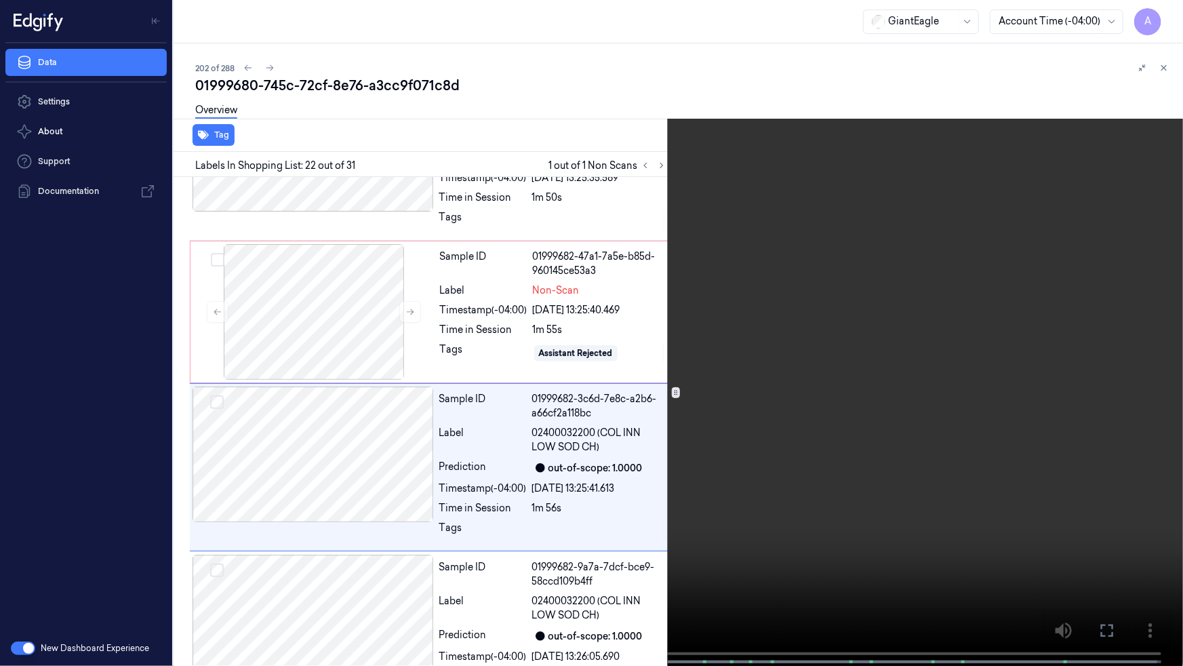
drag, startPoint x: 1110, startPoint y: 626, endPoint x: 1107, endPoint y: 562, distance: 63.8
click at [0, 0] on icon at bounding box center [0, 0] width 0 height 0
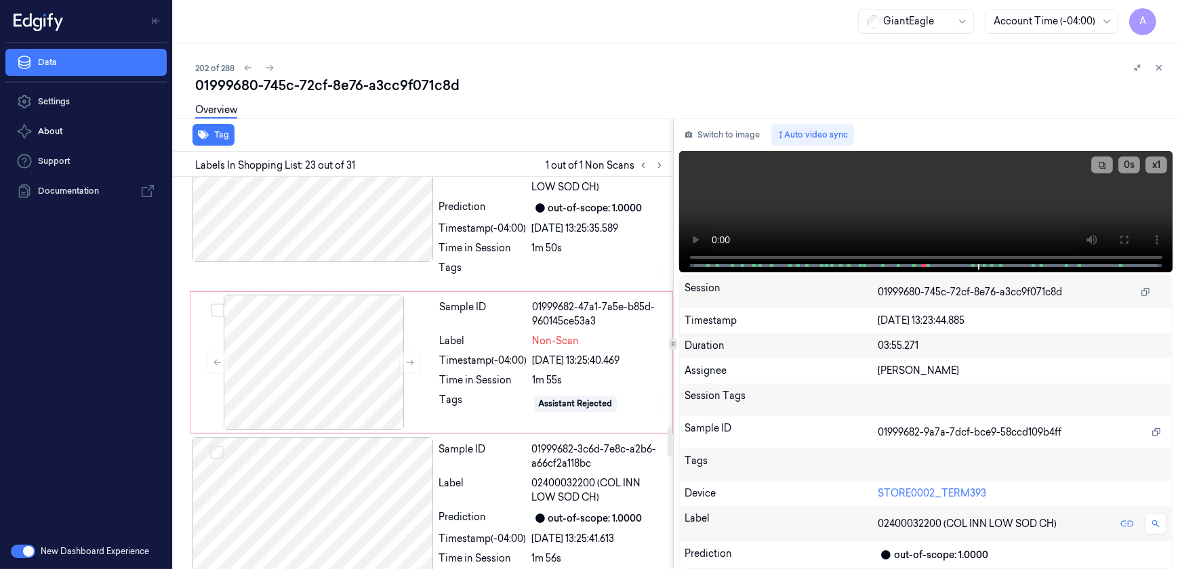
scroll to position [3267, 0]
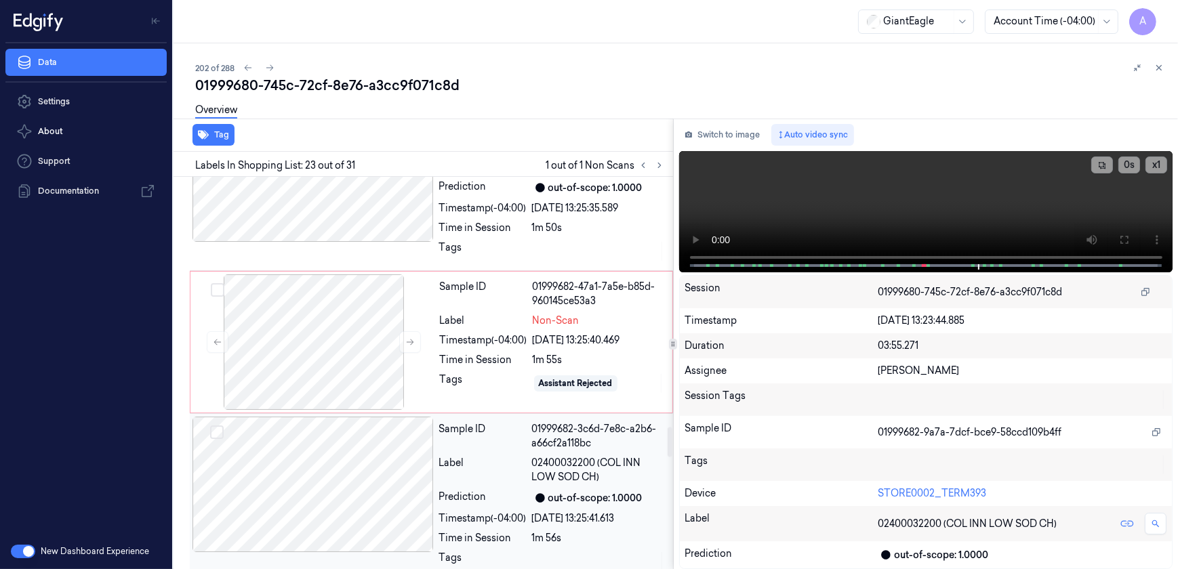
click at [508, 456] on div "Label" at bounding box center [482, 470] width 87 height 28
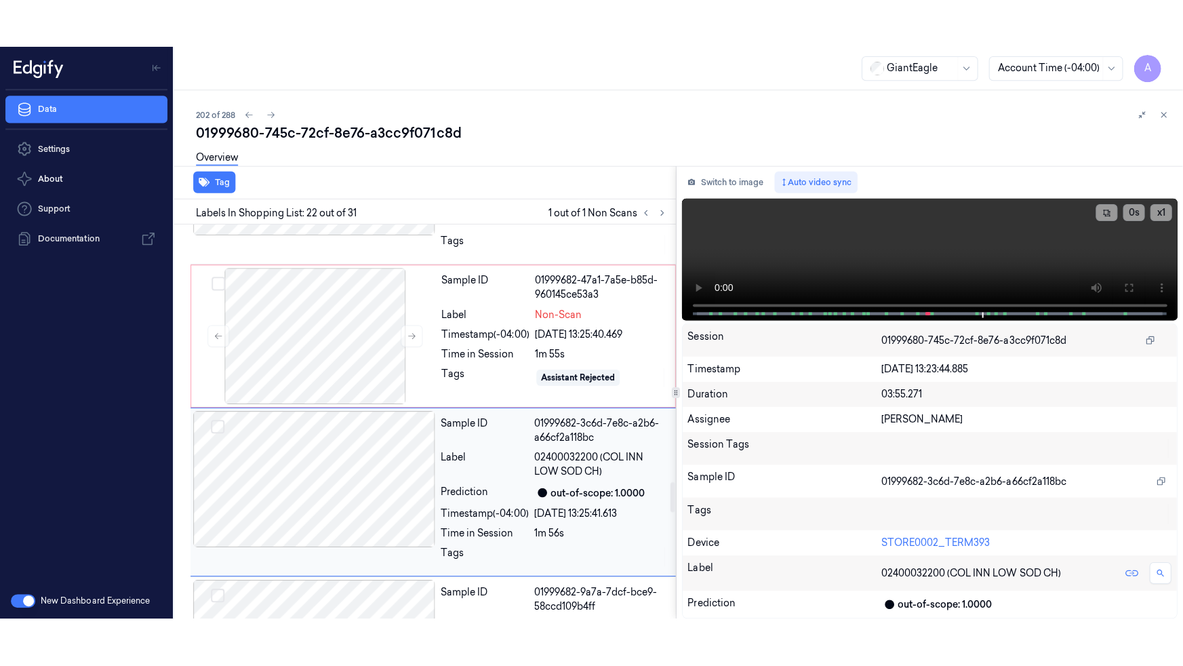
scroll to position [3346, 0]
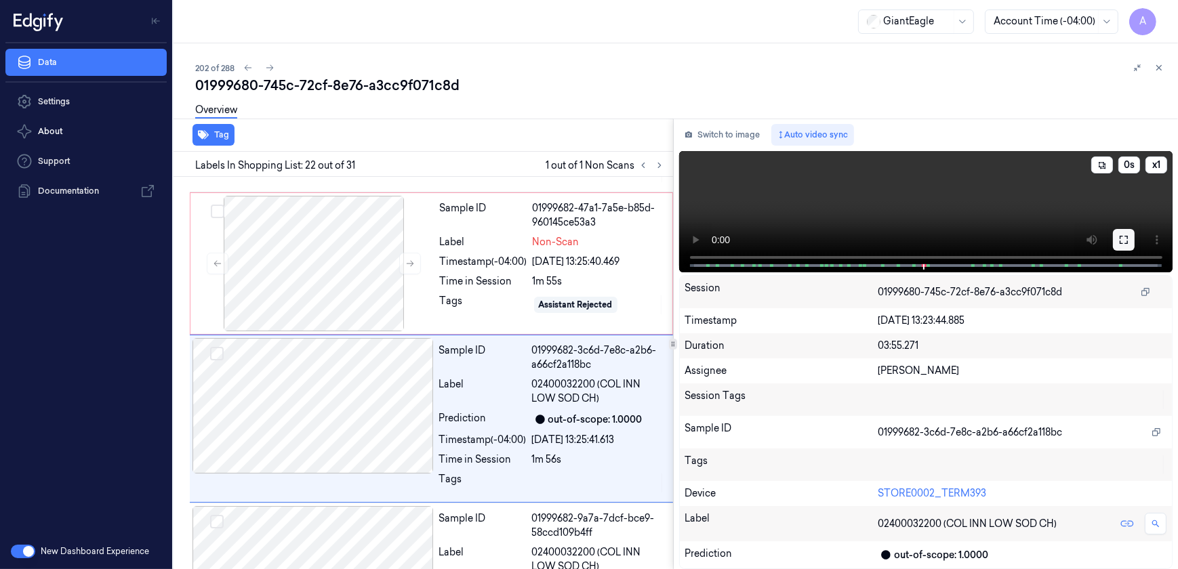
click at [1125, 239] on icon at bounding box center [1124, 240] width 11 height 11
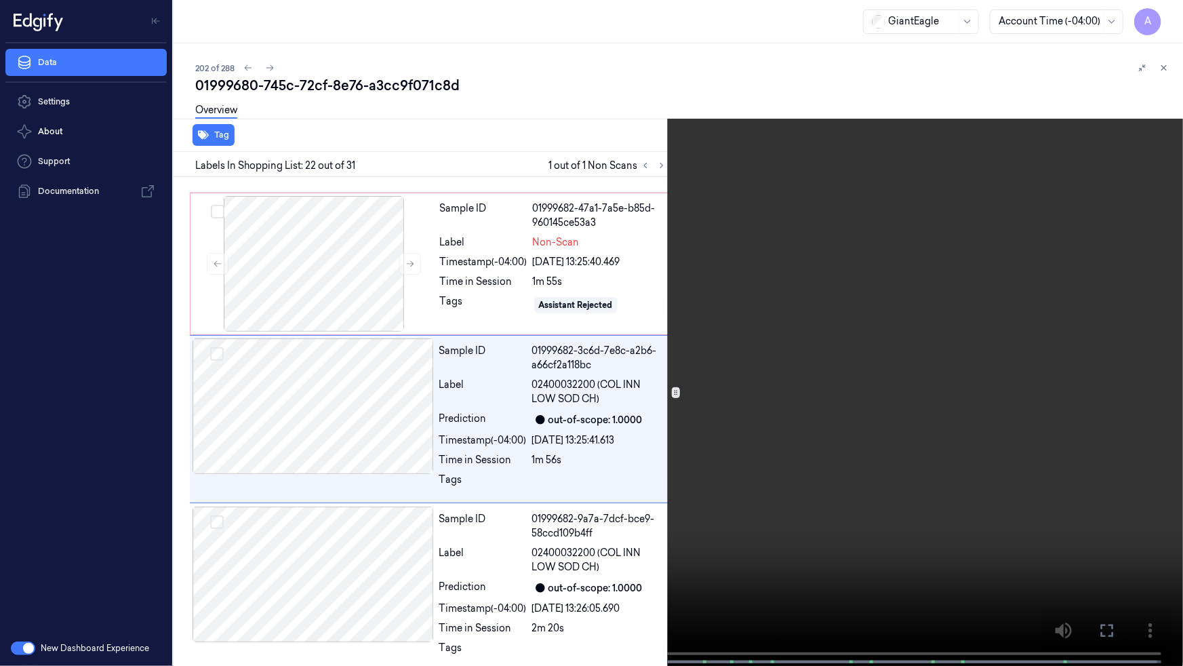
click at [601, 569] on video at bounding box center [591, 334] width 1183 height 668
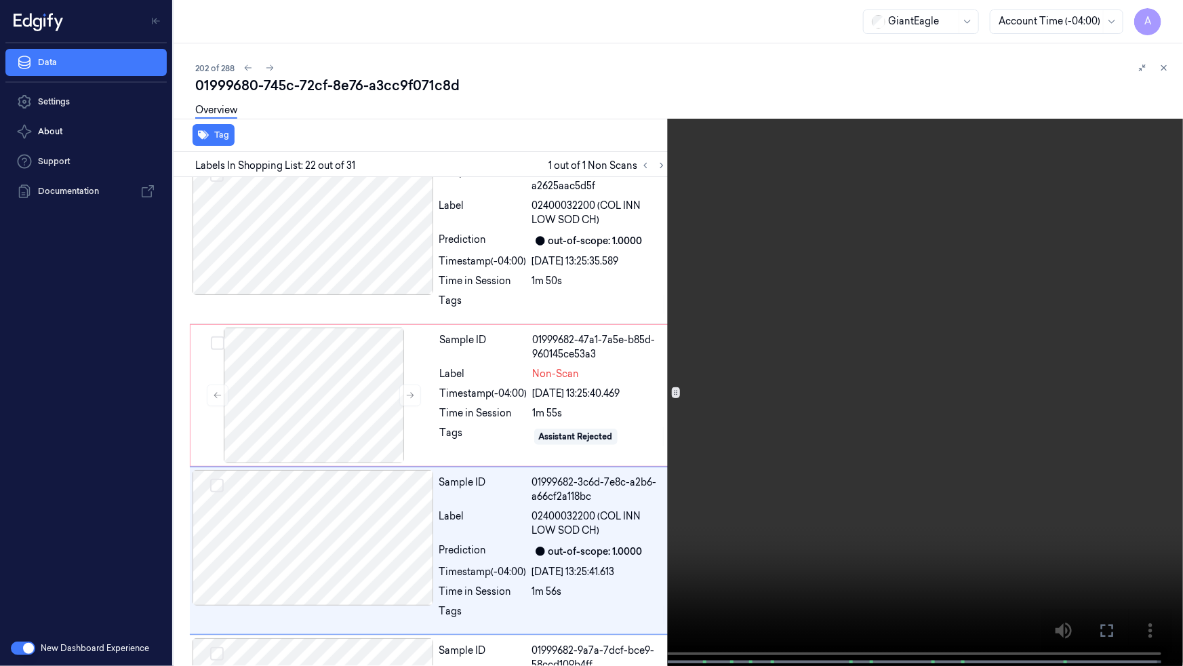
click at [980, 553] on video at bounding box center [591, 334] width 1183 height 668
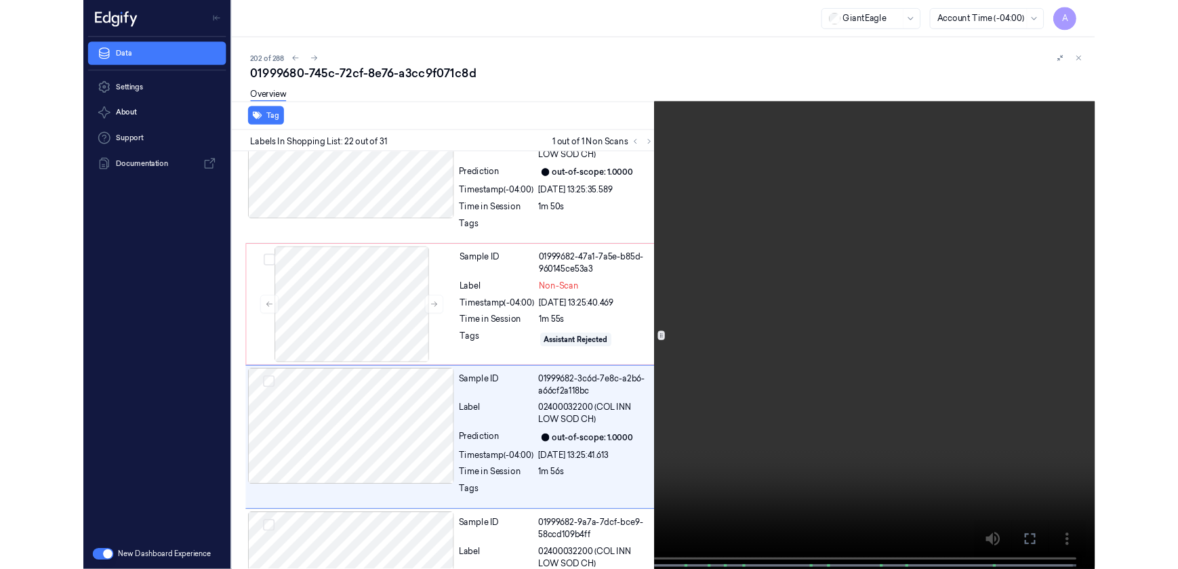
scroll to position [3298, 0]
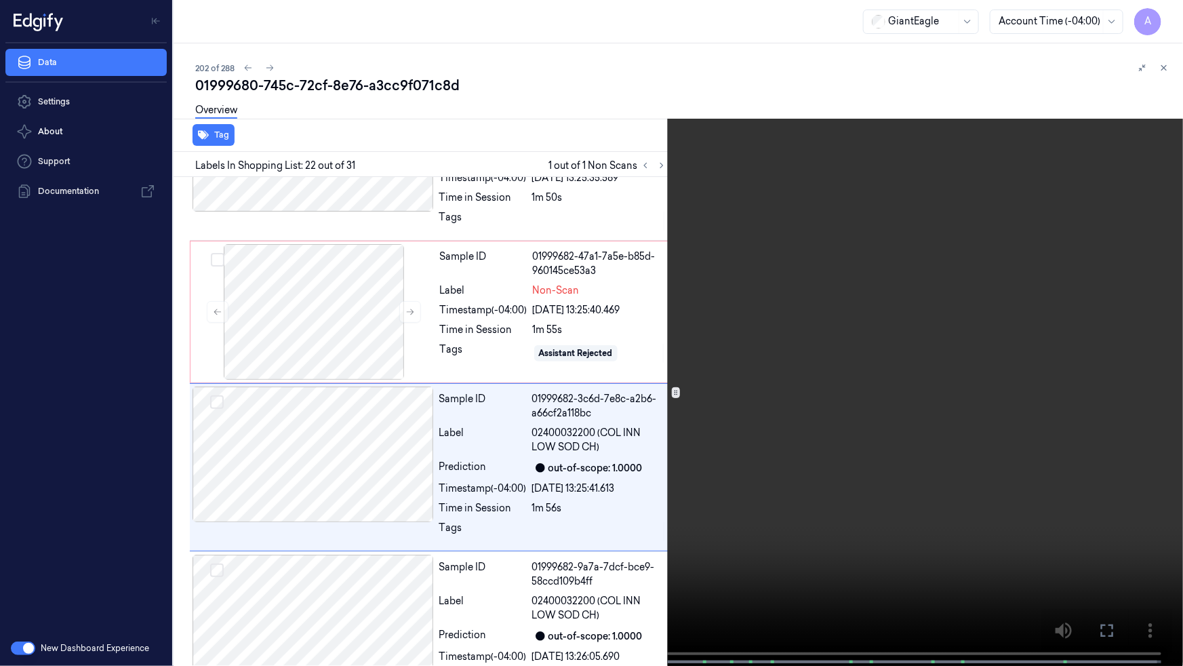
click at [0, 0] on button at bounding box center [0, 0] width 0 height 0
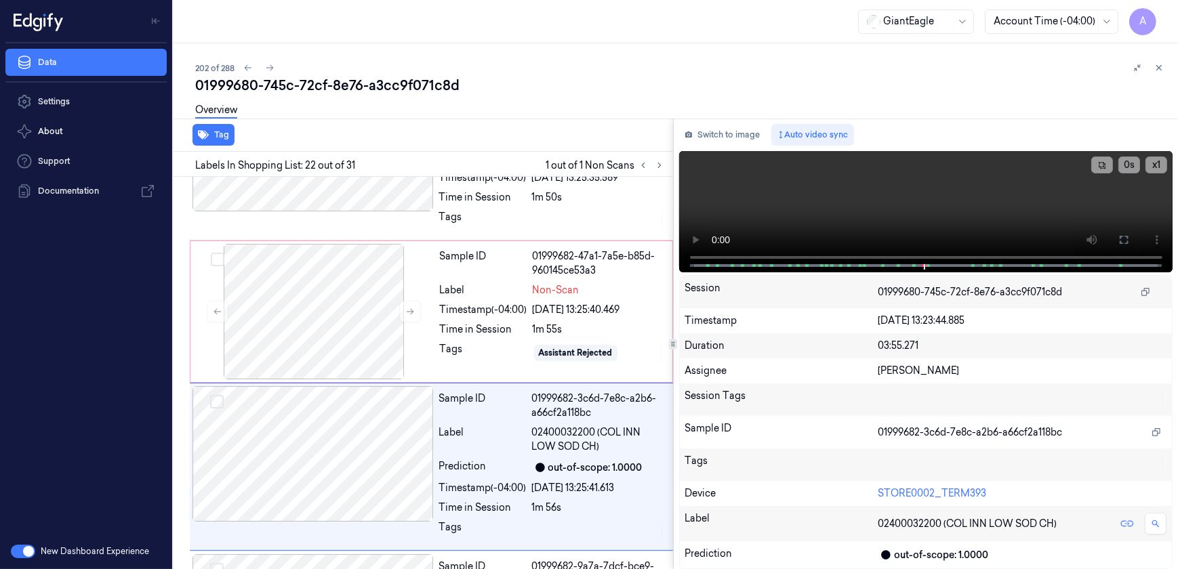
drag, startPoint x: 323, startPoint y: 0, endPoint x: 380, endPoint y: 155, distance: 164.5
click at [356, 283] on div at bounding box center [313, 312] width 241 height 136
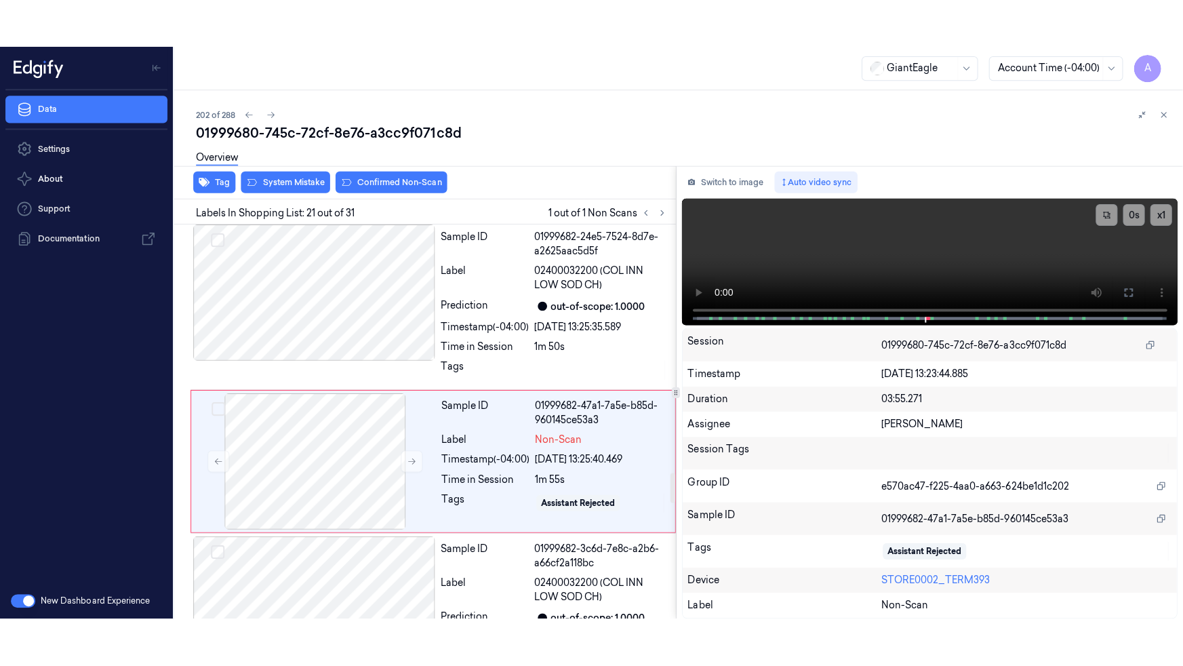
scroll to position [3191, 0]
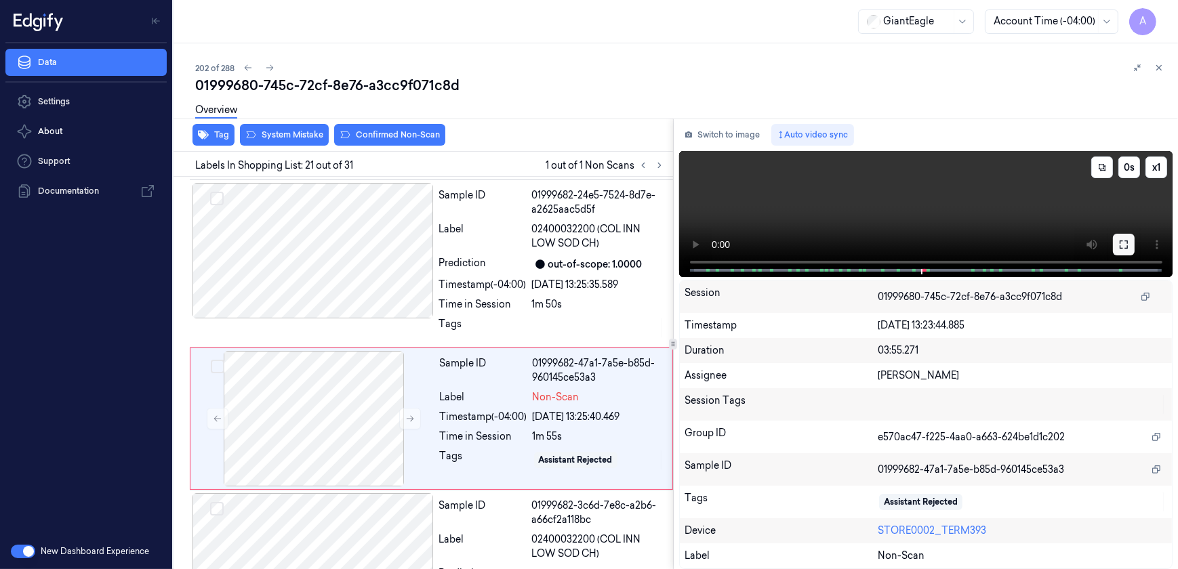
click at [1130, 250] on button at bounding box center [1124, 245] width 22 height 22
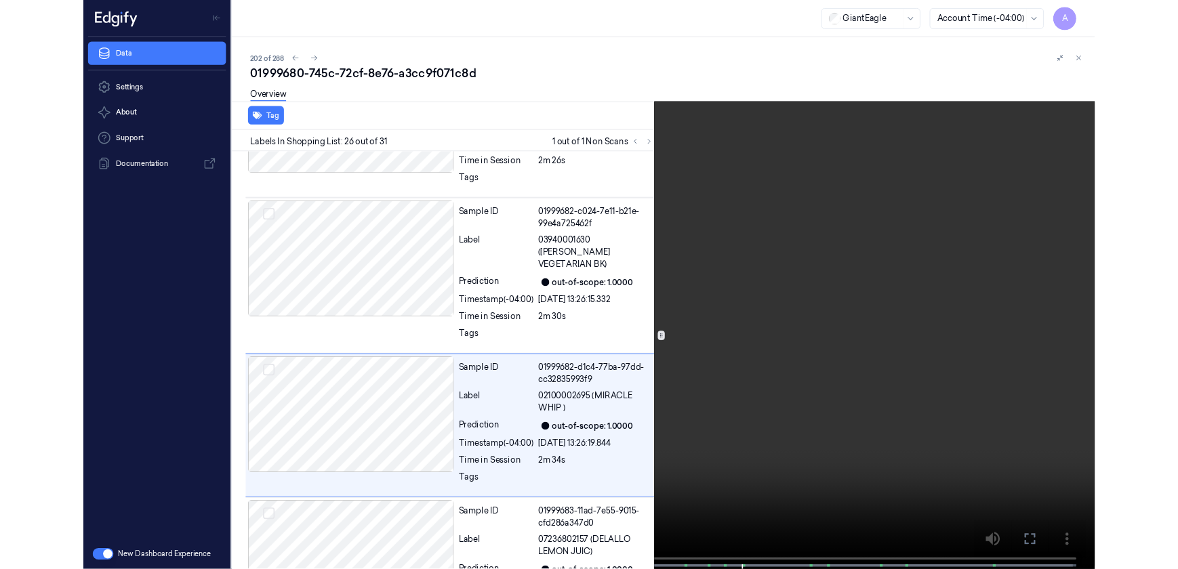
scroll to position [3970, 0]
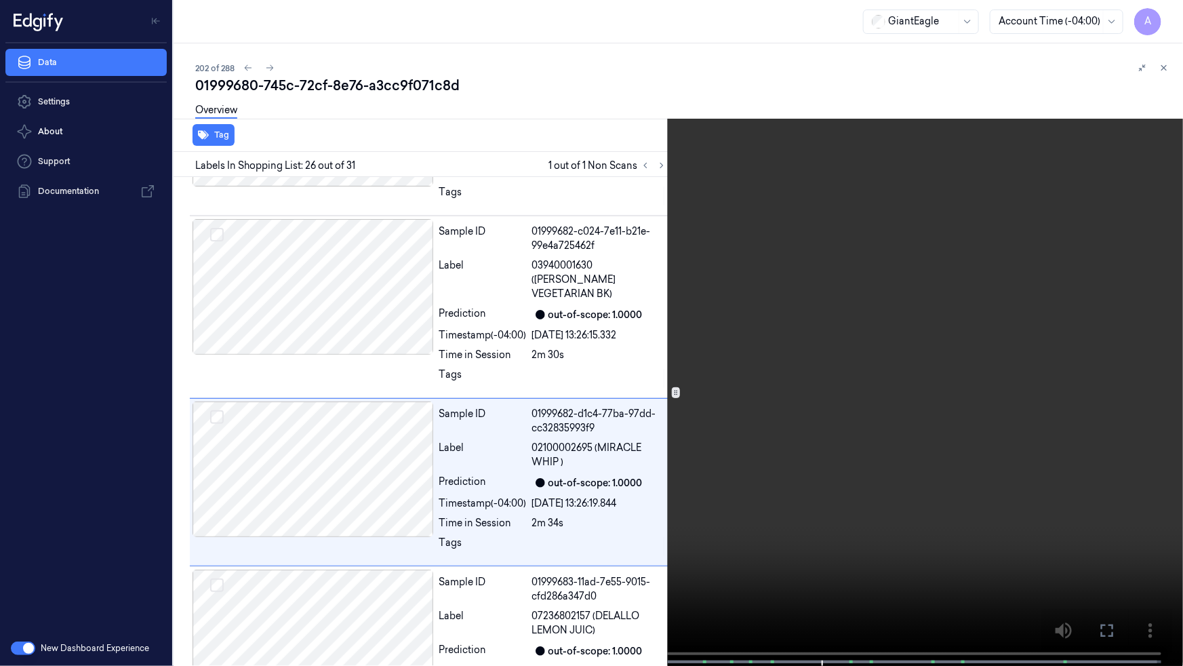
click at [0, 0] on icon at bounding box center [0, 0] width 0 height 0
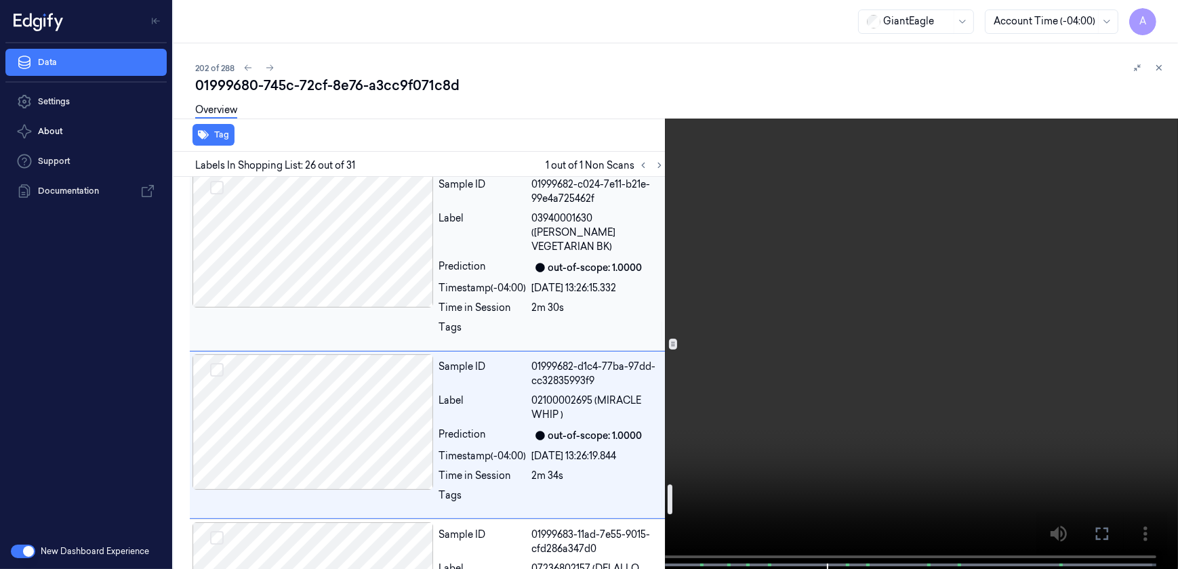
scroll to position [4018, 0]
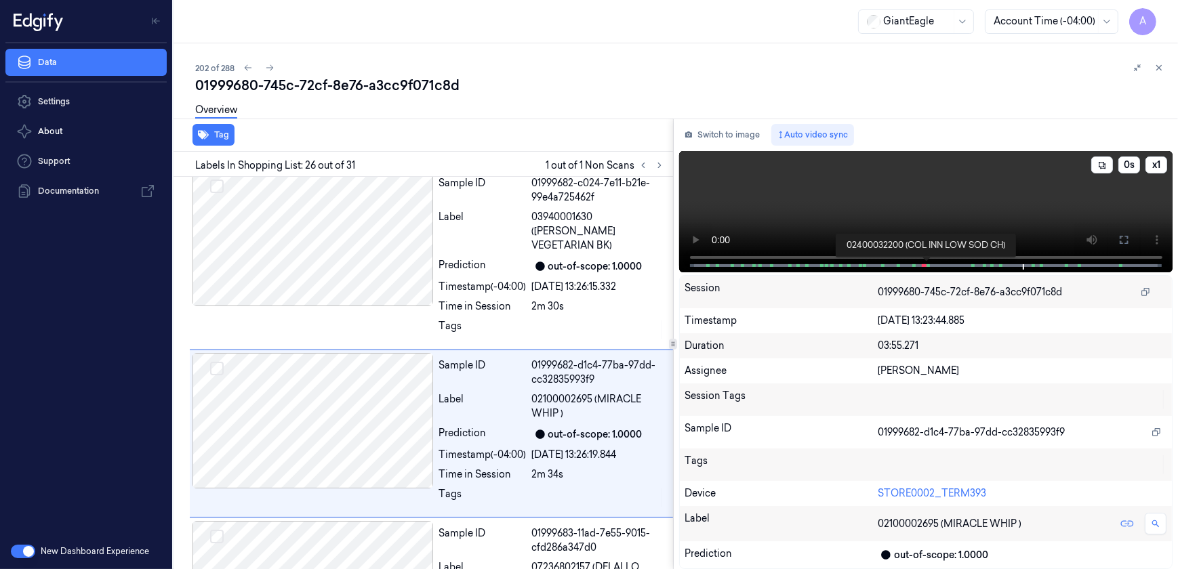
click at [929, 266] on span at bounding box center [928, 265] width 3 height 7
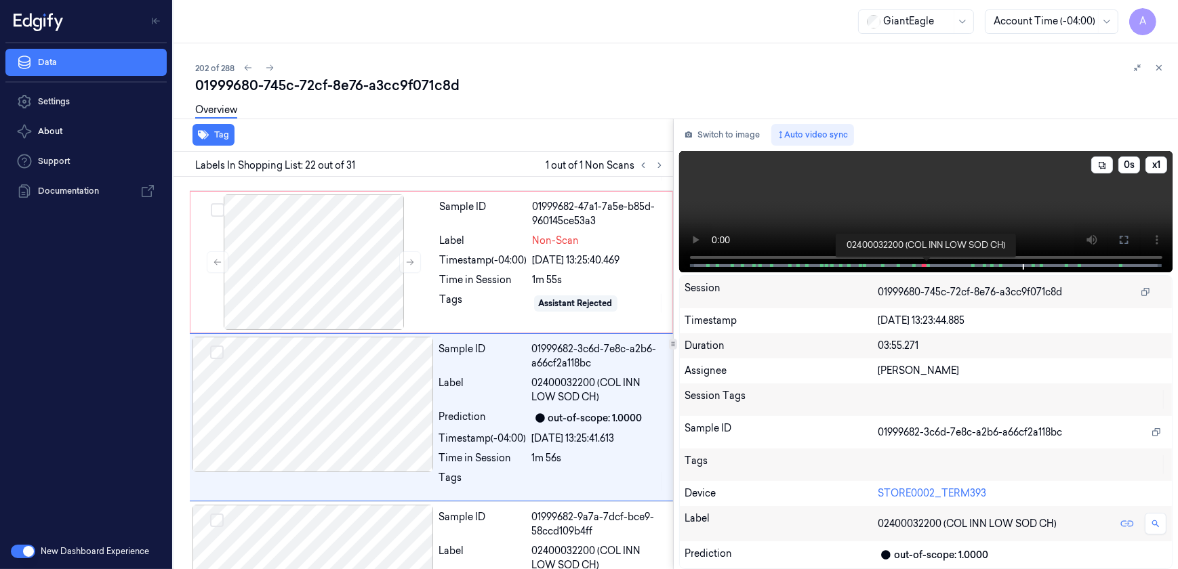
scroll to position [3346, 0]
click at [922, 267] on span at bounding box center [923, 265] width 2 height 7
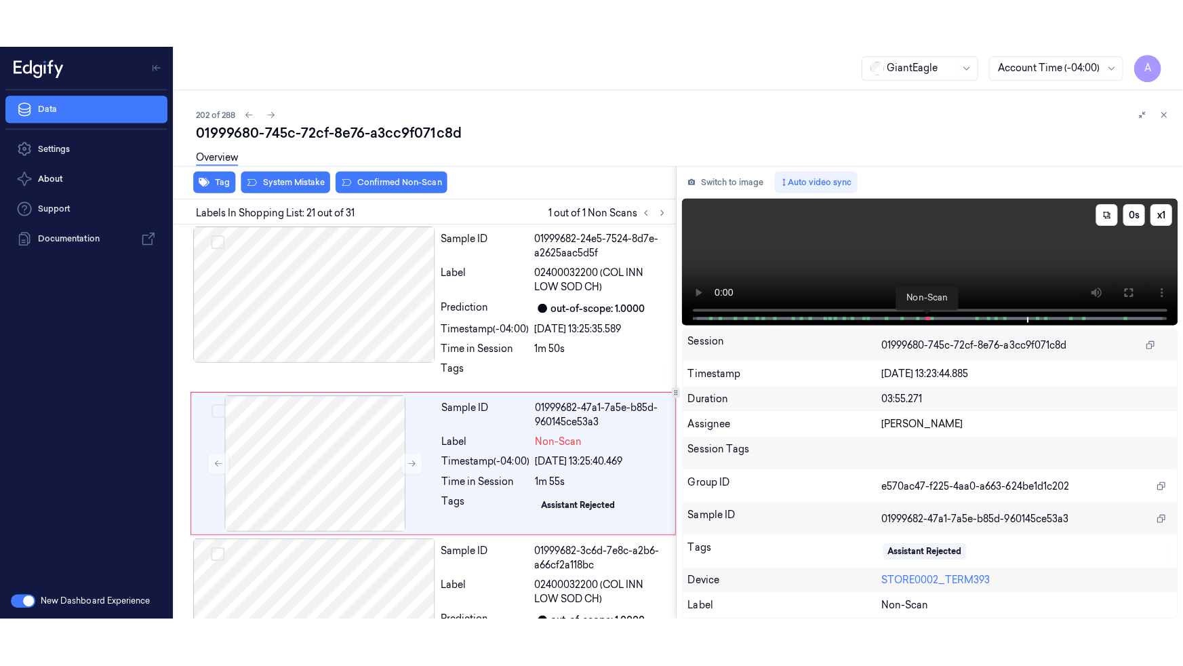
scroll to position [3191, 0]
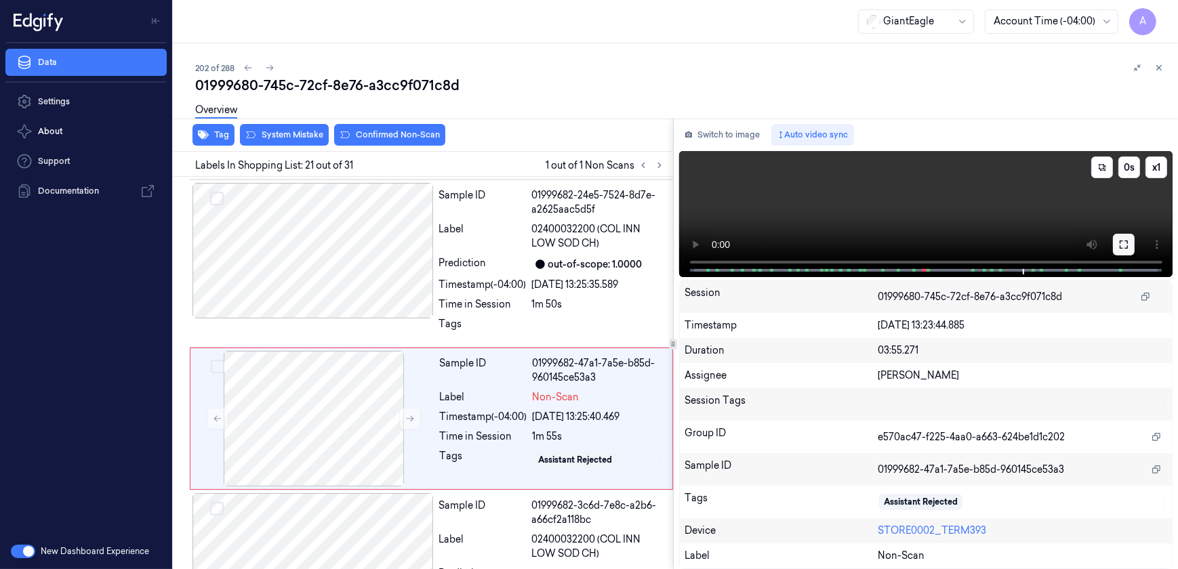
click at [1119, 244] on icon at bounding box center [1124, 244] width 11 height 11
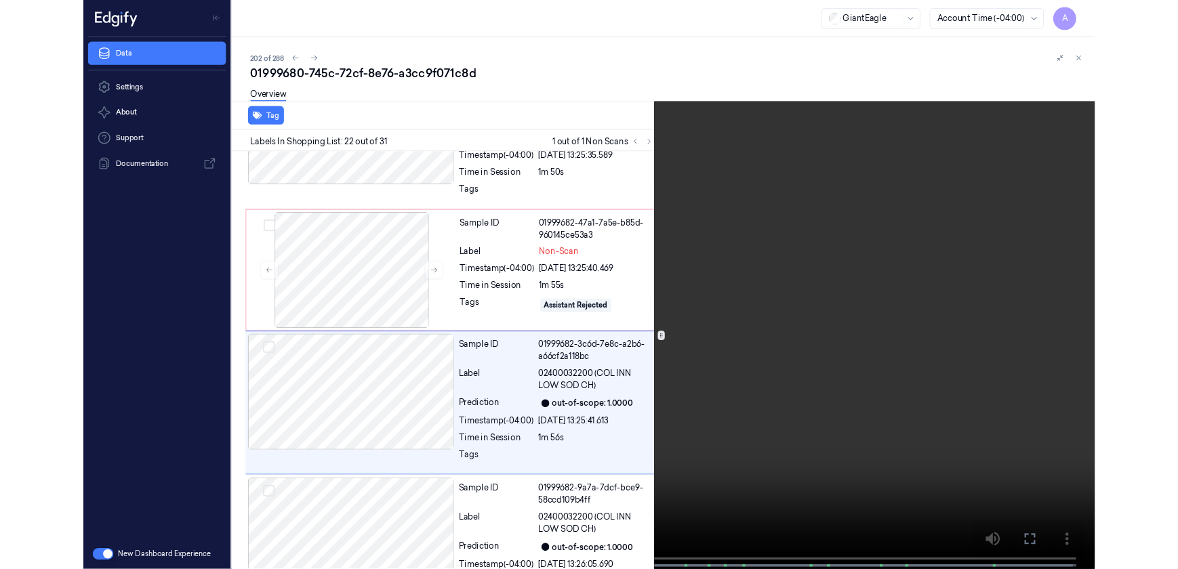
scroll to position [3298, 0]
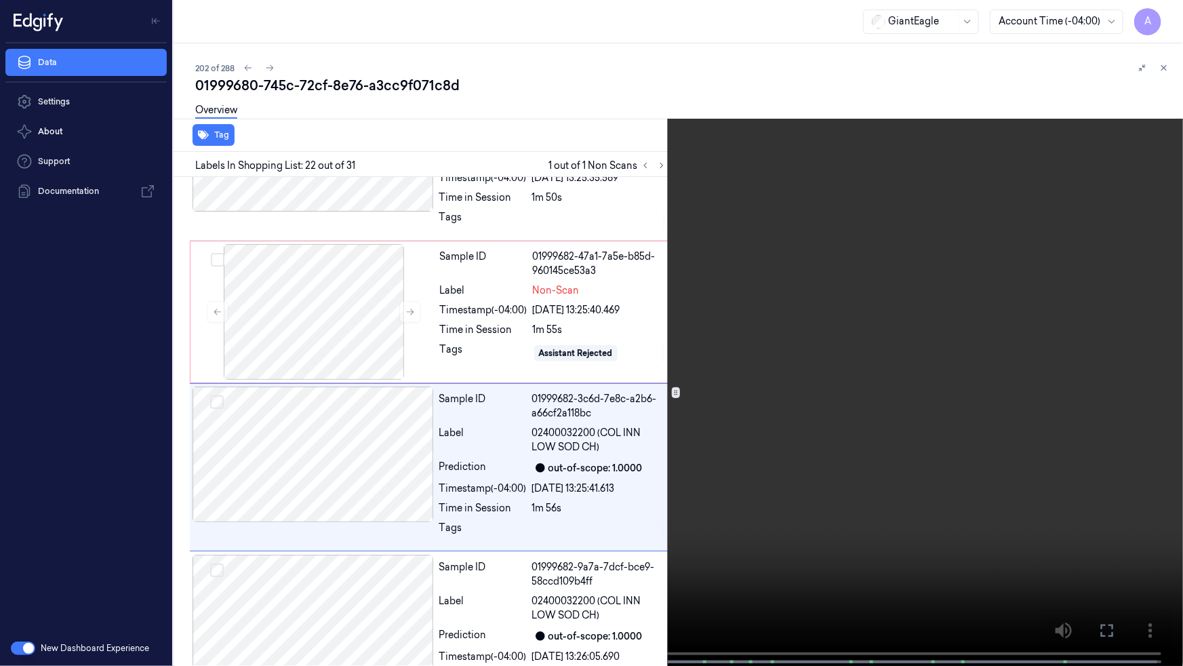
click at [0, 0] on button at bounding box center [0, 0] width 0 height 0
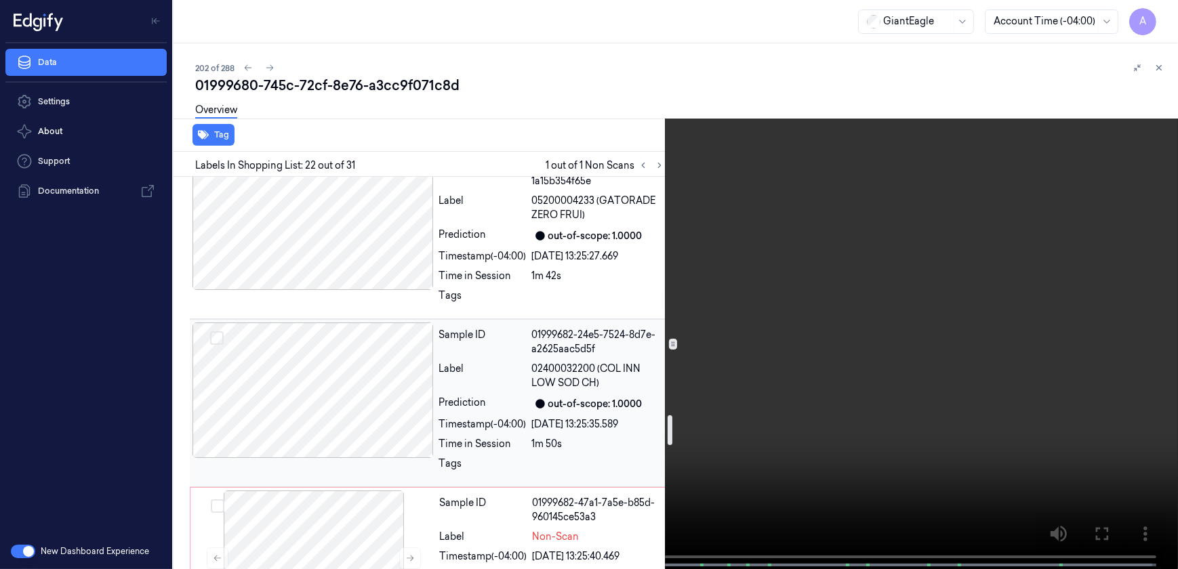
scroll to position [3236, 0]
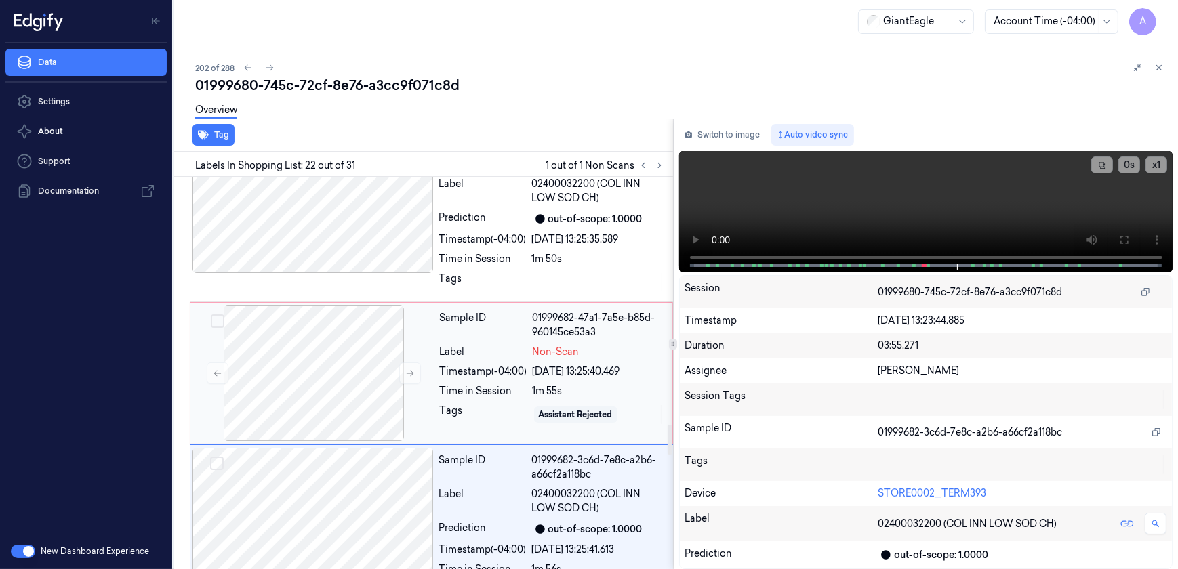
click at [493, 404] on div "Tags" at bounding box center [483, 415] width 87 height 22
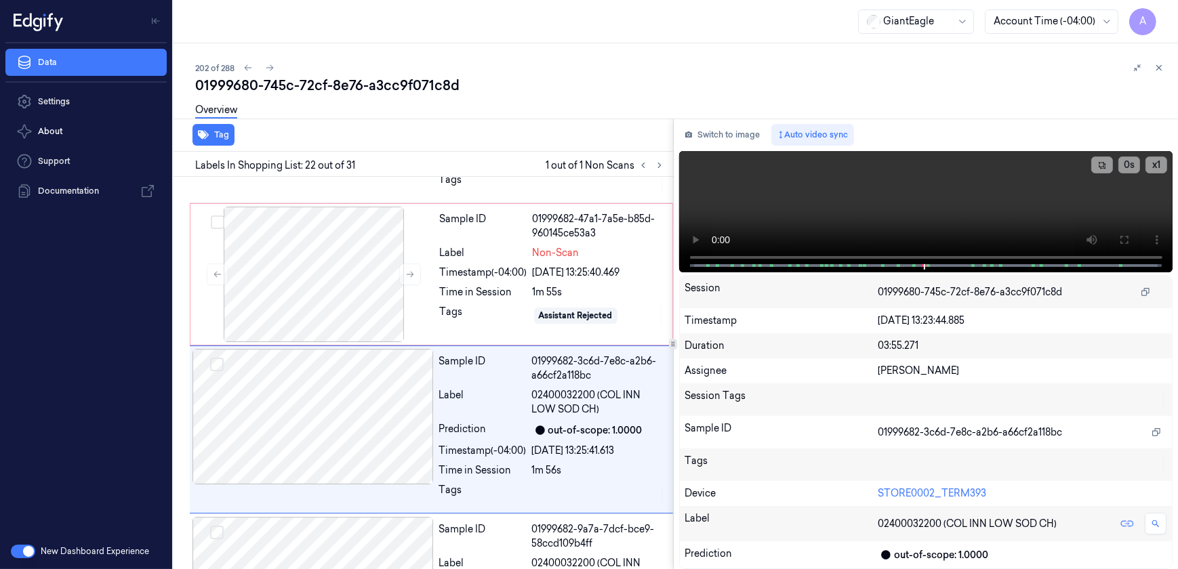
scroll to position [3346, 0]
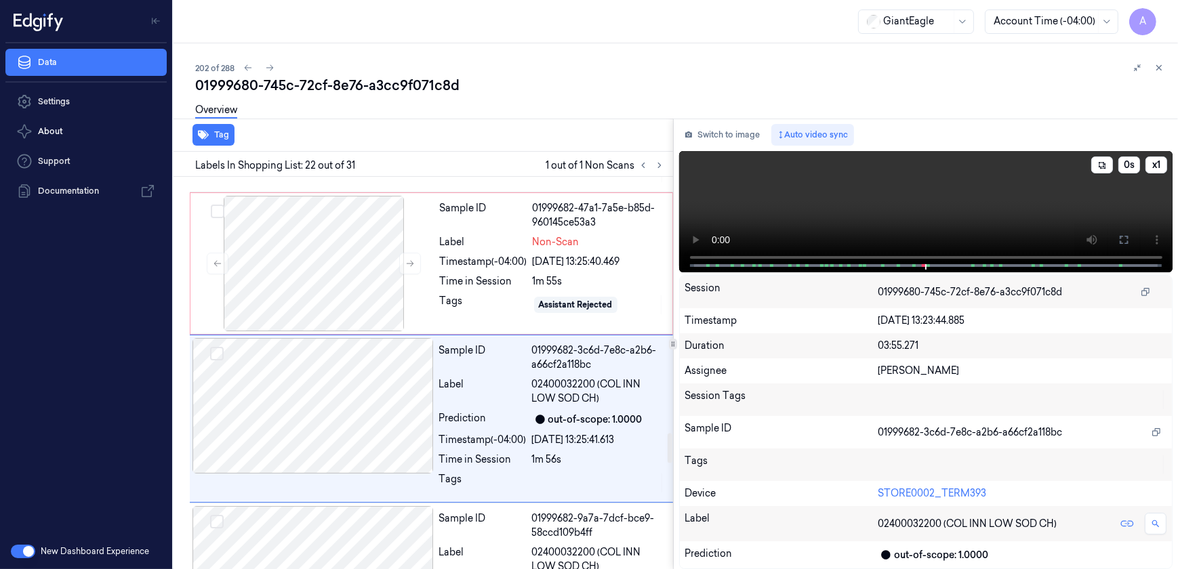
click at [786, 214] on video at bounding box center [926, 211] width 494 height 121
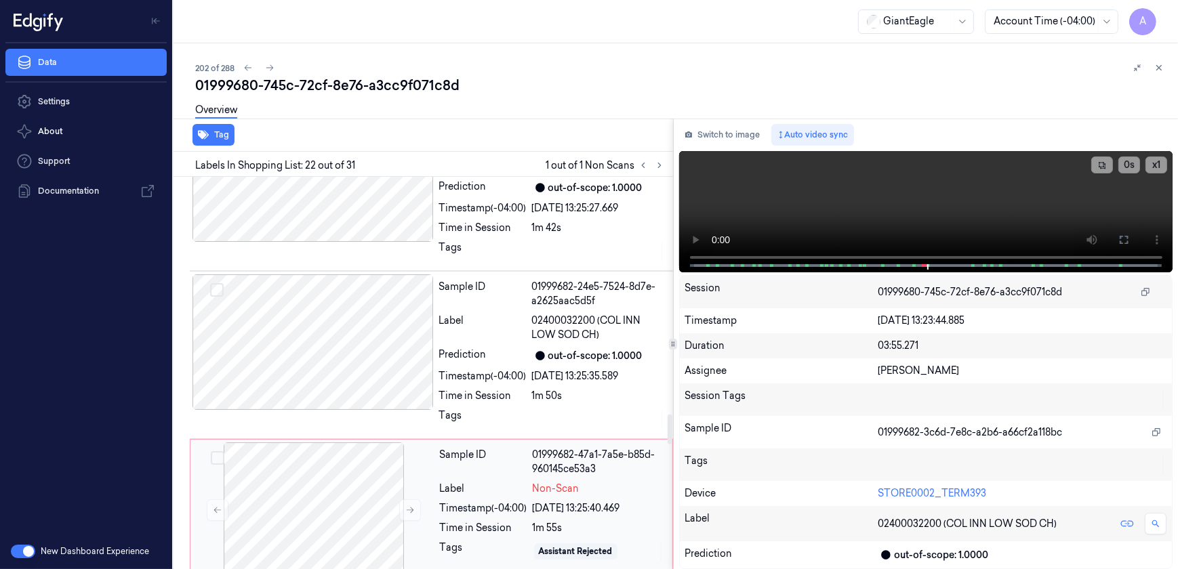
click at [480, 482] on div "Label" at bounding box center [483, 489] width 87 height 14
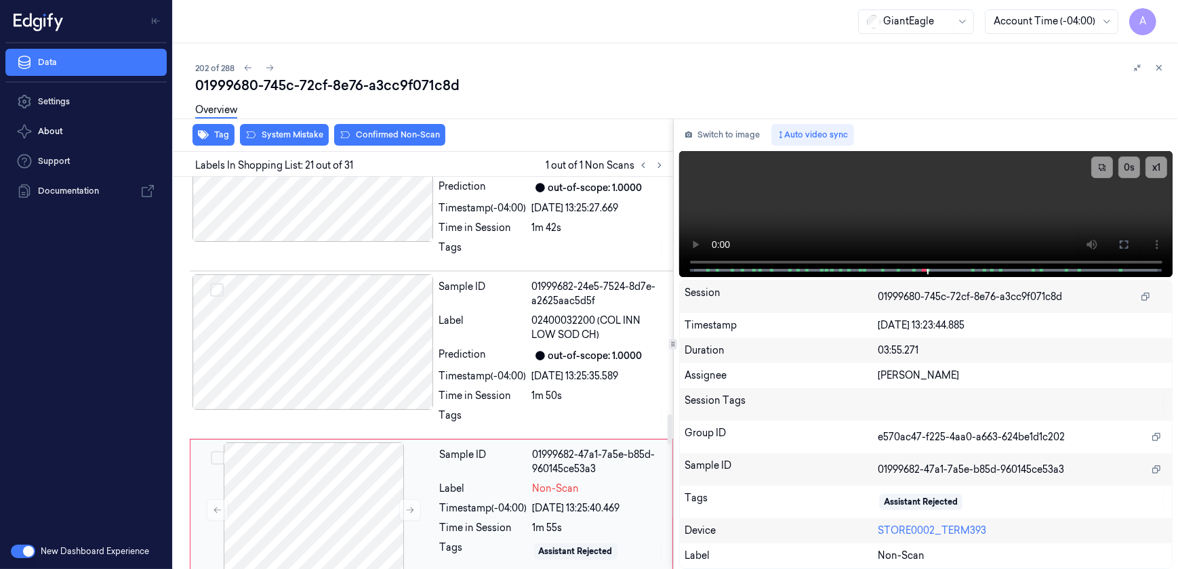
scroll to position [3191, 0]
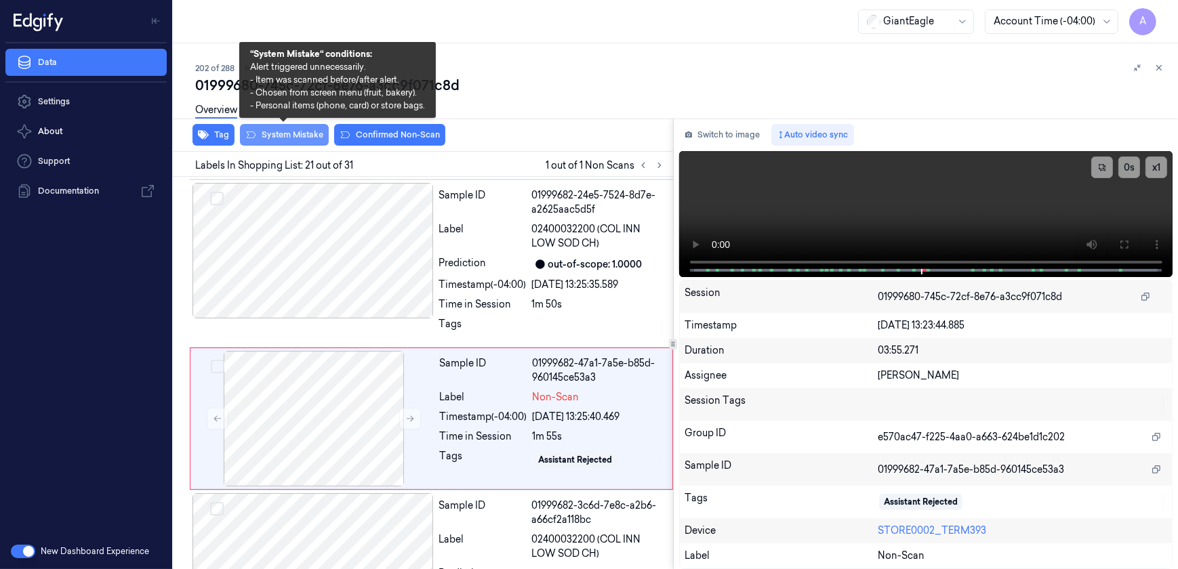
click at [287, 136] on button "System Mistake" at bounding box center [284, 135] width 89 height 22
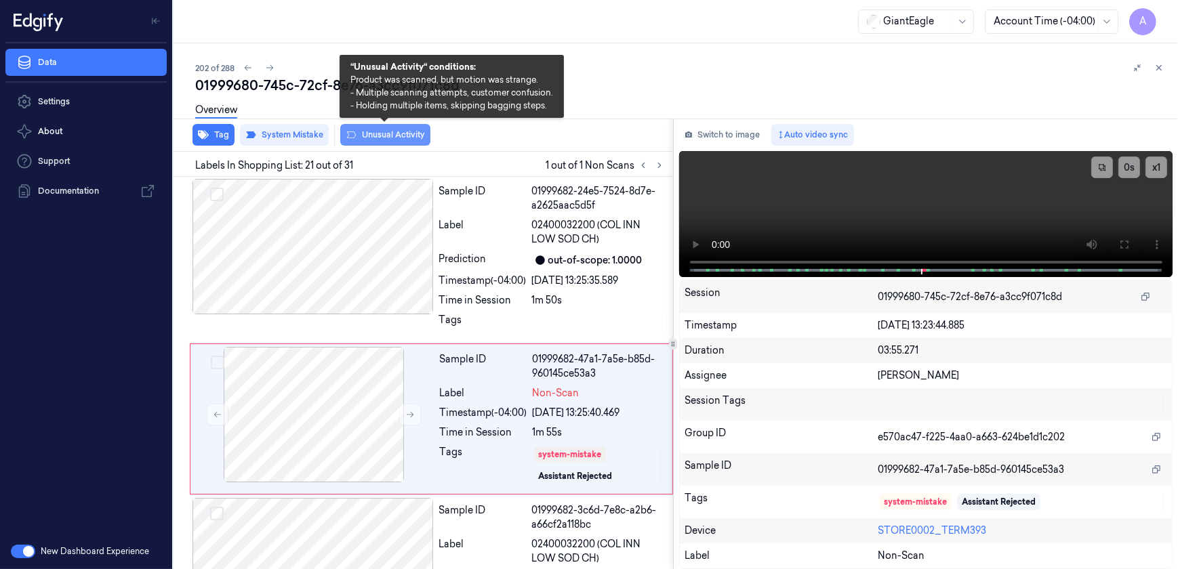
click at [379, 139] on button "Unusual Activity" at bounding box center [385, 135] width 90 height 22
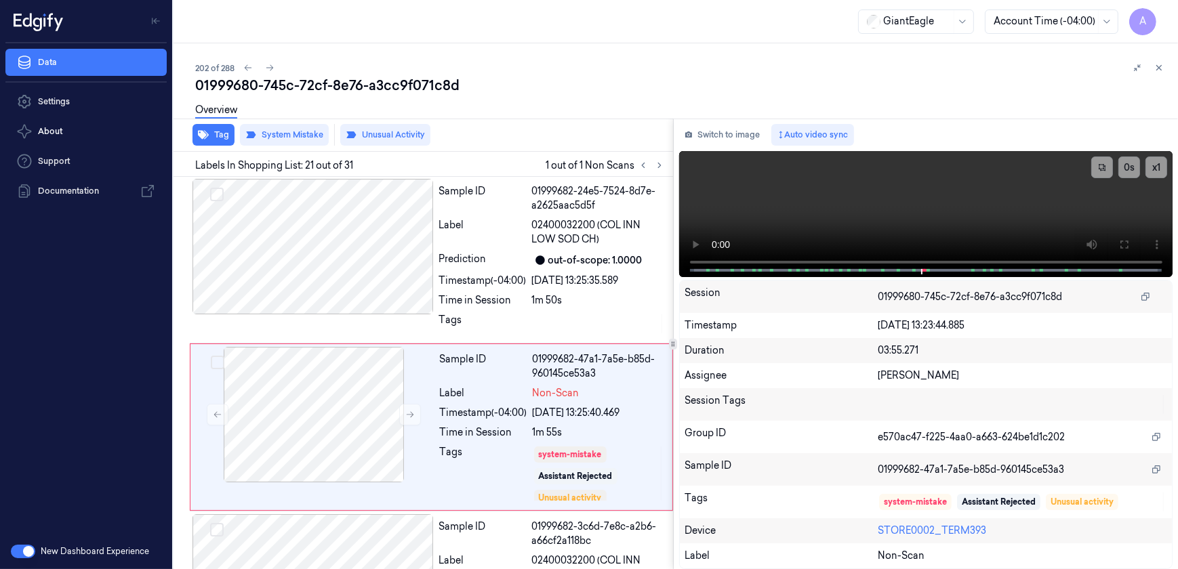
scroll to position [3203, 0]
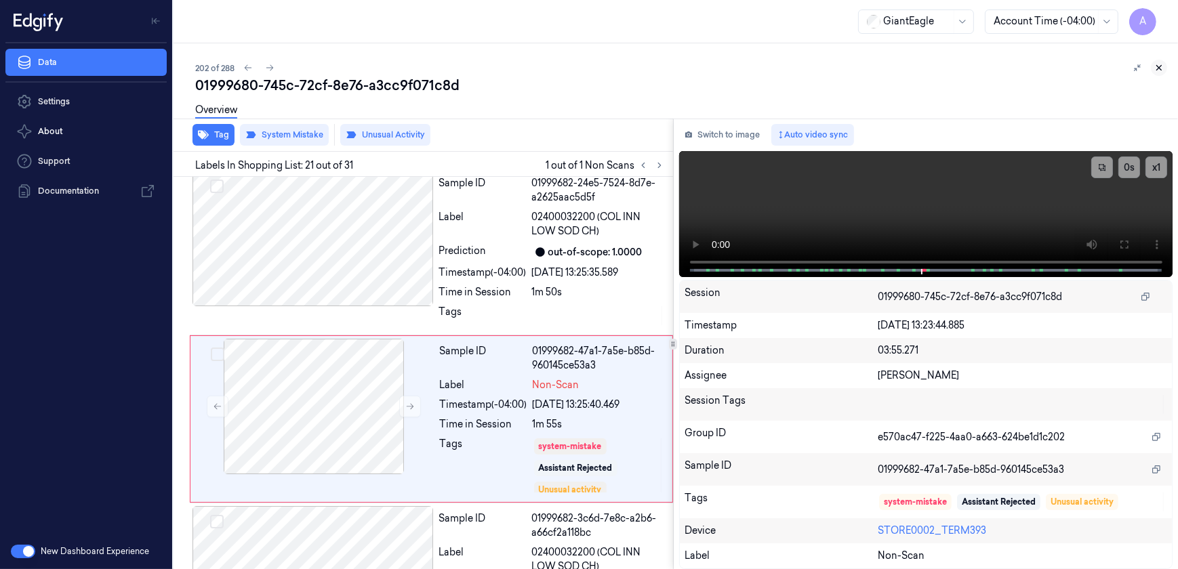
click at [1155, 65] on icon at bounding box center [1158, 67] width 9 height 9
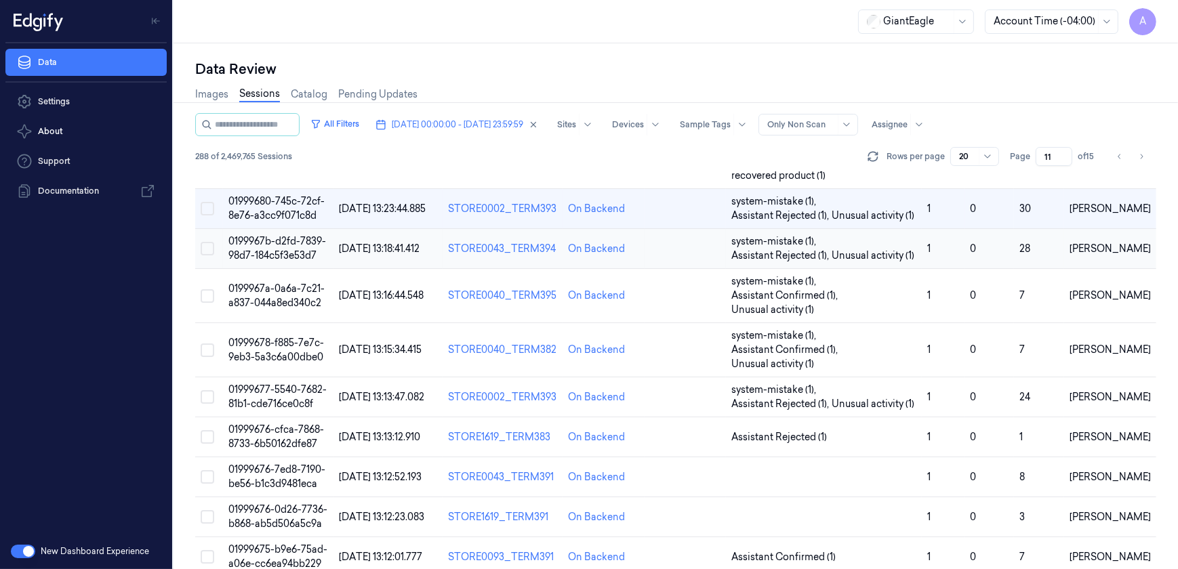
scroll to position [184, 0]
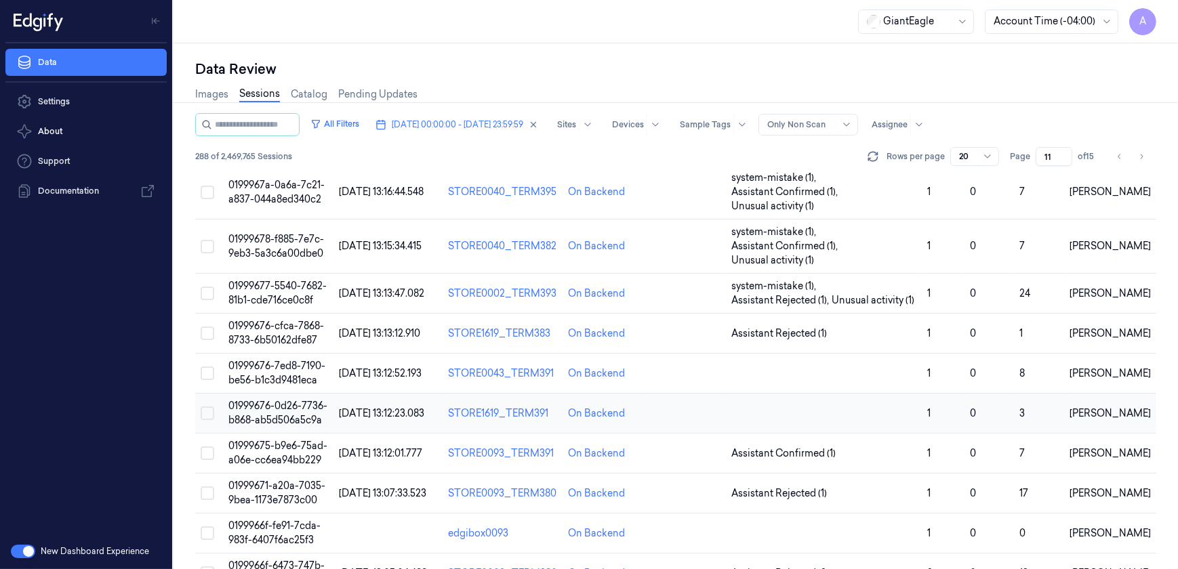
click at [296, 409] on span "01999676-0d26-7736-b868-ab5d506a5c9a" at bounding box center [277, 413] width 99 height 26
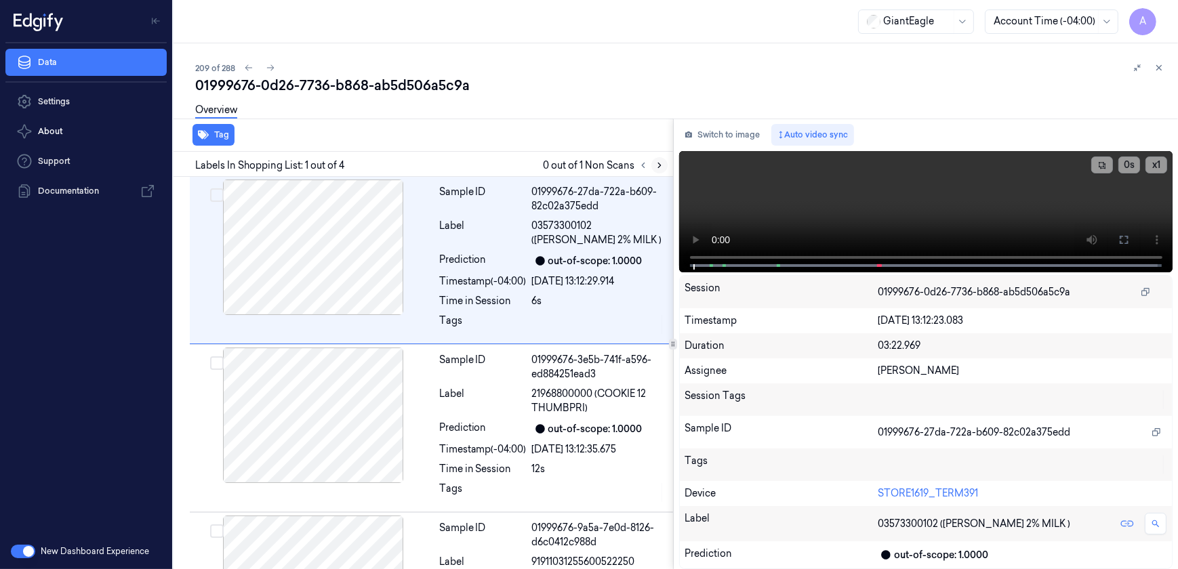
click at [657, 164] on icon at bounding box center [659, 165] width 9 height 9
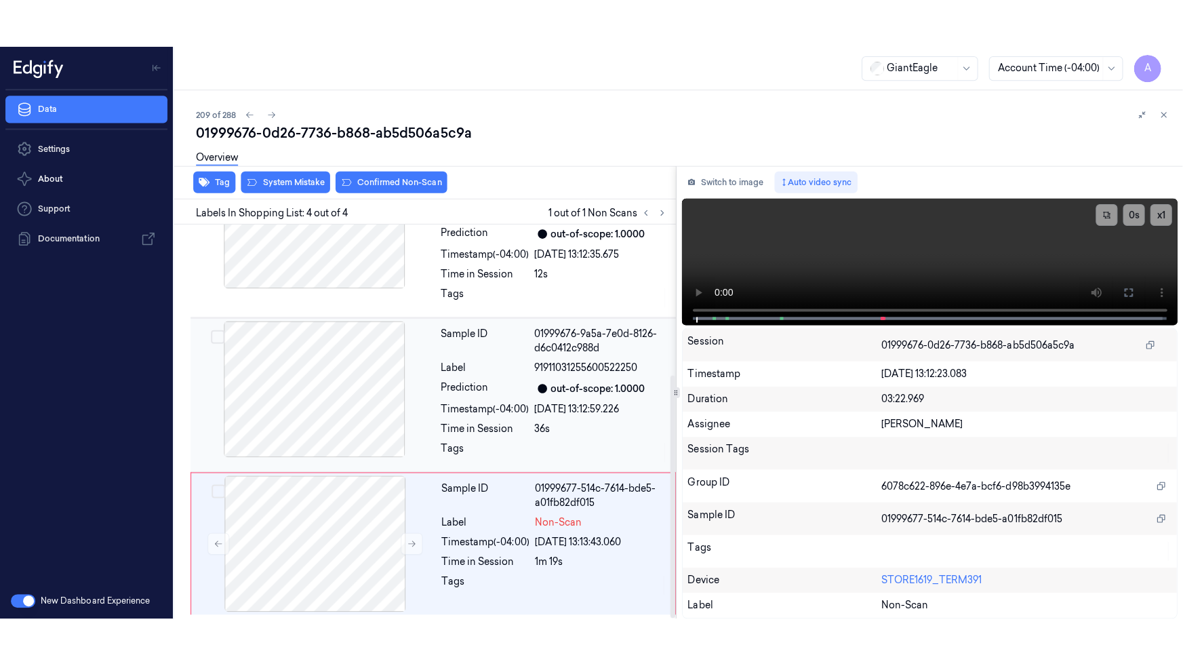
scroll to position [243, 0]
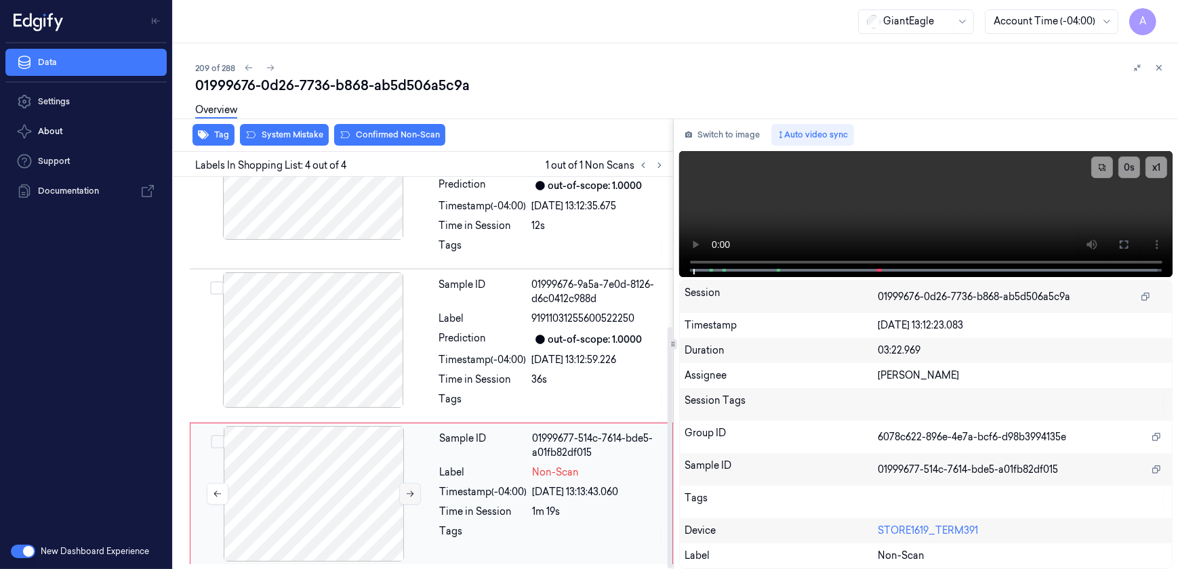
click at [410, 495] on icon at bounding box center [409, 493] width 9 height 9
click at [405, 498] on icon at bounding box center [409, 493] width 9 height 9
click at [1118, 240] on button at bounding box center [1124, 245] width 22 height 22
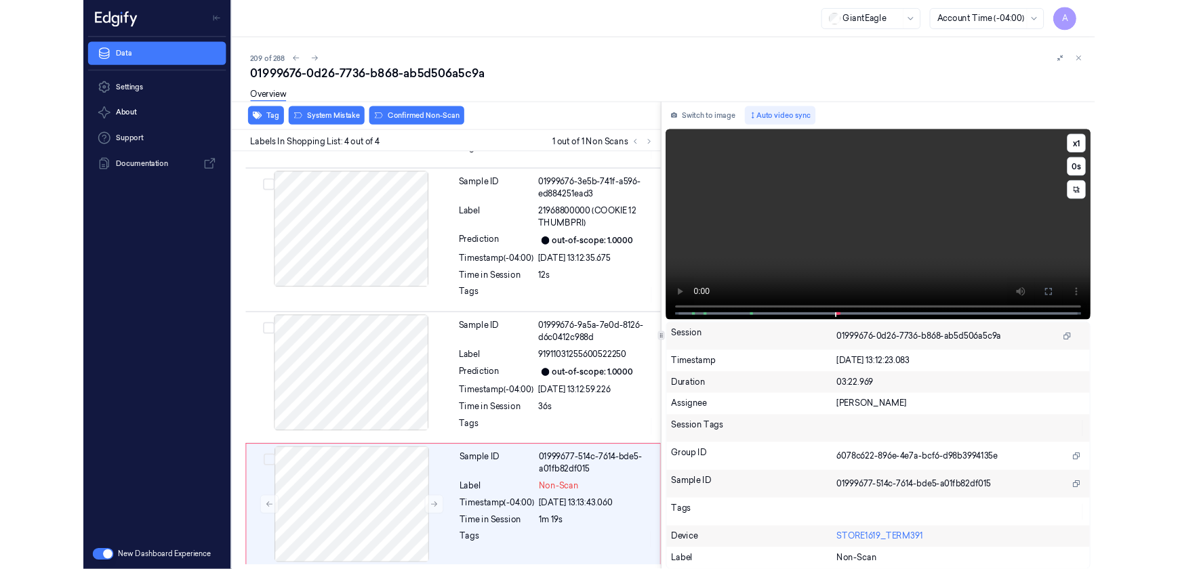
scroll to position [147, 0]
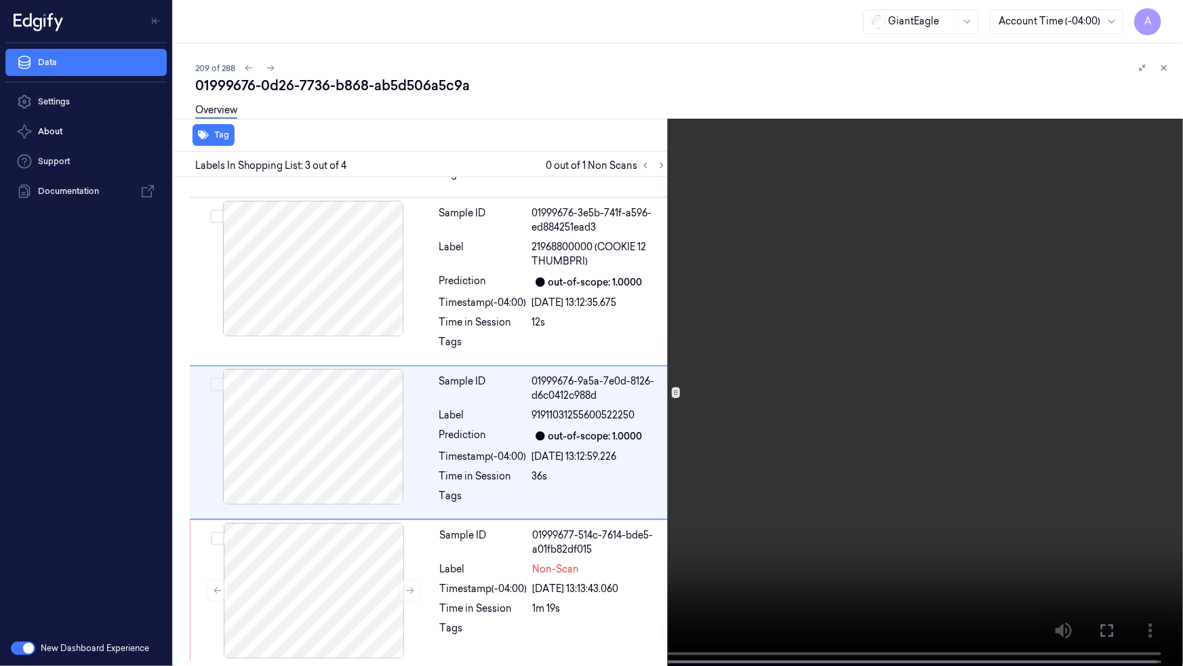
click at [0, 0] on icon at bounding box center [0, 0] width 0 height 0
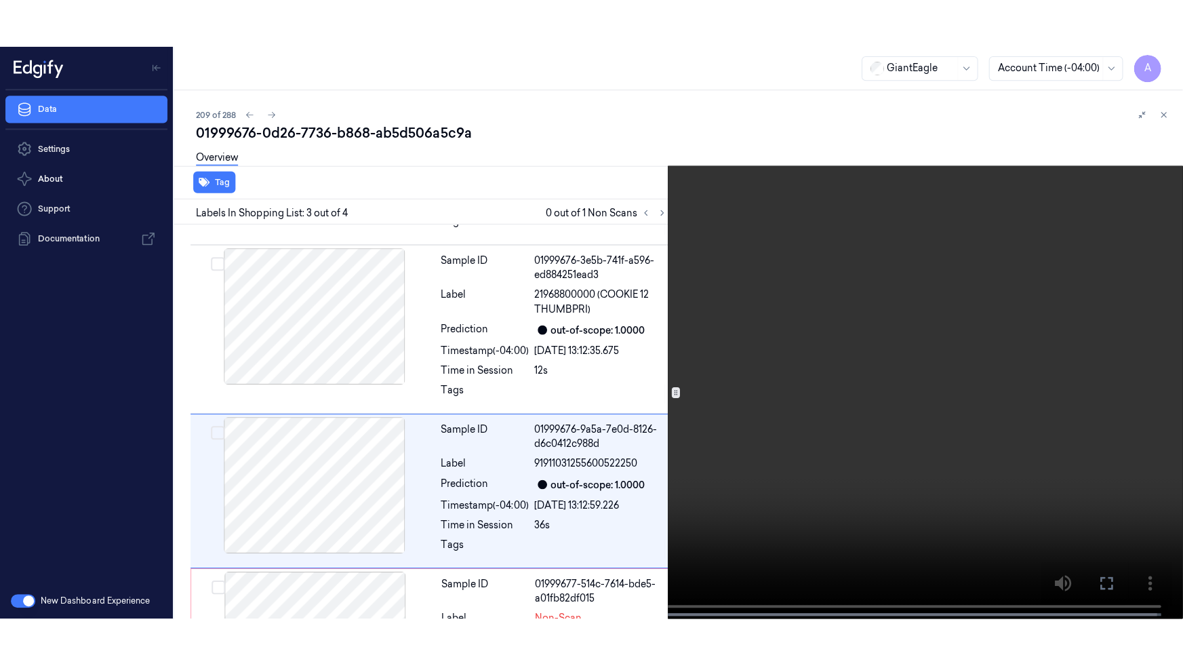
scroll to position [243, 0]
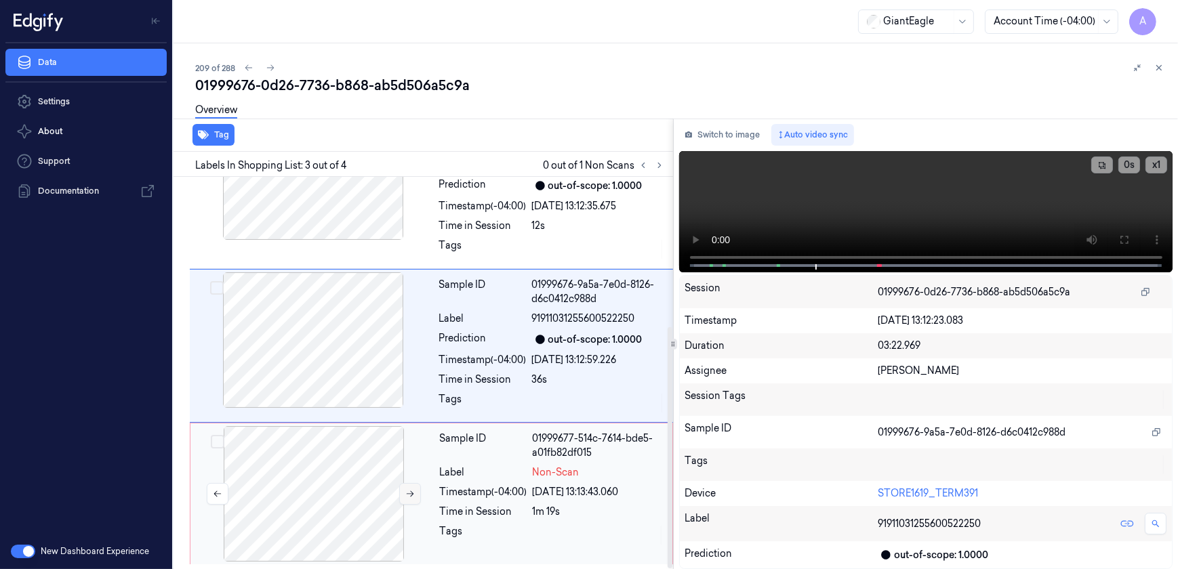
click at [408, 493] on icon at bounding box center [409, 493] width 9 height 9
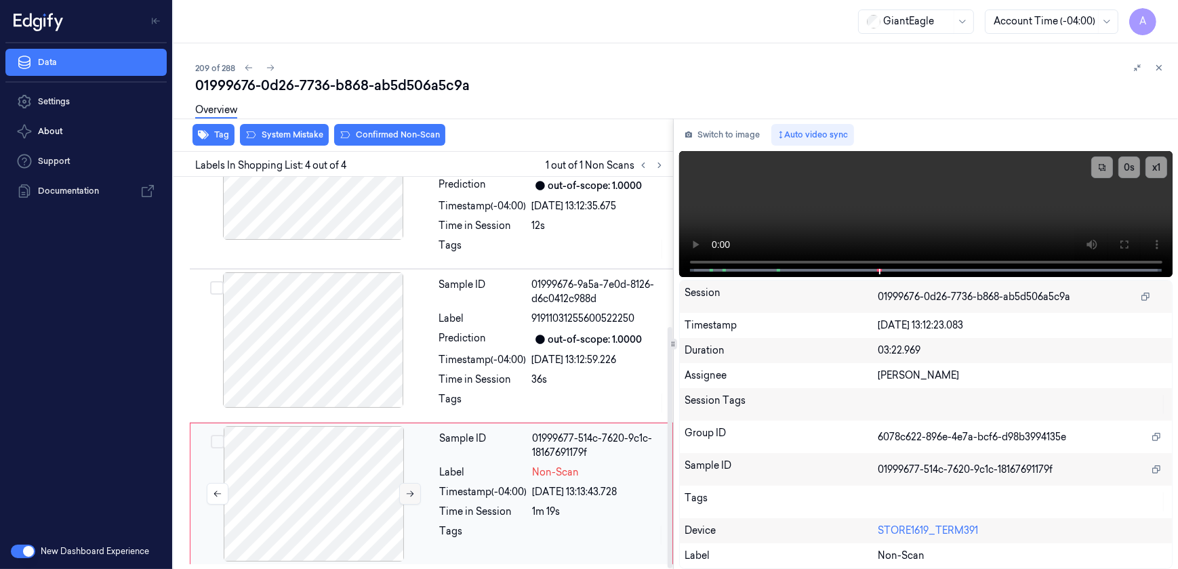
click at [411, 496] on icon at bounding box center [409, 493] width 9 height 9
drag, startPoint x: 1118, startPoint y: 245, endPoint x: 1111, endPoint y: 310, distance: 64.8
click at [1118, 245] on button at bounding box center [1124, 245] width 22 height 22
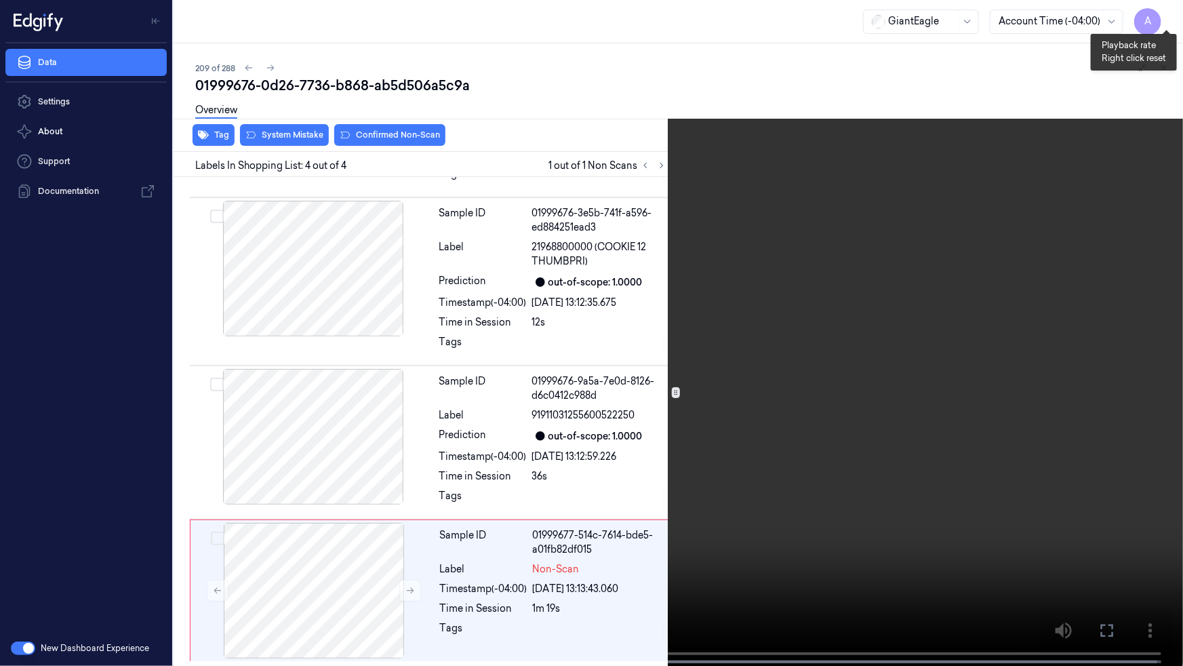
click at [1163, 18] on button "x 1" at bounding box center [1167, 16] width 22 height 22
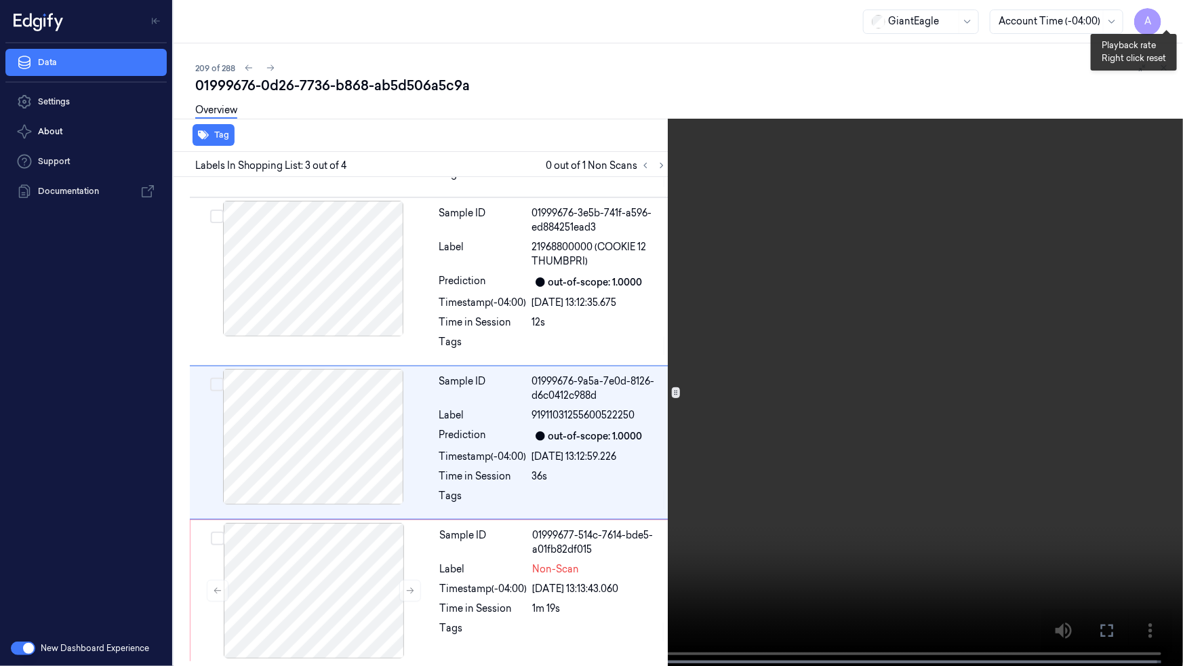
click at [1169, 17] on button "x 2" at bounding box center [1167, 16] width 22 height 22
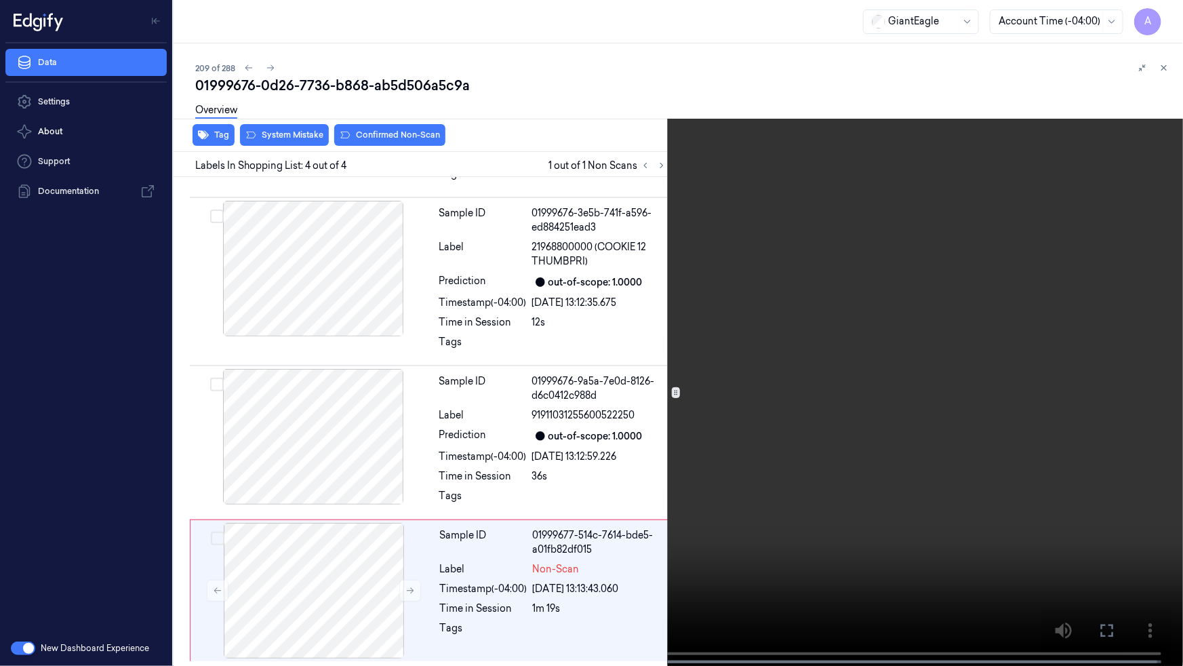
click at [0, 0] on icon at bounding box center [0, 0] width 0 height 0
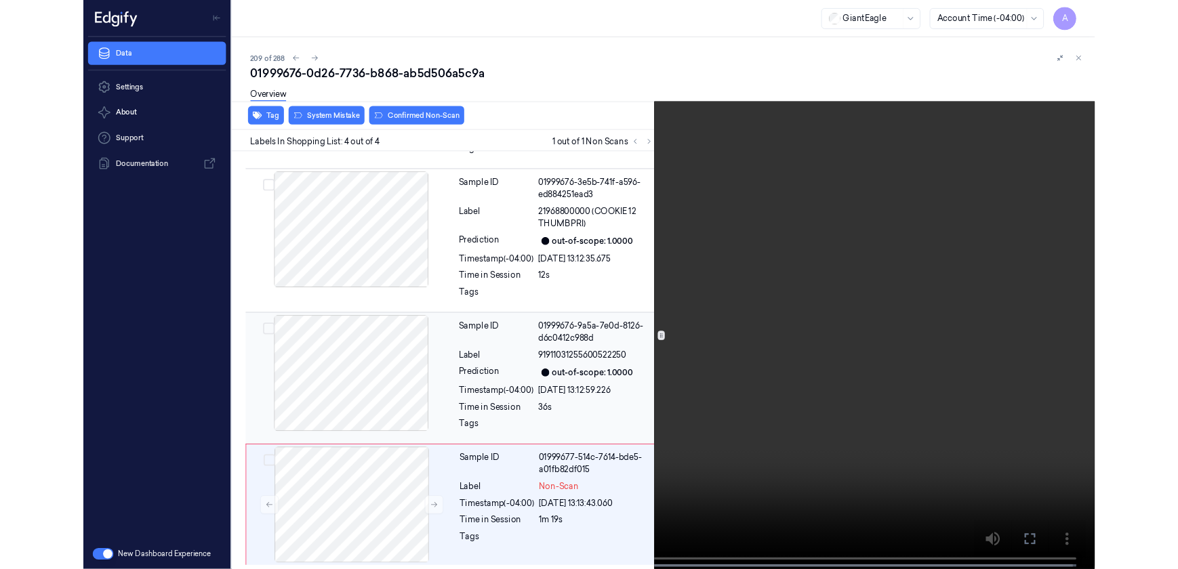
scroll to position [243, 0]
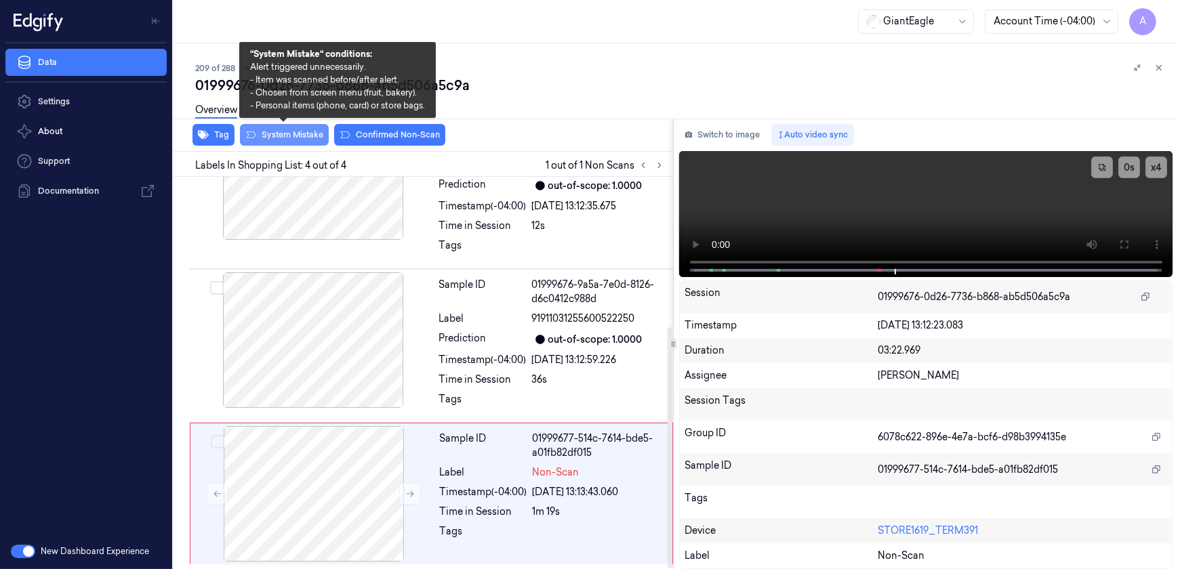
click at [277, 141] on button "System Mistake" at bounding box center [284, 135] width 89 height 22
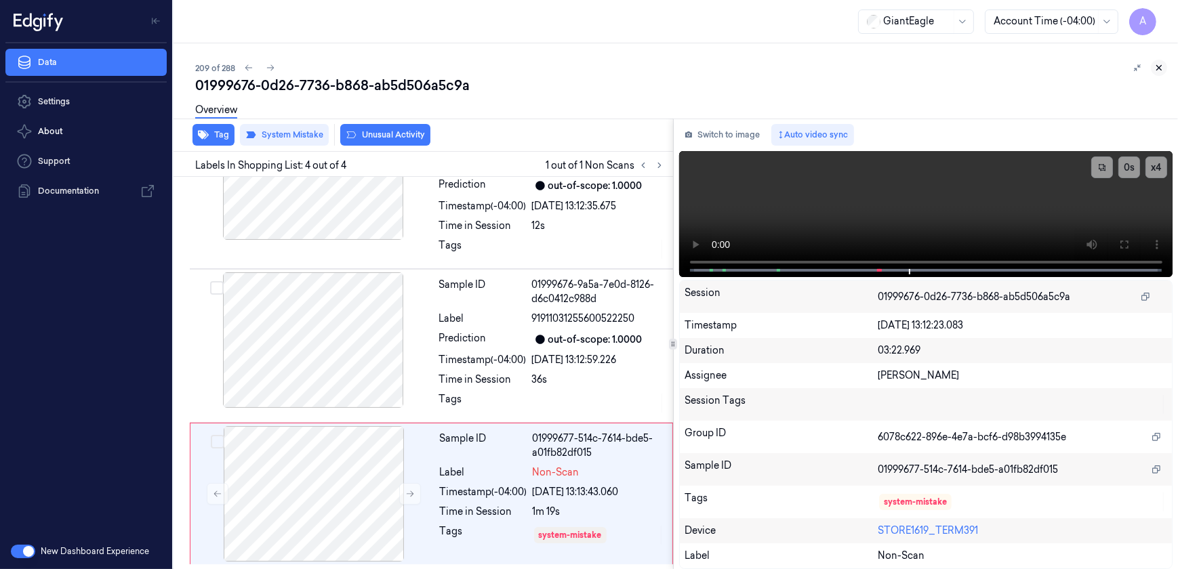
click at [1165, 68] on button at bounding box center [1159, 68] width 16 height 16
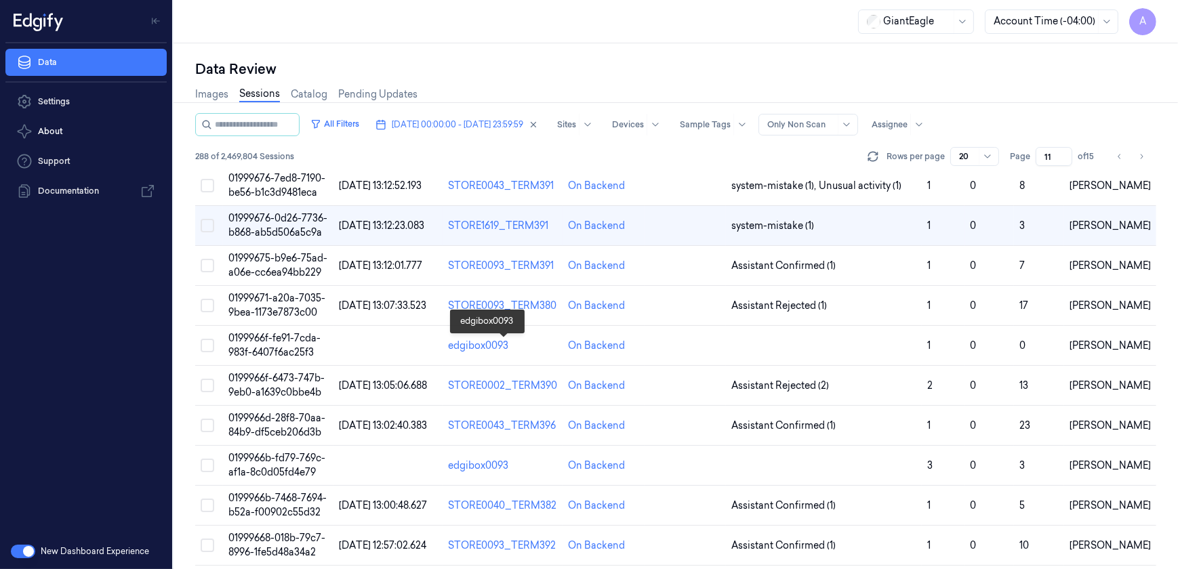
scroll to position [369, 0]
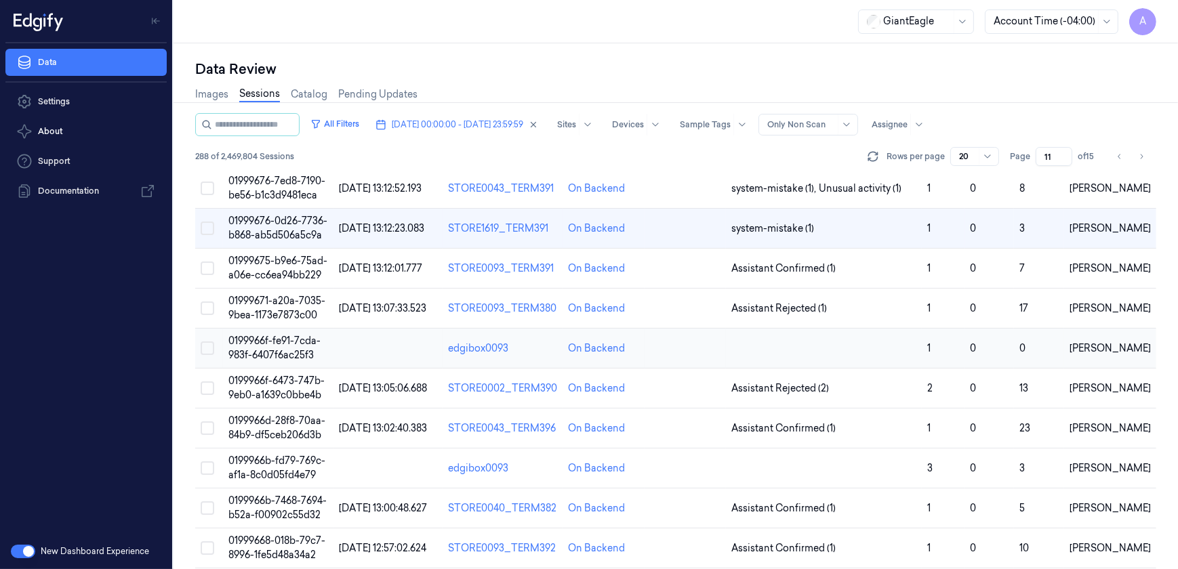
click at [275, 346] on td "0199966f-fe91-7cda-983f-6407f6ac25f3" at bounding box center [278, 349] width 111 height 40
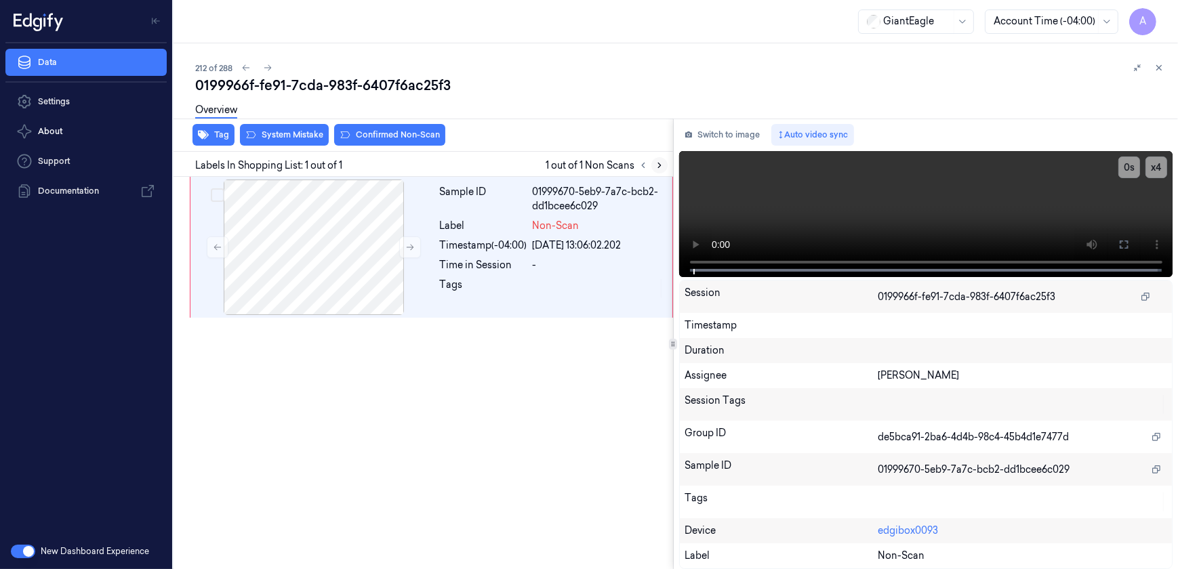
click at [656, 165] on icon at bounding box center [659, 165] width 9 height 9
click at [407, 247] on icon at bounding box center [410, 248] width 7 height 6
click at [406, 251] on icon at bounding box center [409, 247] width 9 height 9
click at [1129, 239] on icon at bounding box center [1124, 244] width 11 height 11
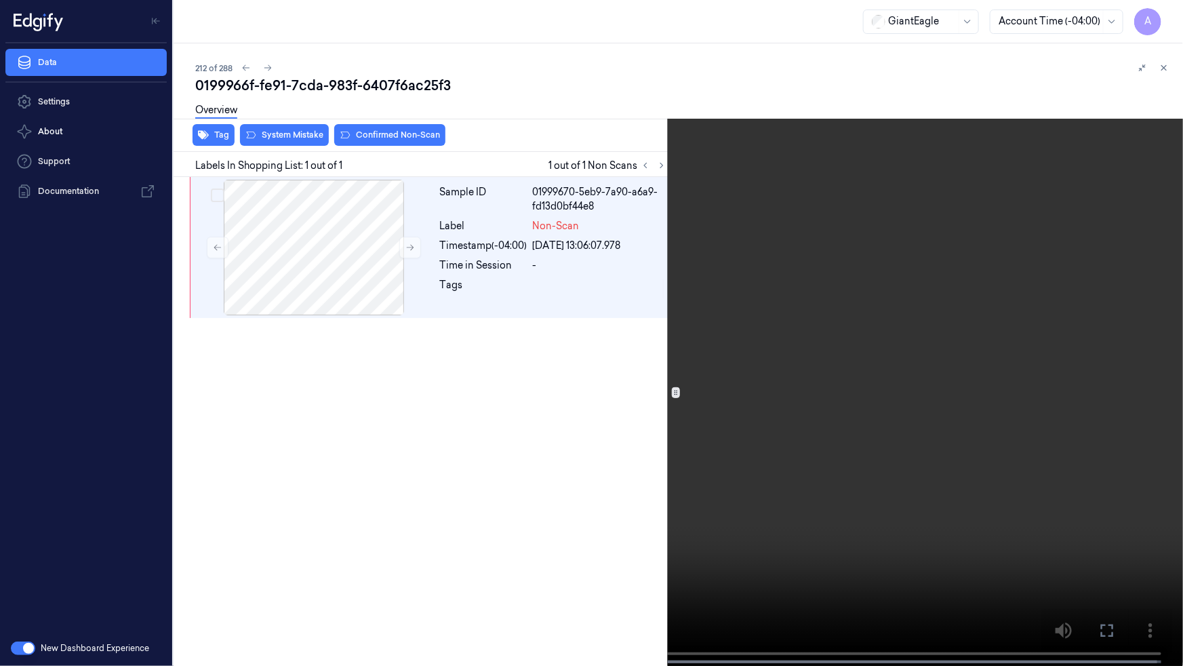
drag, startPoint x: 1113, startPoint y: 629, endPoint x: 1091, endPoint y: 549, distance: 83.1
click at [0, 0] on icon at bounding box center [0, 0] width 0 height 0
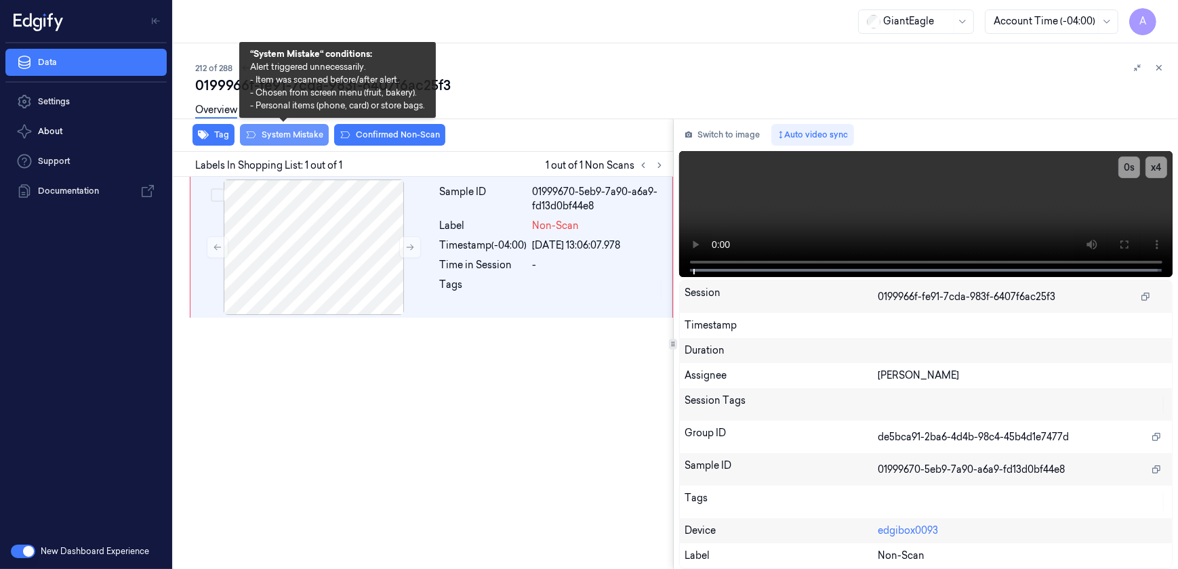
click at [278, 142] on button "System Mistake" at bounding box center [284, 135] width 89 height 22
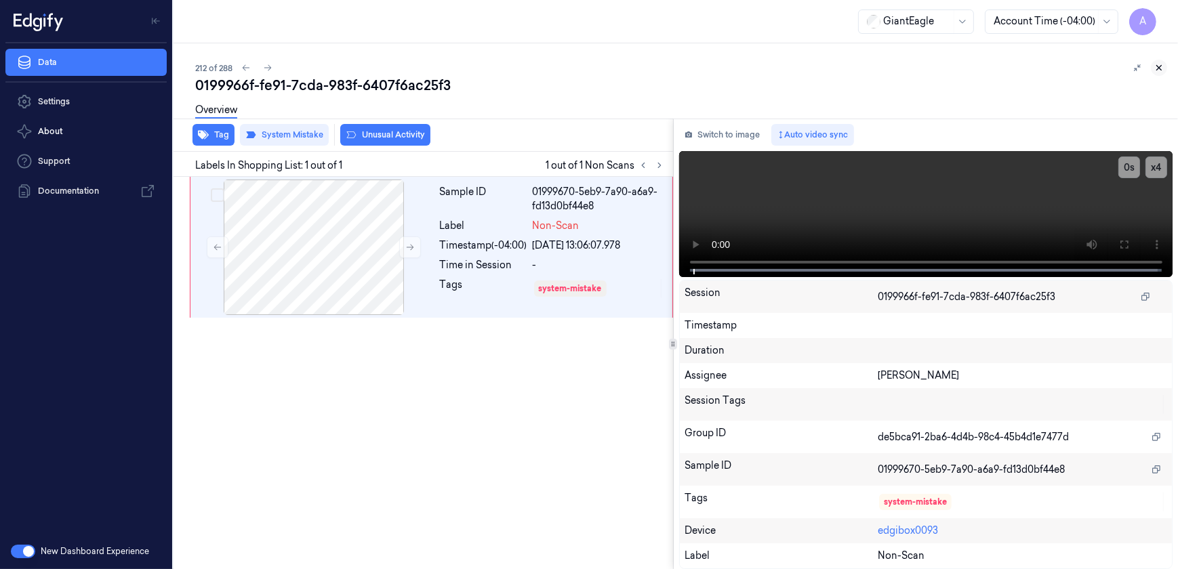
click at [1163, 73] on button at bounding box center [1159, 68] width 16 height 16
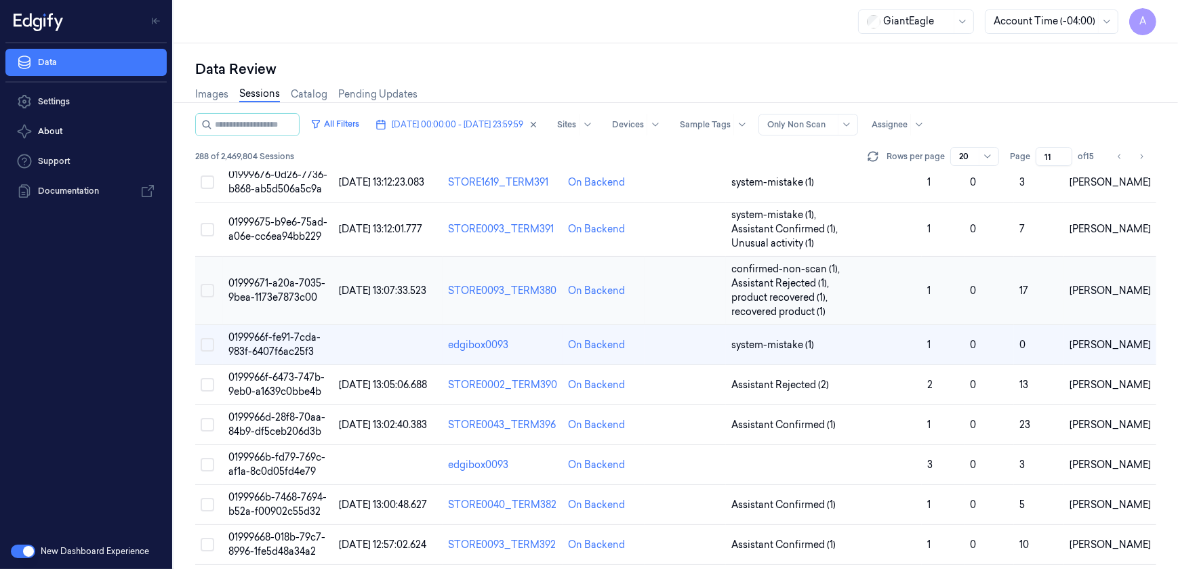
scroll to position [540, 0]
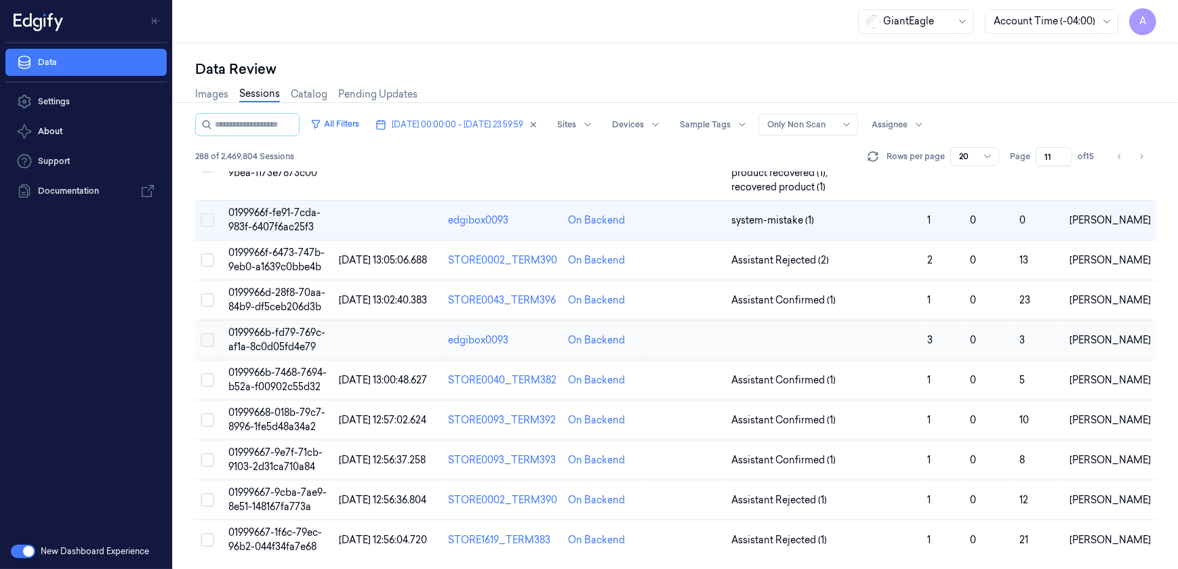
click at [278, 329] on span "0199966b-fd79-769c-af1a-8c0d05fd4e79" at bounding box center [276, 340] width 97 height 26
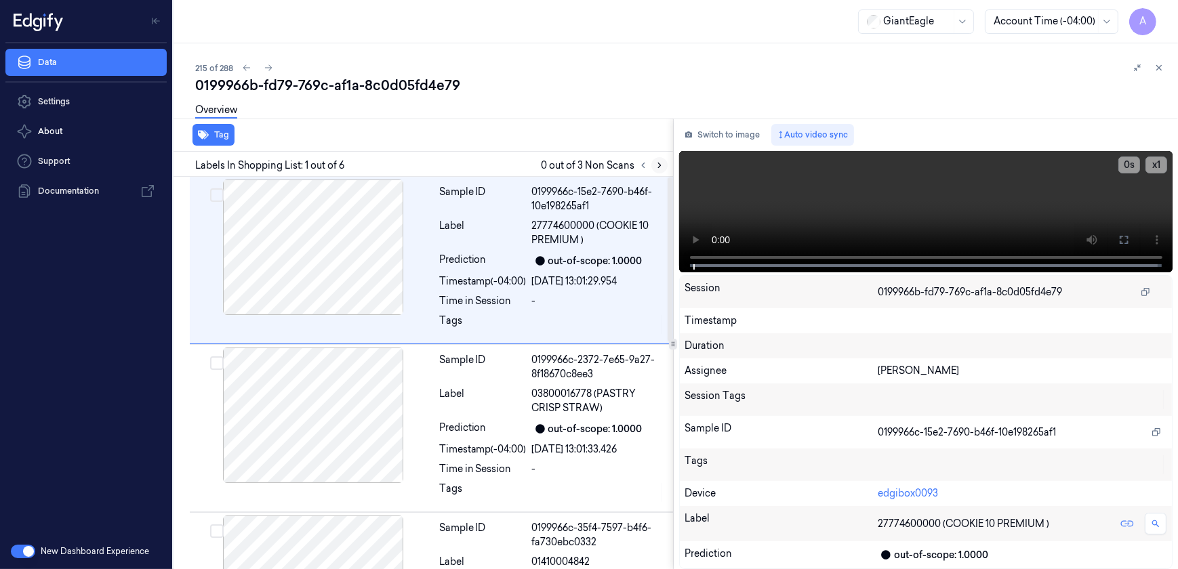
click at [656, 167] on icon at bounding box center [659, 165] width 9 height 9
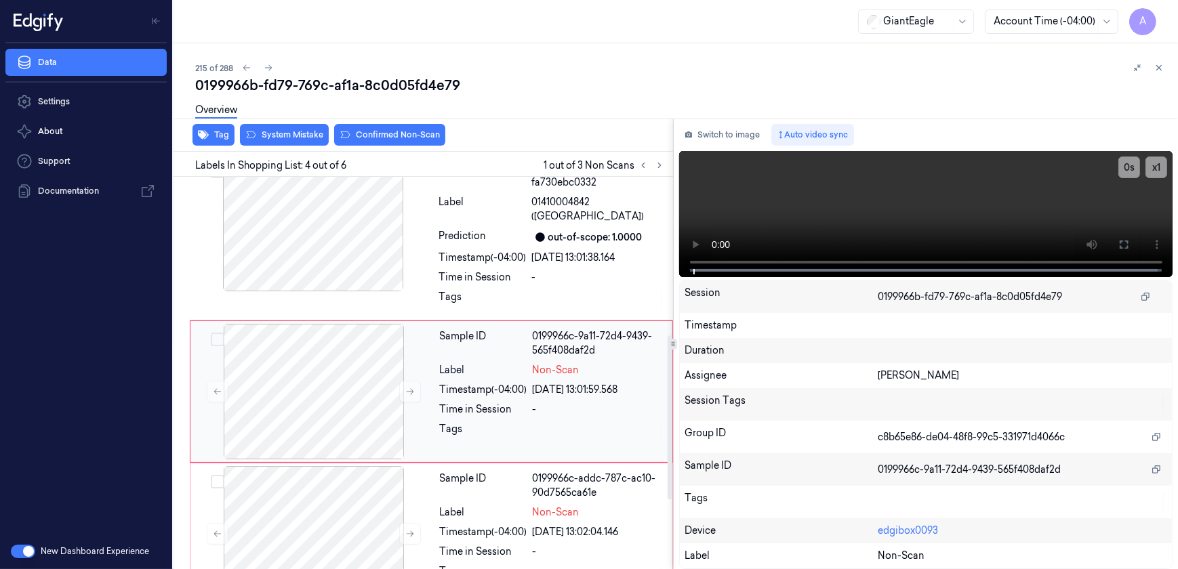
scroll to position [378, 0]
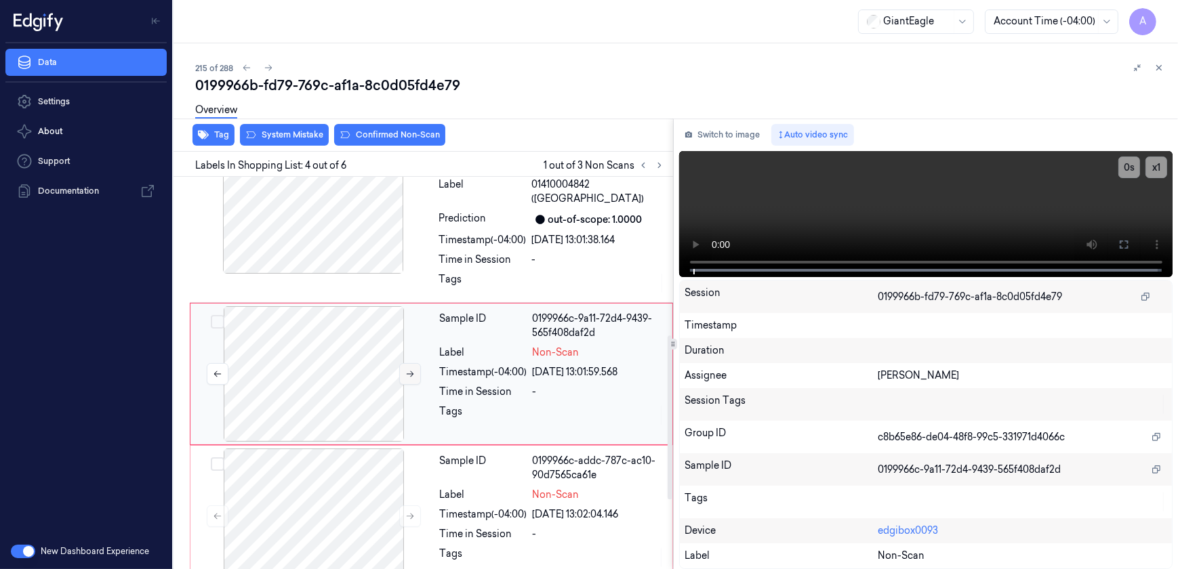
click at [411, 378] on button at bounding box center [410, 374] width 22 height 22
click at [413, 373] on icon at bounding box center [410, 374] width 7 height 6
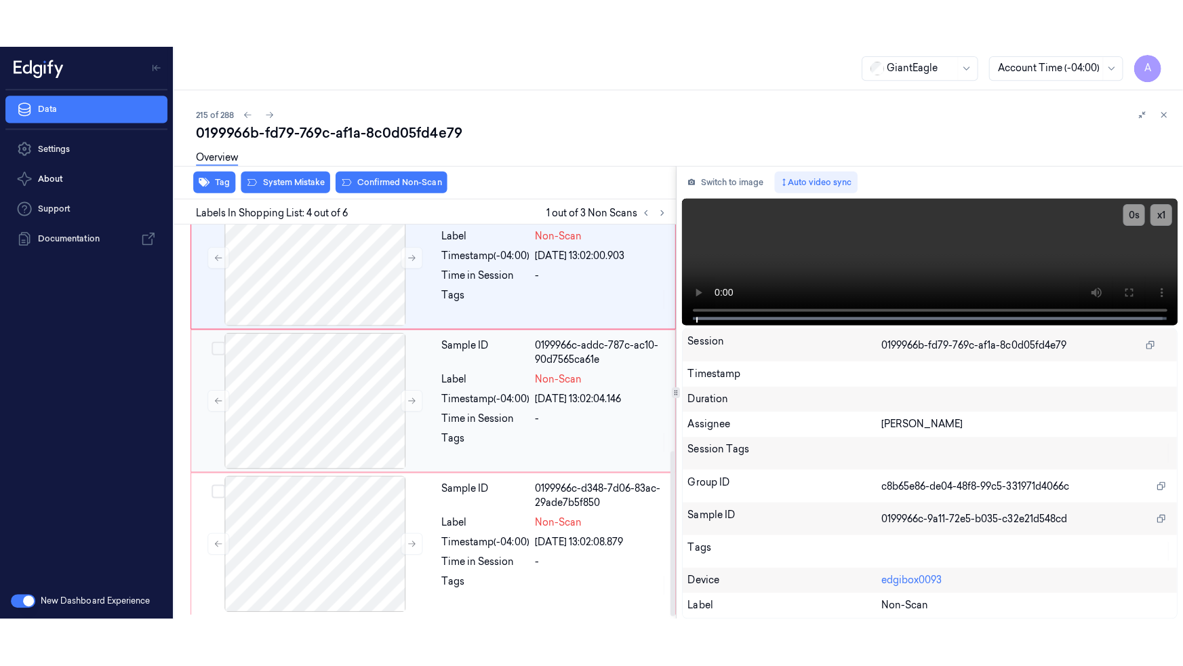
scroll to position [542, 0]
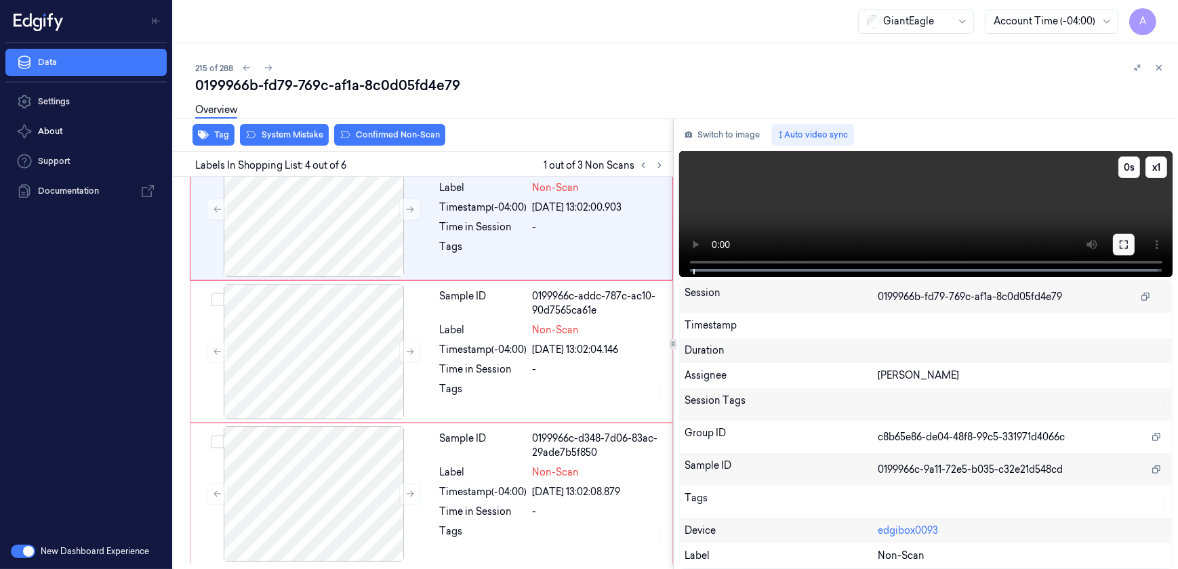
click at [1119, 241] on icon at bounding box center [1124, 244] width 11 height 11
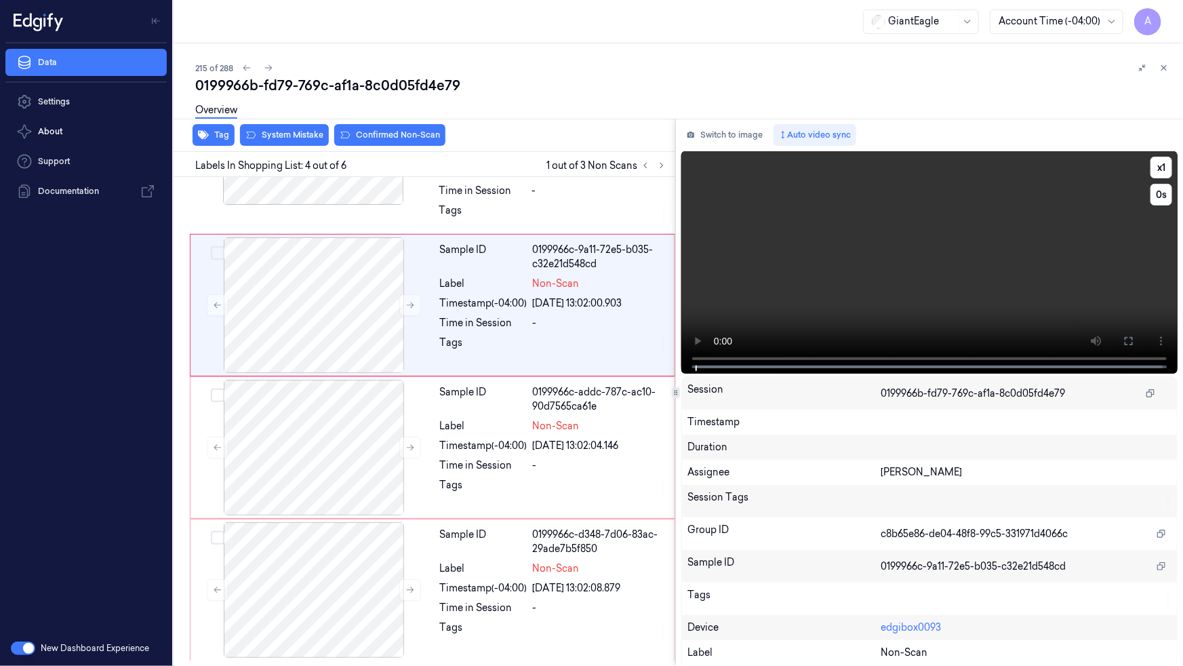
scroll to position [446, 0]
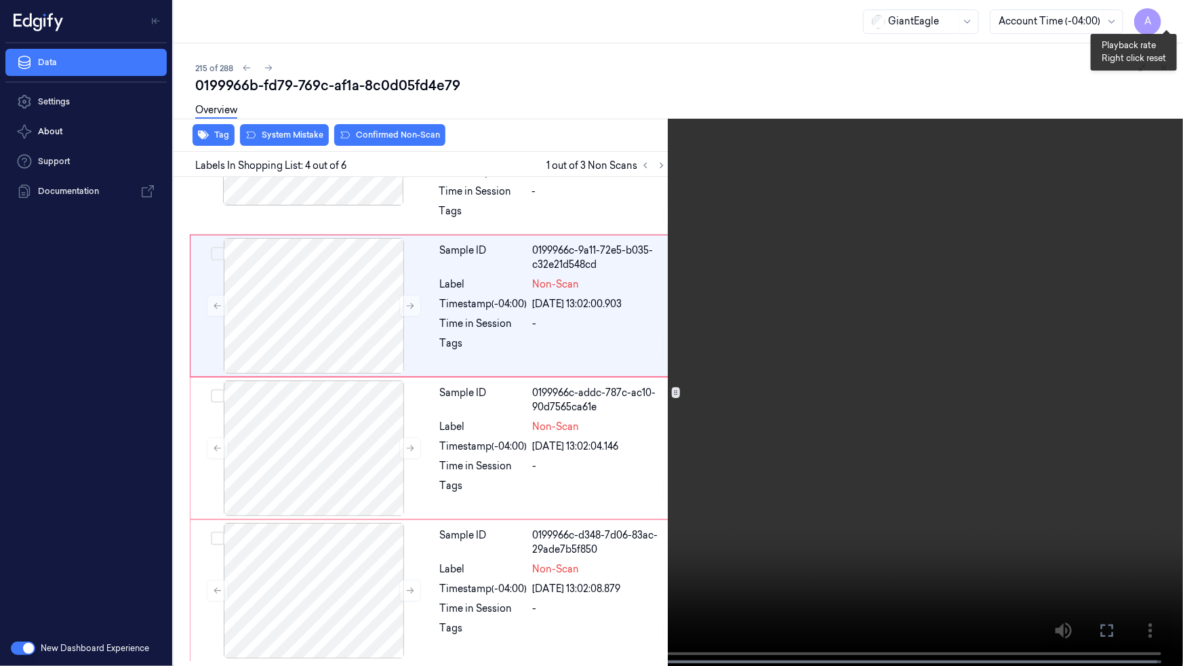
click at [1163, 16] on button "x 1" at bounding box center [1167, 16] width 22 height 22
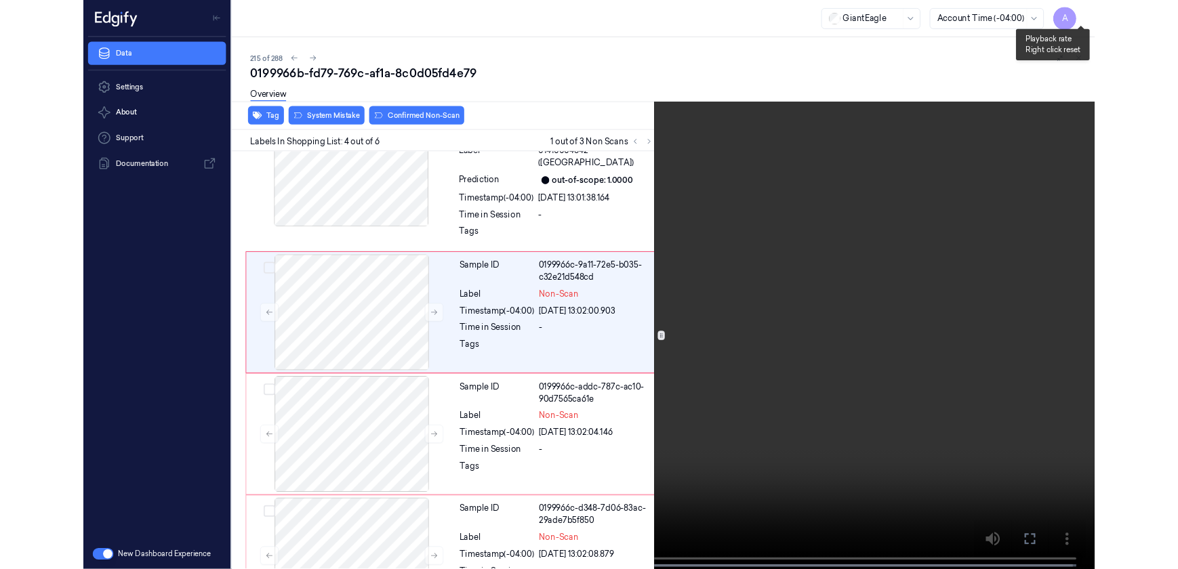
scroll to position [329, 0]
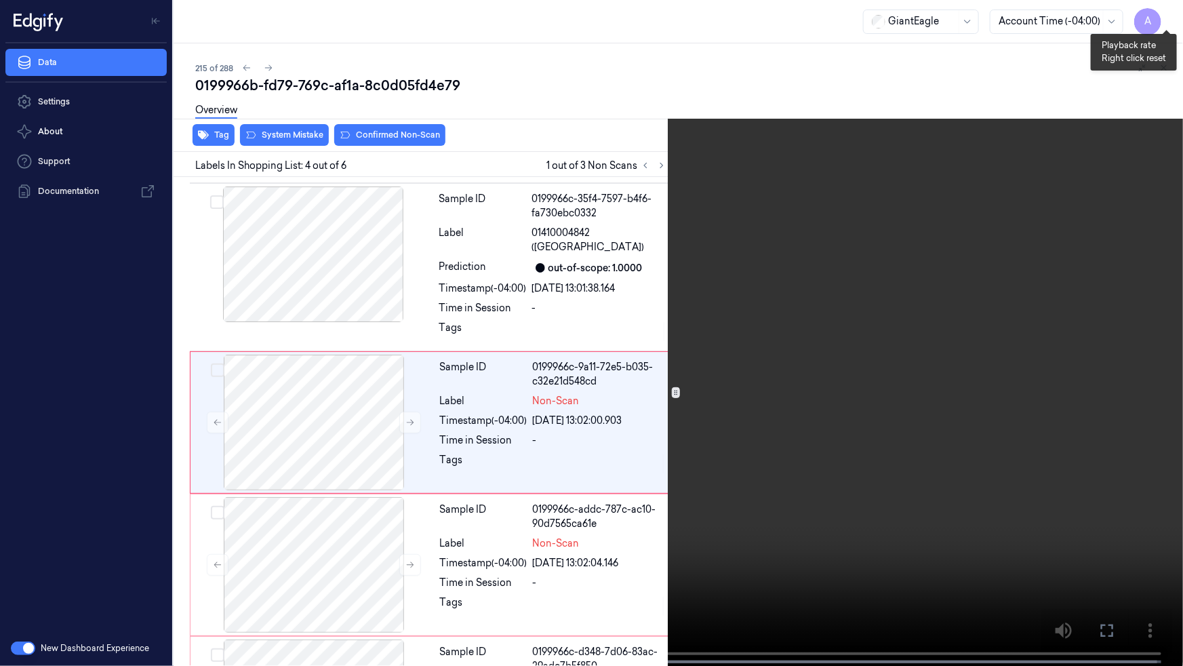
click at [1163, 16] on button "x 1" at bounding box center [1167, 16] width 22 height 22
click at [0, 0] on button at bounding box center [0, 0] width 0 height 0
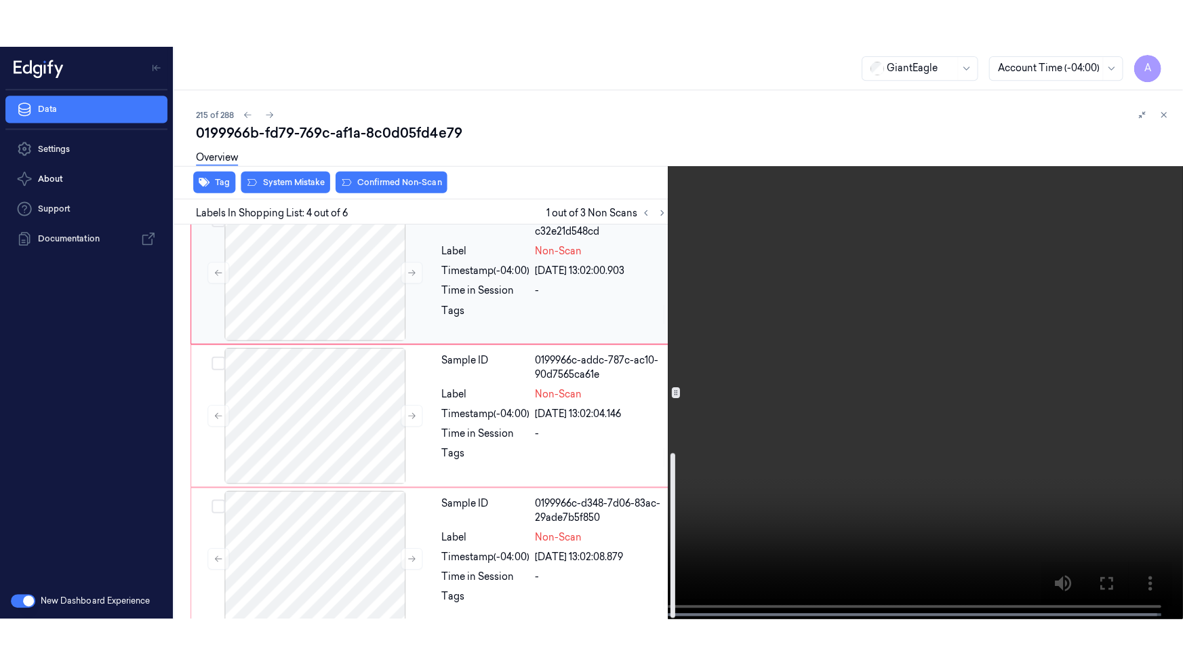
scroll to position [542, 0]
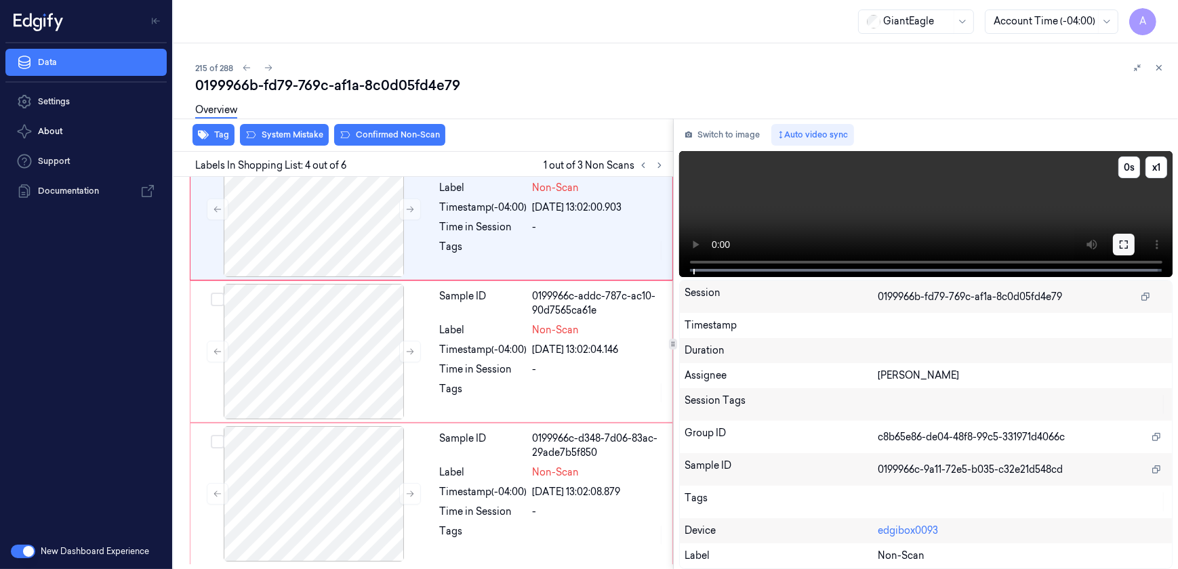
click at [1120, 247] on icon at bounding box center [1124, 245] width 8 height 8
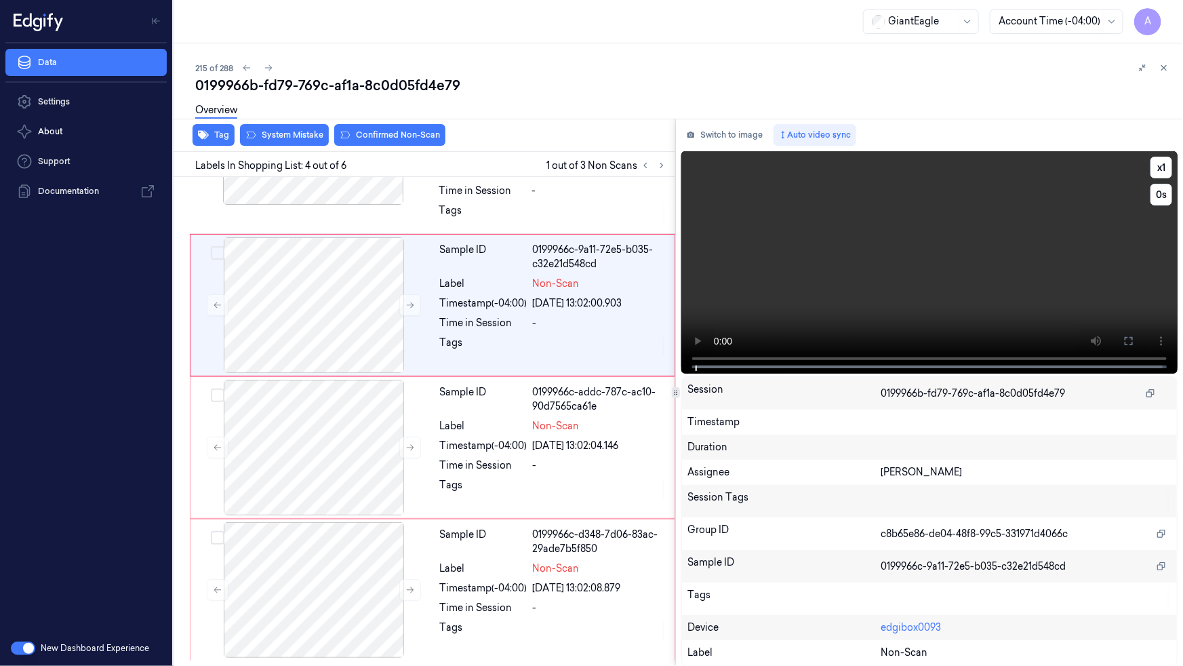
scroll to position [446, 0]
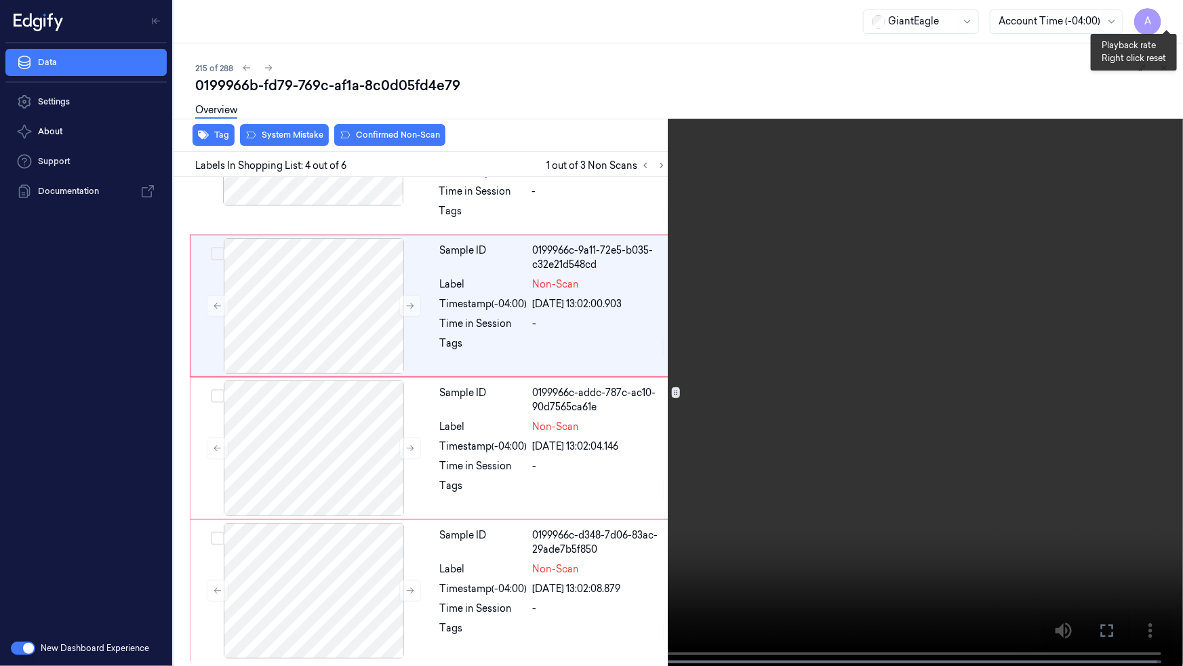
click at [1161, 22] on button "x 1" at bounding box center [1167, 16] width 22 height 22
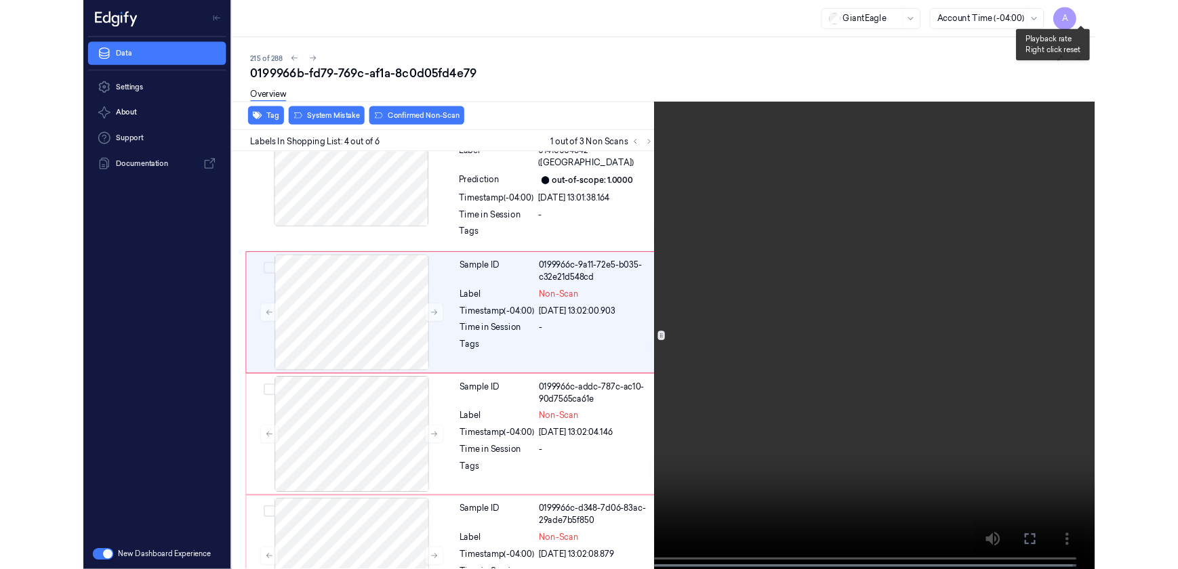
scroll to position [329, 0]
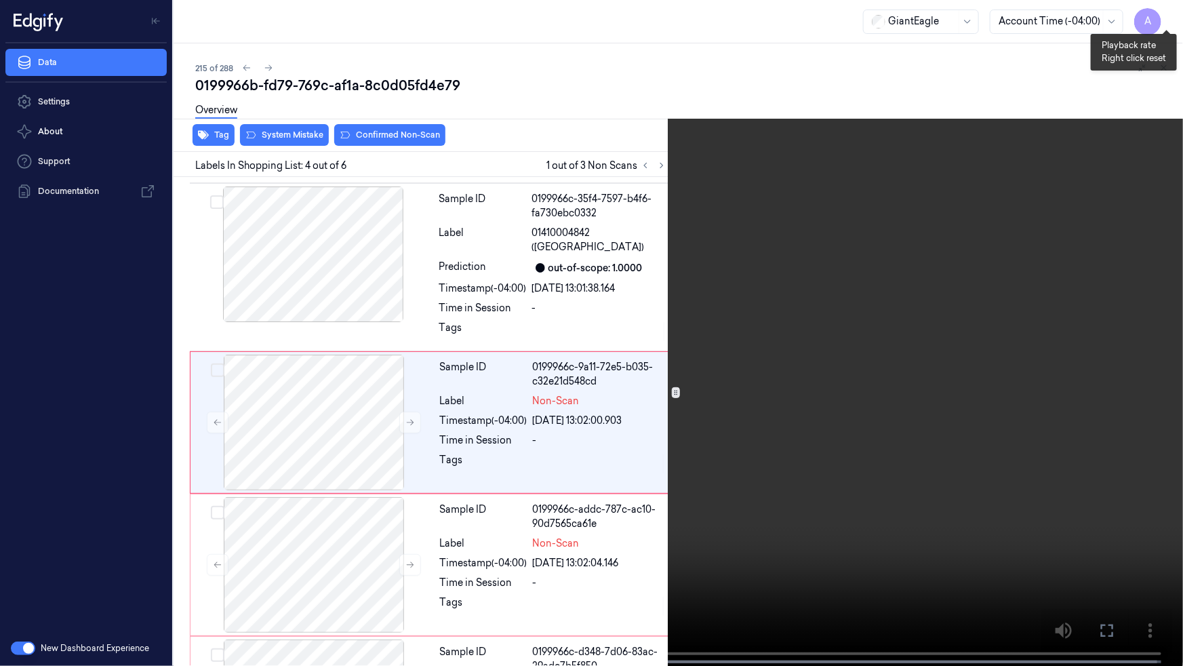
click at [1161, 22] on button "x 2" at bounding box center [1167, 16] width 22 height 22
click at [881, 569] on video at bounding box center [591, 334] width 1183 height 668
click at [841, 569] on video at bounding box center [591, 334] width 1183 height 668
click at [883, 300] on video at bounding box center [591, 334] width 1183 height 668
click at [0, 0] on icon at bounding box center [0, 0] width 0 height 0
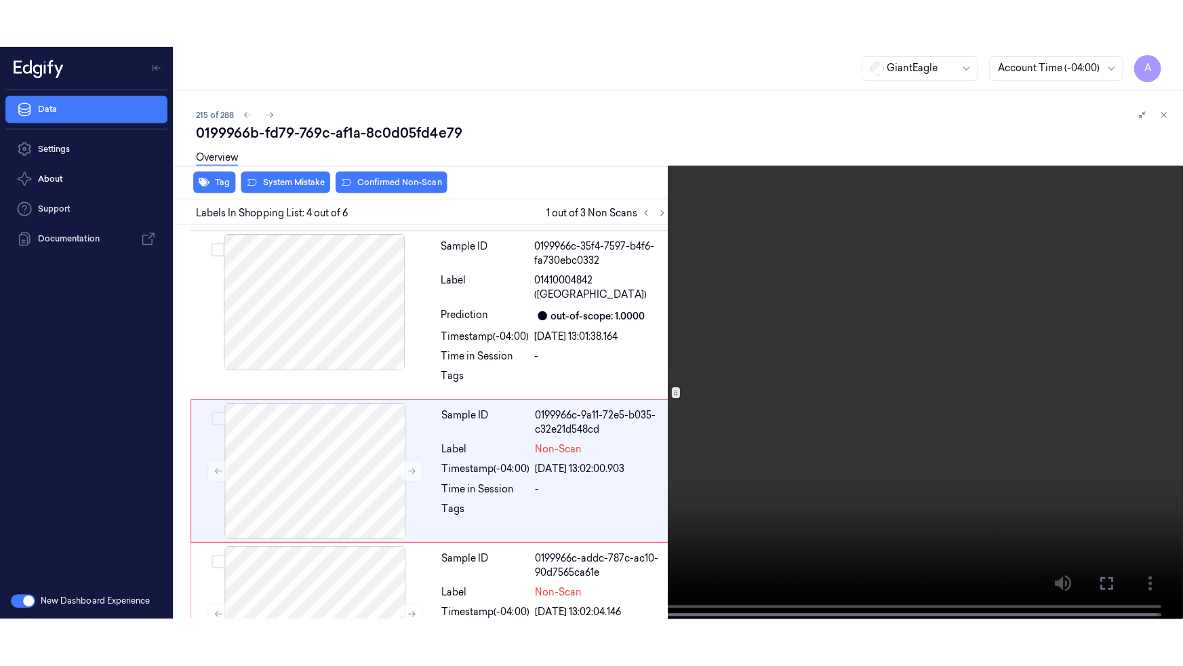
scroll to position [378, 0]
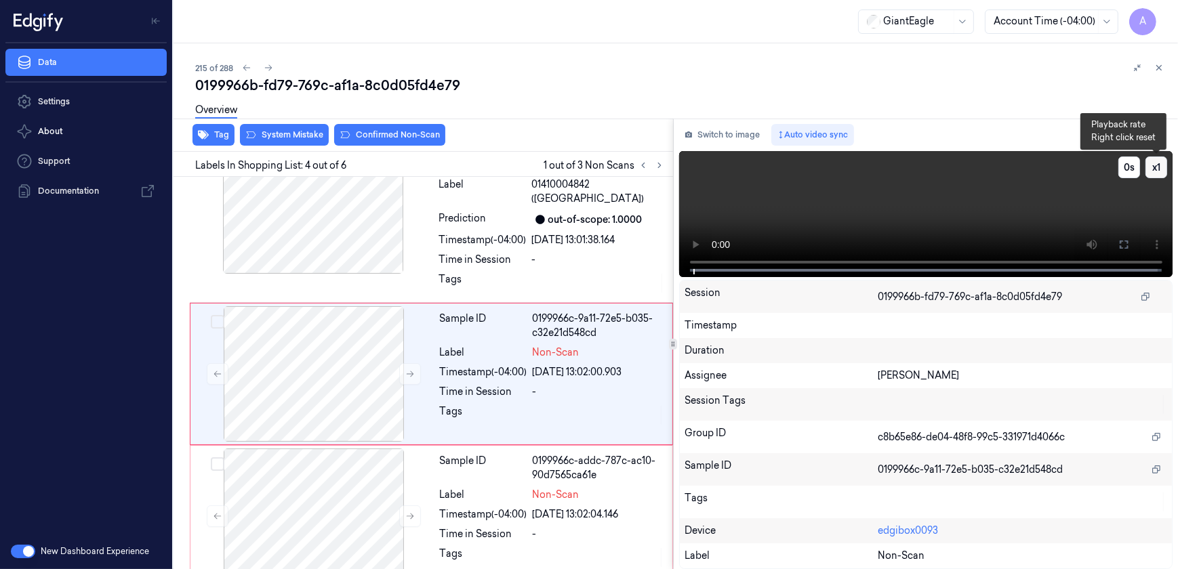
click at [1157, 169] on button "x 1" at bounding box center [1157, 168] width 22 height 22
click at [1127, 171] on button "0 s" at bounding box center [1130, 168] width 22 height 22
click at [1127, 171] on button "-0.5 s" at bounding box center [1130, 168] width 22 height 22
click at [1127, 171] on button "-1 s" at bounding box center [1130, 168] width 22 height 22
click at [1127, 171] on button "-1.5 s" at bounding box center [1130, 168] width 22 height 22
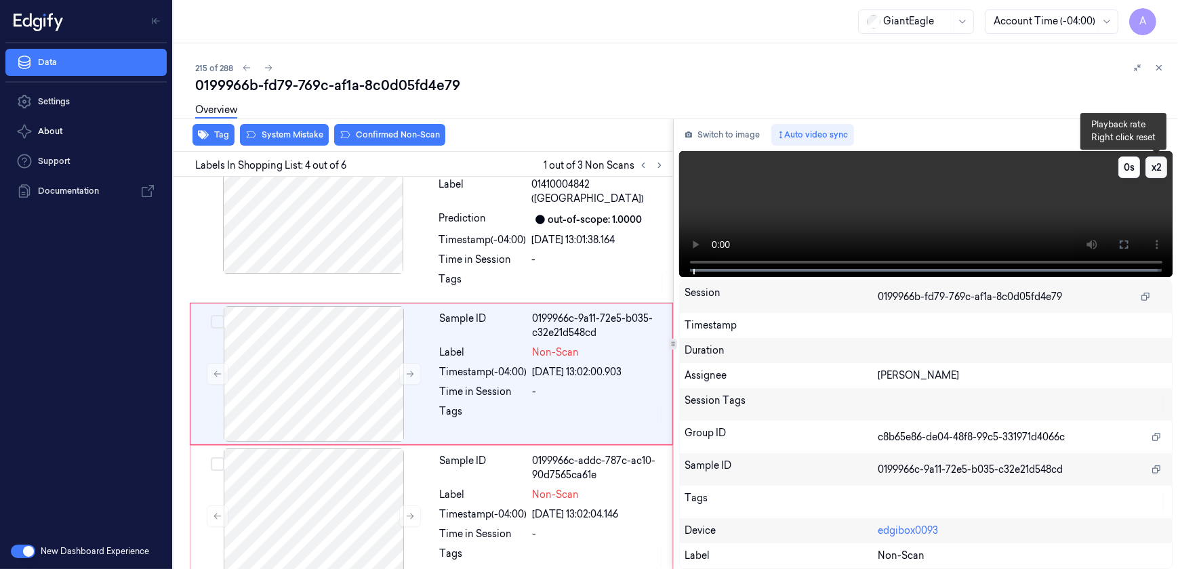
click at [1159, 169] on button "x 2" at bounding box center [1157, 168] width 22 height 22
click at [1159, 172] on button "x 4" at bounding box center [1157, 168] width 22 height 22
click at [1117, 245] on button at bounding box center [1124, 245] width 22 height 22
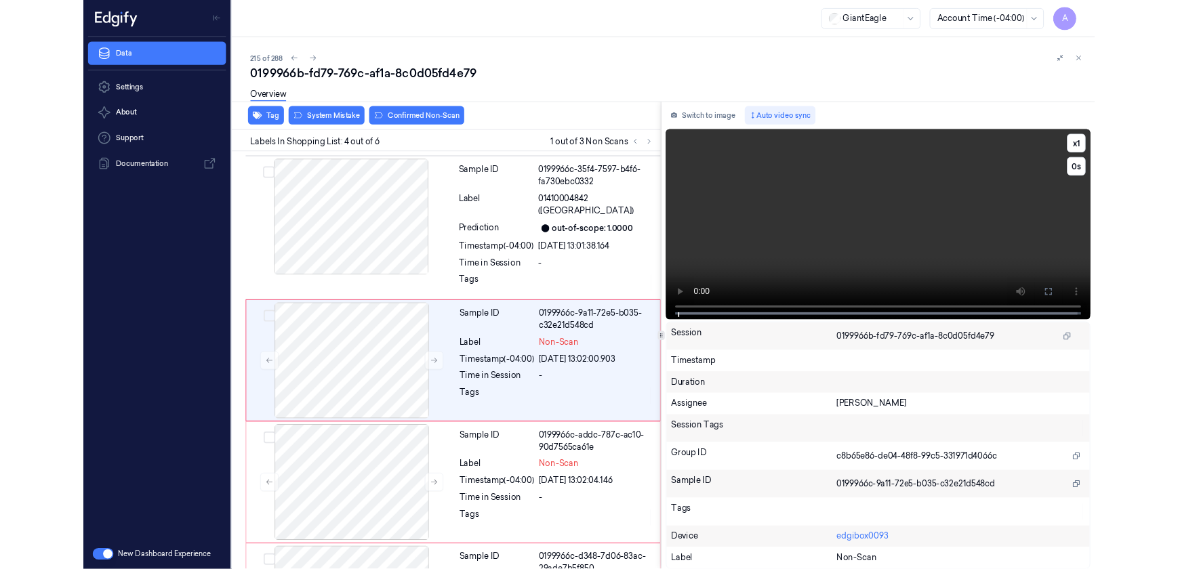
scroll to position [329, 0]
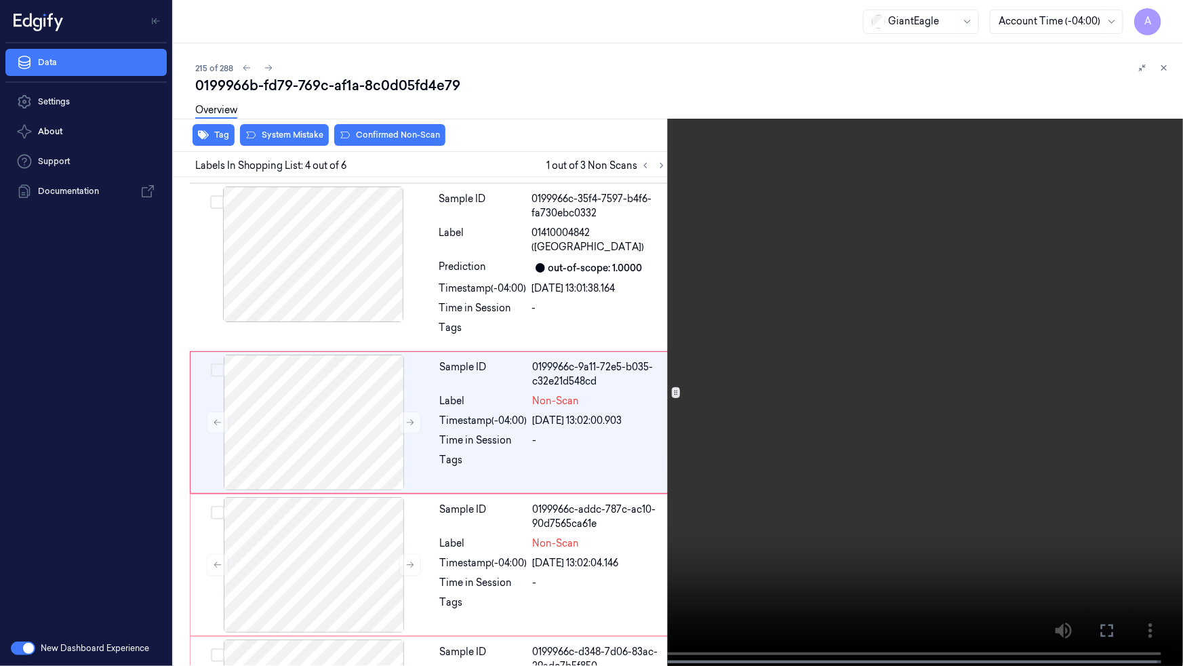
click at [904, 549] on video at bounding box center [591, 334] width 1183 height 668
click at [1163, 14] on button "x 1" at bounding box center [1167, 16] width 22 height 22
click at [1163, 15] on button "x 2" at bounding box center [1167, 16] width 22 height 22
click at [0, 0] on icon at bounding box center [0, 0] width 0 height 0
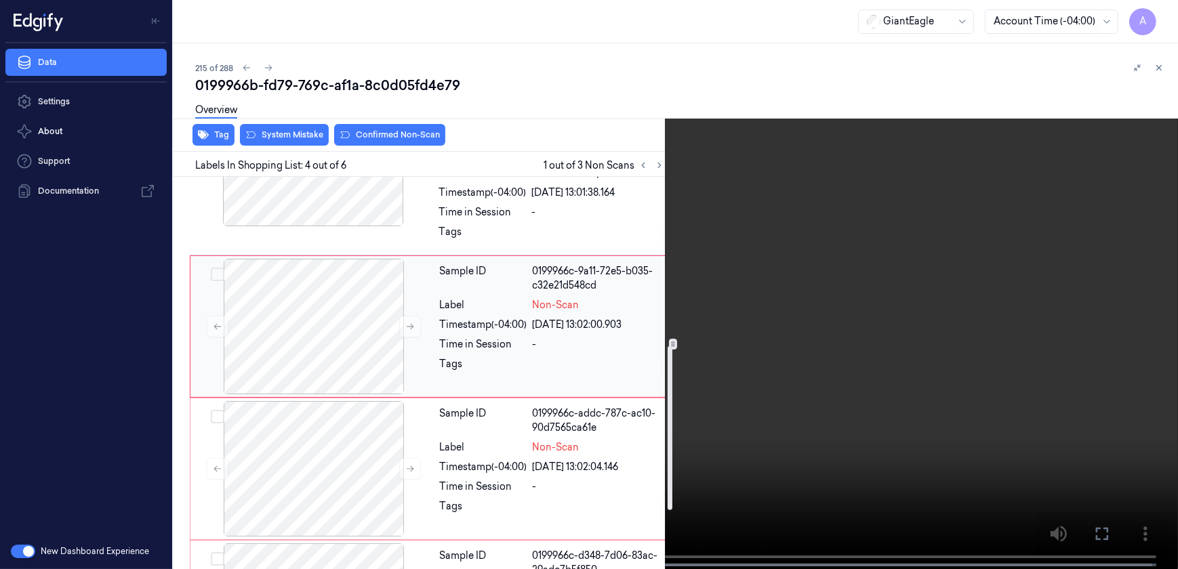
scroll to position [378, 0]
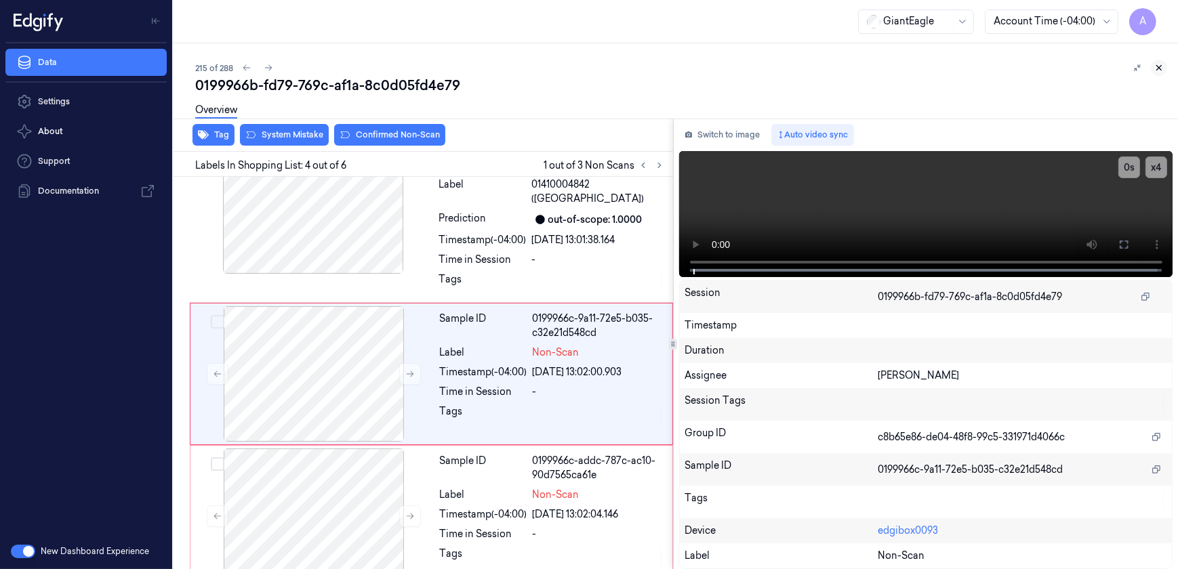
click at [1159, 68] on icon at bounding box center [1158, 67] width 9 height 9
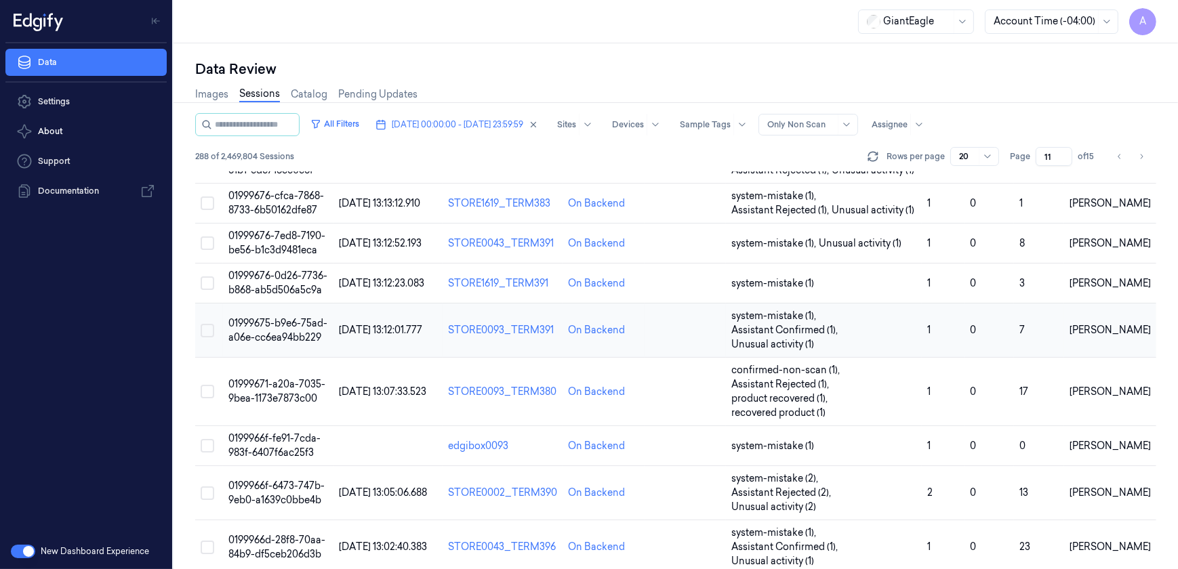
scroll to position [555, 0]
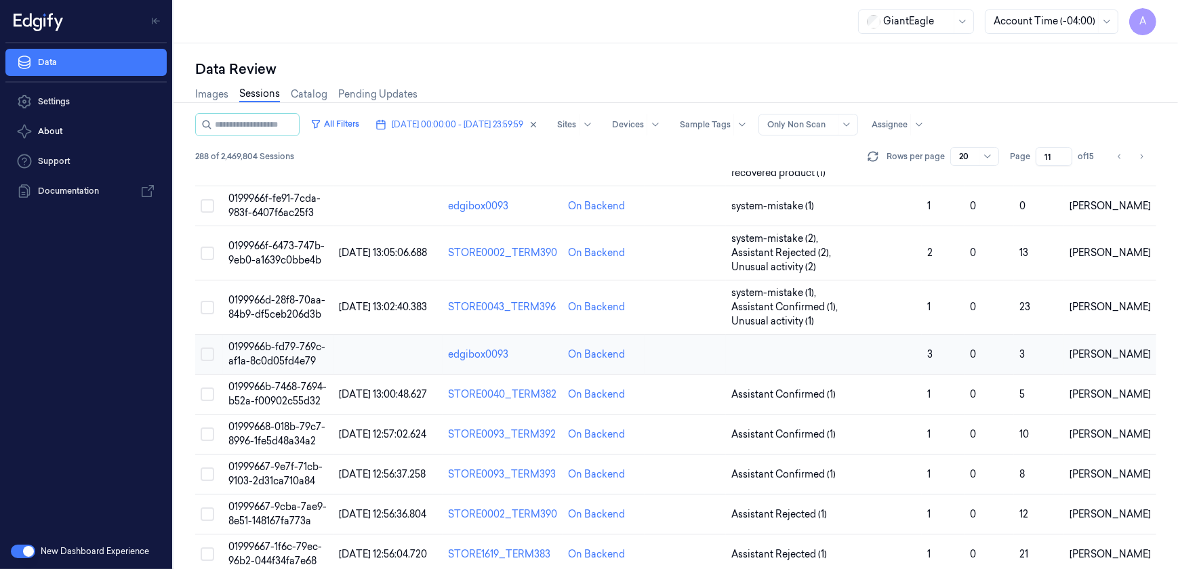
click at [280, 341] on span "0199966b-fd79-769c-af1a-8c0d05fd4e79" at bounding box center [276, 354] width 97 height 26
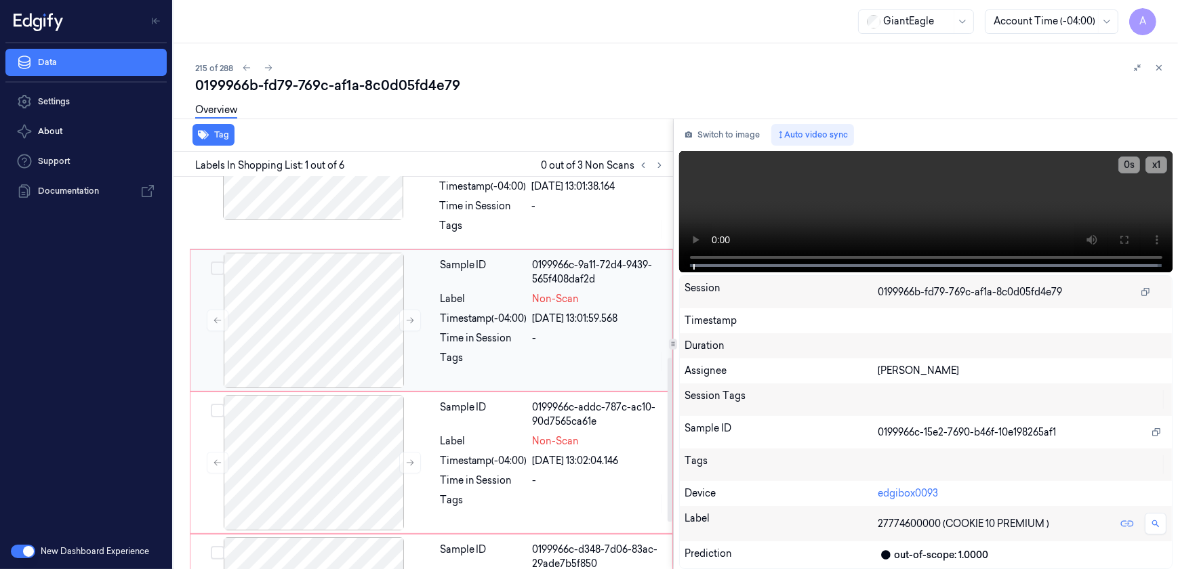
click at [500, 363] on div "Tags" at bounding box center [483, 362] width 87 height 22
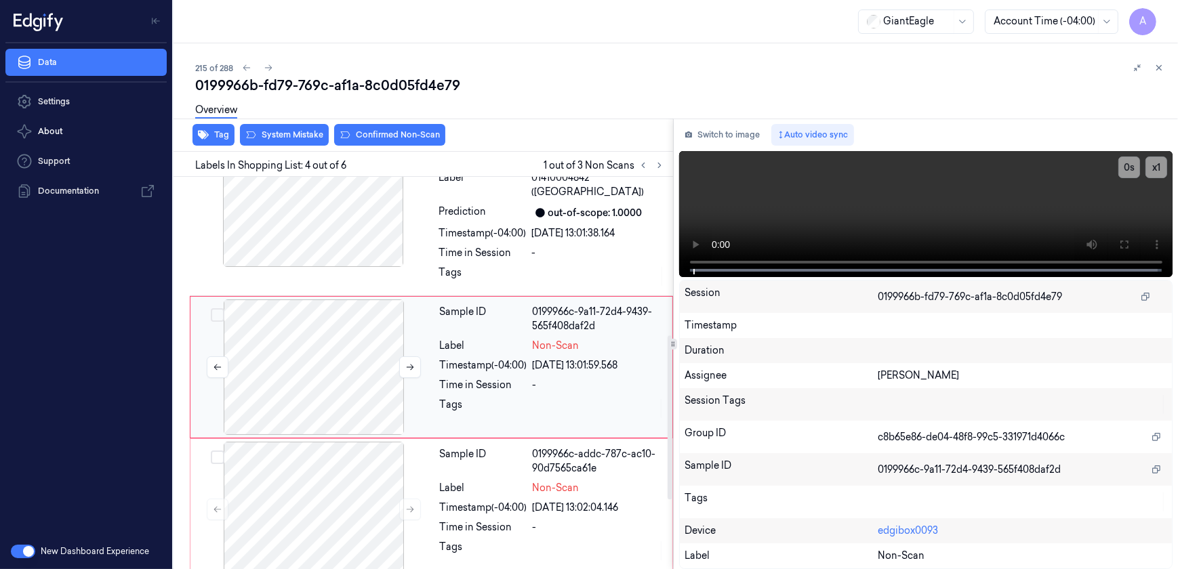
scroll to position [378, 0]
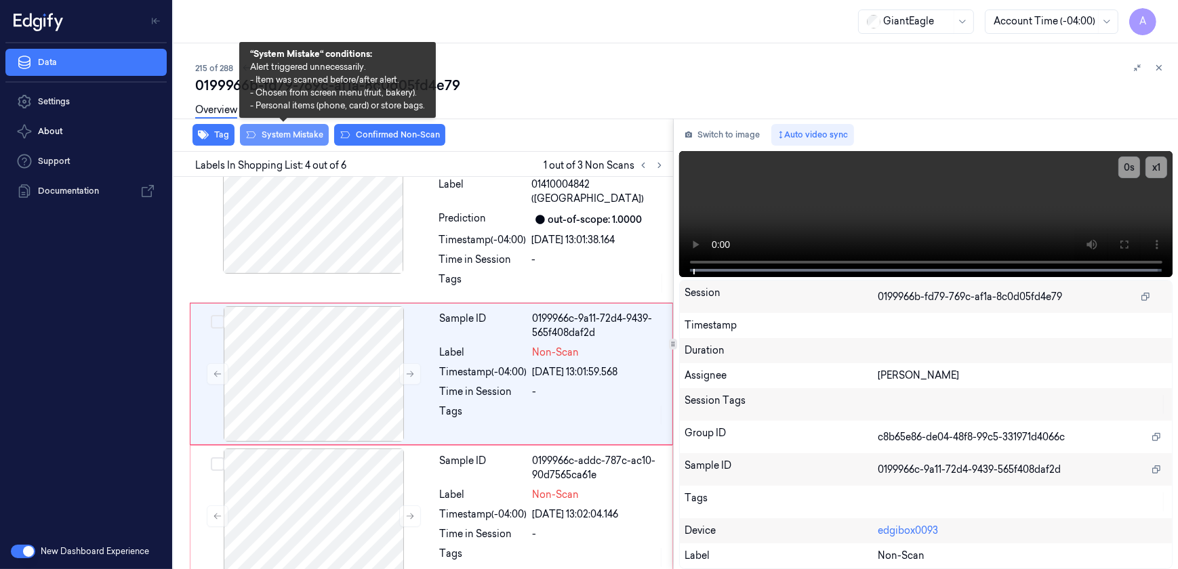
click at [279, 138] on button "System Mistake" at bounding box center [284, 135] width 89 height 22
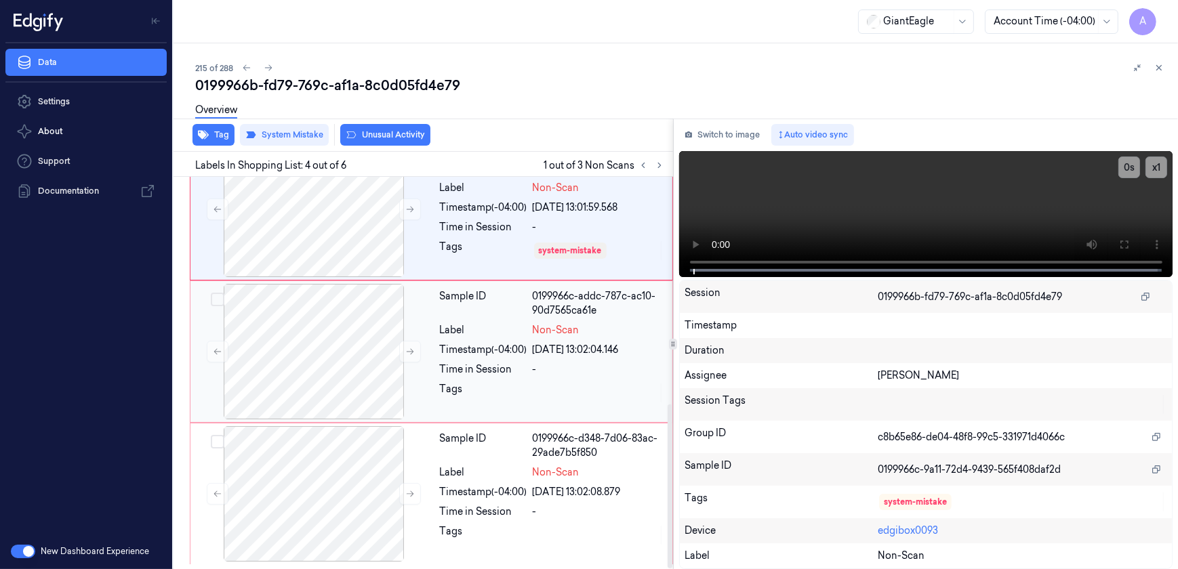
click at [441, 363] on div "Time in Session" at bounding box center [483, 370] width 87 height 14
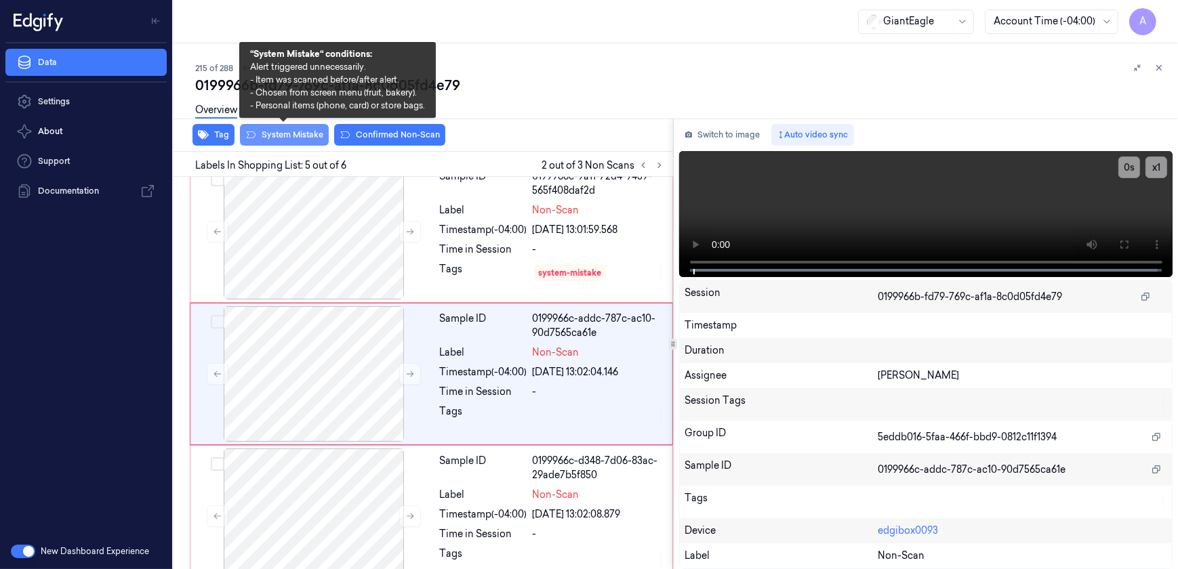
click at [282, 142] on button "System Mistake" at bounding box center [284, 135] width 89 height 22
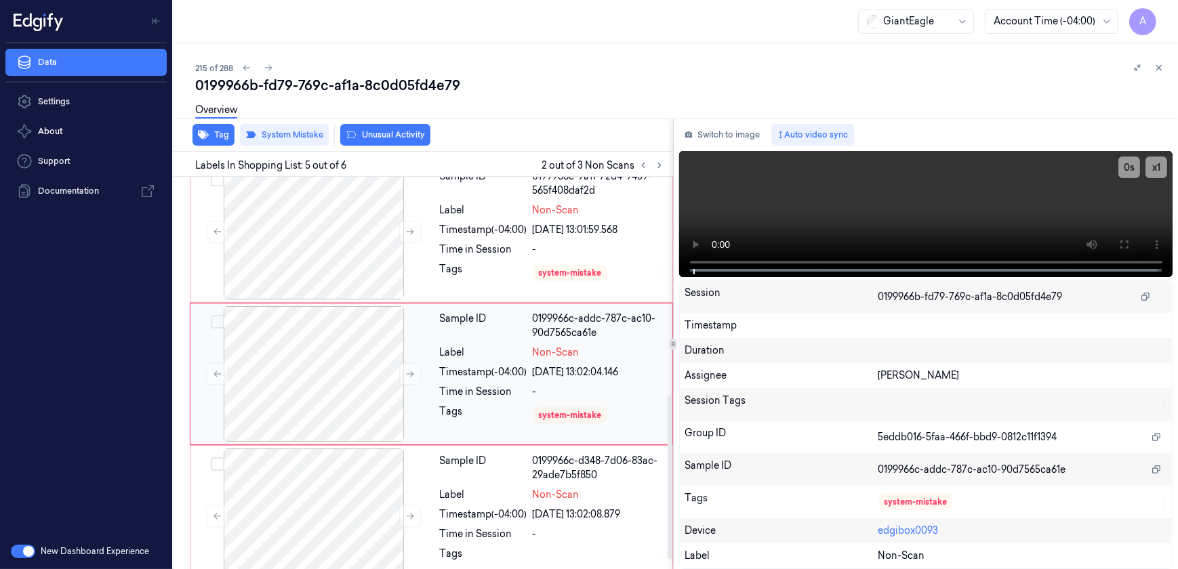
scroll to position [542, 0]
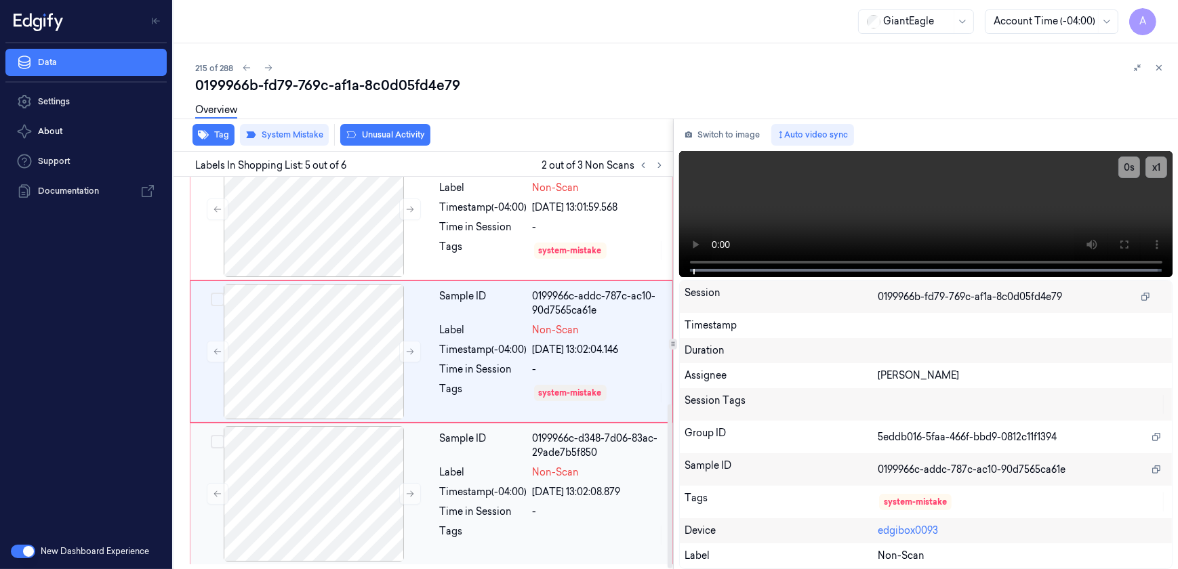
click at [454, 502] on div "Sample ID 0199966c-d348-7d06-83ac-29ade7b5f850 Label Non-Scan Timestamp (-04:00…" at bounding box center [552, 494] width 235 height 136
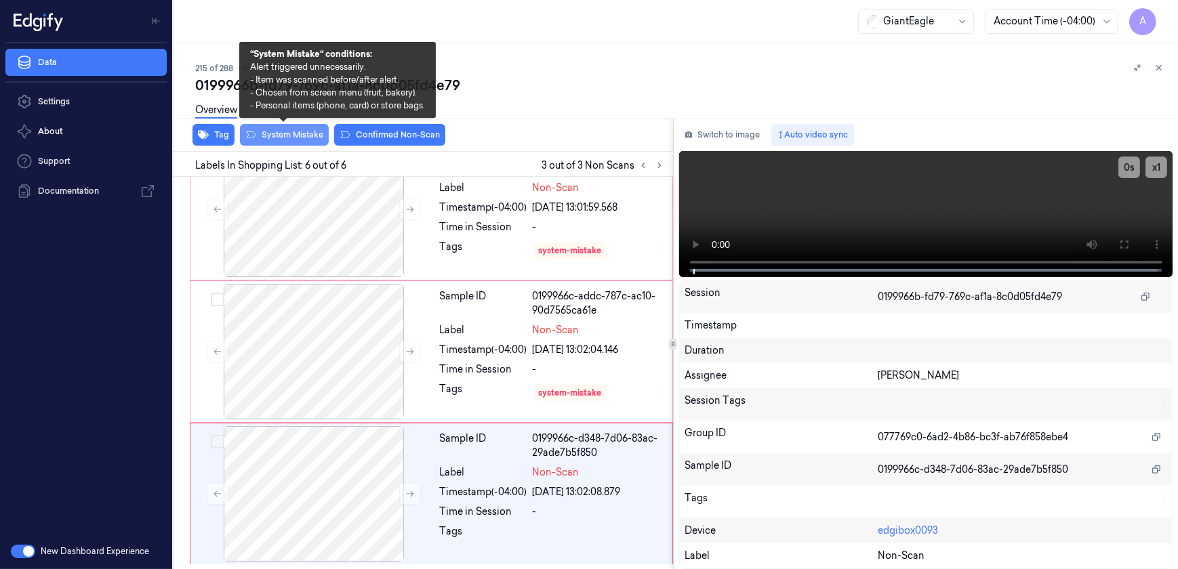
click at [286, 137] on button "System Mistake" at bounding box center [284, 135] width 89 height 22
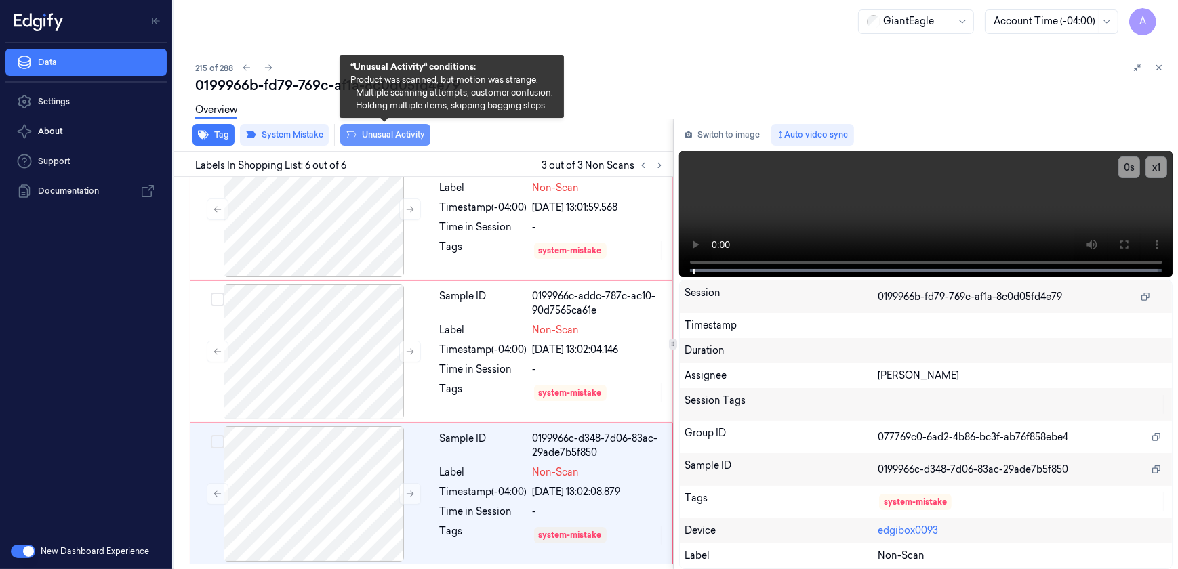
click at [388, 144] on button "Unusual Activity" at bounding box center [385, 135] width 90 height 22
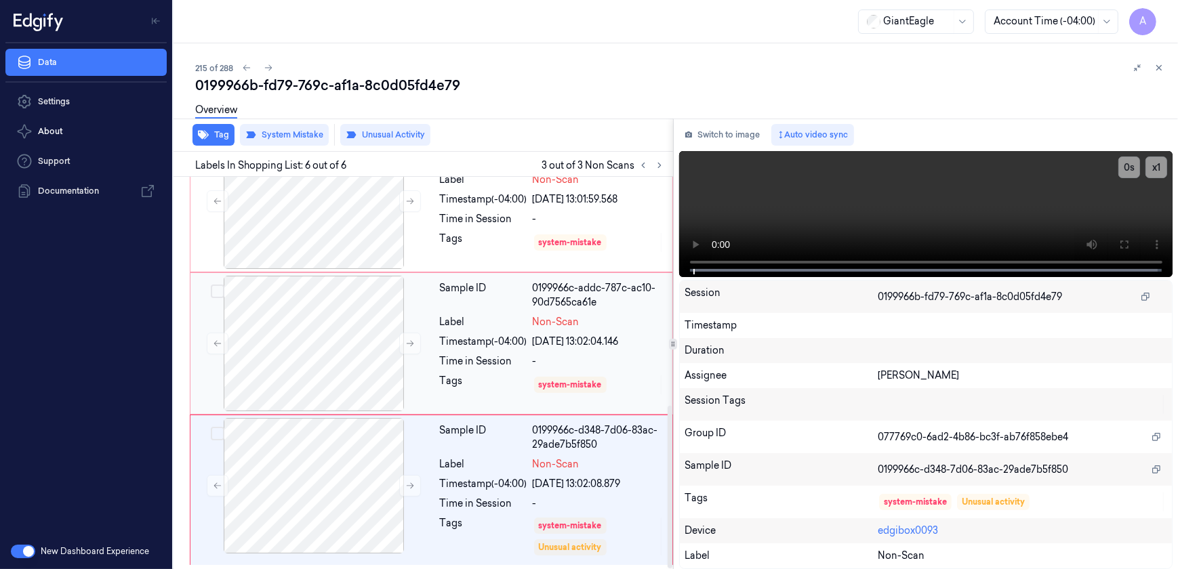
click at [483, 389] on div "Tags" at bounding box center [483, 385] width 87 height 22
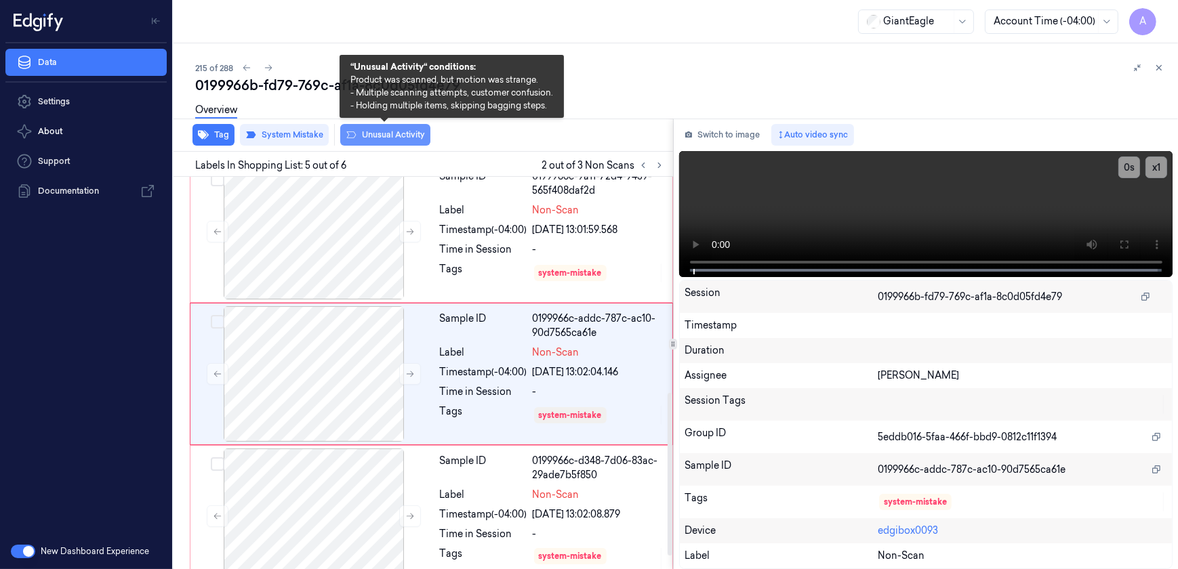
click at [367, 138] on button "Unusual Activity" at bounding box center [385, 135] width 90 height 22
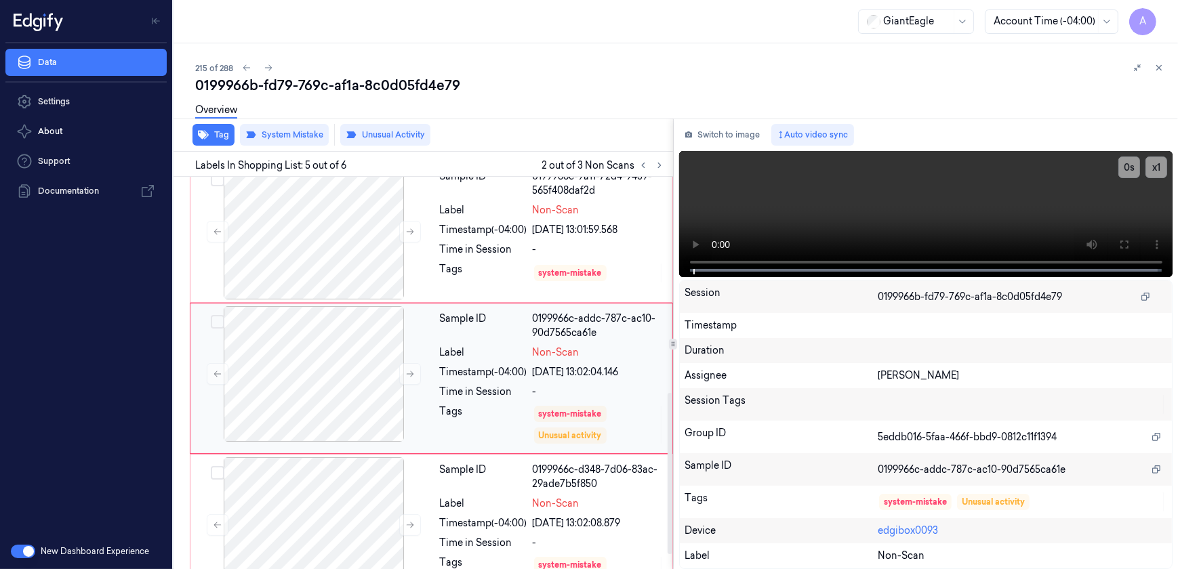
scroll to position [524, 0]
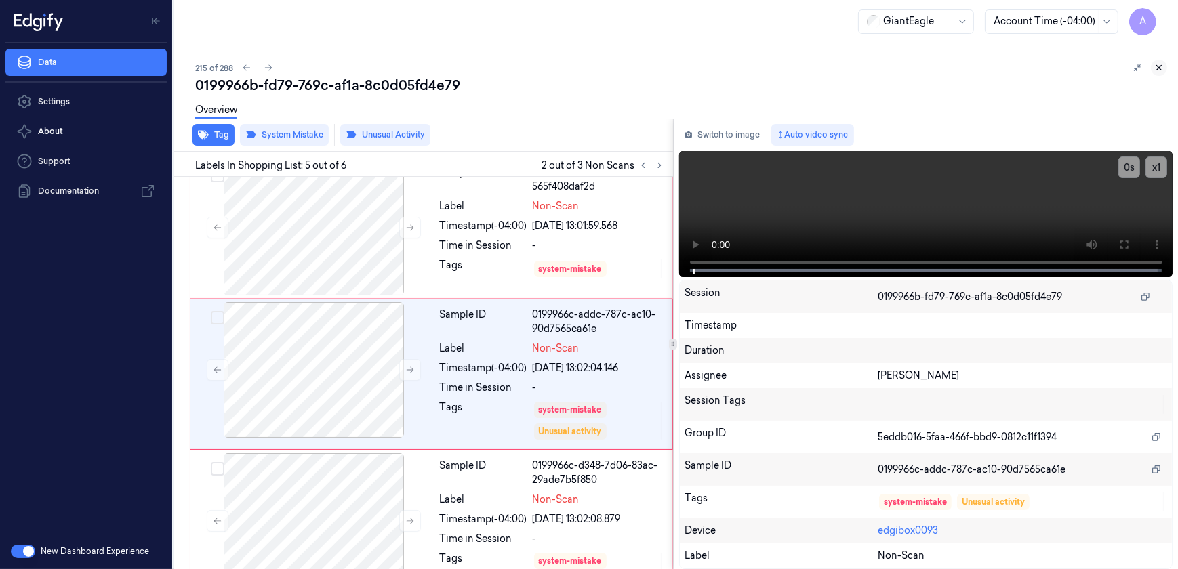
click at [1158, 68] on icon at bounding box center [1158, 67] width 9 height 9
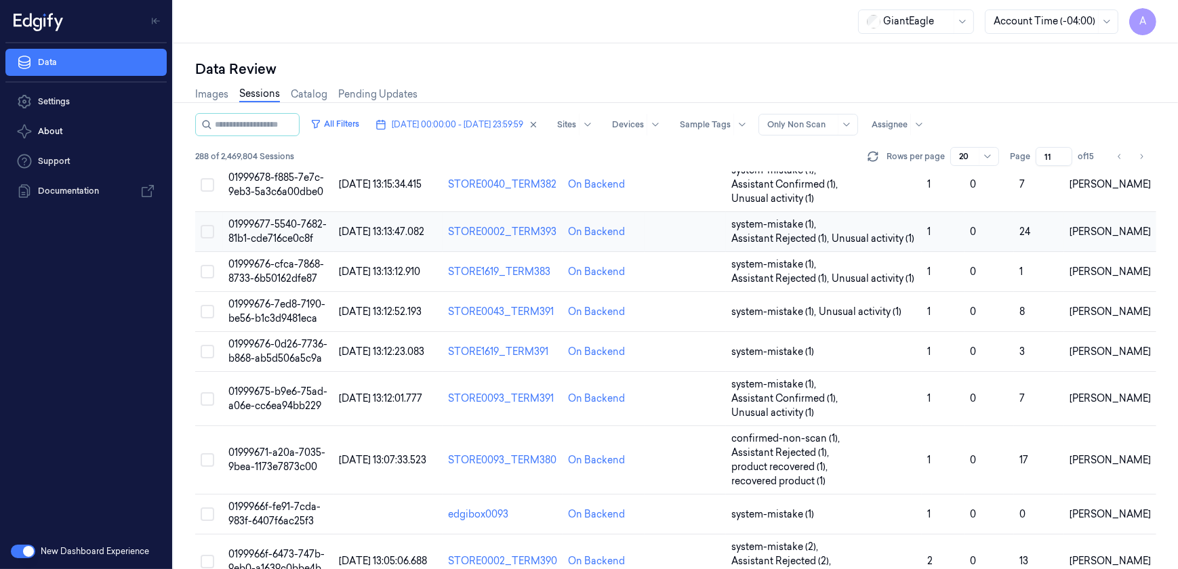
scroll to position [555, 0]
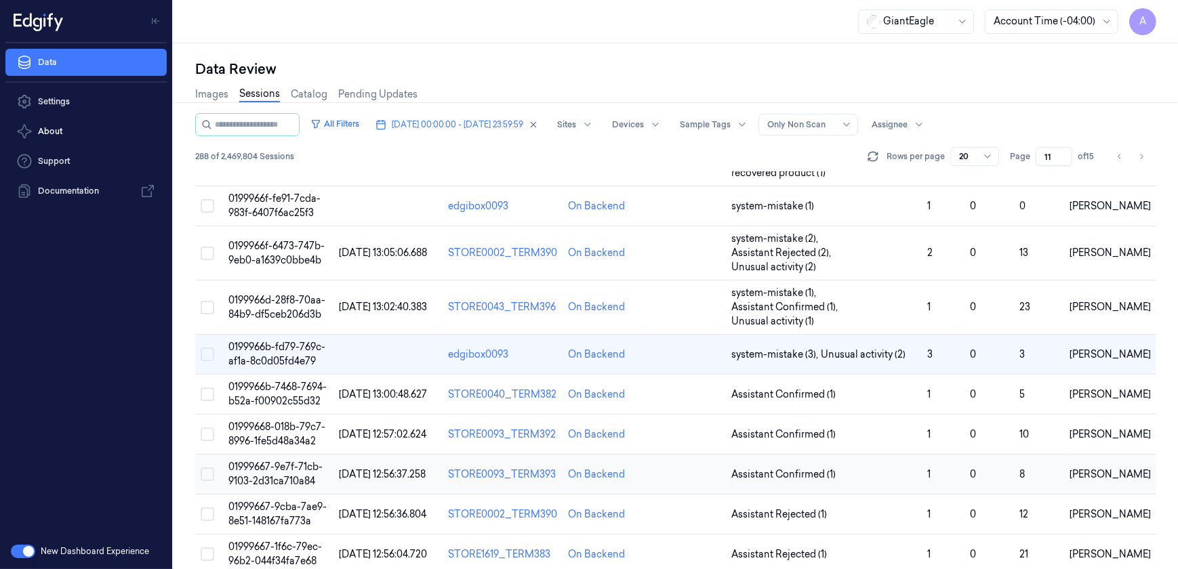
click at [269, 461] on span "01999667-9e7f-71cb-9103-2d31ca710a84" at bounding box center [275, 474] width 94 height 26
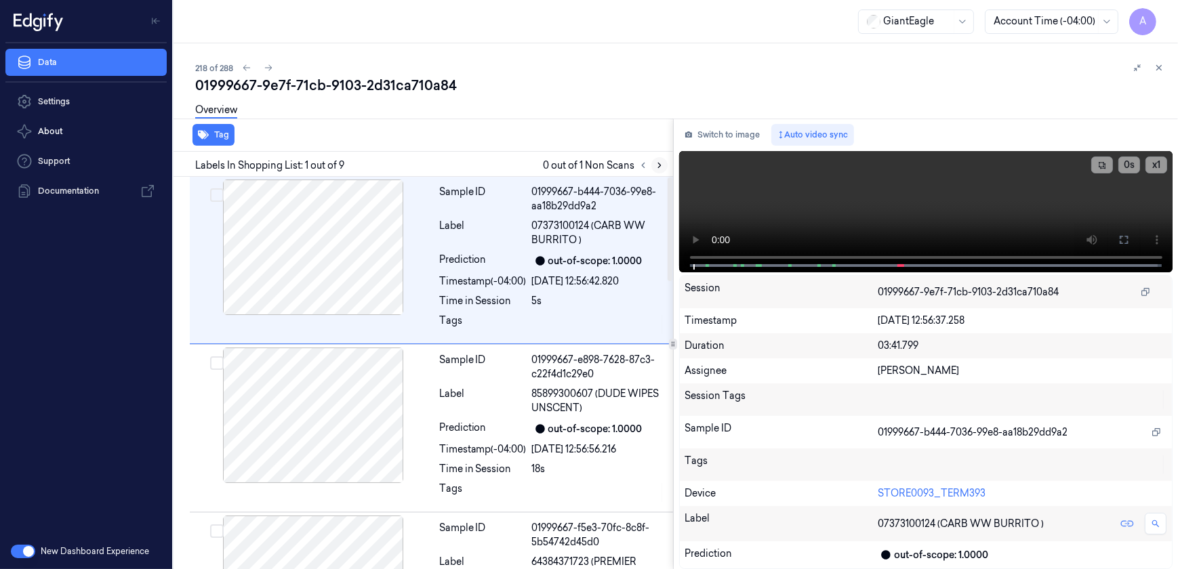
click at [657, 164] on icon at bounding box center [659, 165] width 9 height 9
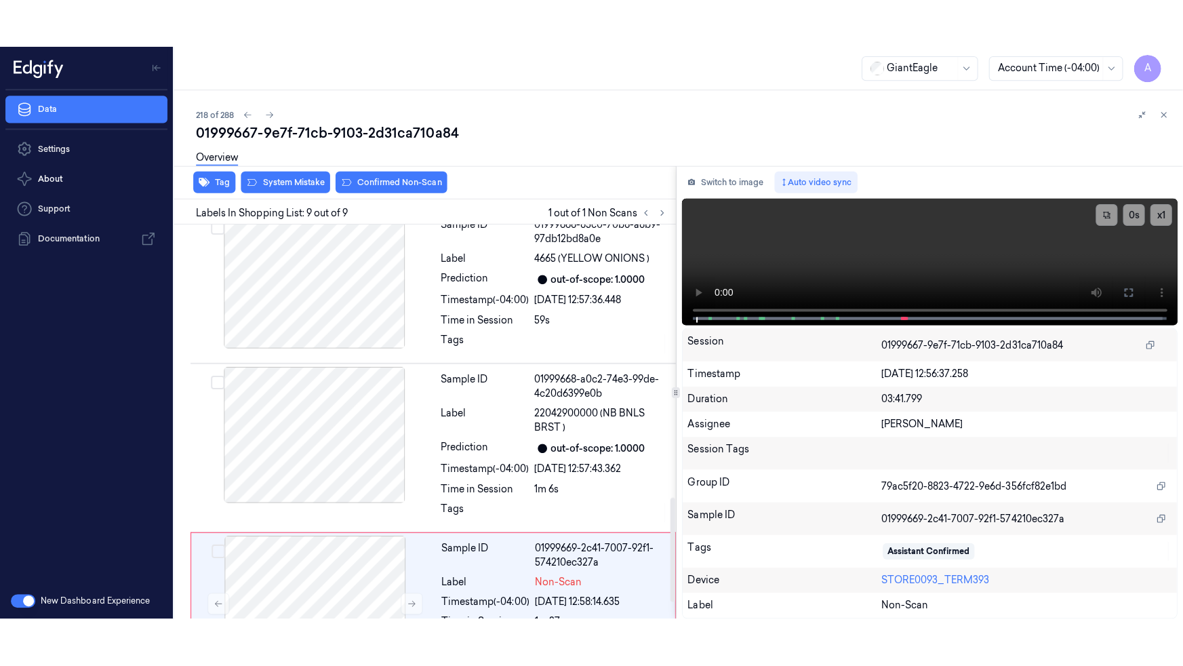
scroll to position [1083, 0]
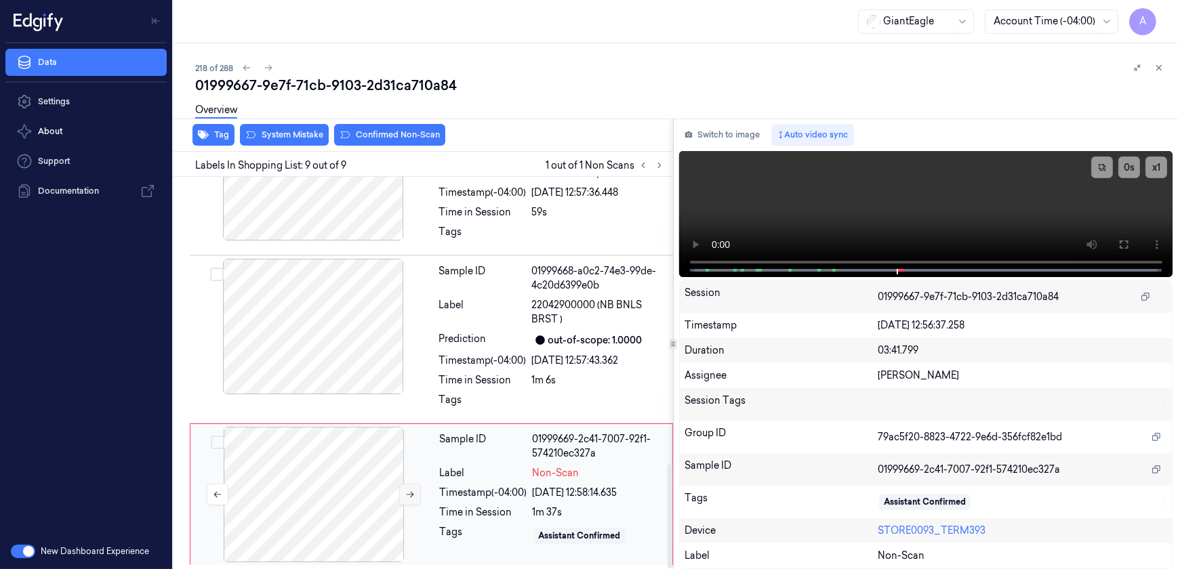
click at [415, 499] on button at bounding box center [410, 495] width 22 height 22
click at [404, 495] on button at bounding box center [410, 495] width 22 height 22
click at [398, 494] on div at bounding box center [313, 495] width 241 height 136
click at [405, 493] on icon at bounding box center [409, 494] width 9 height 9
drag, startPoint x: 1116, startPoint y: 252, endPoint x: 1110, endPoint y: 318, distance: 66.7
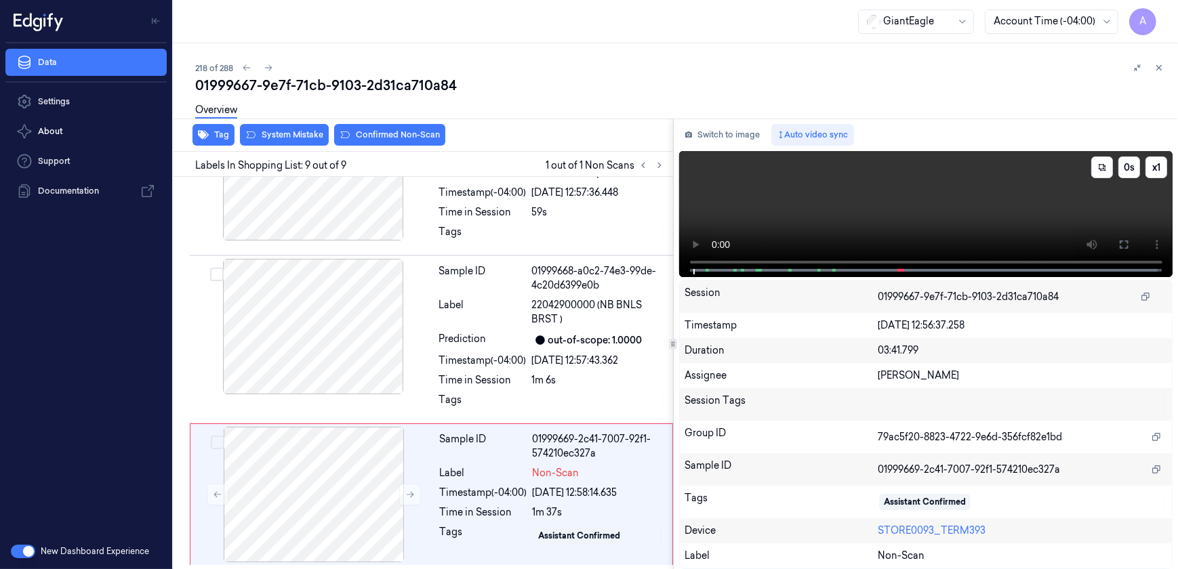
click at [1116, 252] on button at bounding box center [1124, 245] width 22 height 22
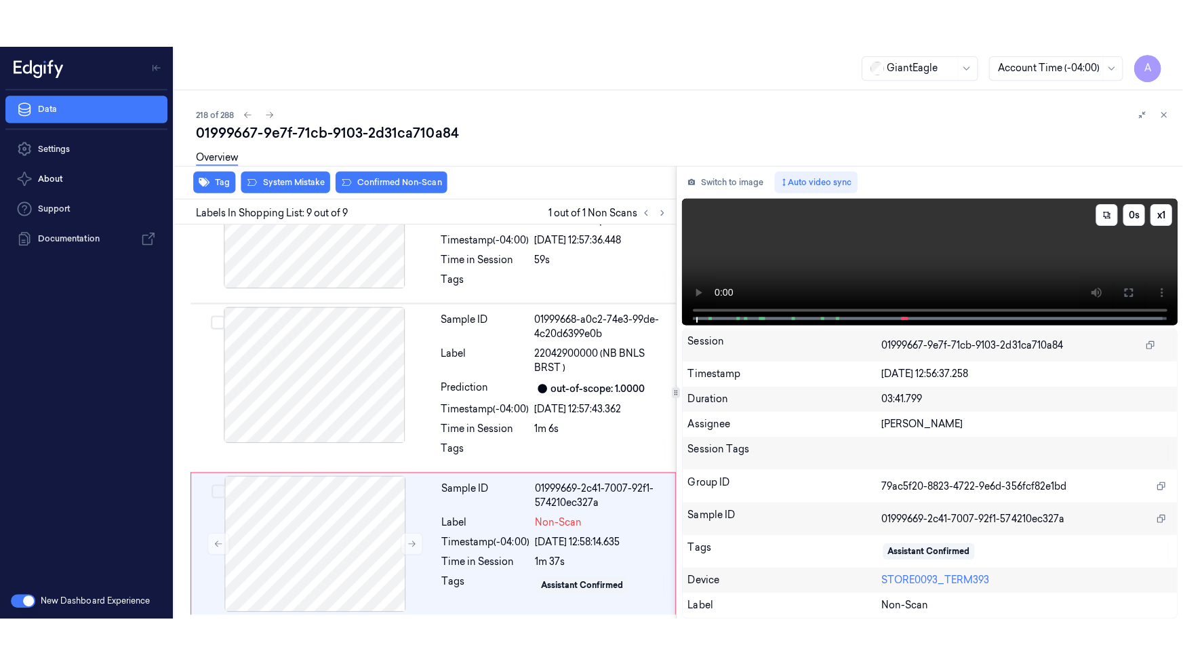
scroll to position [987, 0]
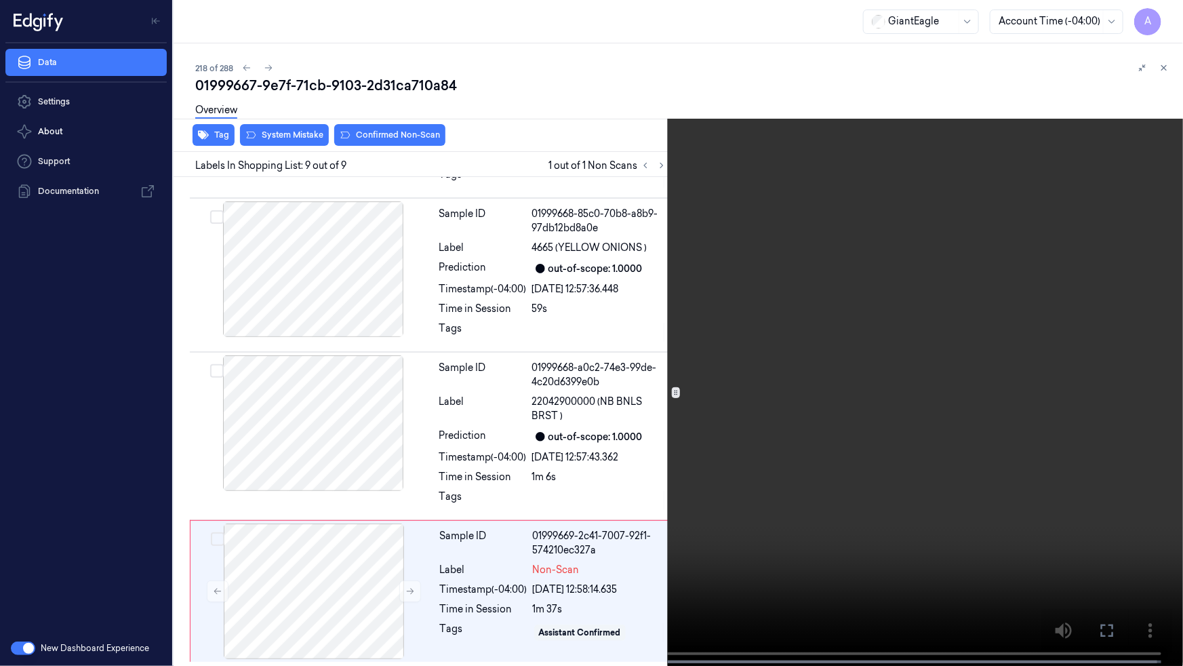
click at [820, 390] on video at bounding box center [591, 334] width 1183 height 668
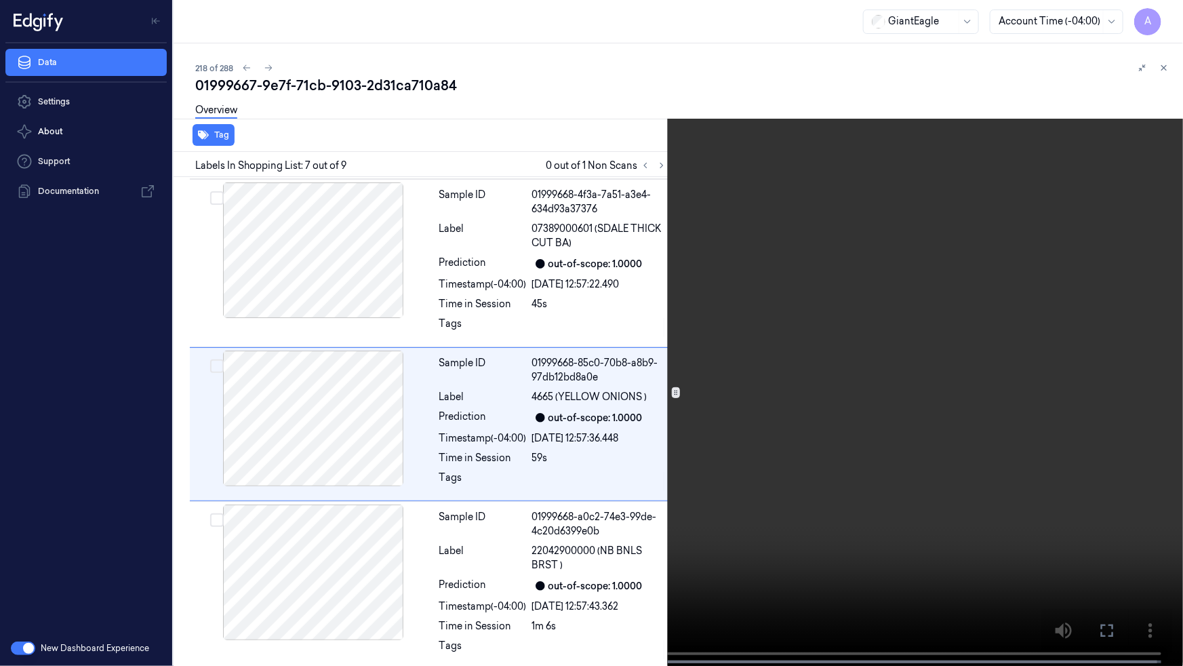
scroll to position [840, 0]
click at [1170, 12] on button "x 1" at bounding box center [1167, 16] width 22 height 22
click at [1170, 14] on button "x 2" at bounding box center [1167, 16] width 22 height 22
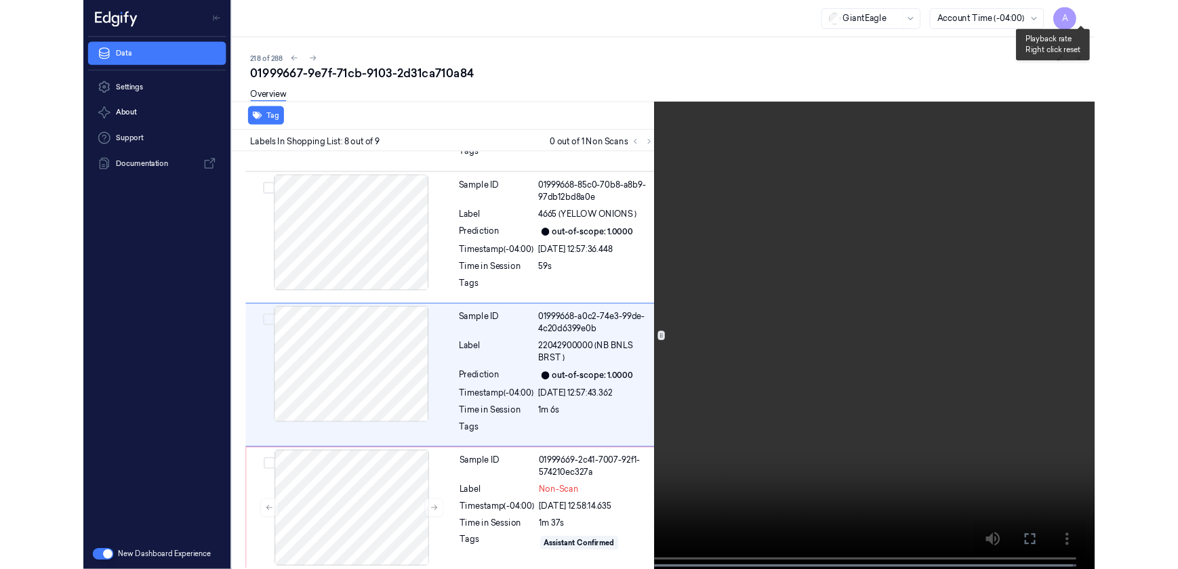
scroll to position [987, 0]
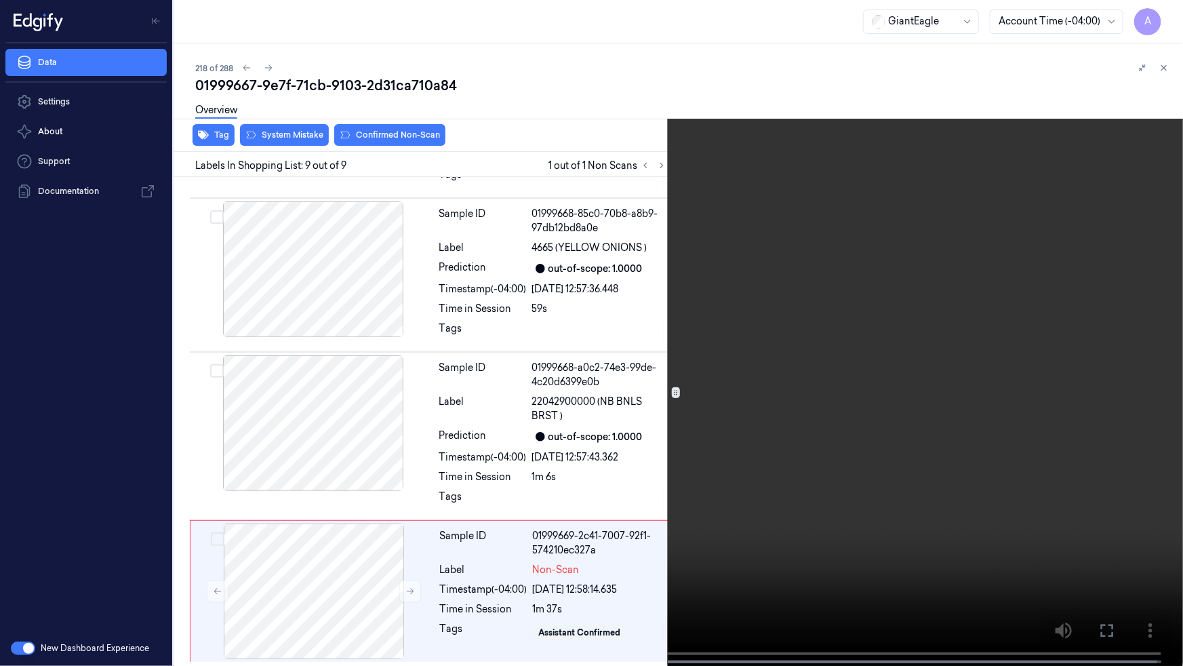
click at [0, 0] on icon at bounding box center [0, 0] width 0 height 0
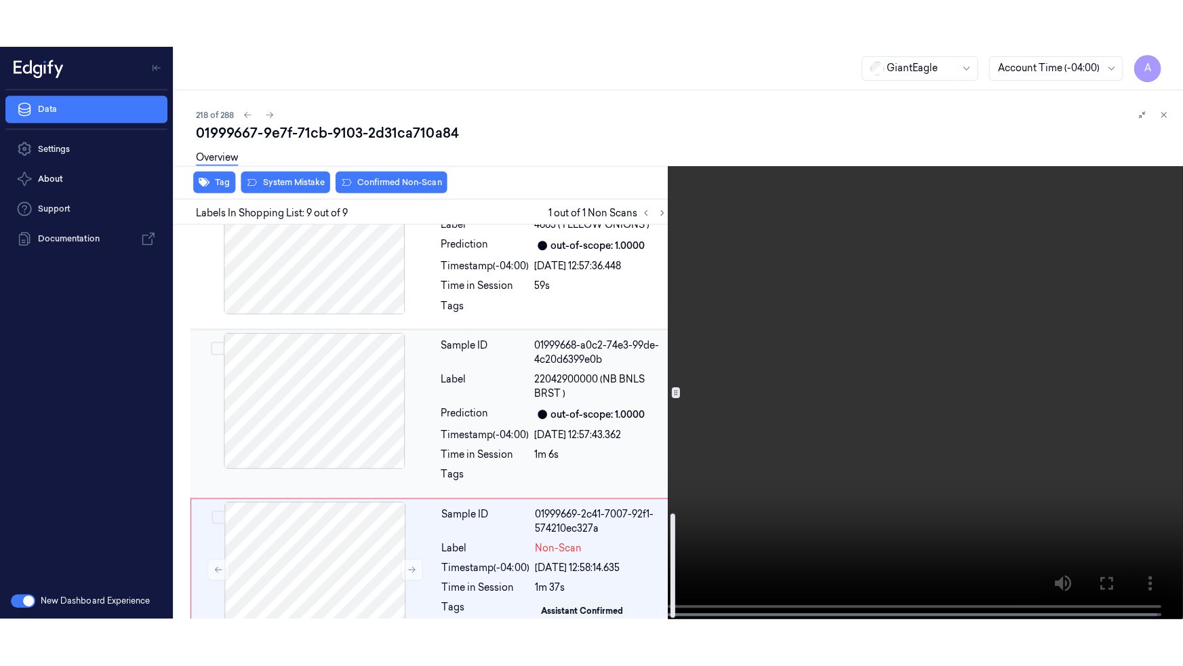
scroll to position [1083, 0]
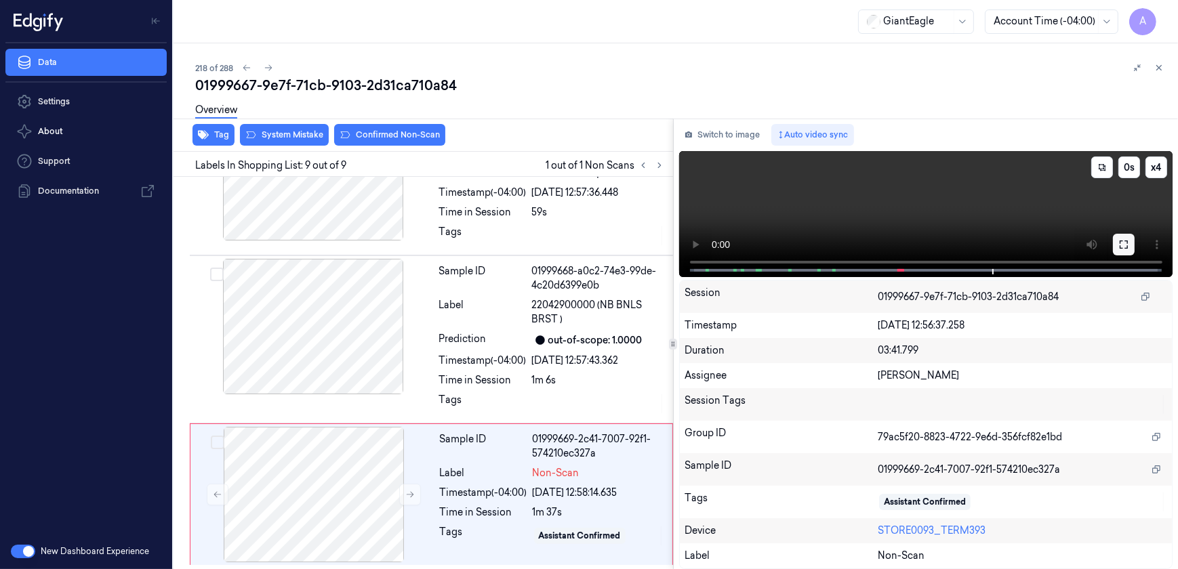
click at [1121, 243] on icon at bounding box center [1124, 244] width 11 height 11
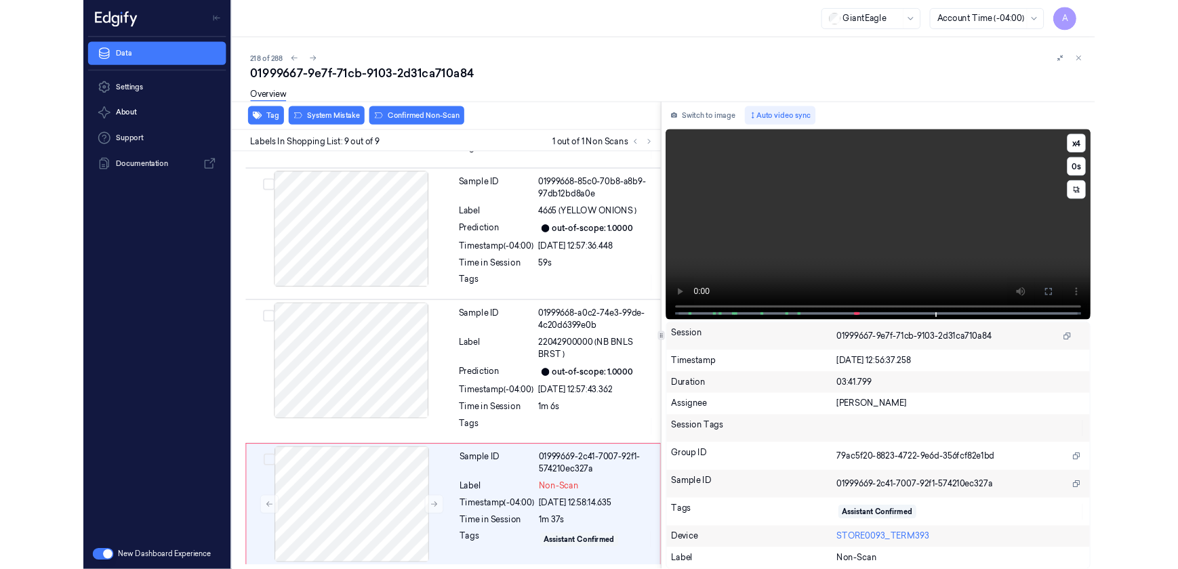
scroll to position [987, 0]
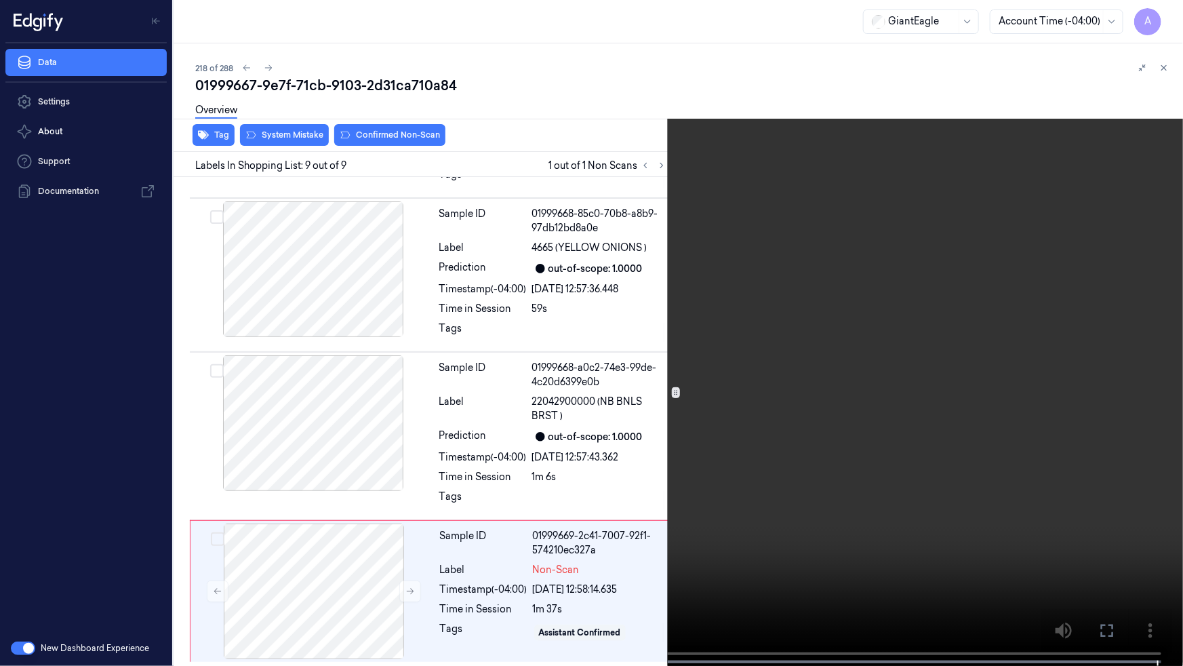
drag, startPoint x: 1110, startPoint y: 633, endPoint x: 1081, endPoint y: 557, distance: 81.6
click at [0, 0] on icon at bounding box center [0, 0] width 0 height 0
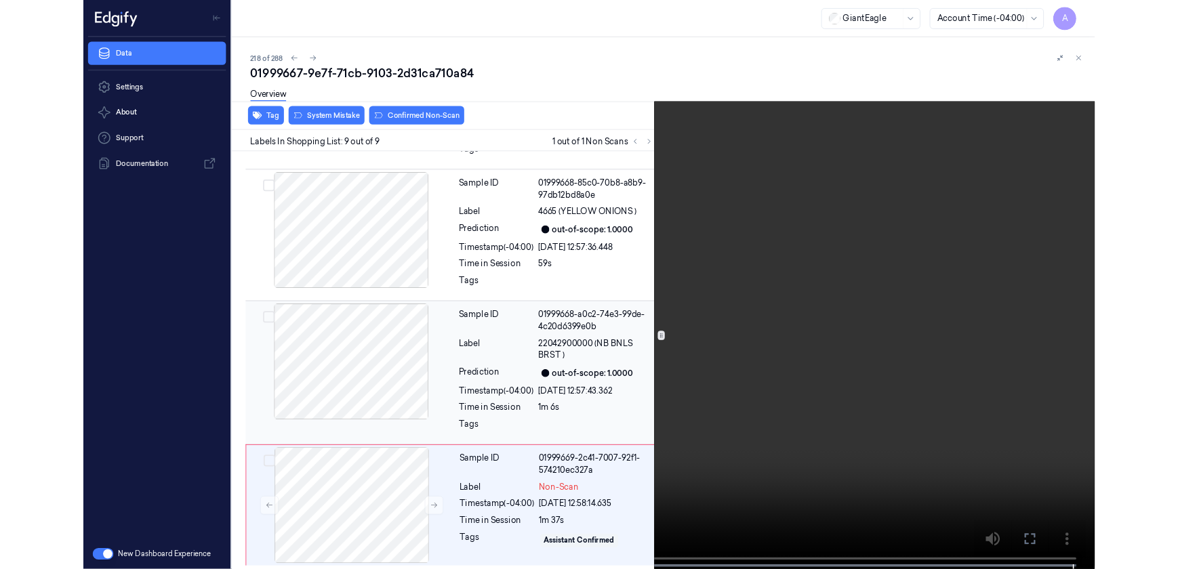
scroll to position [1083, 0]
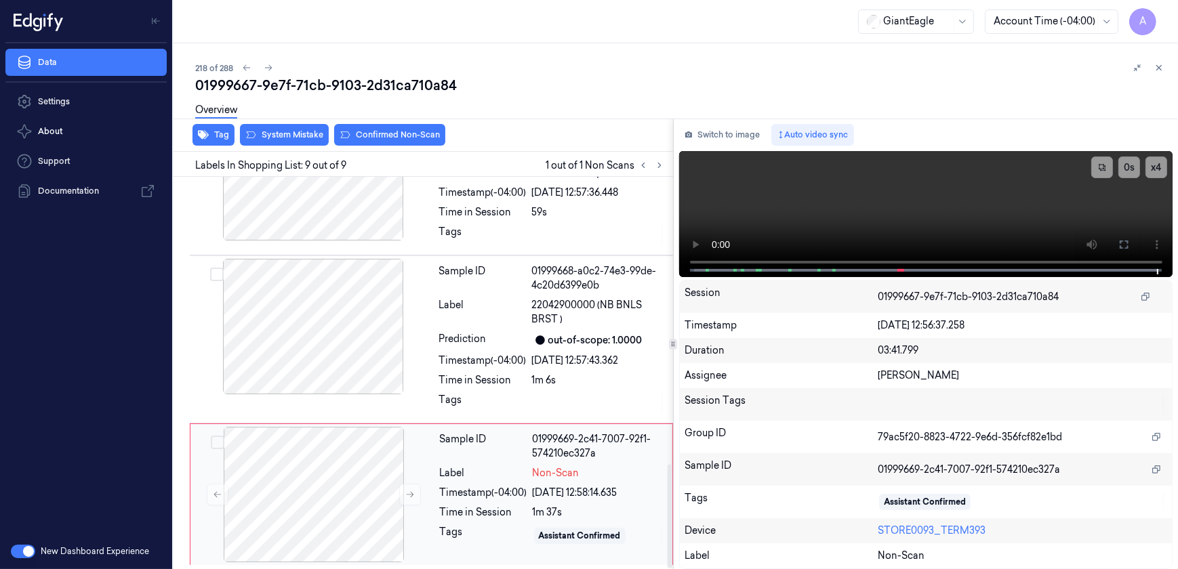
click at [512, 470] on div "Label" at bounding box center [483, 473] width 87 height 14
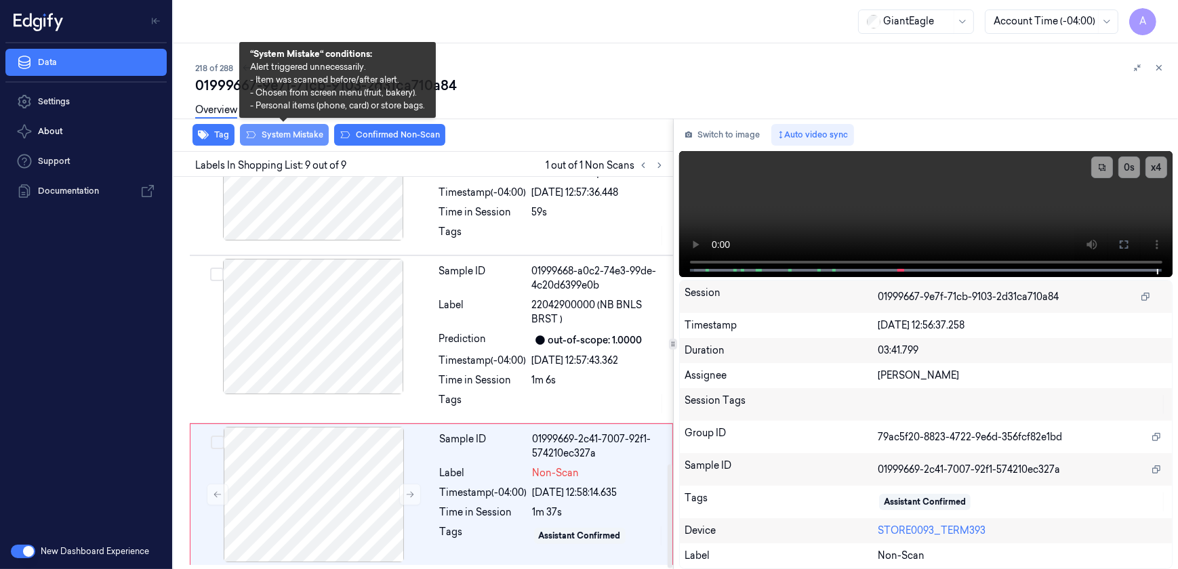
click at [281, 144] on button "System Mistake" at bounding box center [284, 135] width 89 height 22
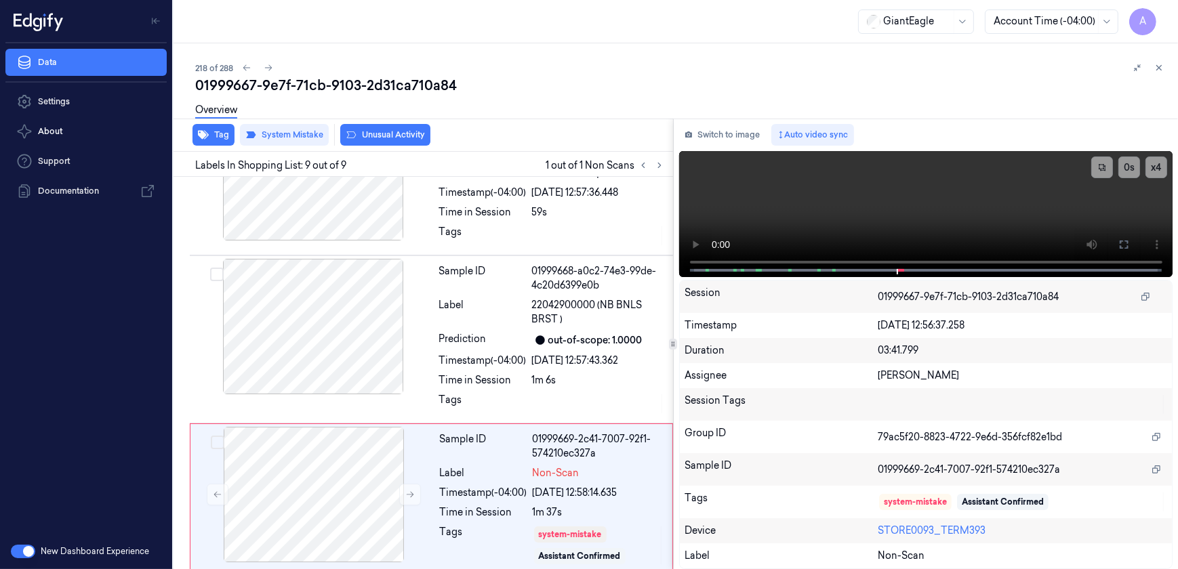
scroll to position [1091, 0]
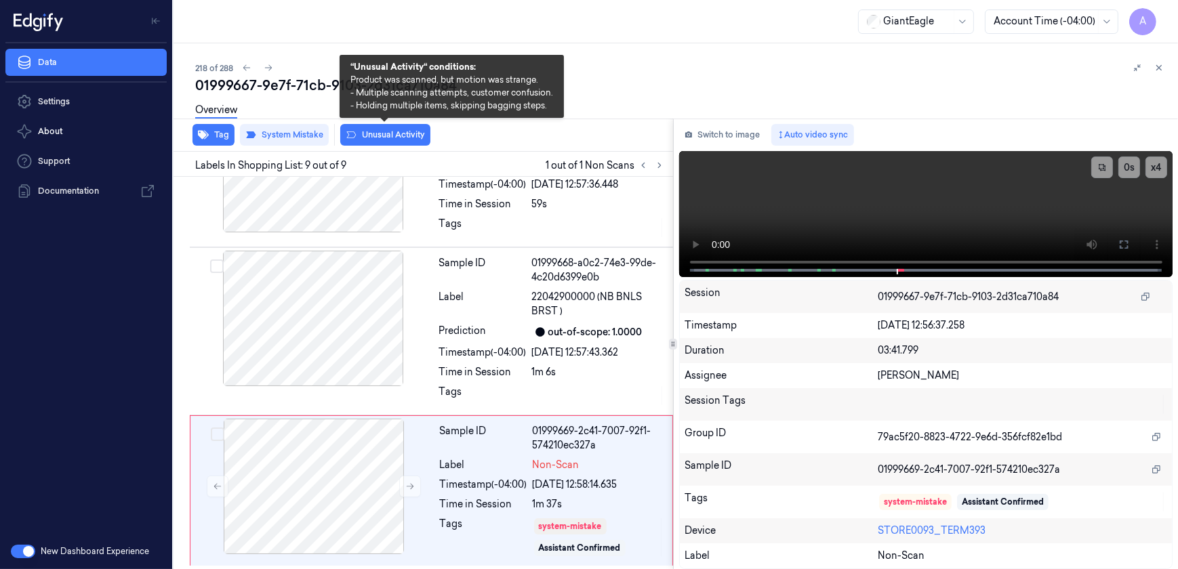
click at [382, 142] on button "Unusual Activity" at bounding box center [385, 135] width 90 height 22
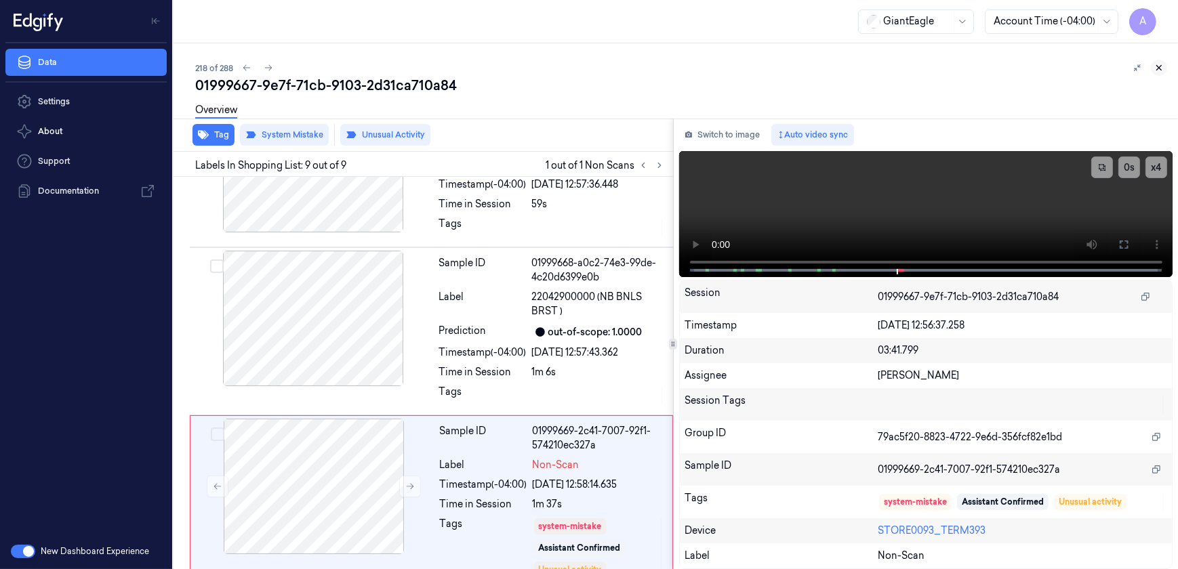
scroll to position [1108, 0]
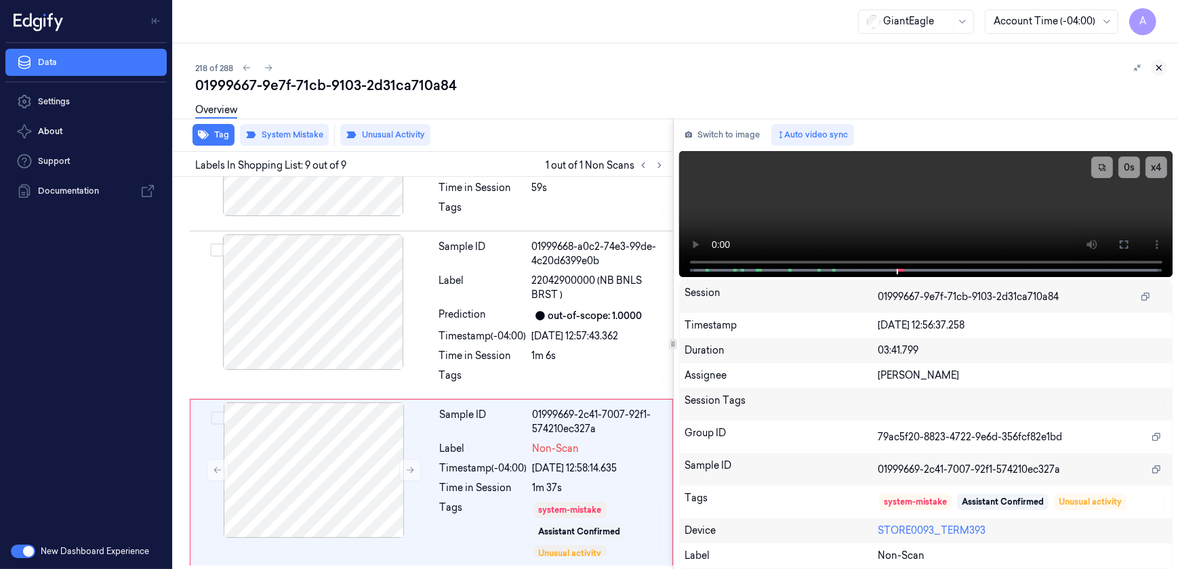
click at [1159, 62] on button at bounding box center [1159, 68] width 16 height 16
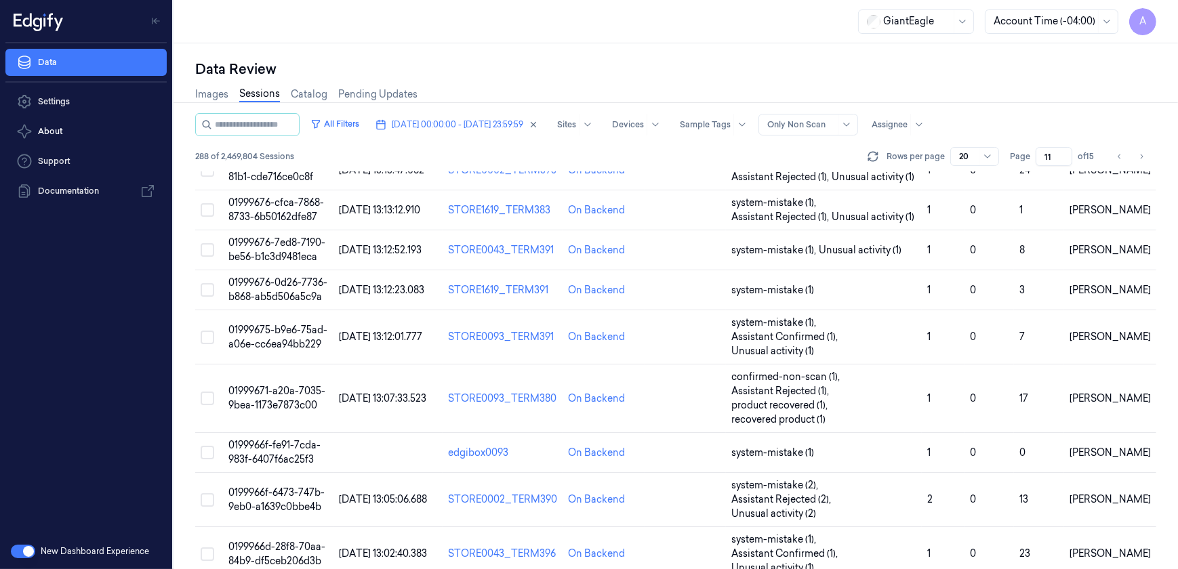
scroll to position [611, 0]
